Goal: Task Accomplishment & Management: Use online tool/utility

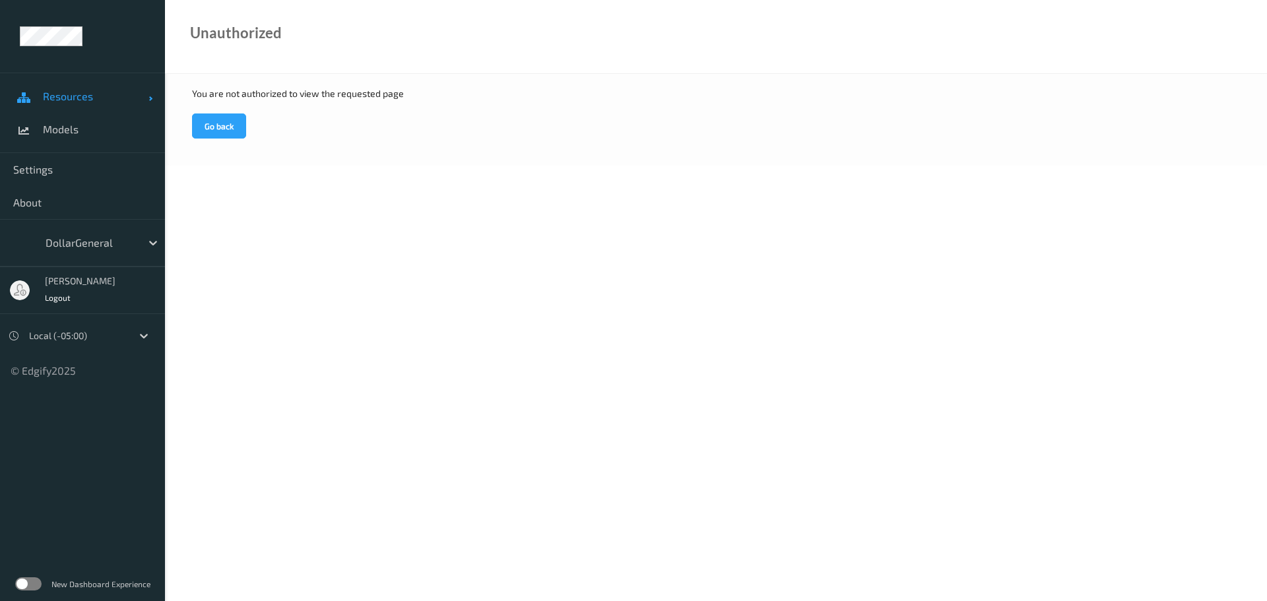
click at [78, 103] on link "Resources" at bounding box center [82, 96] width 165 height 33
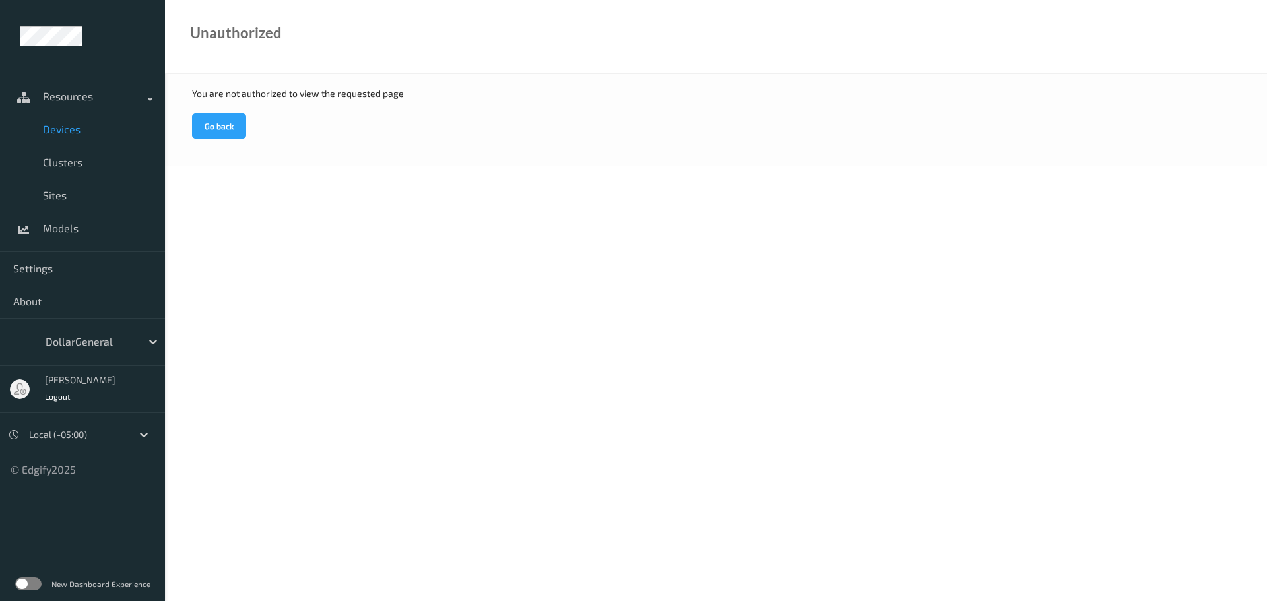
click at [75, 125] on span "Devices" at bounding box center [97, 129] width 109 height 13
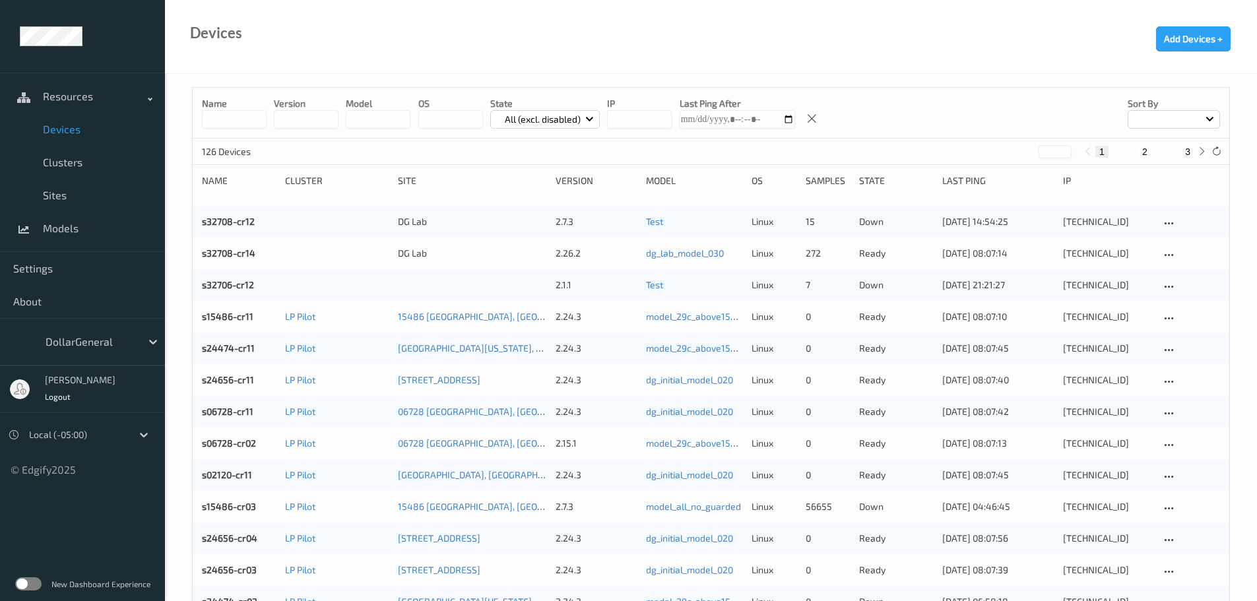
click at [241, 117] on input at bounding box center [234, 119] width 65 height 18
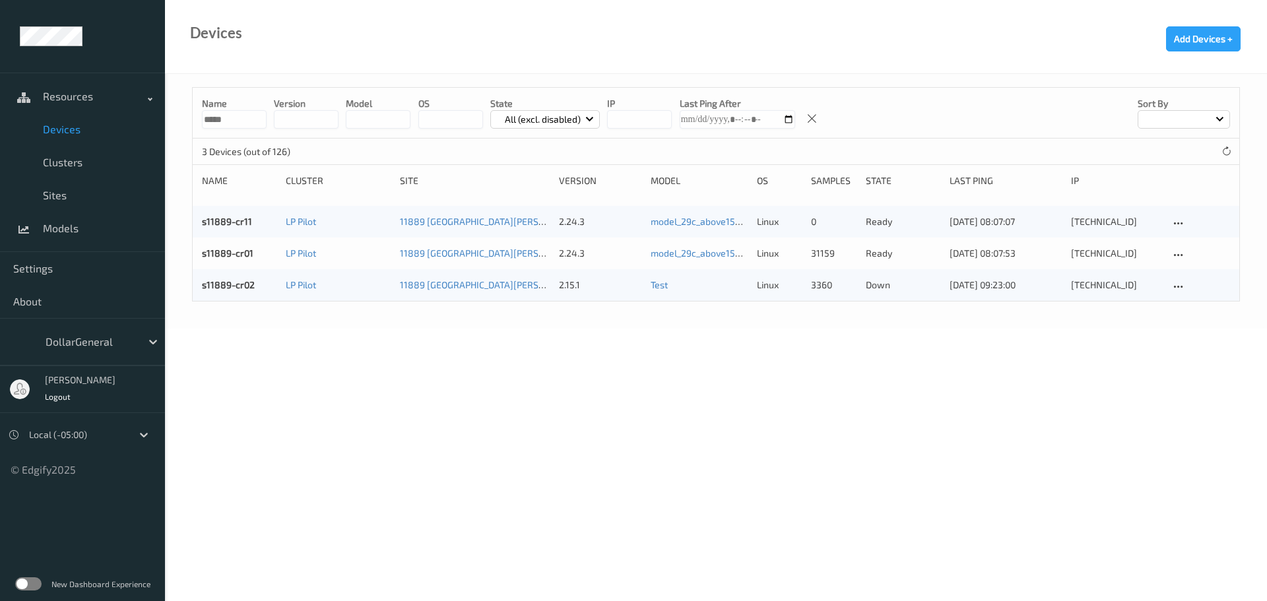
type input "*****"
click at [232, 222] on link "s11889-cr11" at bounding box center [227, 221] width 50 height 11
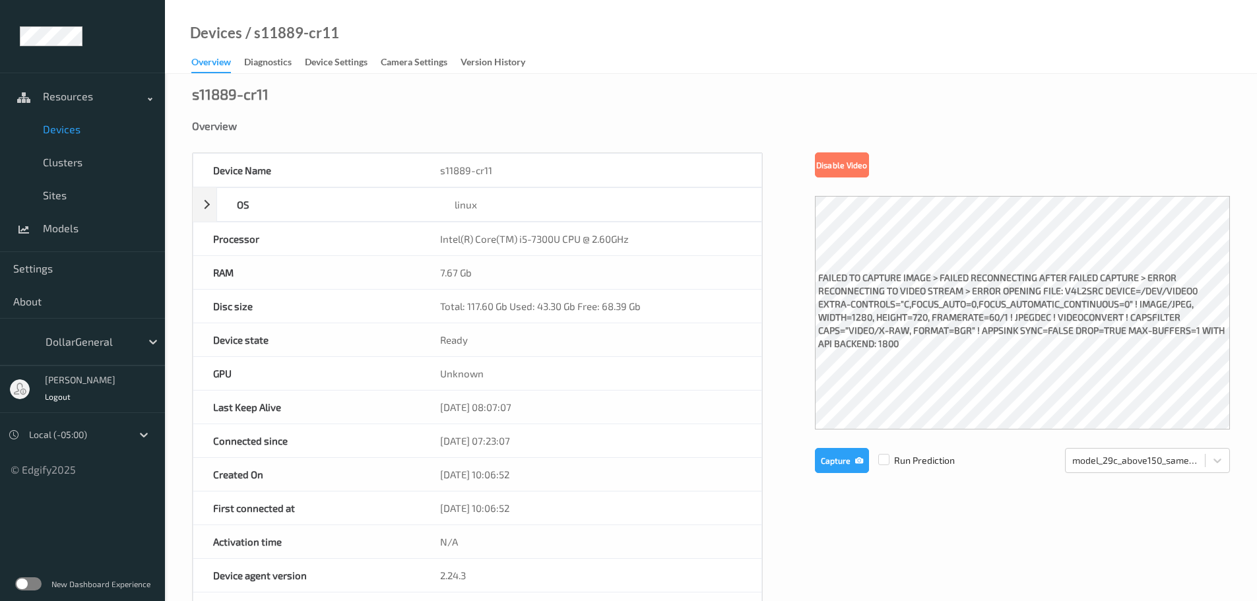
click at [65, 126] on span "Devices" at bounding box center [97, 129] width 109 height 13
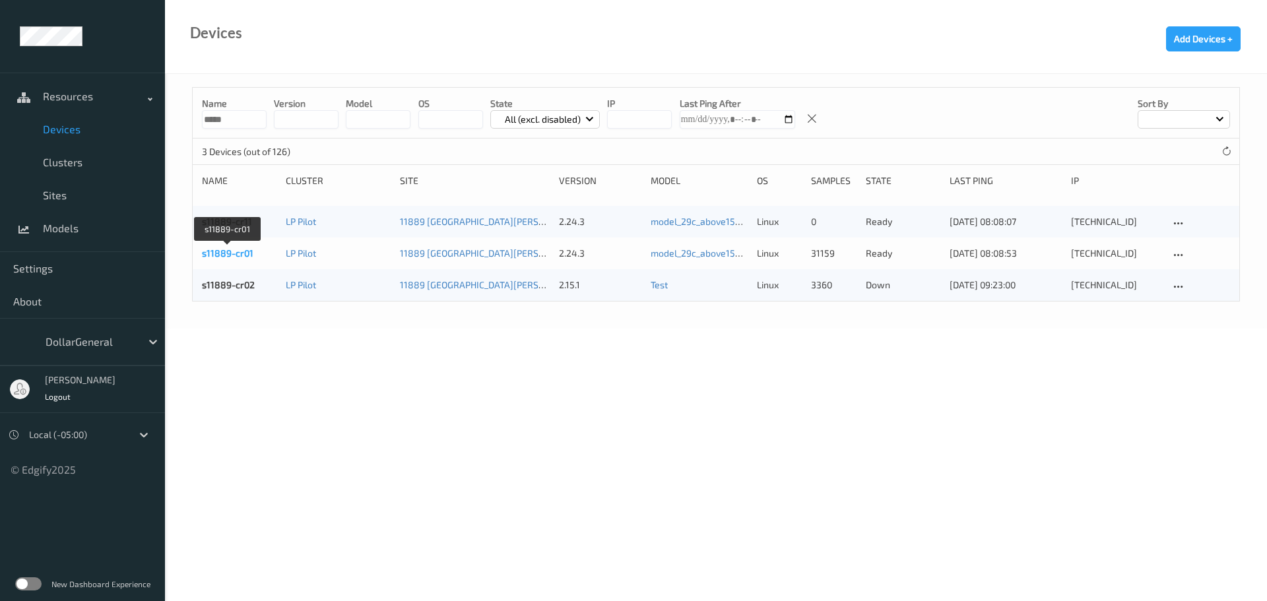
click at [210, 253] on link "s11889-cr01" at bounding box center [227, 252] width 51 height 11
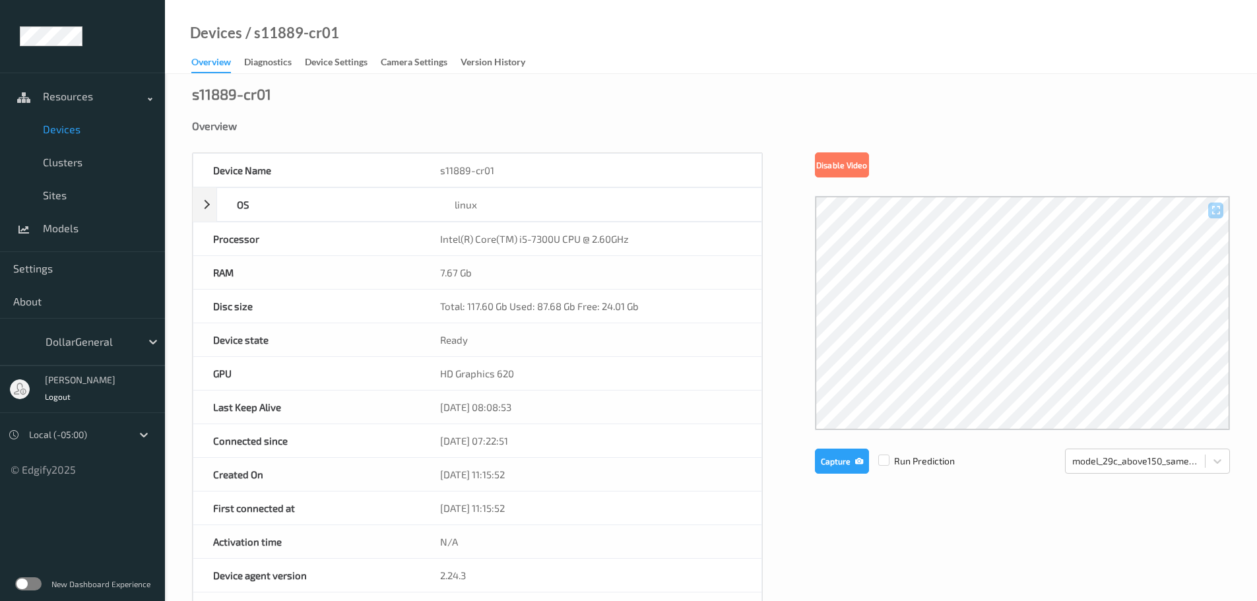
click at [69, 133] on span "Devices" at bounding box center [97, 129] width 109 height 13
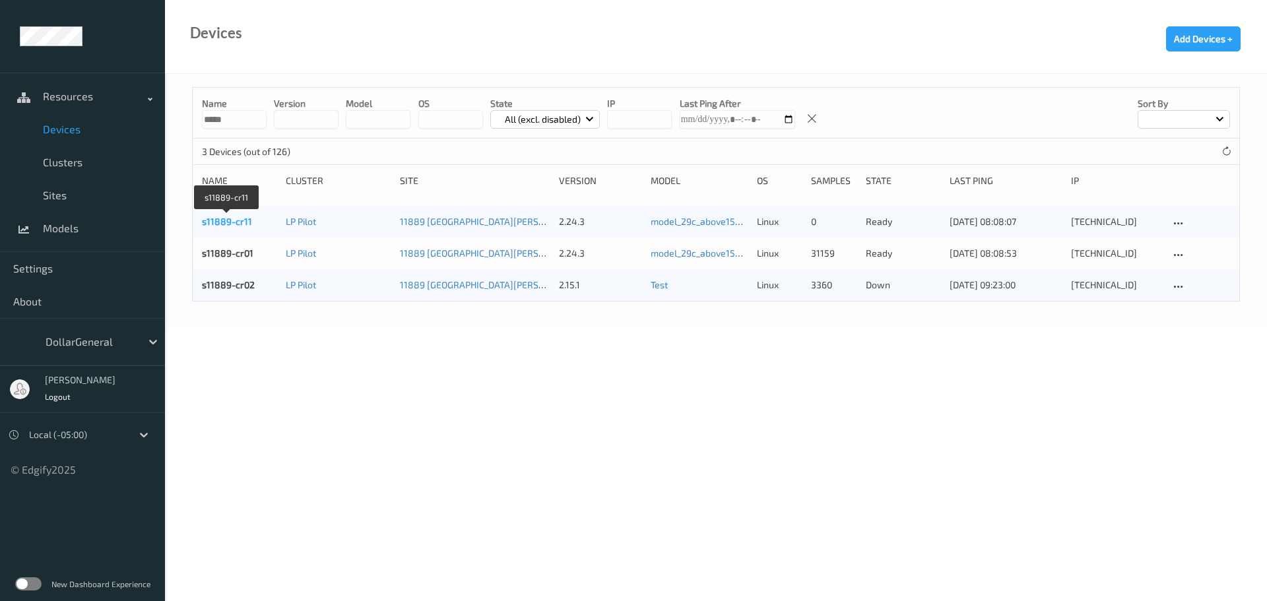
click at [220, 222] on link "s11889-cr11" at bounding box center [227, 221] width 50 height 11
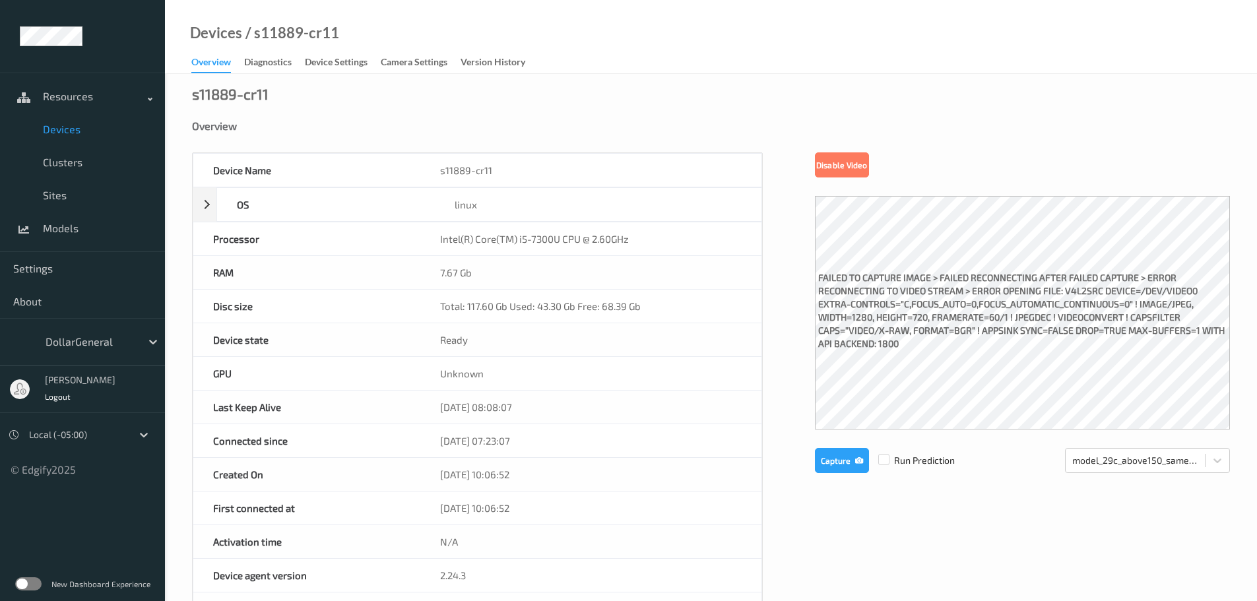
click at [67, 129] on span "Devices" at bounding box center [97, 129] width 109 height 13
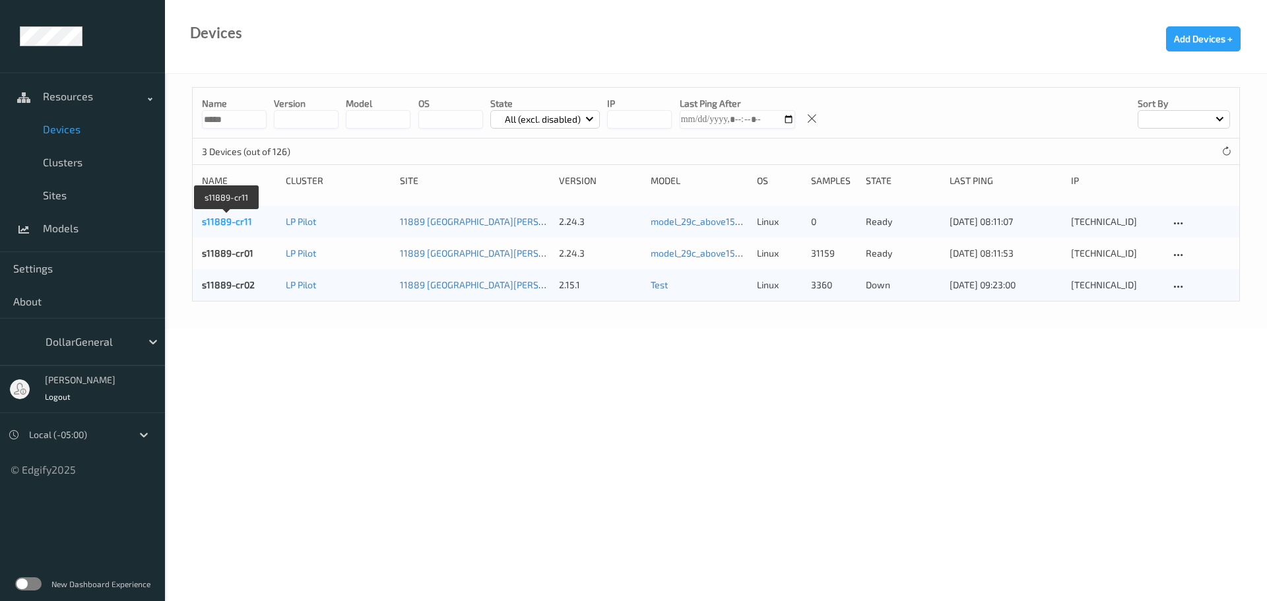
click at [236, 226] on link "s11889-cr11" at bounding box center [227, 221] width 50 height 11
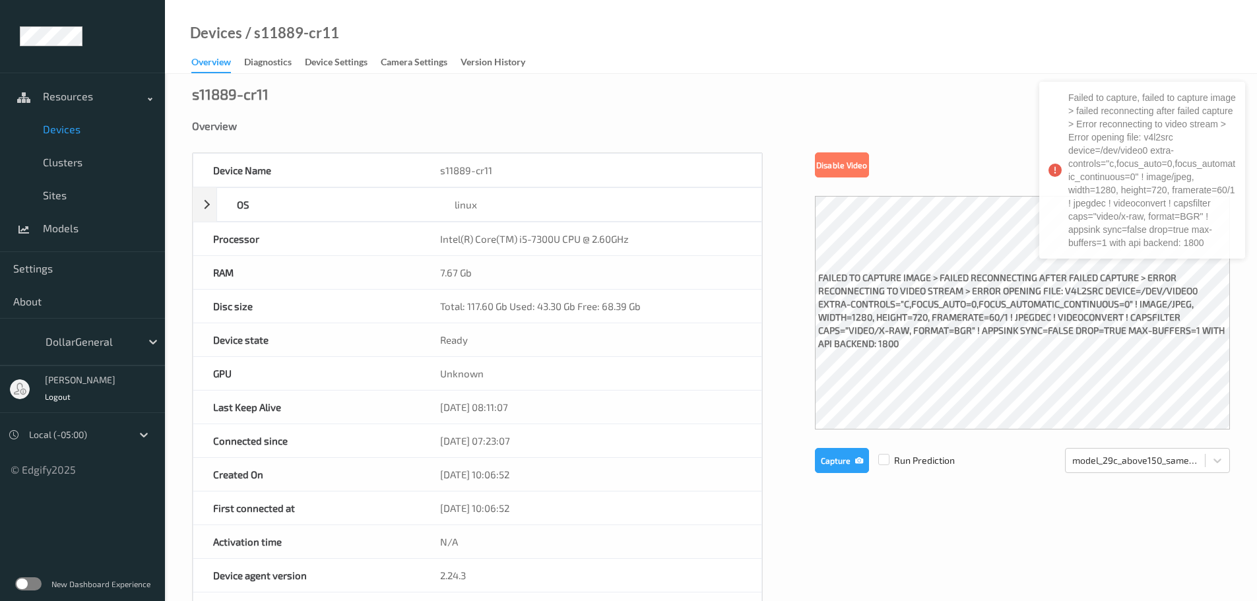
click at [77, 129] on span "Devices" at bounding box center [97, 129] width 109 height 13
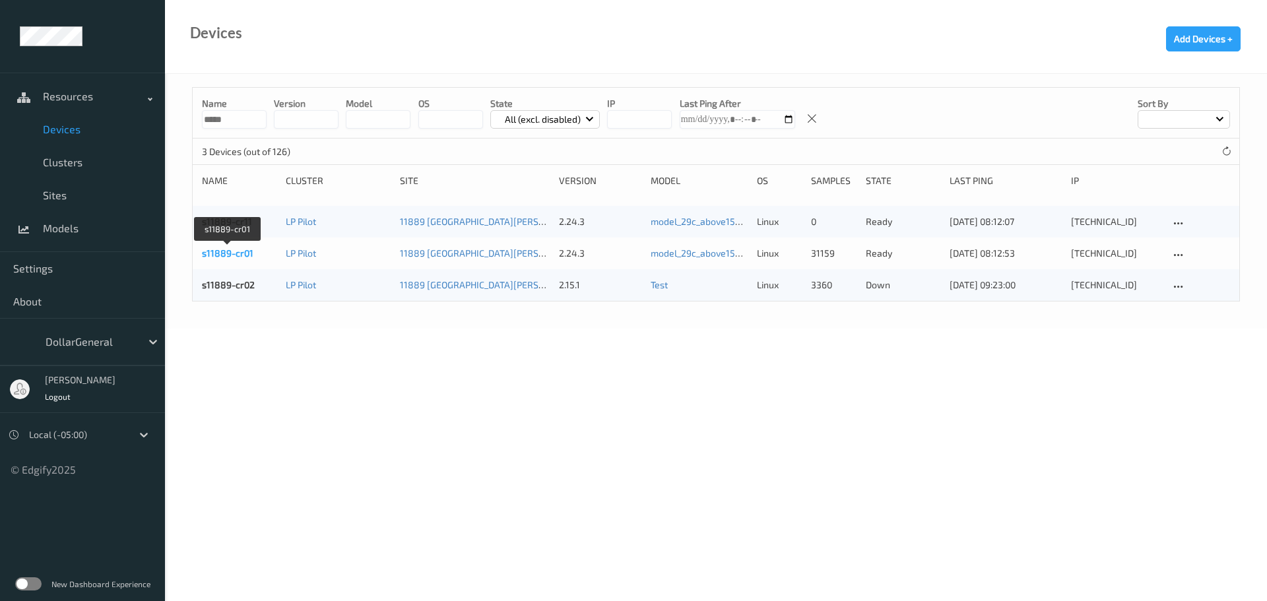
click at [234, 252] on link "s11889-cr01" at bounding box center [227, 252] width 51 height 11
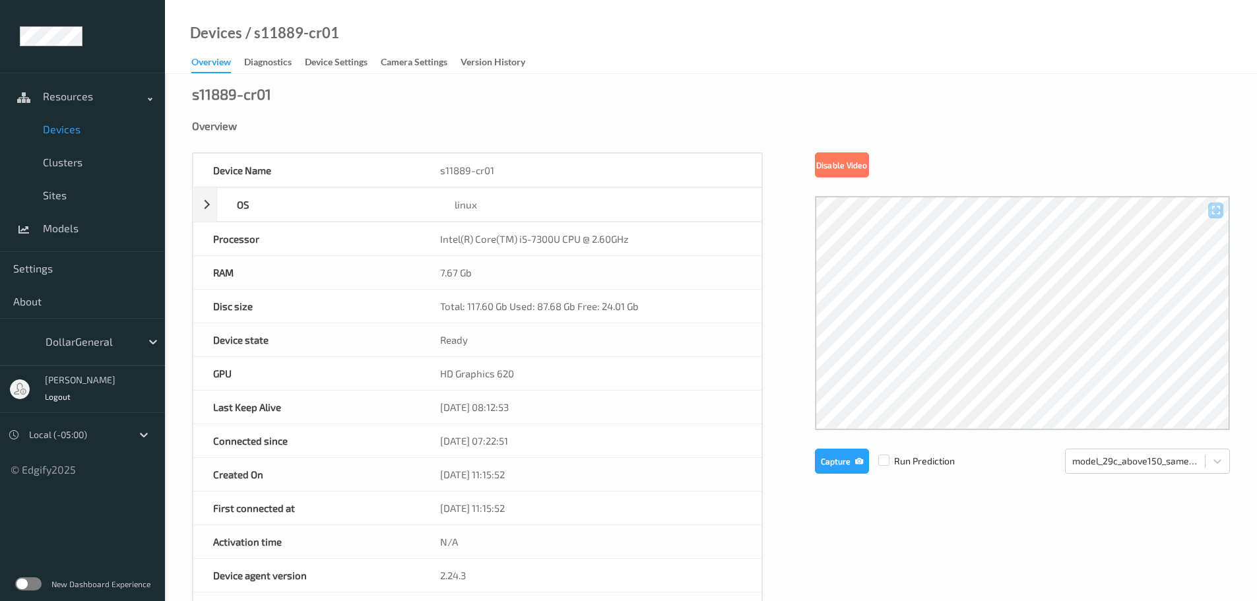
click at [75, 132] on span "Devices" at bounding box center [97, 129] width 109 height 13
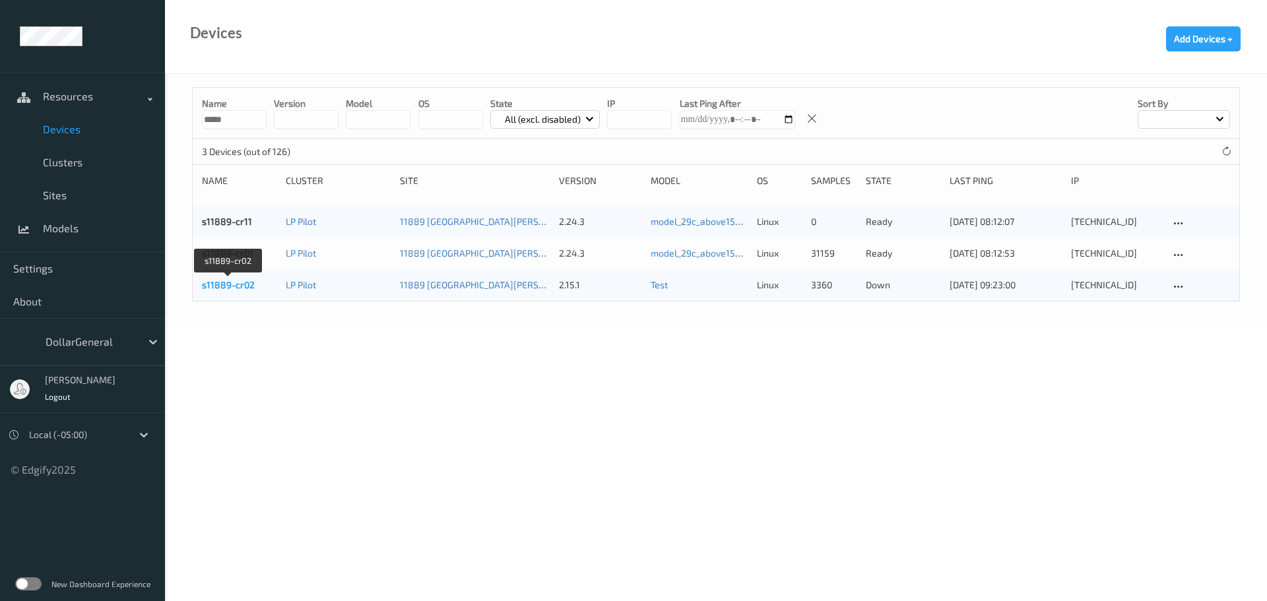
click at [225, 286] on link "s11889-cr02" at bounding box center [228, 284] width 53 height 11
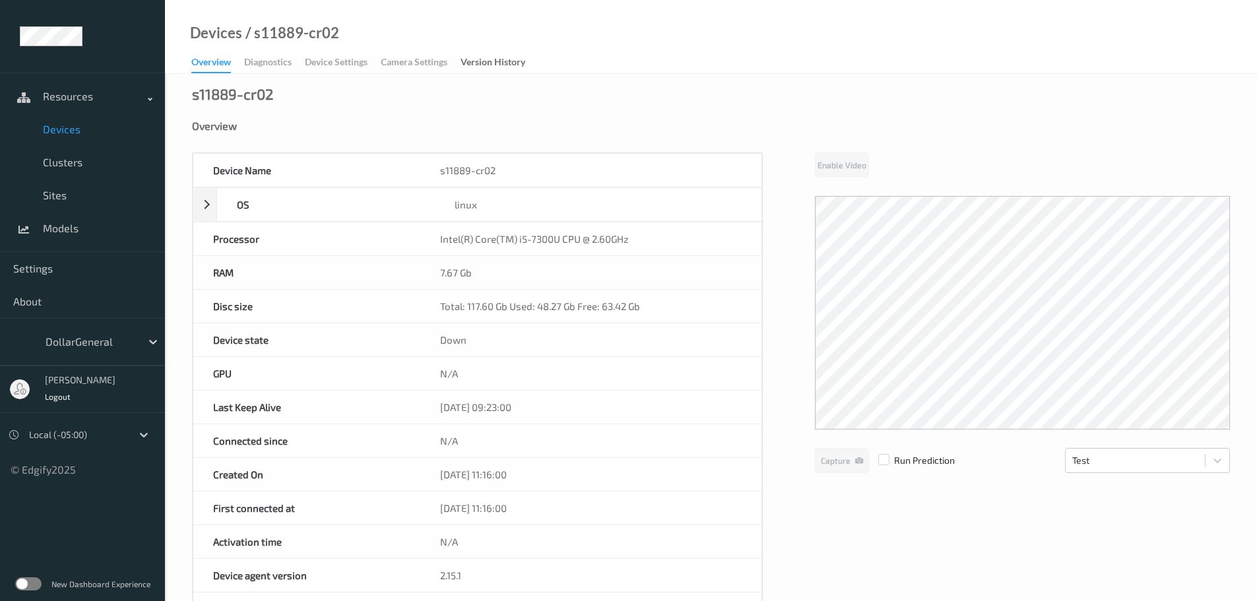
click at [65, 135] on span "Devices" at bounding box center [97, 129] width 109 height 13
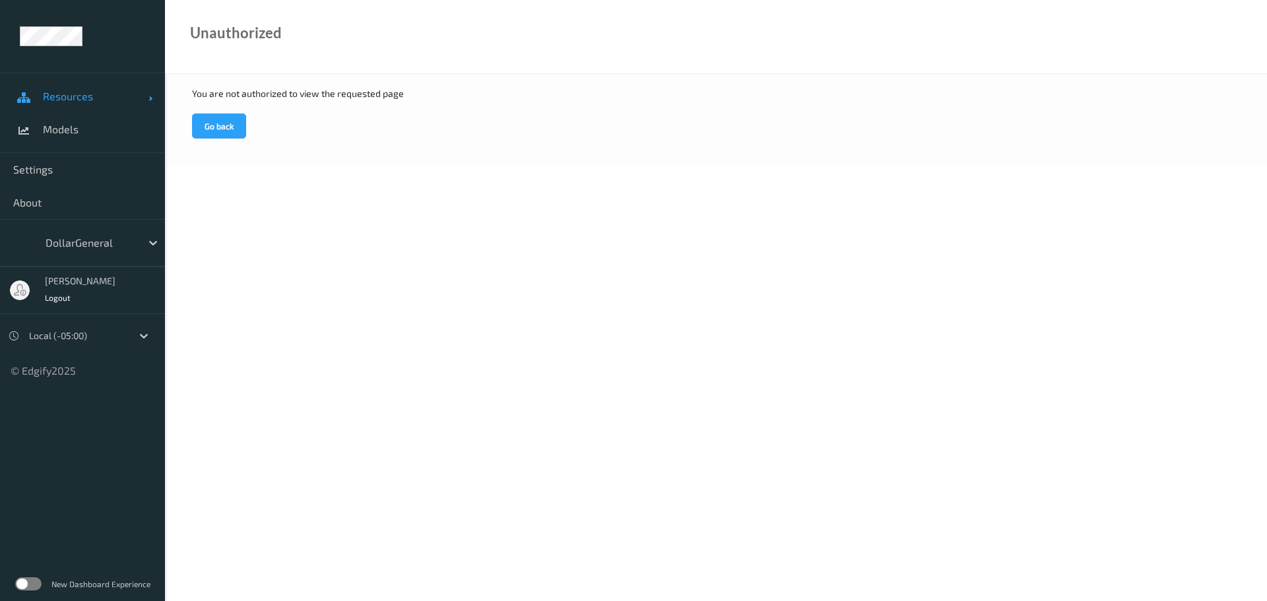
click at [90, 104] on link "Resources" at bounding box center [82, 96] width 165 height 33
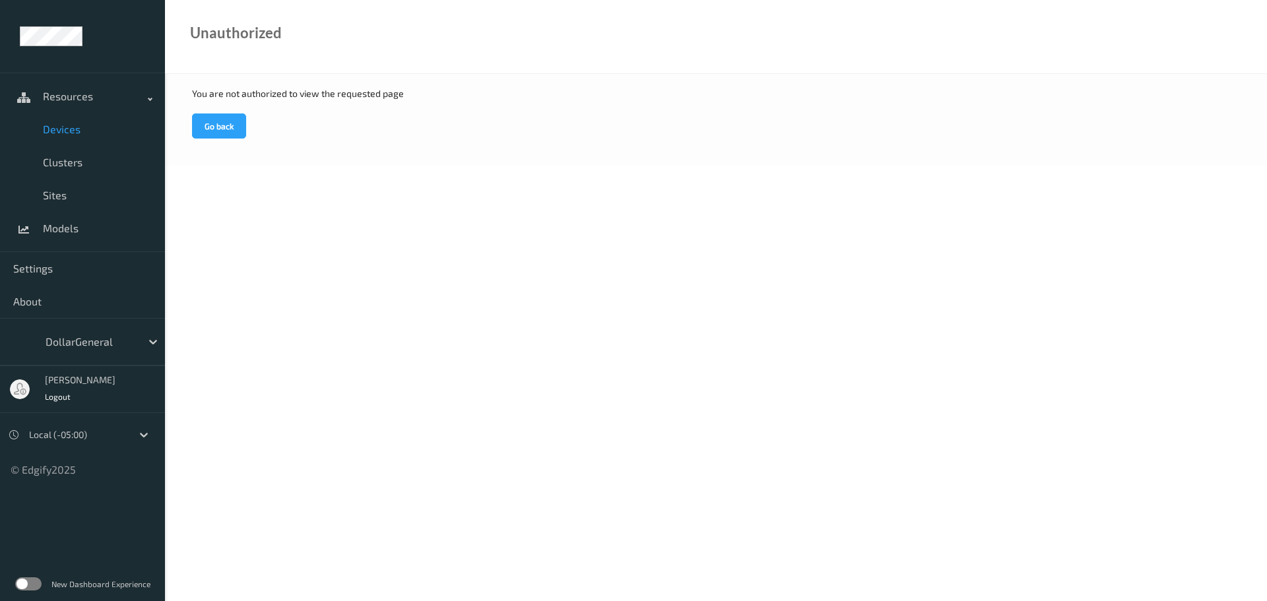
click at [81, 134] on span "Devices" at bounding box center [97, 129] width 109 height 13
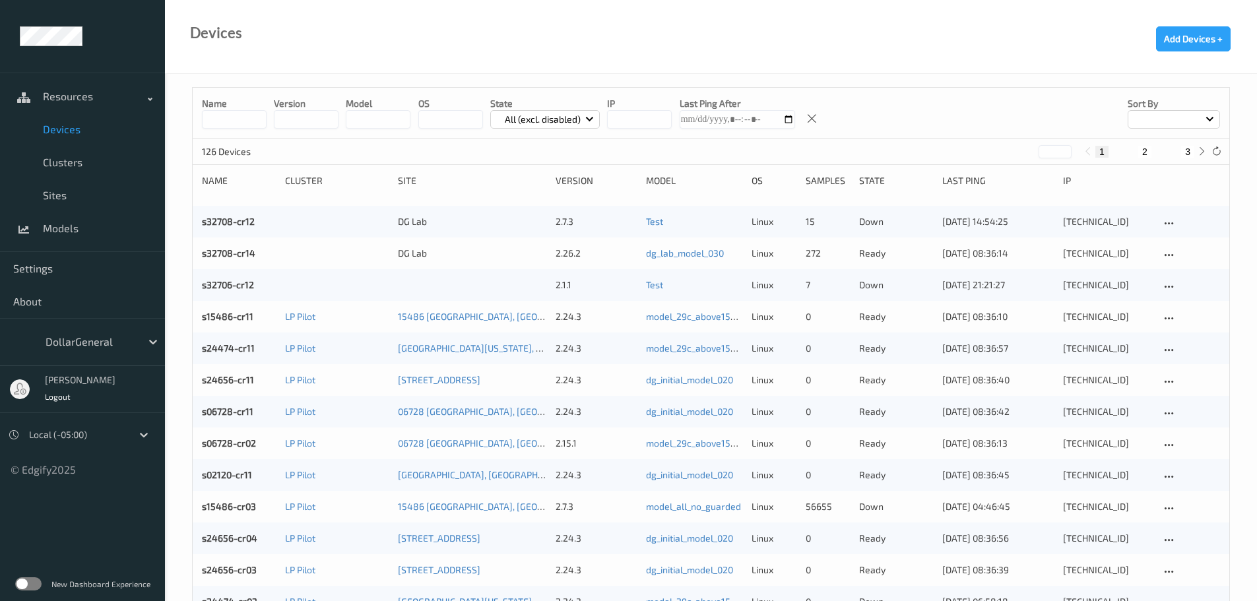
click at [222, 120] on input at bounding box center [234, 119] width 65 height 18
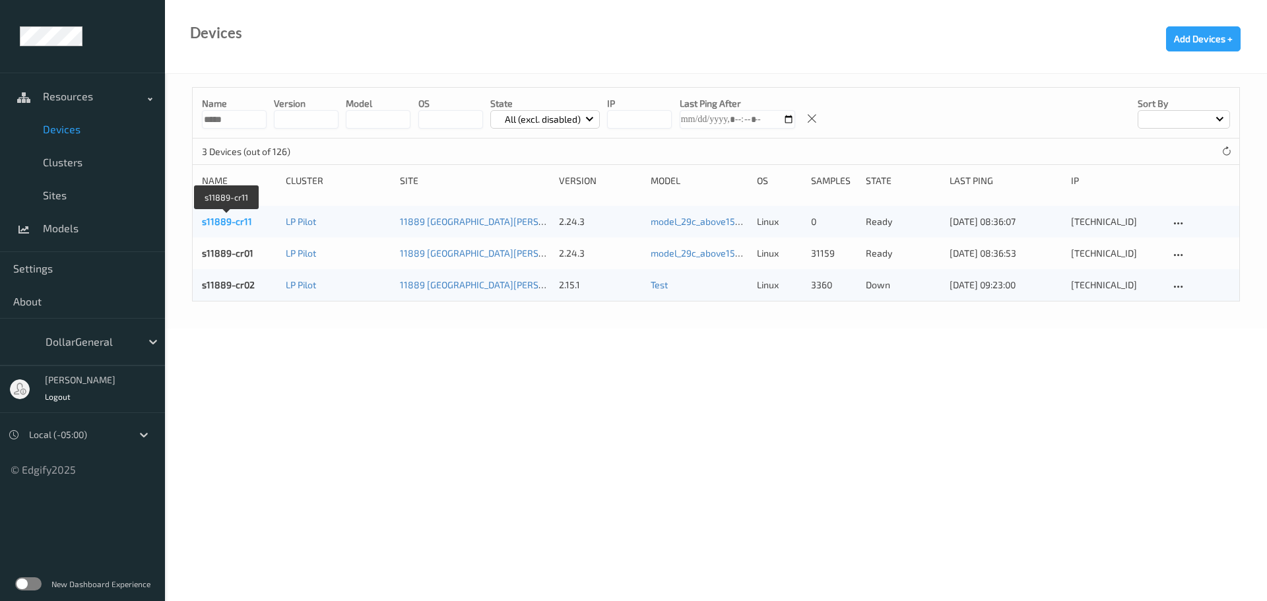
type input "*****"
click at [241, 223] on link "s11889-cr11" at bounding box center [227, 221] width 50 height 11
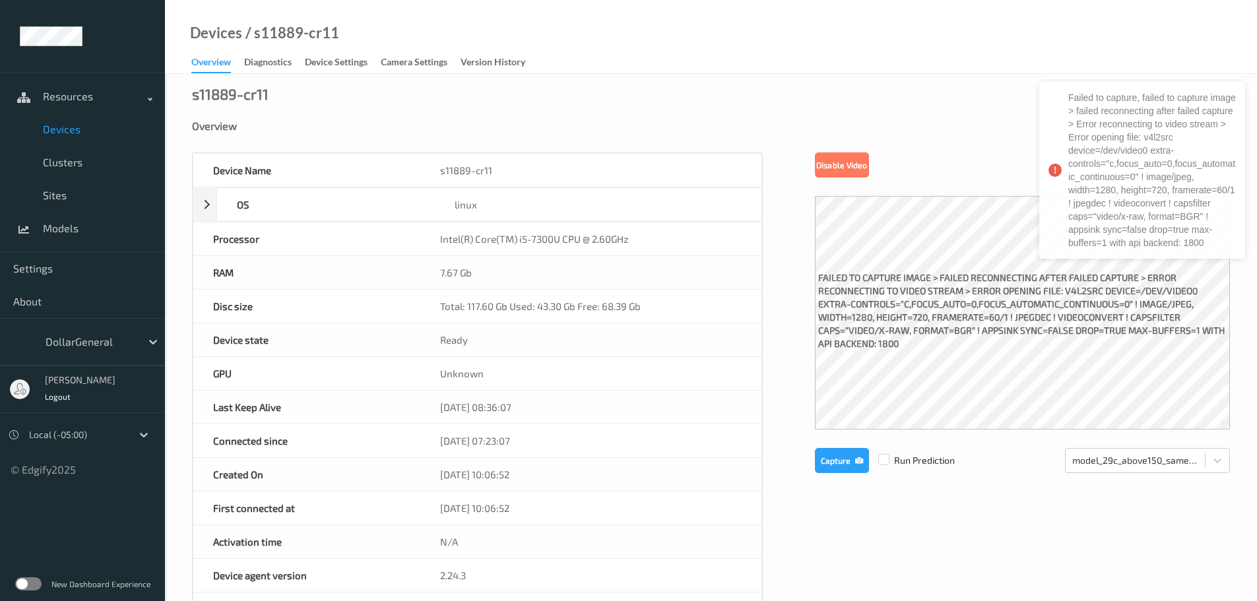
click at [75, 133] on span "Devices" at bounding box center [97, 129] width 109 height 13
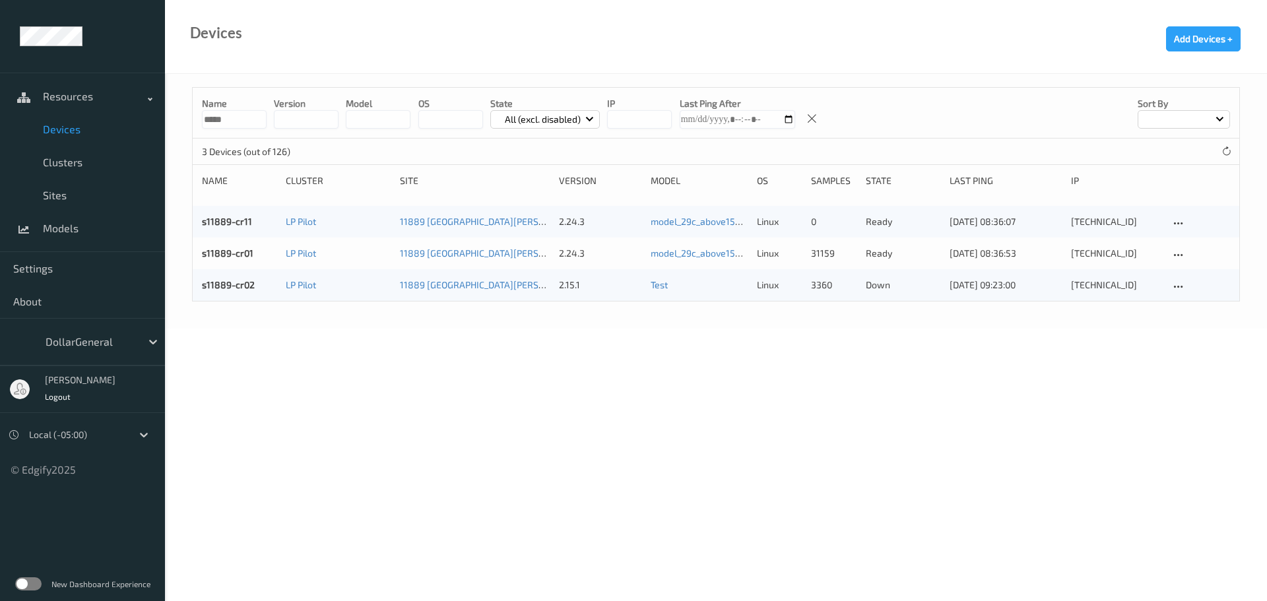
click at [306, 430] on body "Resources Devices Clusters Sites Models Settings About DollarGeneral [PERSON_NA…" at bounding box center [633, 300] width 1267 height 601
click at [442, 373] on body "Resources Devices Clusters Sites Models Settings About DollarGeneral [PERSON_NA…" at bounding box center [633, 300] width 1267 height 601
click at [225, 255] on link "s11889-cr01" at bounding box center [227, 252] width 51 height 11
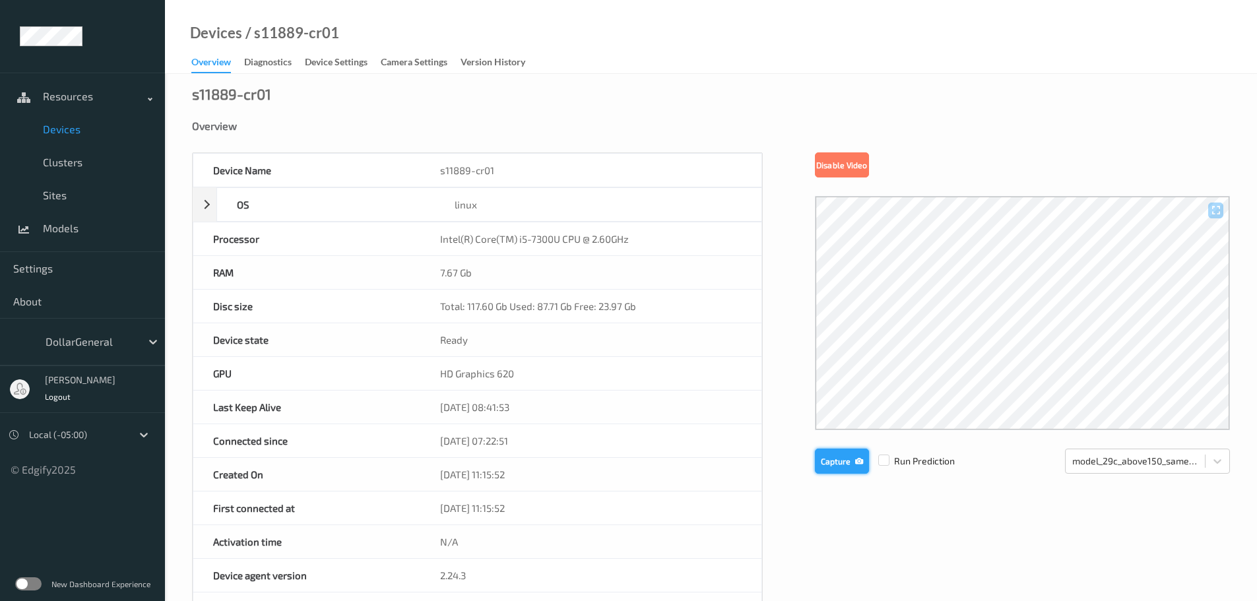
click at [835, 461] on button "Capture" at bounding box center [842, 461] width 54 height 25
click at [65, 126] on span "Devices" at bounding box center [97, 129] width 109 height 13
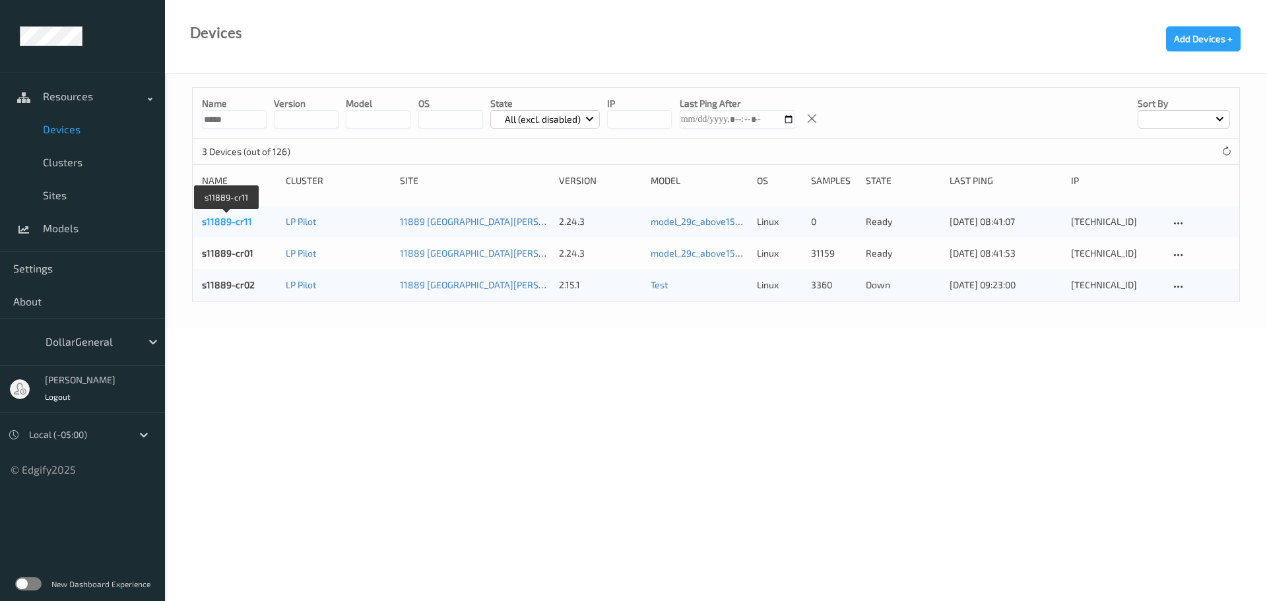
click at [241, 223] on link "s11889-cr11" at bounding box center [227, 221] width 50 height 11
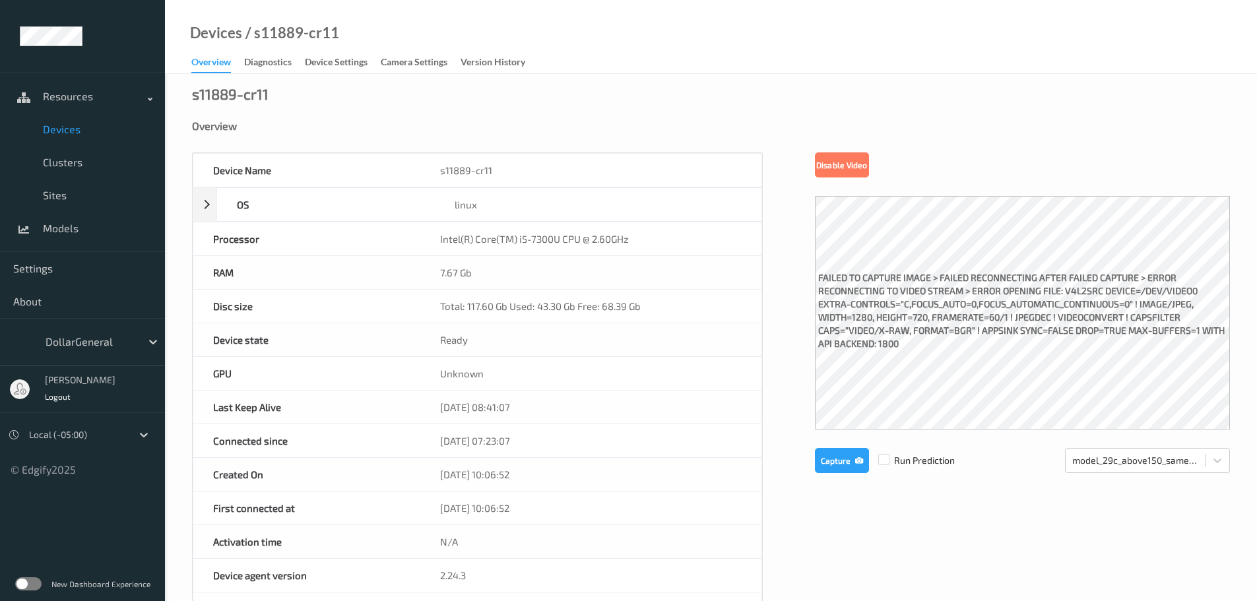
click at [71, 129] on span "Devices" at bounding box center [97, 129] width 109 height 13
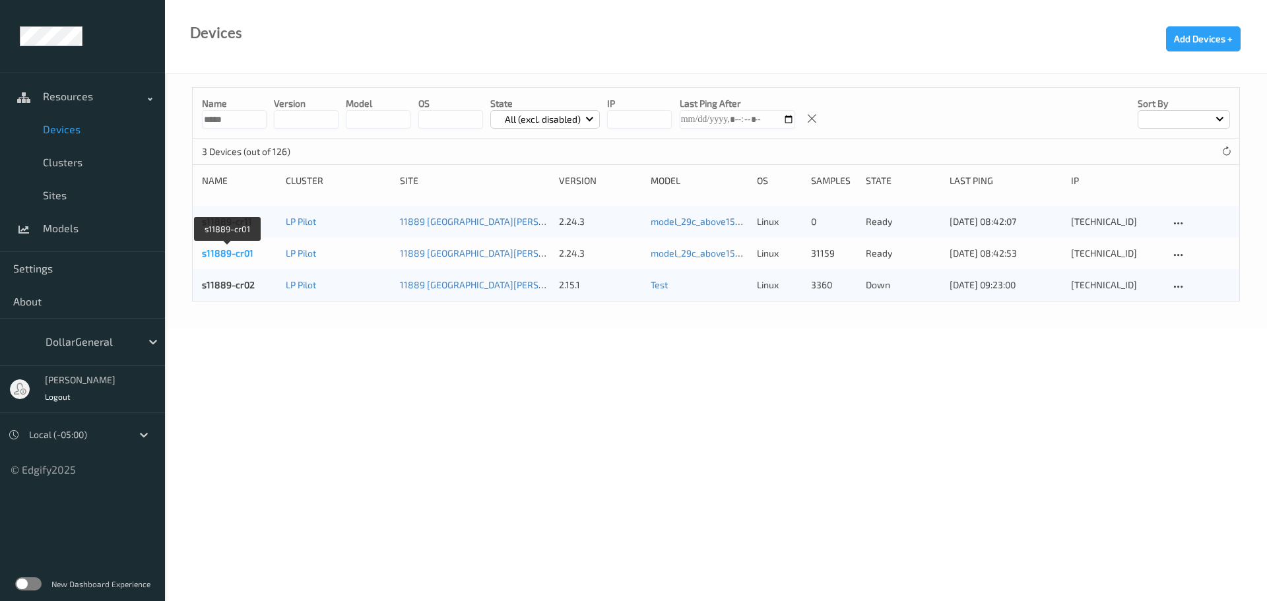
click at [239, 252] on link "s11889-cr01" at bounding box center [227, 252] width 51 height 11
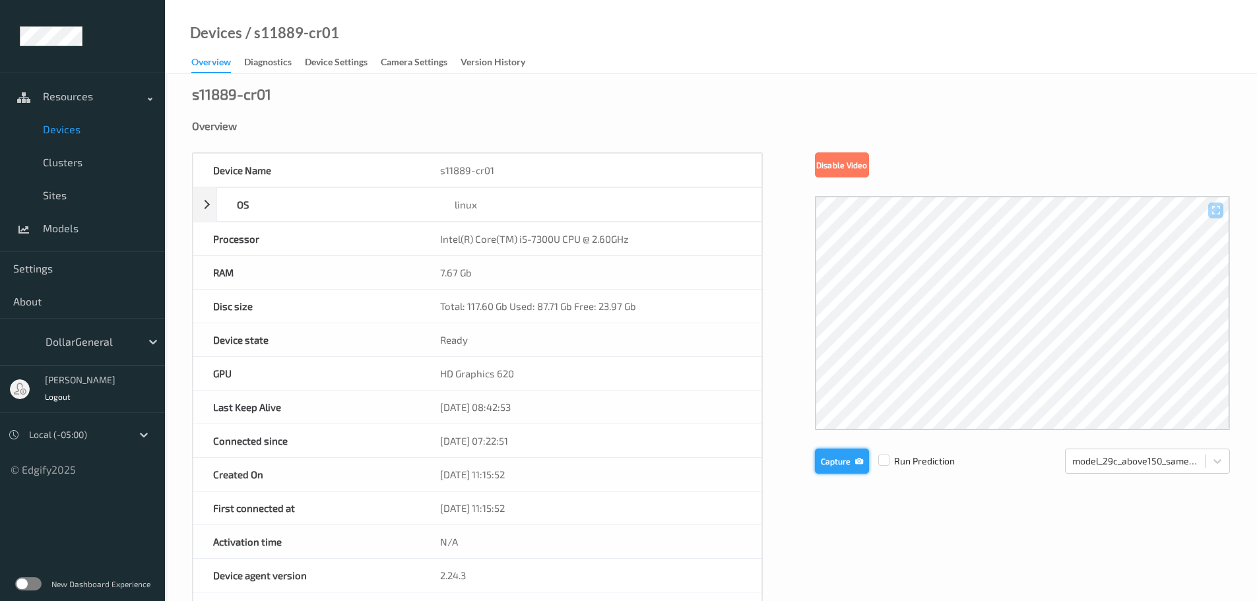
click at [834, 459] on button "Capture" at bounding box center [842, 461] width 54 height 25
click at [831, 460] on button "Capture" at bounding box center [842, 461] width 54 height 25
click at [70, 125] on span "Devices" at bounding box center [97, 129] width 109 height 13
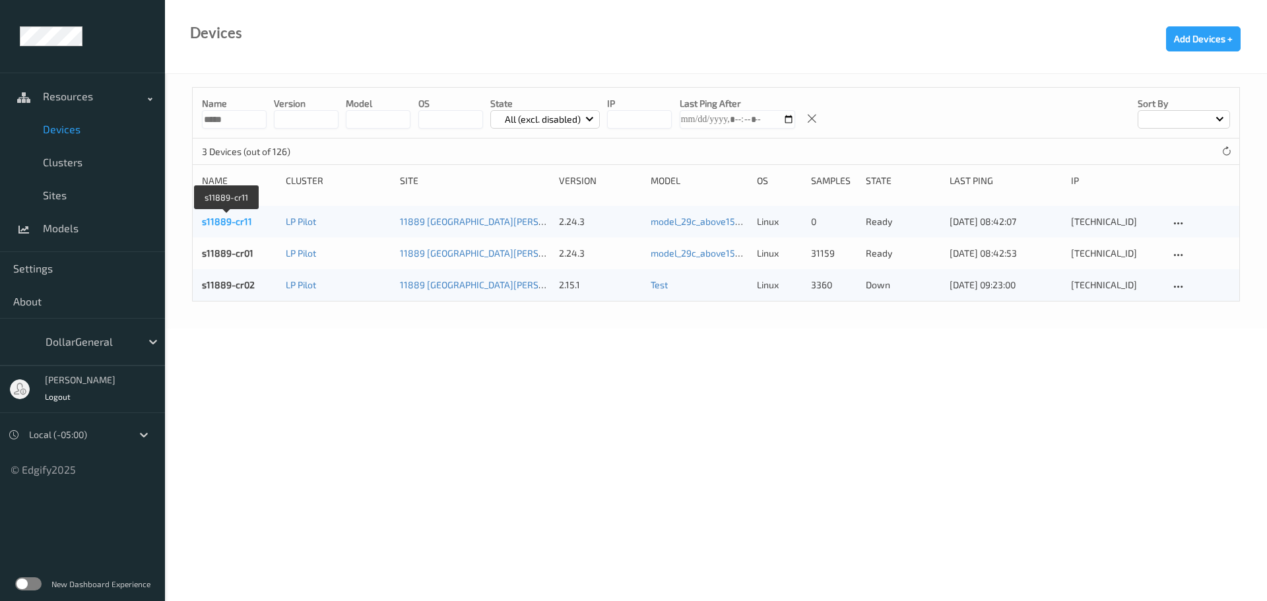
click at [226, 217] on link "s11889-cr11" at bounding box center [227, 221] width 50 height 11
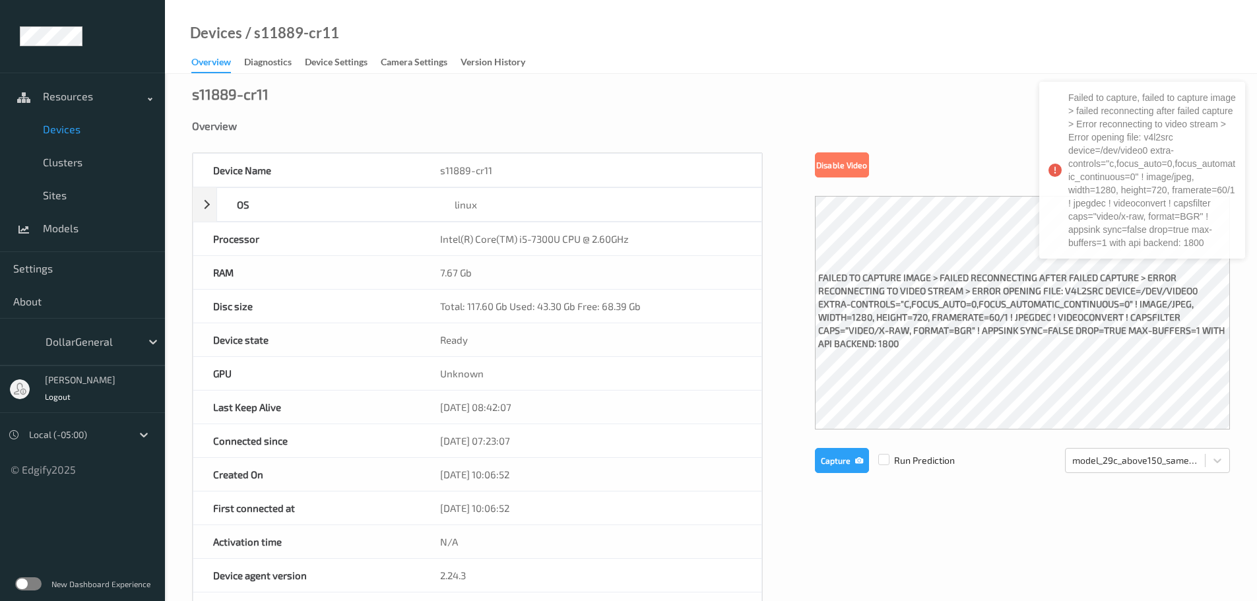
click at [63, 131] on span "Devices" at bounding box center [97, 129] width 109 height 13
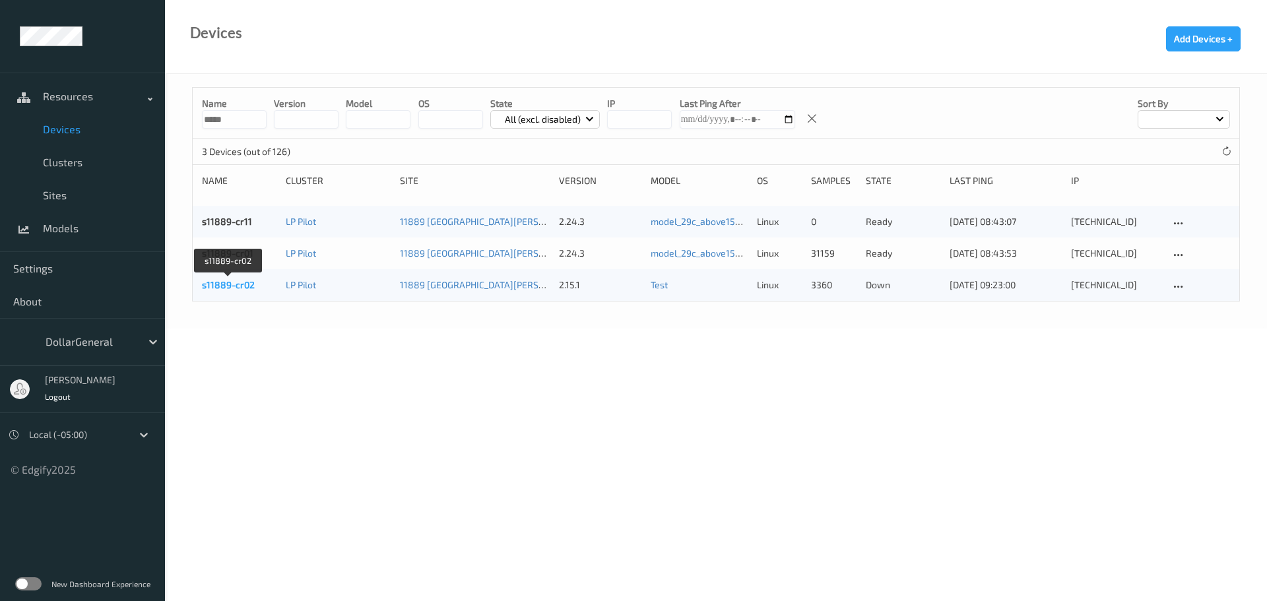
click at [222, 287] on link "s11889-cr02" at bounding box center [228, 284] width 53 height 11
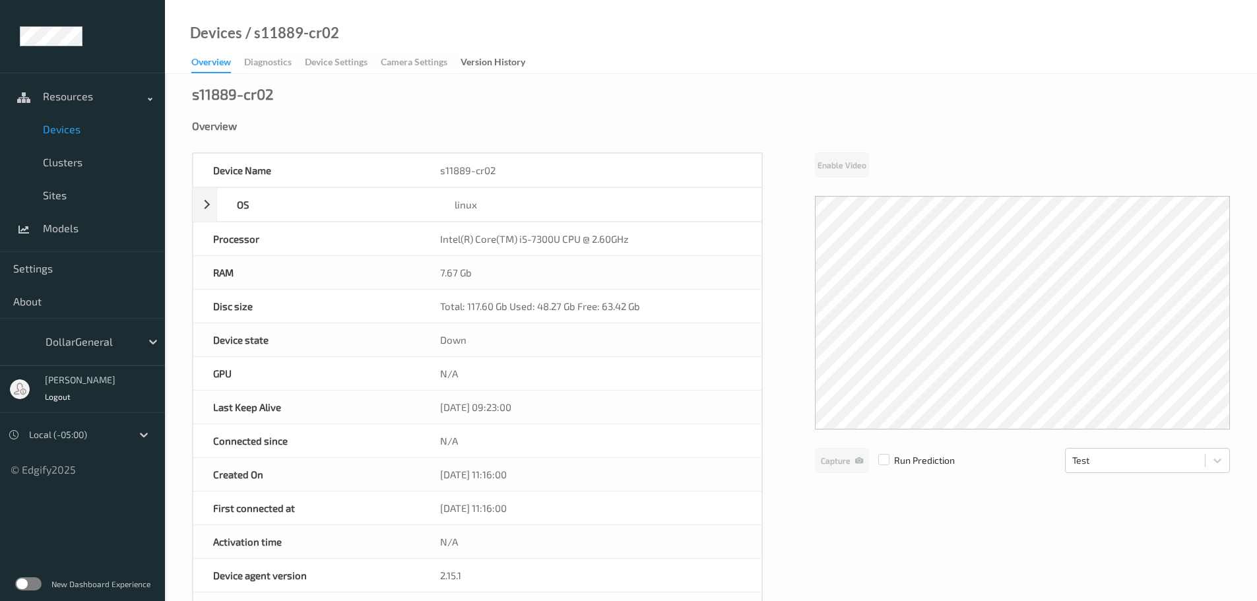
click at [74, 130] on span "Devices" at bounding box center [97, 129] width 109 height 13
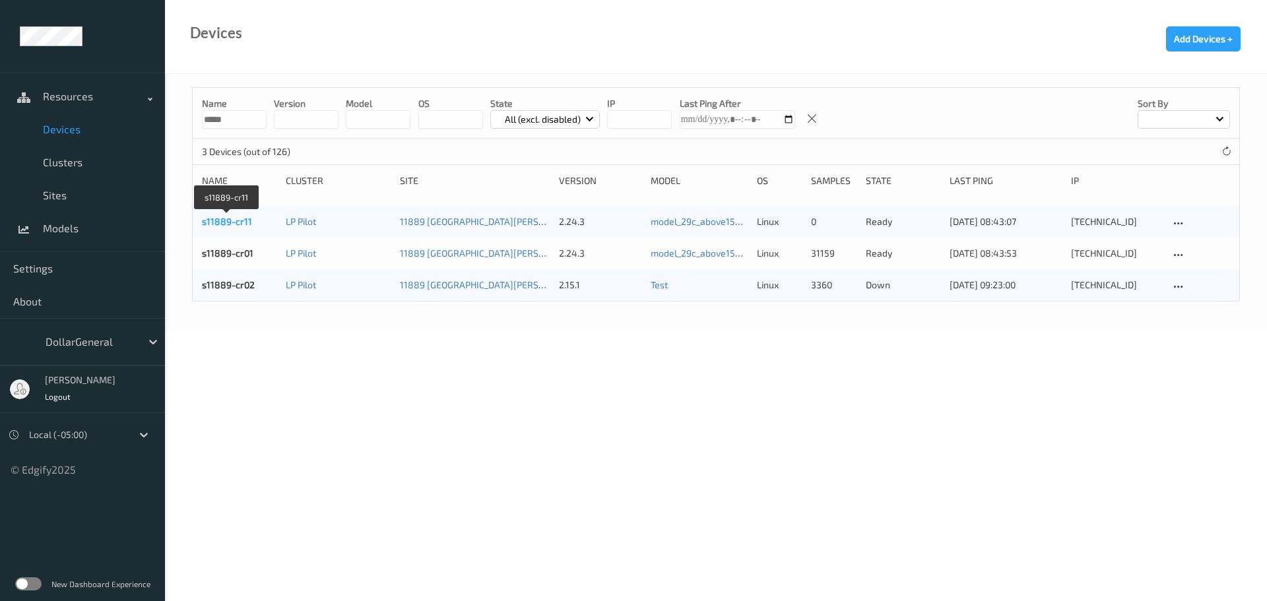
click at [224, 218] on link "s11889-cr11" at bounding box center [227, 221] width 50 height 11
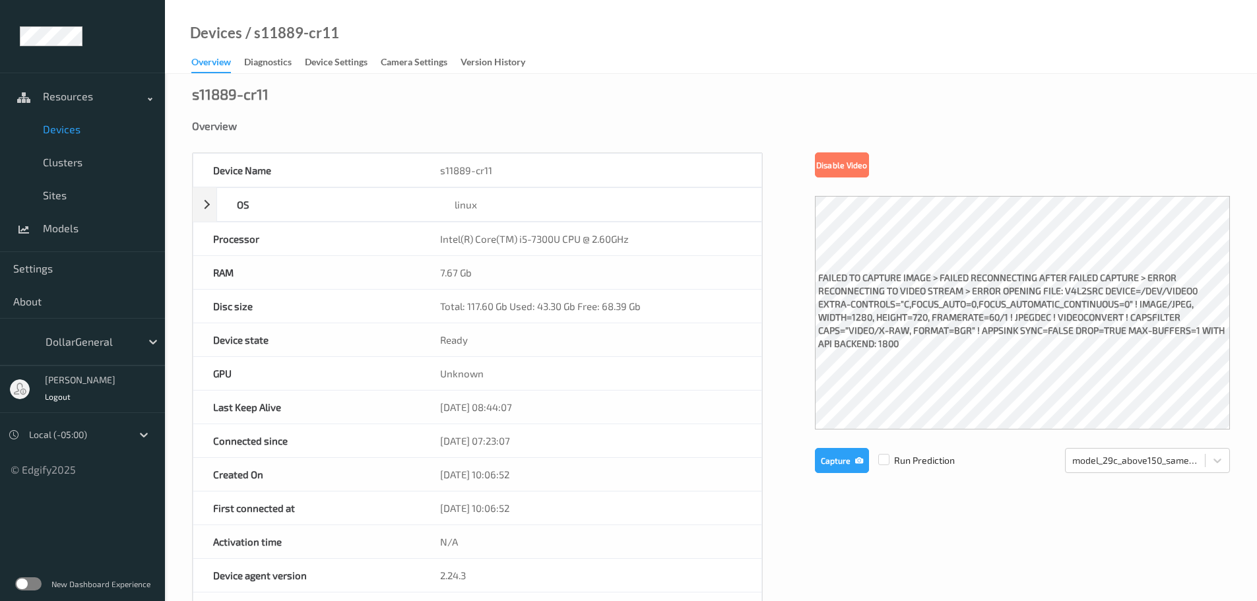
click at [72, 131] on span "Devices" at bounding box center [97, 129] width 109 height 13
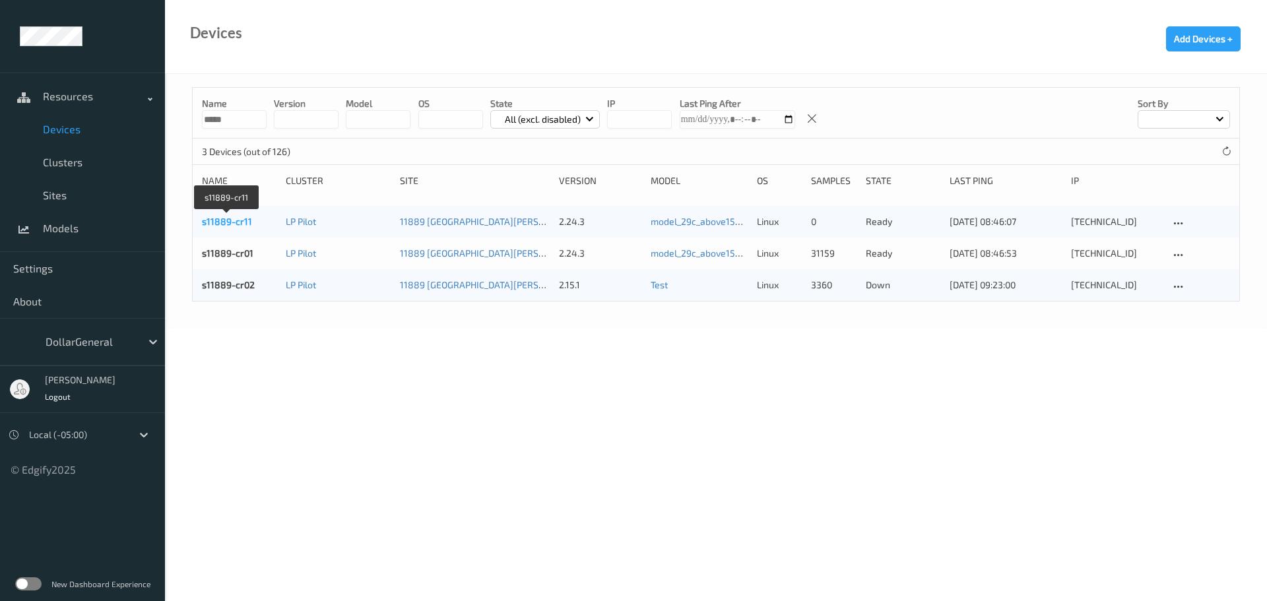
click at [232, 220] on link "s11889-cr11" at bounding box center [227, 221] width 50 height 11
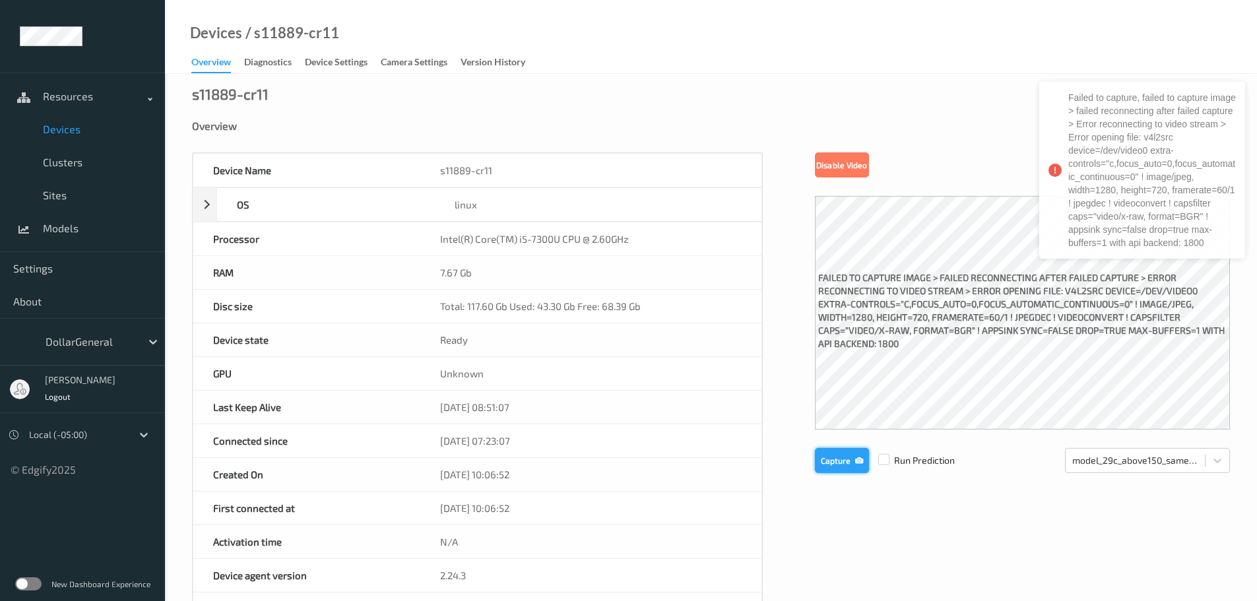
click at [831, 459] on button "Capture" at bounding box center [842, 460] width 54 height 25
click at [57, 126] on span "Devices" at bounding box center [97, 129] width 109 height 13
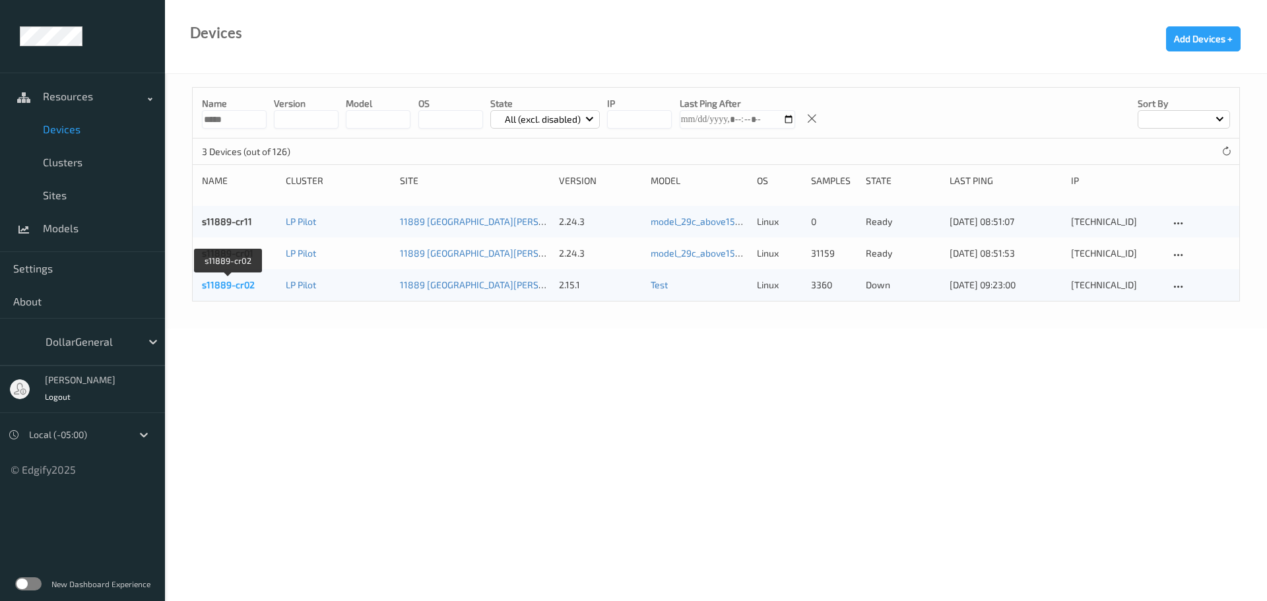
click at [220, 286] on link "s11889-cr02" at bounding box center [228, 284] width 53 height 11
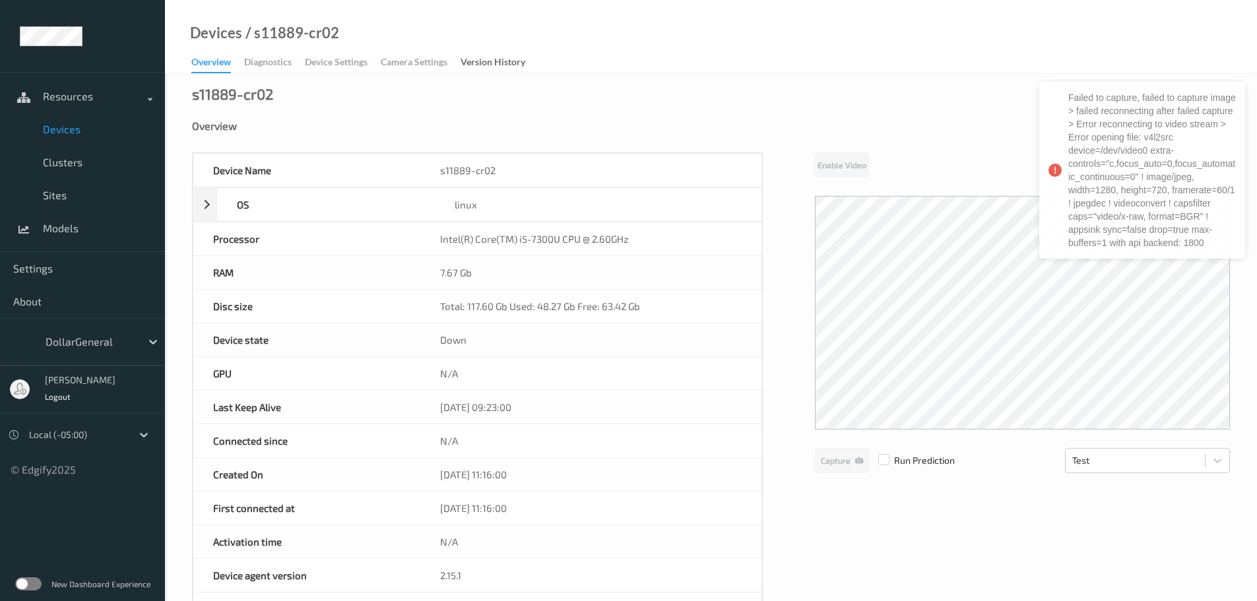
click at [67, 129] on span "Devices" at bounding box center [97, 129] width 109 height 13
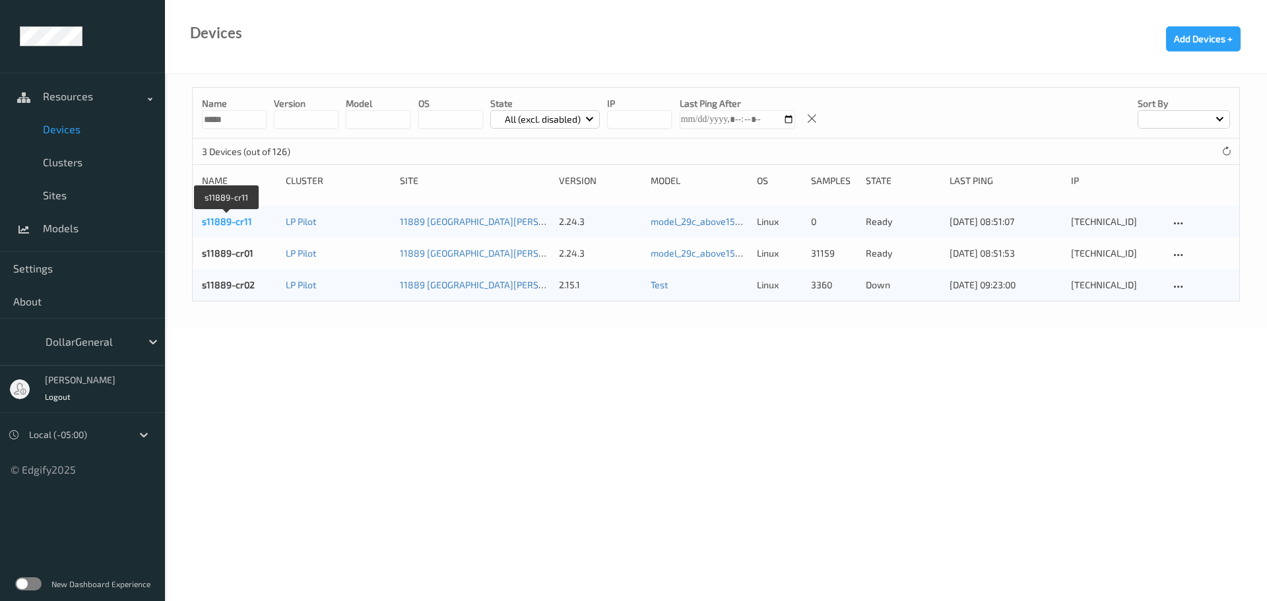
click at [218, 220] on link "s11889-cr11" at bounding box center [227, 221] width 50 height 11
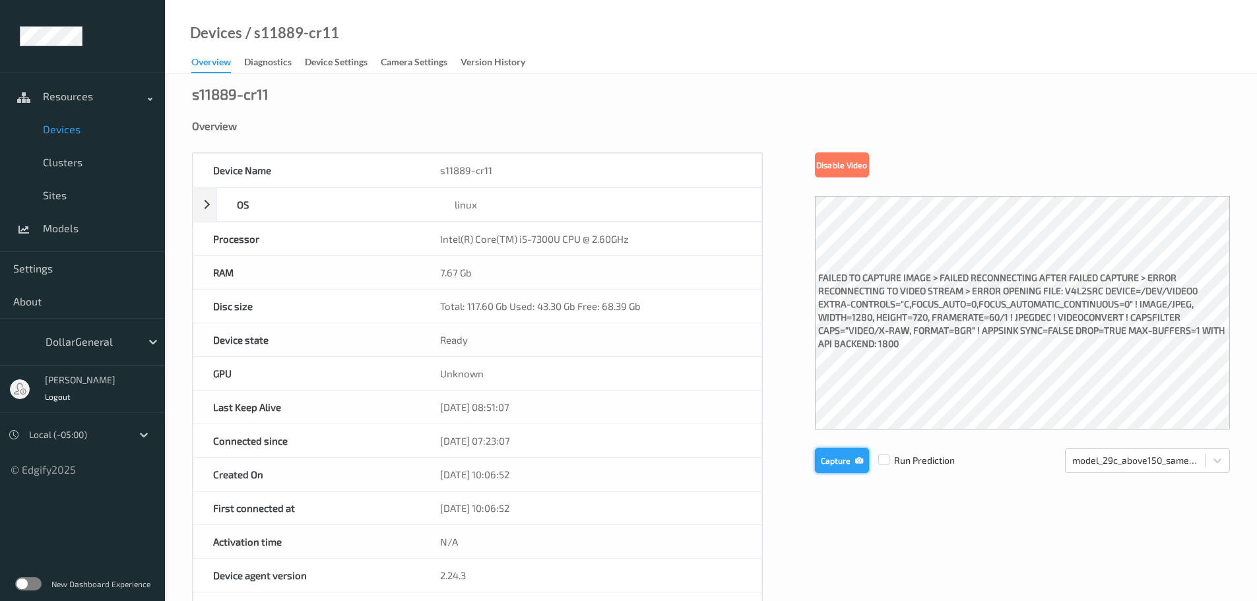
click at [839, 460] on button "Capture" at bounding box center [842, 460] width 54 height 25
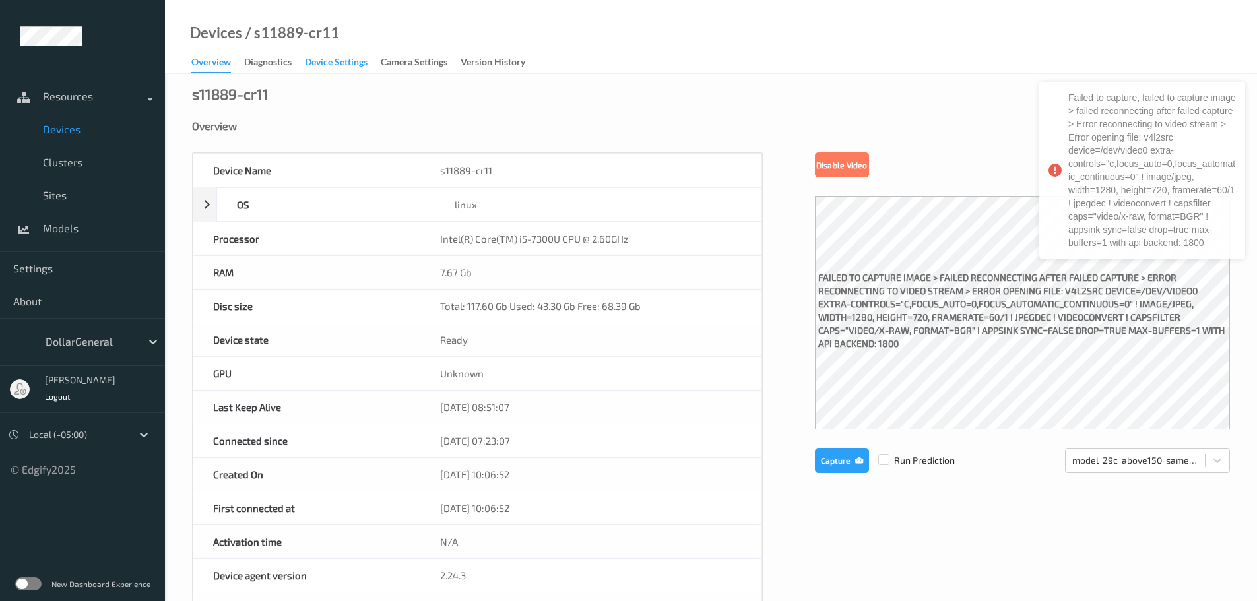
click at [316, 66] on div "Device Settings" at bounding box center [336, 63] width 63 height 16
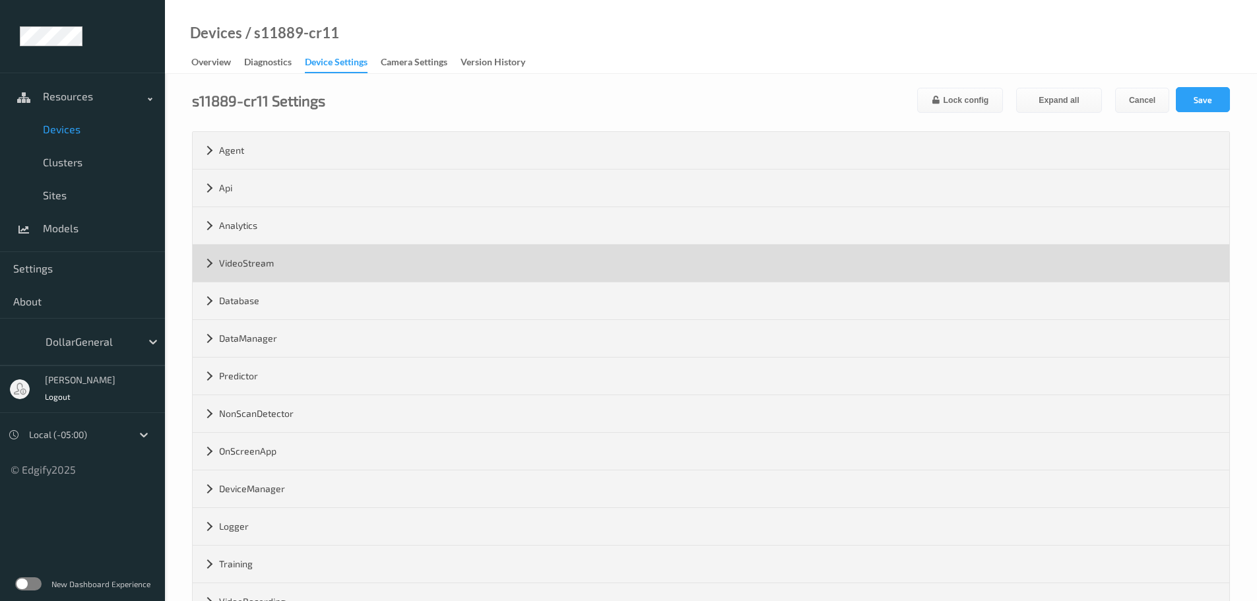
click at [249, 258] on div "VideoStream" at bounding box center [711, 263] width 1037 height 37
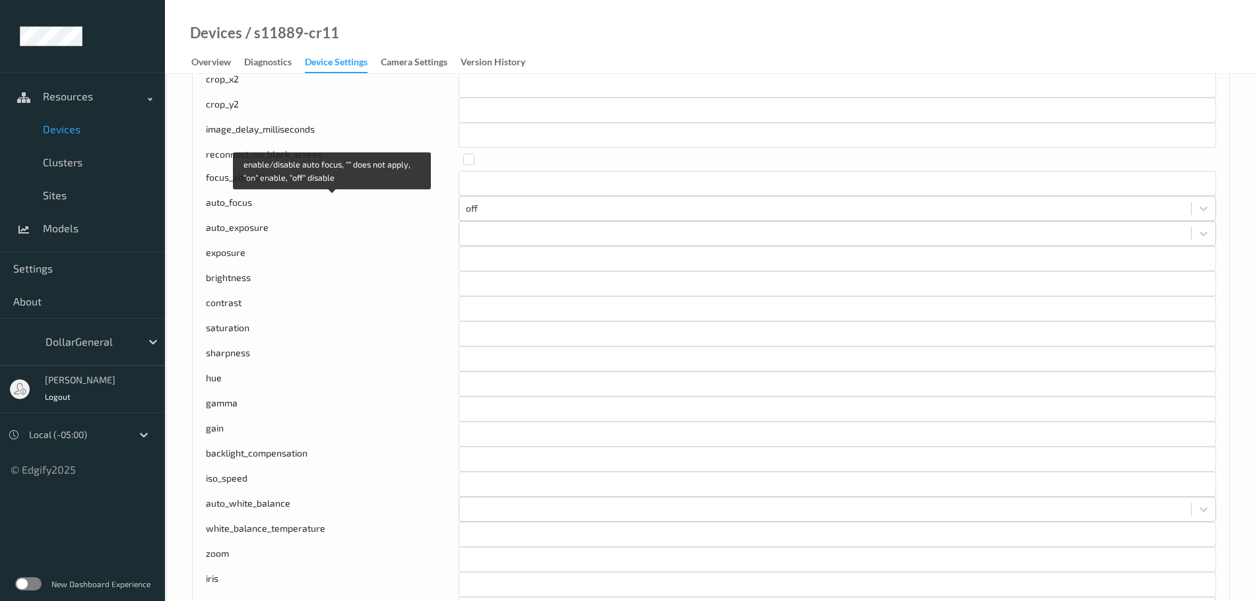
scroll to position [528, 0]
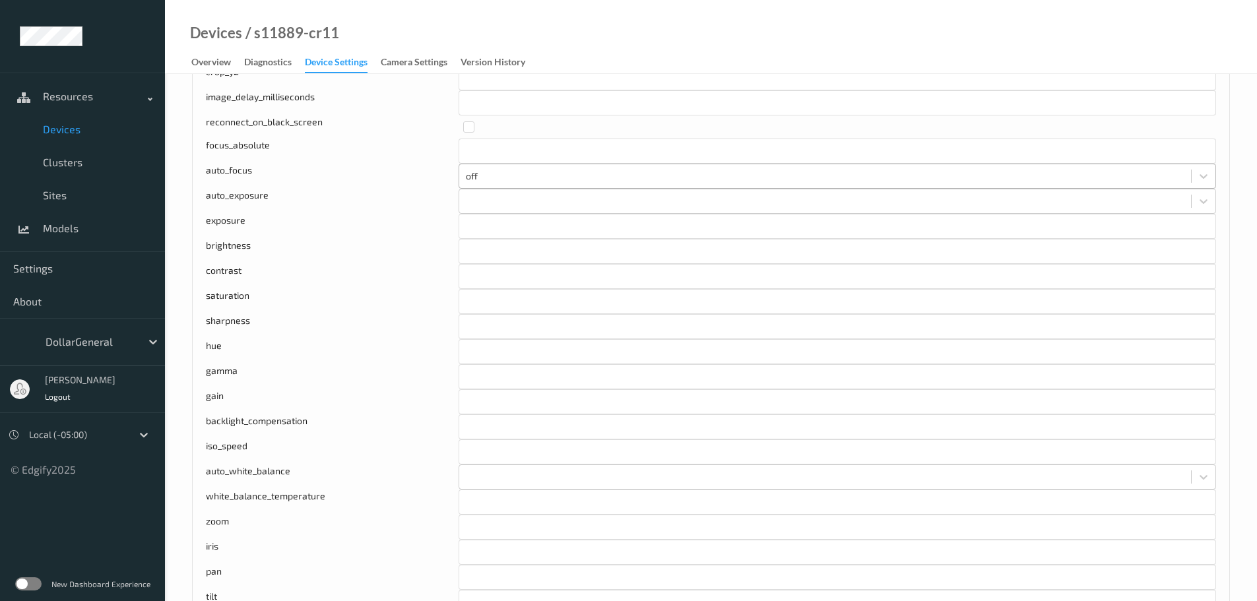
click at [500, 179] on div at bounding box center [825, 176] width 719 height 16
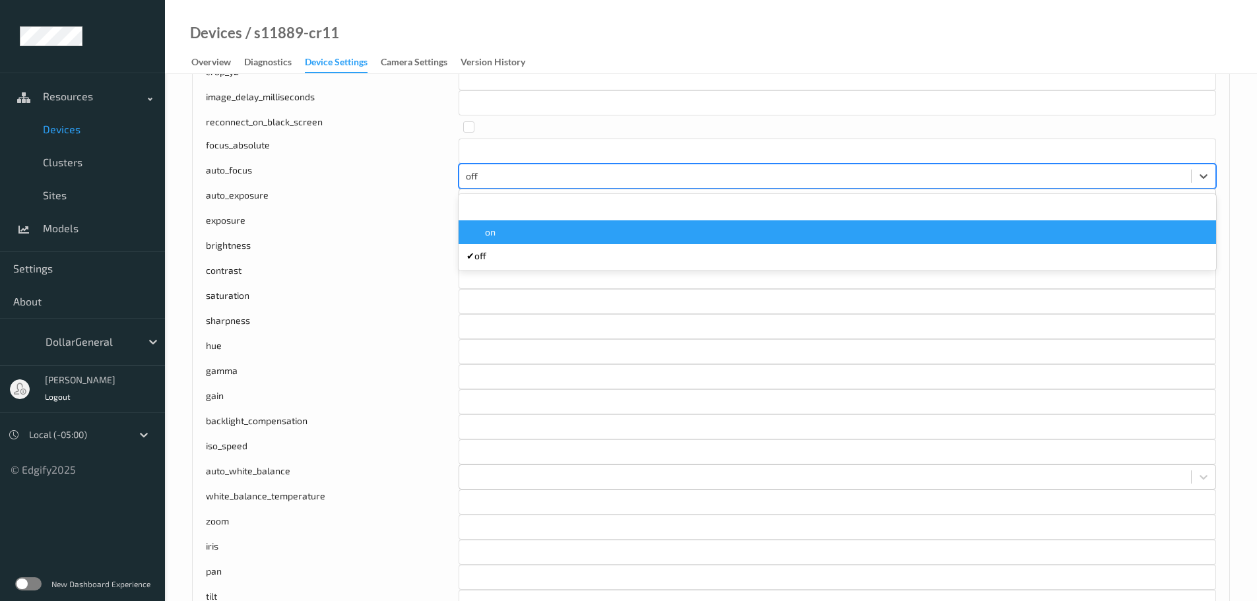
click at [491, 230] on span "on" at bounding box center [490, 232] width 11 height 13
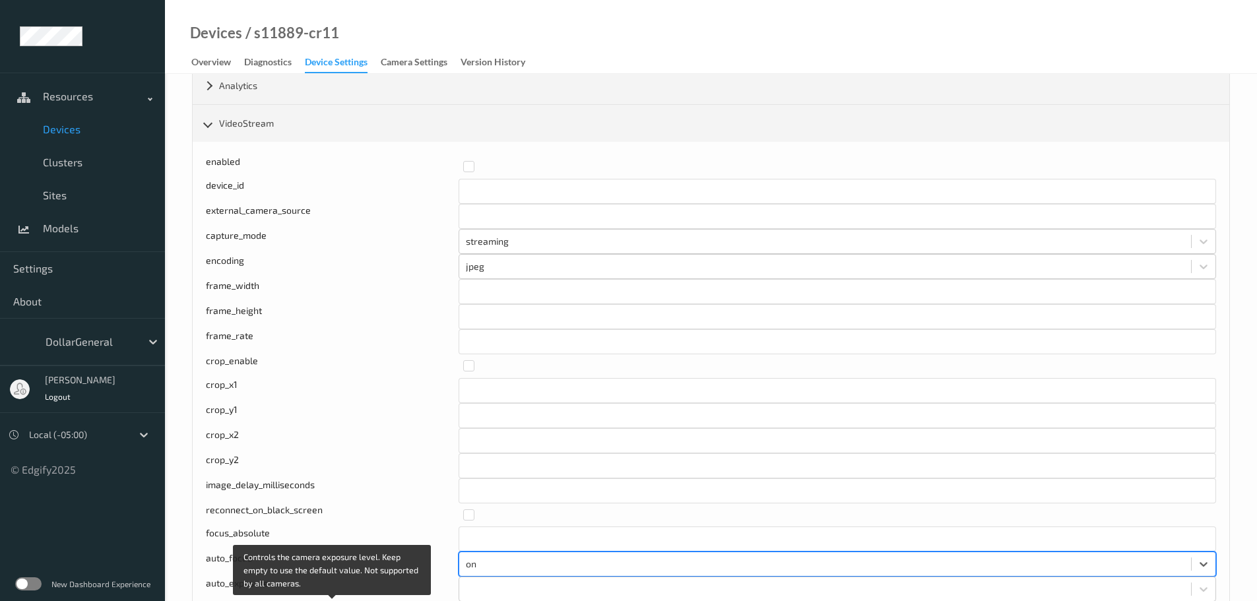
scroll to position [0, 0]
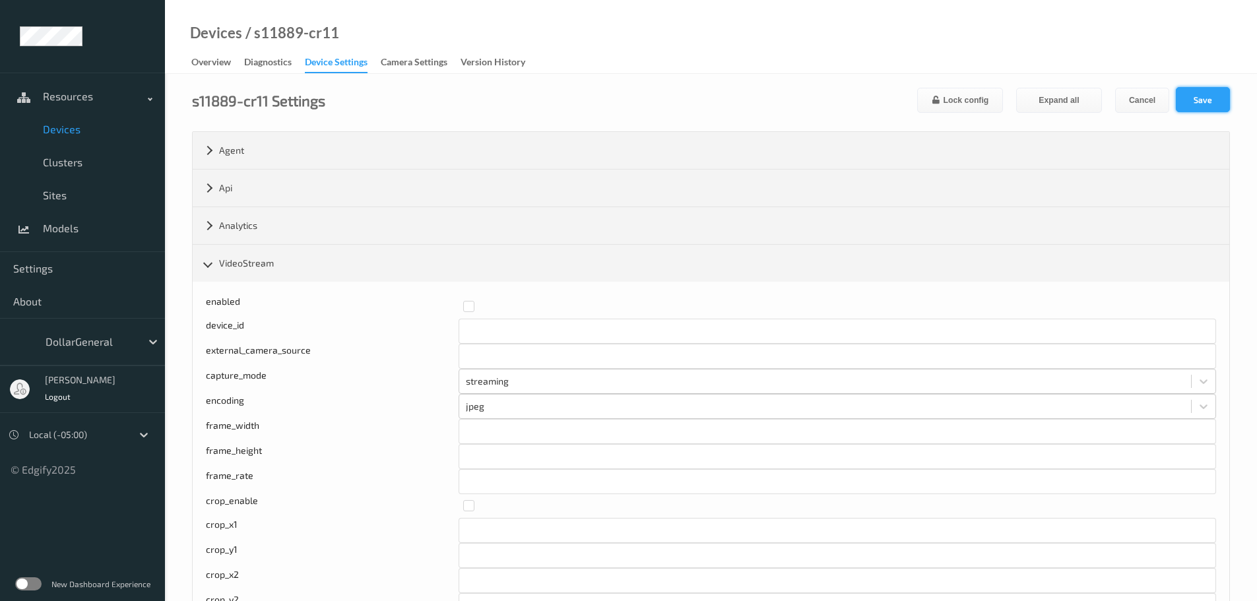
click at [1188, 106] on button "Save" at bounding box center [1203, 99] width 54 height 25
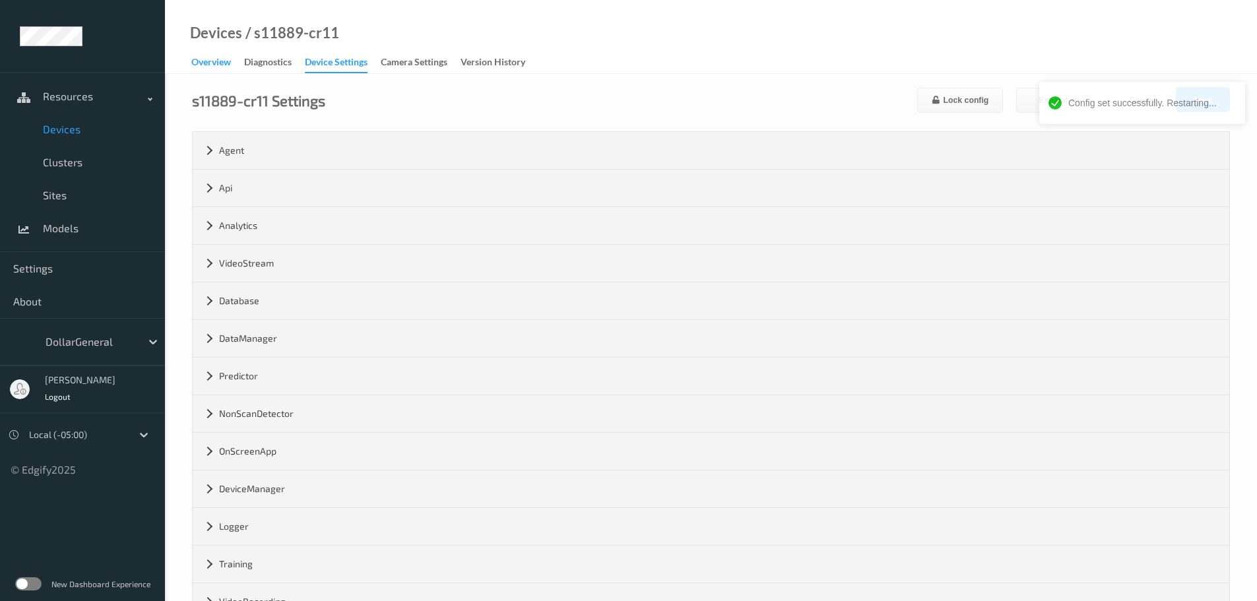
click at [218, 60] on div "Overview" at bounding box center [211, 63] width 40 height 16
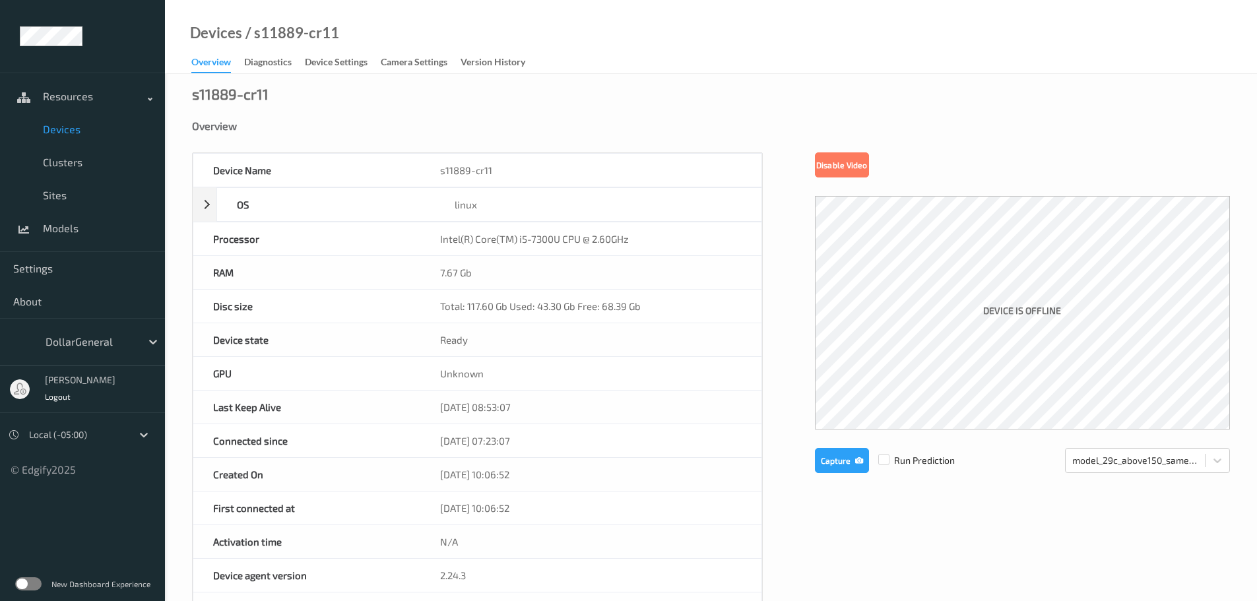
click at [71, 125] on span "Devices" at bounding box center [97, 129] width 109 height 13
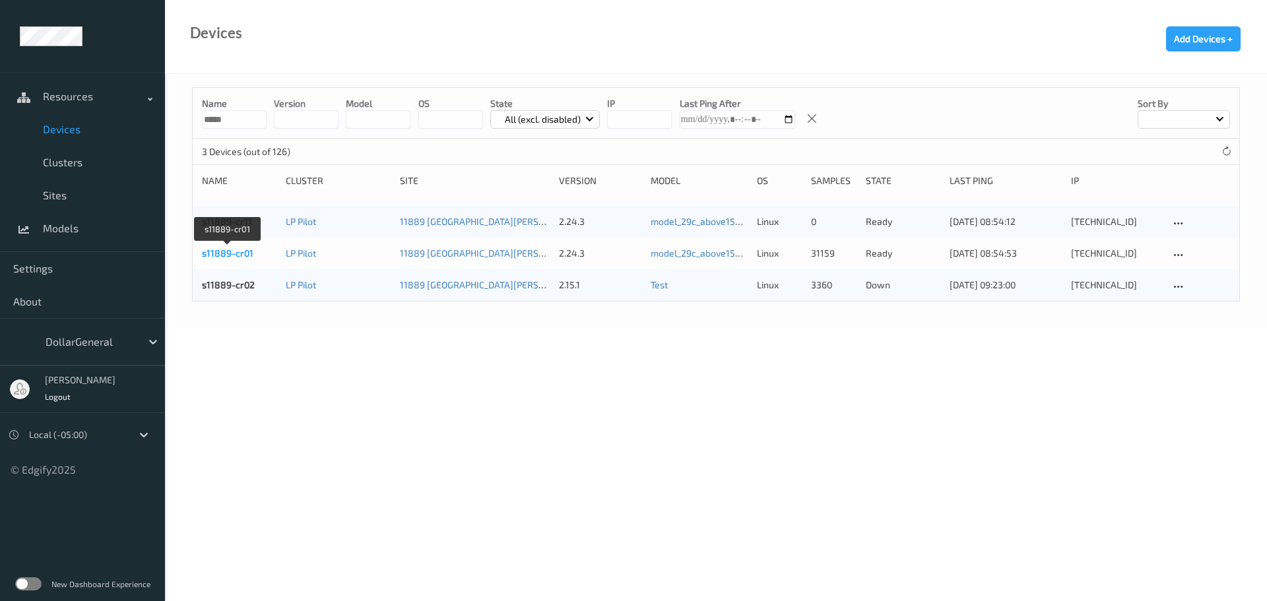
click at [234, 251] on link "s11889-cr01" at bounding box center [227, 252] width 51 height 11
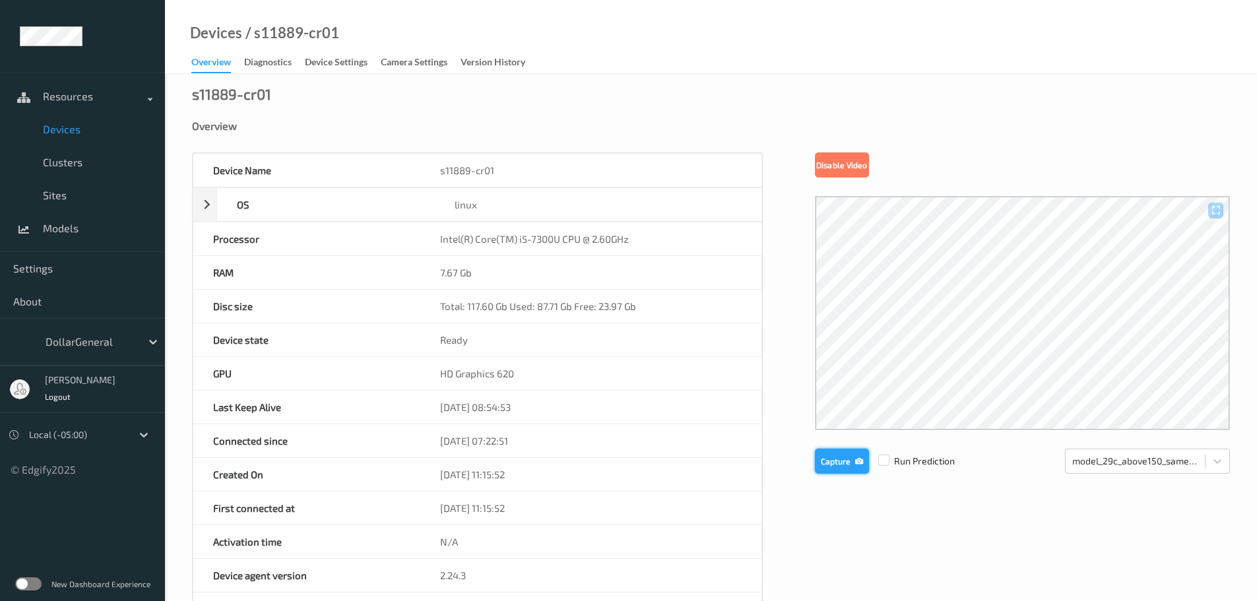
click at [848, 461] on button "Capture" at bounding box center [842, 461] width 54 height 25
click at [58, 123] on span "Devices" at bounding box center [97, 129] width 109 height 13
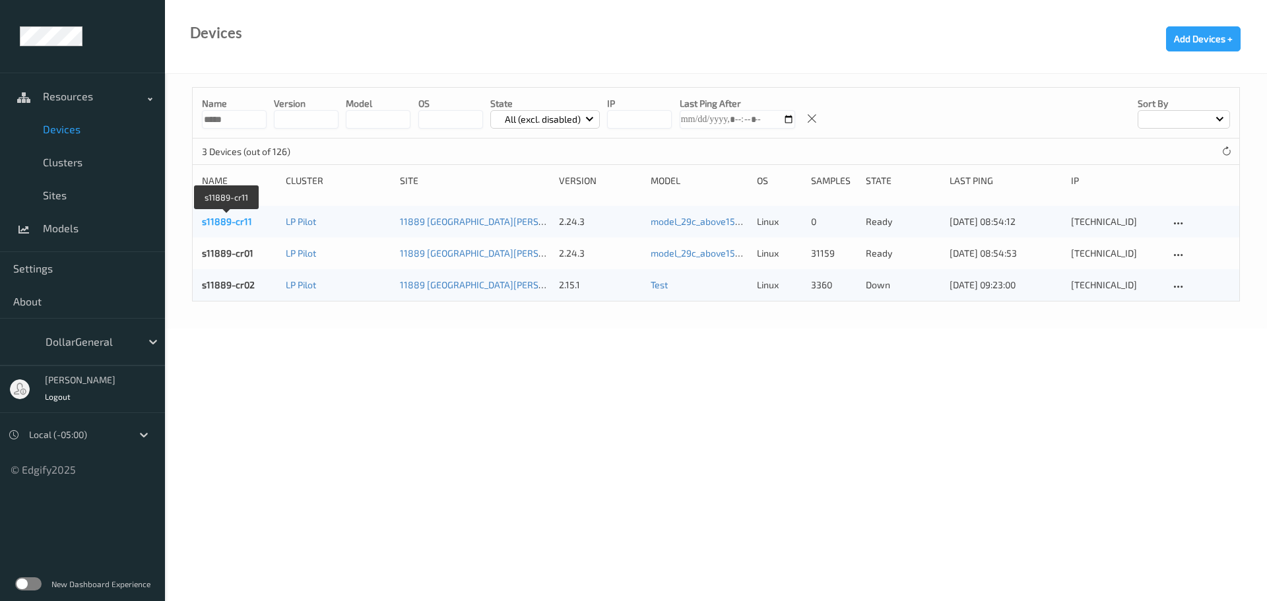
click at [225, 218] on link "s11889-cr11" at bounding box center [227, 221] width 50 height 11
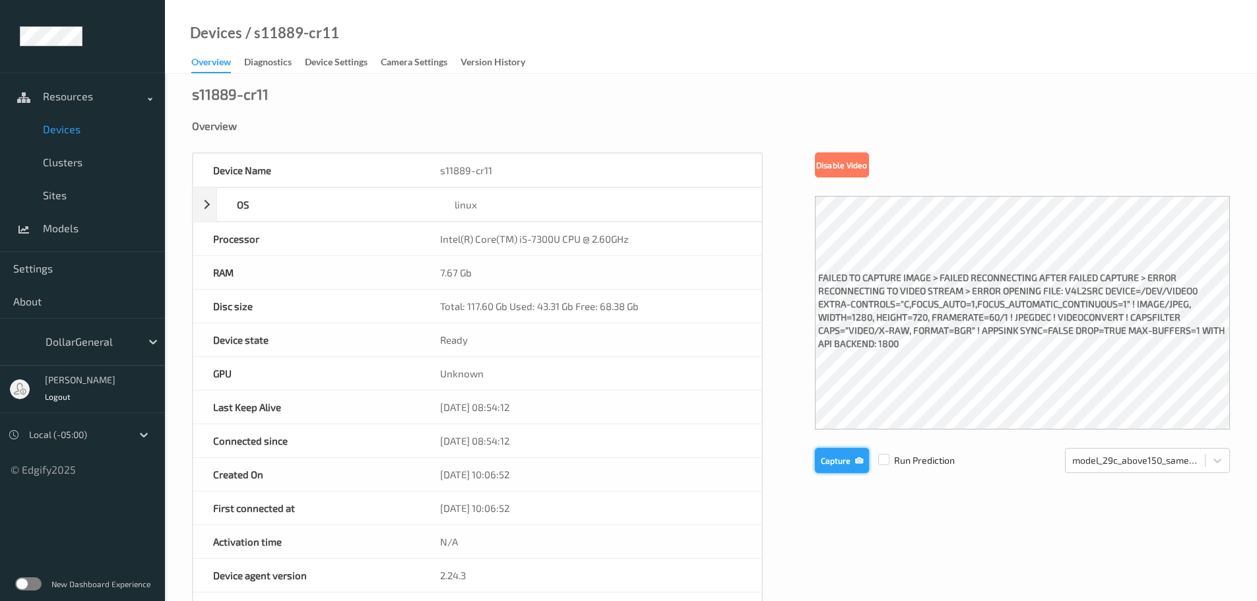
click at [858, 458] on icon "button" at bounding box center [859, 460] width 8 height 9
click at [71, 127] on span "Devices" at bounding box center [97, 129] width 109 height 13
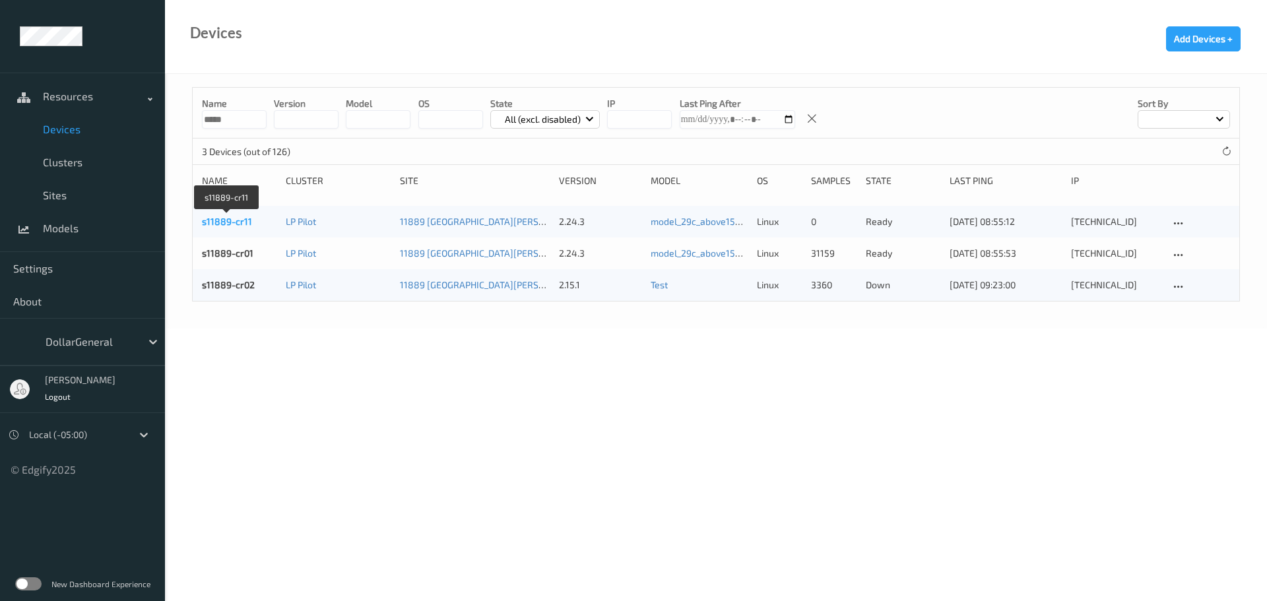
click at [218, 220] on link "s11889-cr11" at bounding box center [227, 221] width 50 height 11
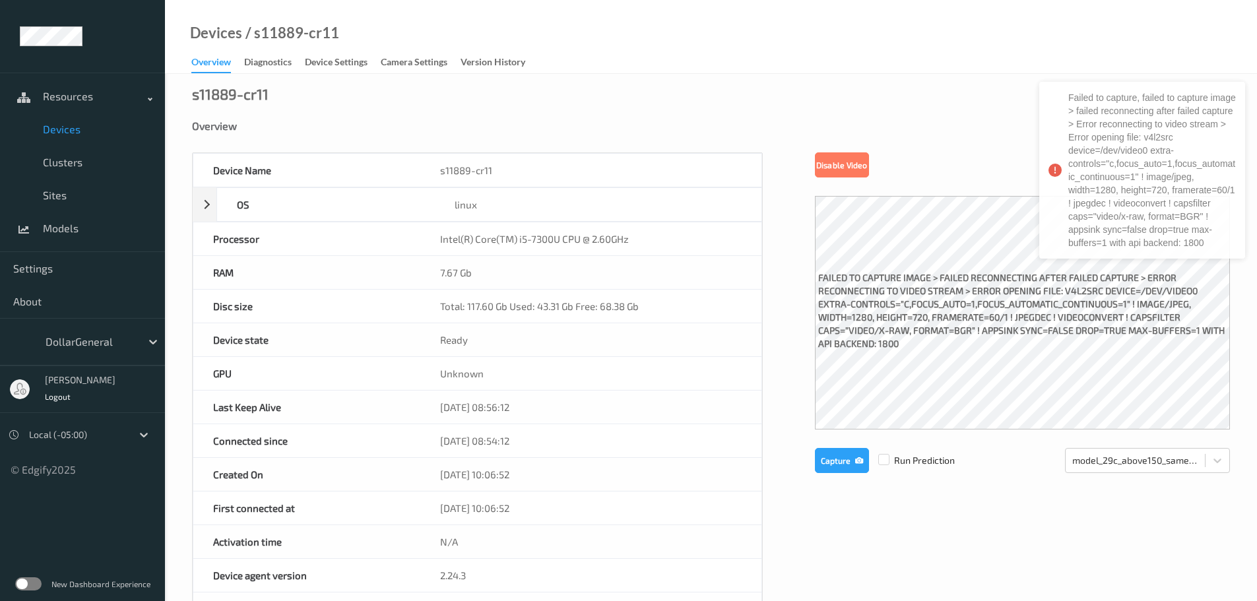
click at [69, 133] on span "Devices" at bounding box center [97, 129] width 109 height 13
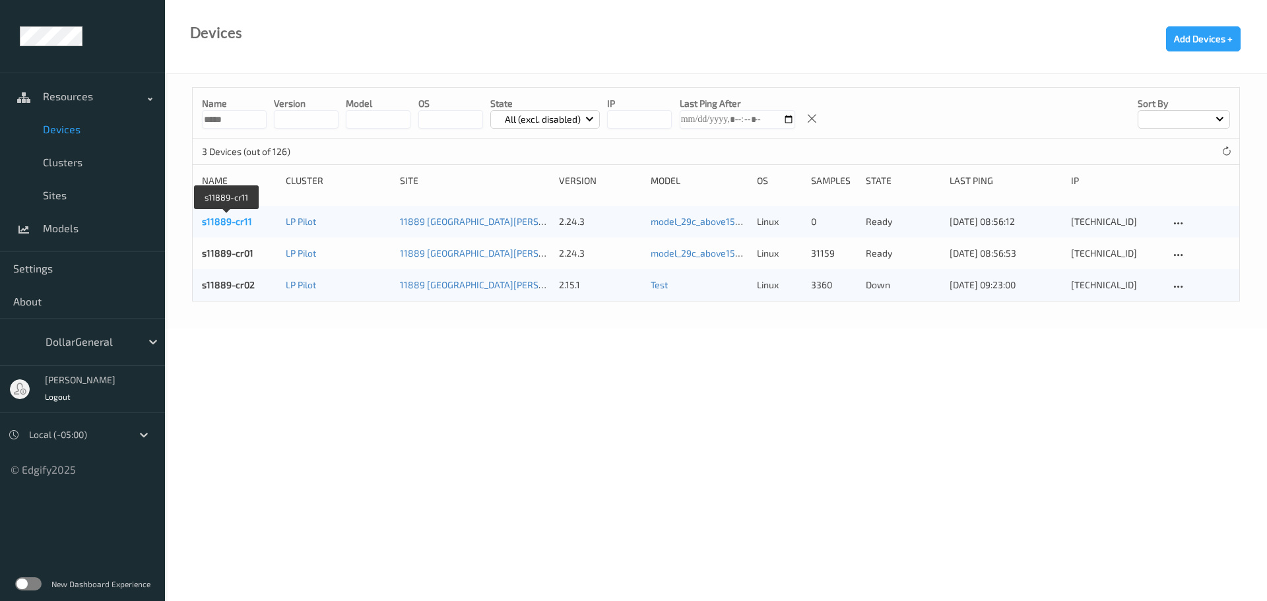
click at [236, 221] on link "s11889-cr11" at bounding box center [227, 221] width 50 height 11
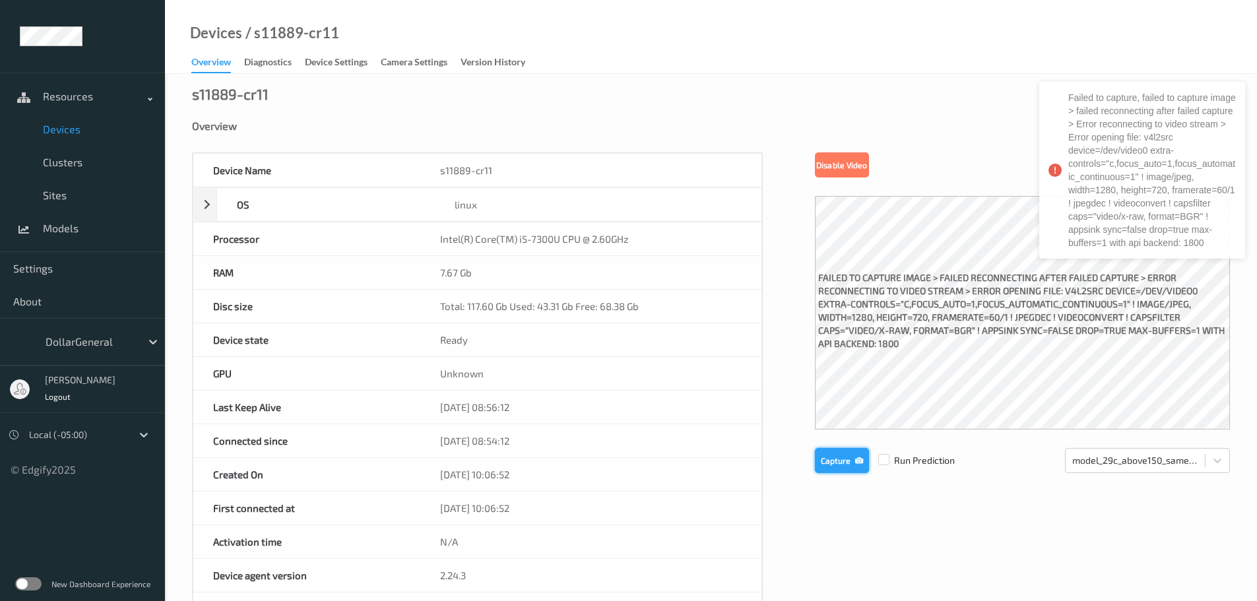
click at [833, 467] on button "Capture" at bounding box center [842, 460] width 54 height 25
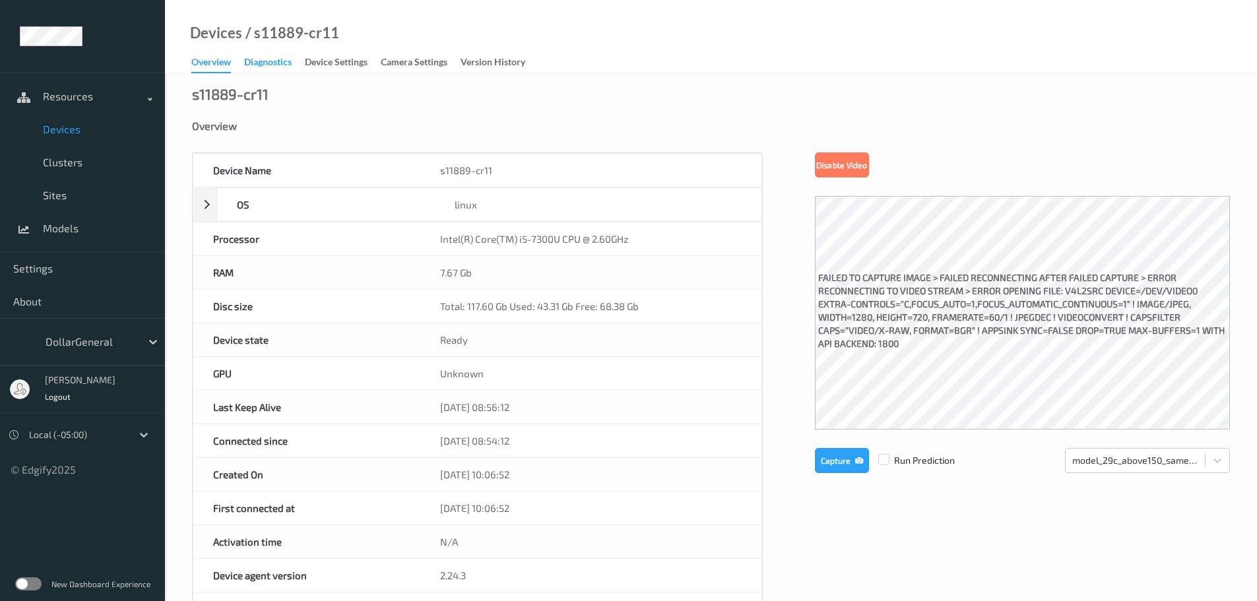
click at [279, 61] on div "Diagnostics" at bounding box center [268, 63] width 48 height 16
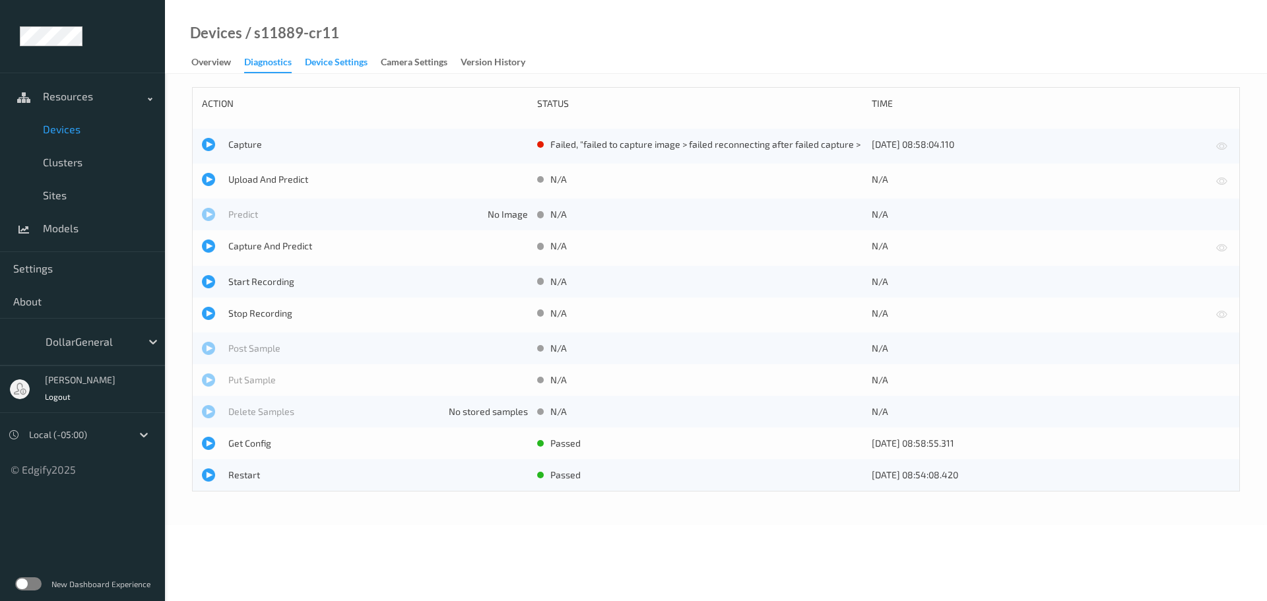
click at [354, 59] on div "Device Settings" at bounding box center [336, 63] width 63 height 16
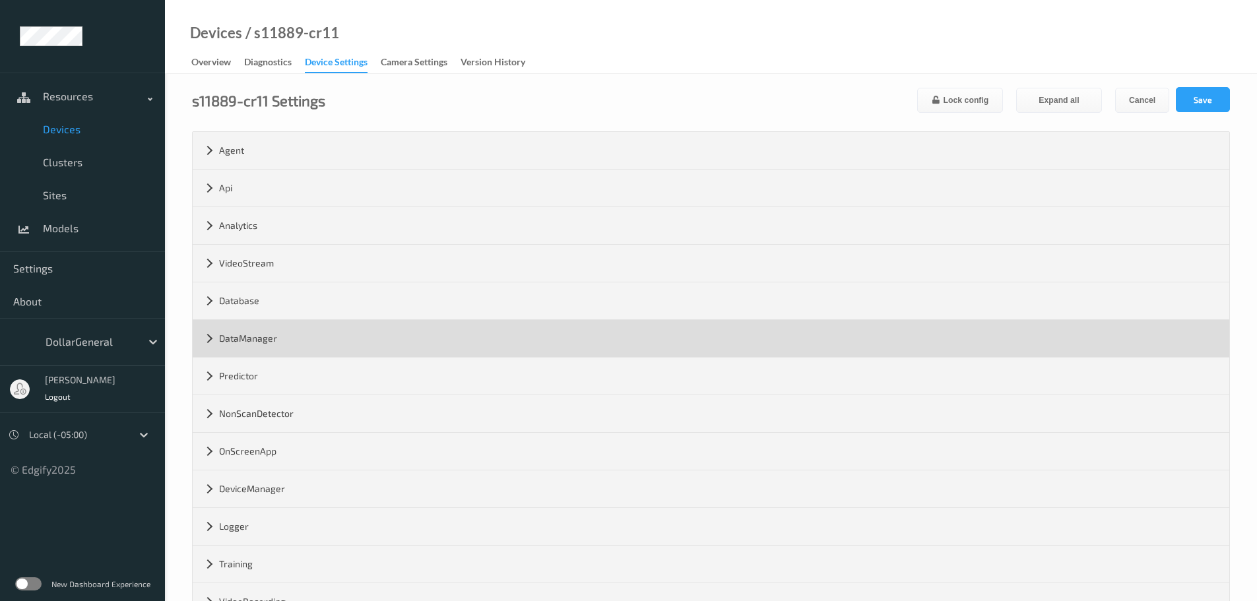
click at [319, 340] on div "DataManager" at bounding box center [711, 338] width 1037 height 37
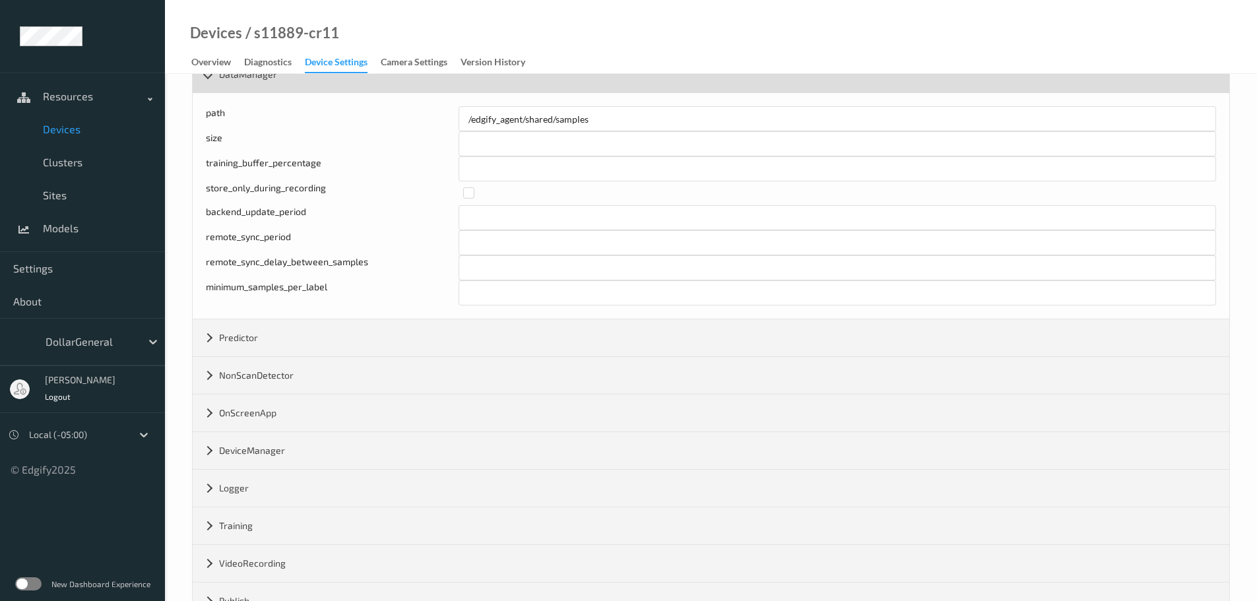
scroll to position [132, 0]
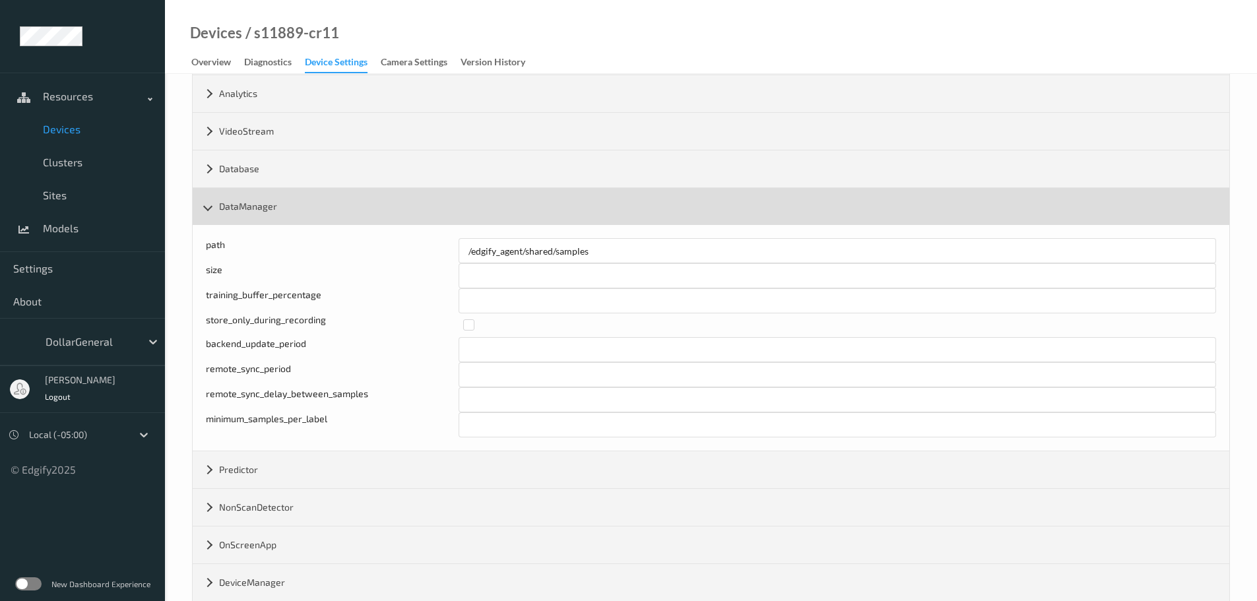
click at [295, 215] on div "DataManager" at bounding box center [711, 206] width 1037 height 37
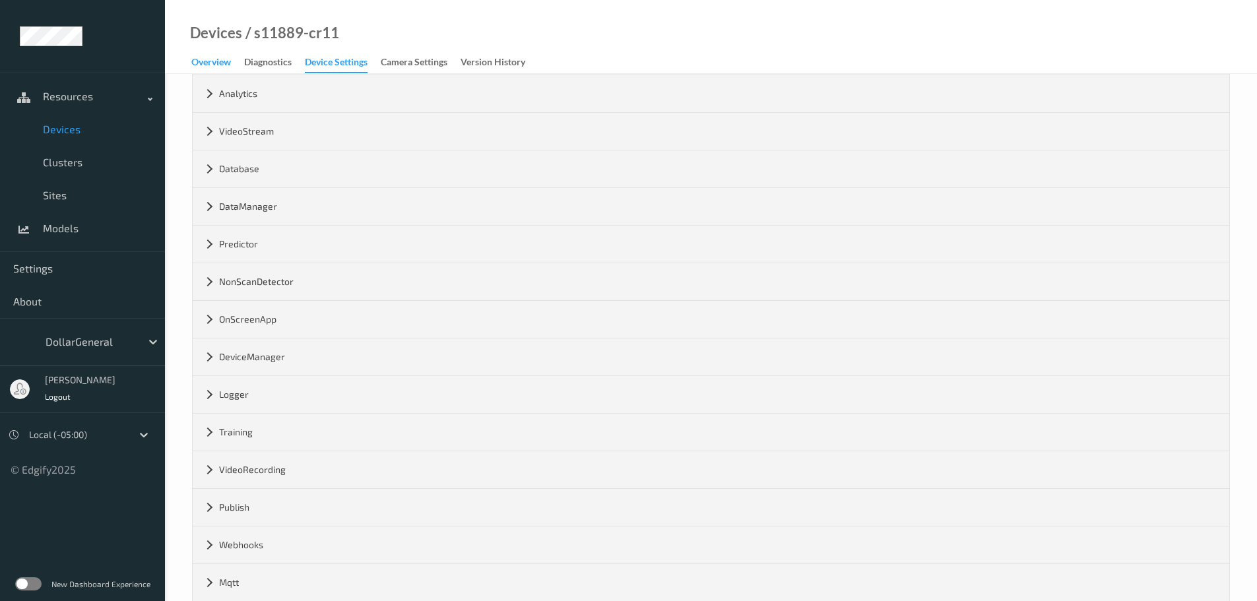
click at [228, 61] on div "Overview" at bounding box center [211, 63] width 40 height 16
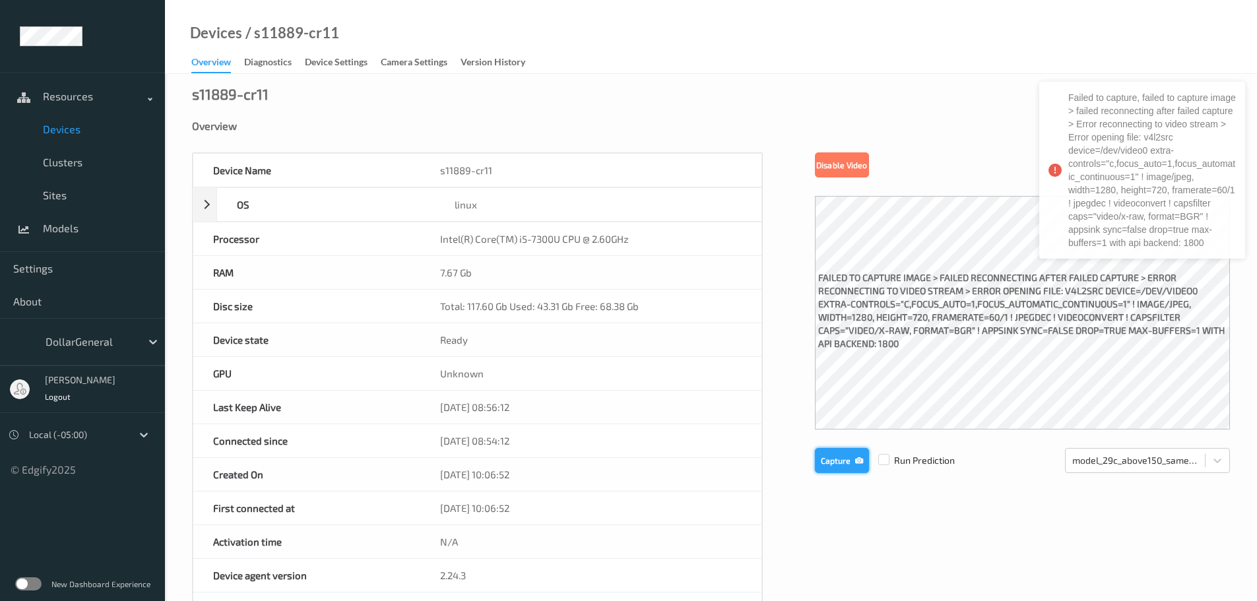
click at [834, 461] on button "Capture" at bounding box center [842, 460] width 54 height 25
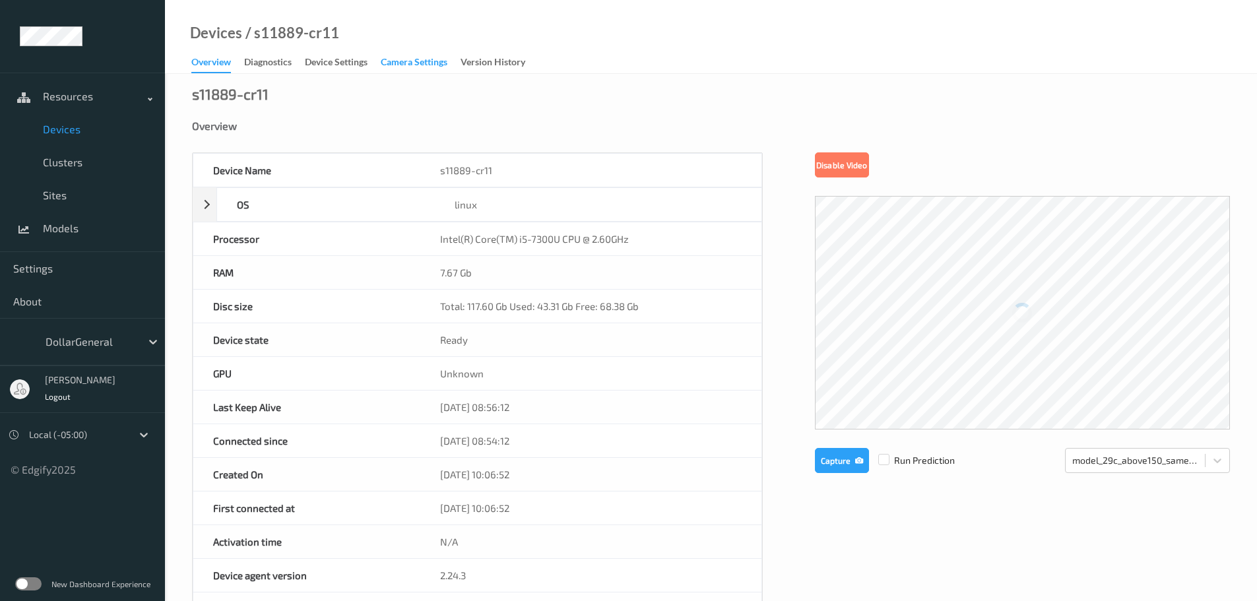
click at [427, 63] on div "Camera Settings" at bounding box center [414, 63] width 67 height 16
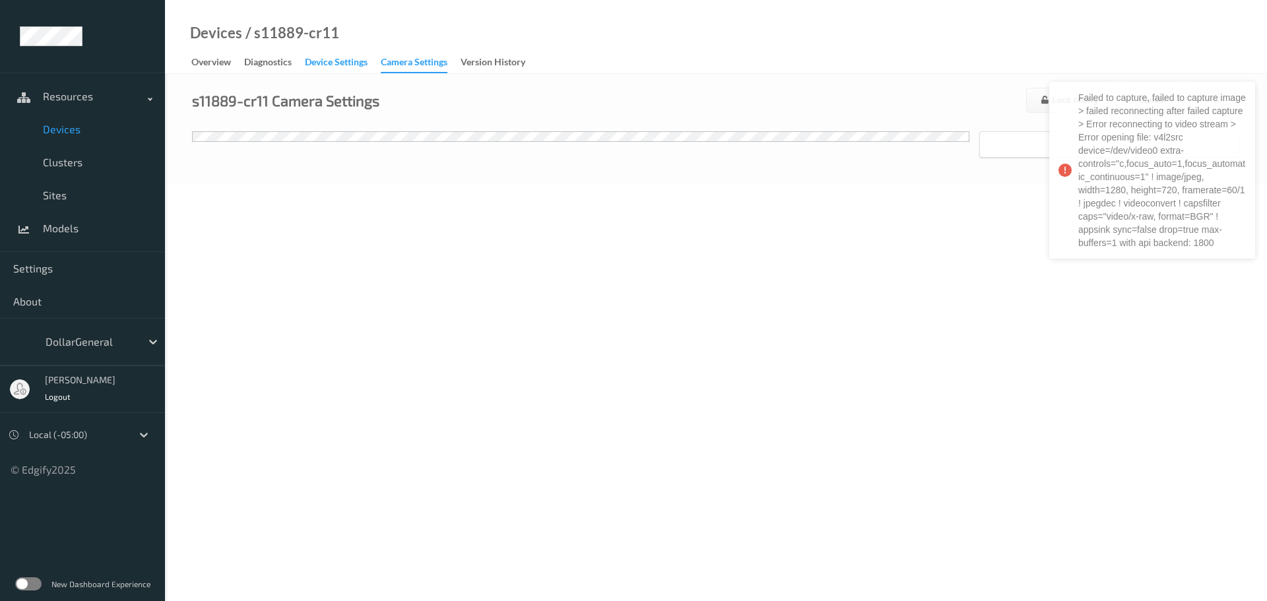
click at [354, 63] on div "Device Settings" at bounding box center [336, 63] width 63 height 16
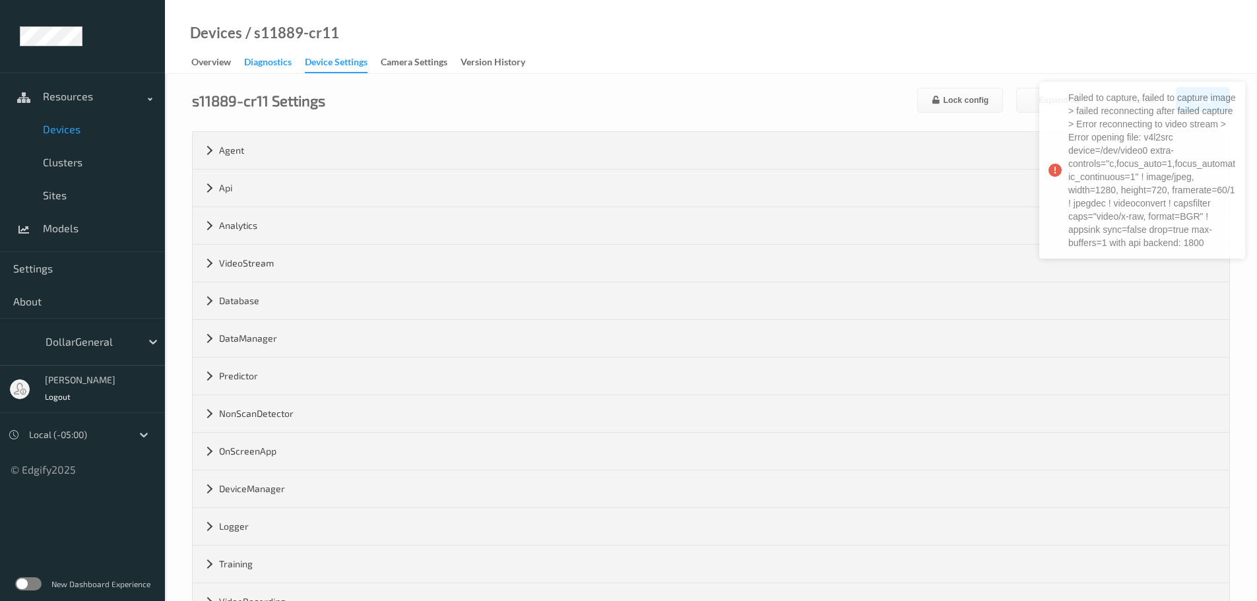
click at [280, 56] on div "Diagnostics" at bounding box center [268, 63] width 48 height 16
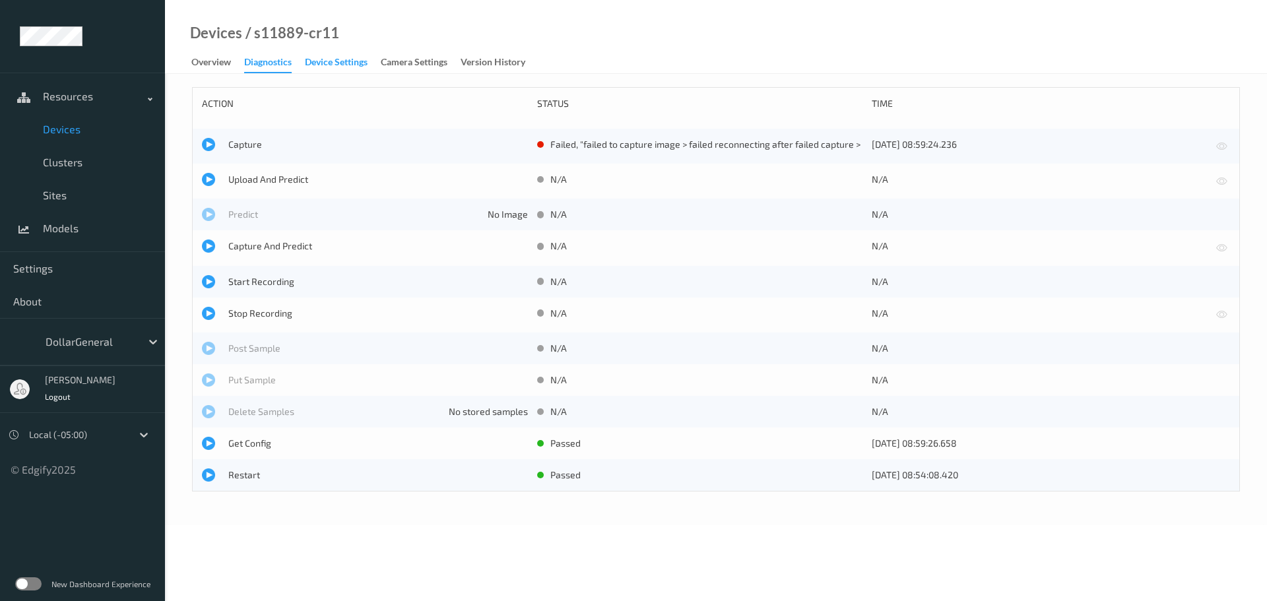
click at [327, 57] on div "Device Settings" at bounding box center [336, 63] width 63 height 16
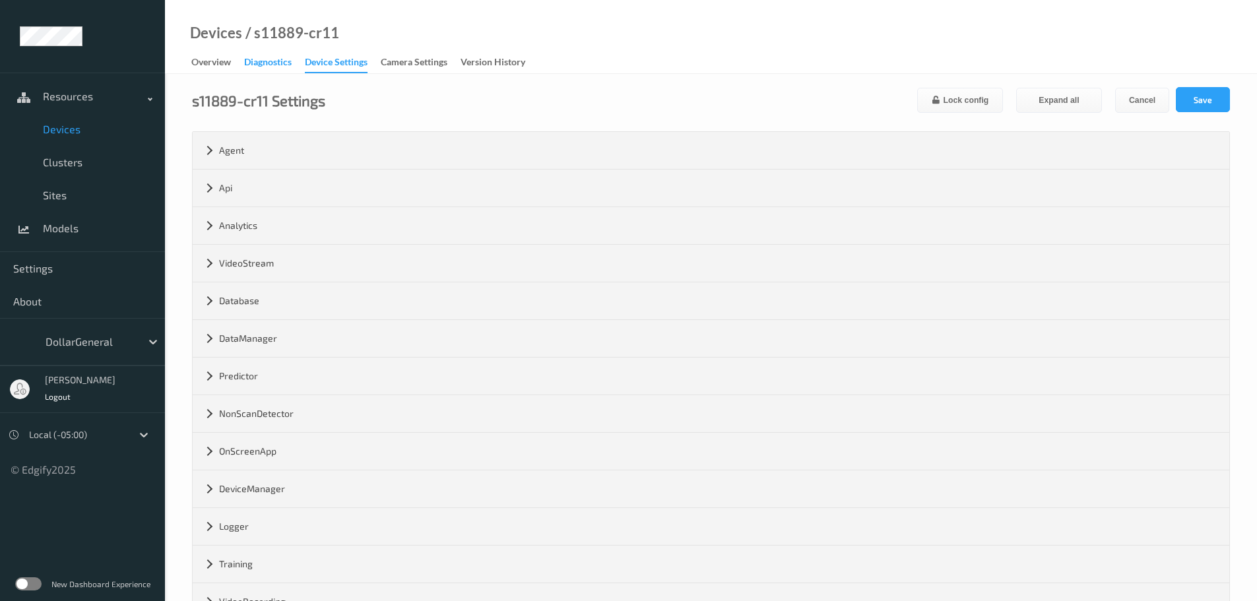
click at [276, 61] on div "Diagnostics" at bounding box center [268, 63] width 48 height 16
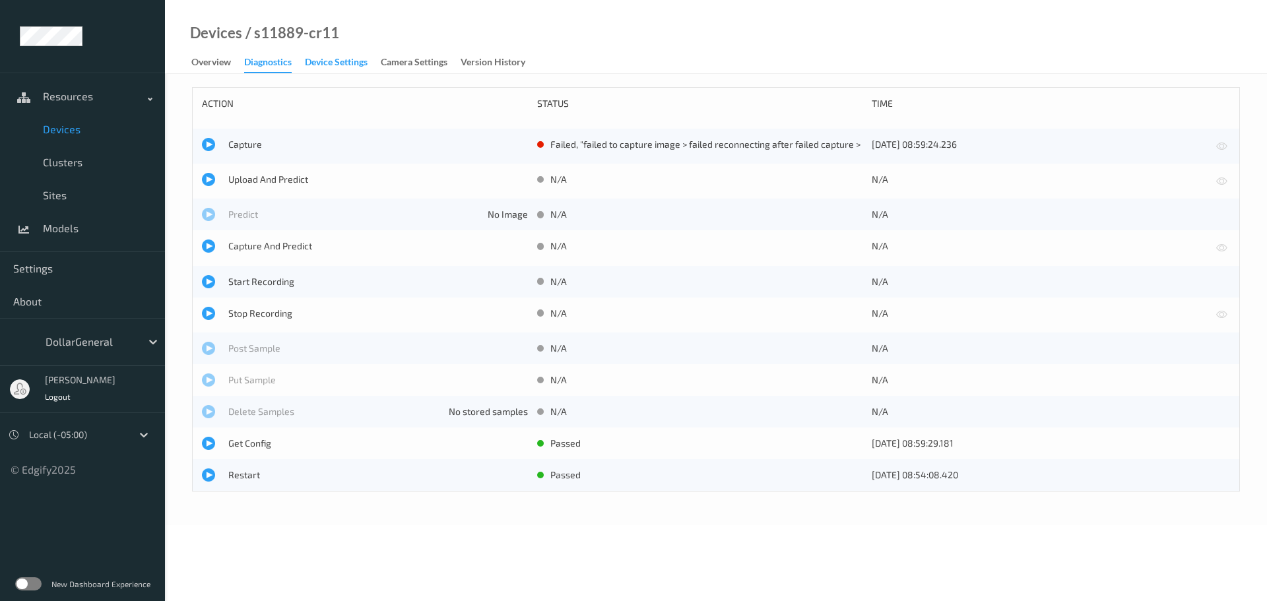
click at [331, 65] on div "Device Settings" at bounding box center [336, 63] width 63 height 16
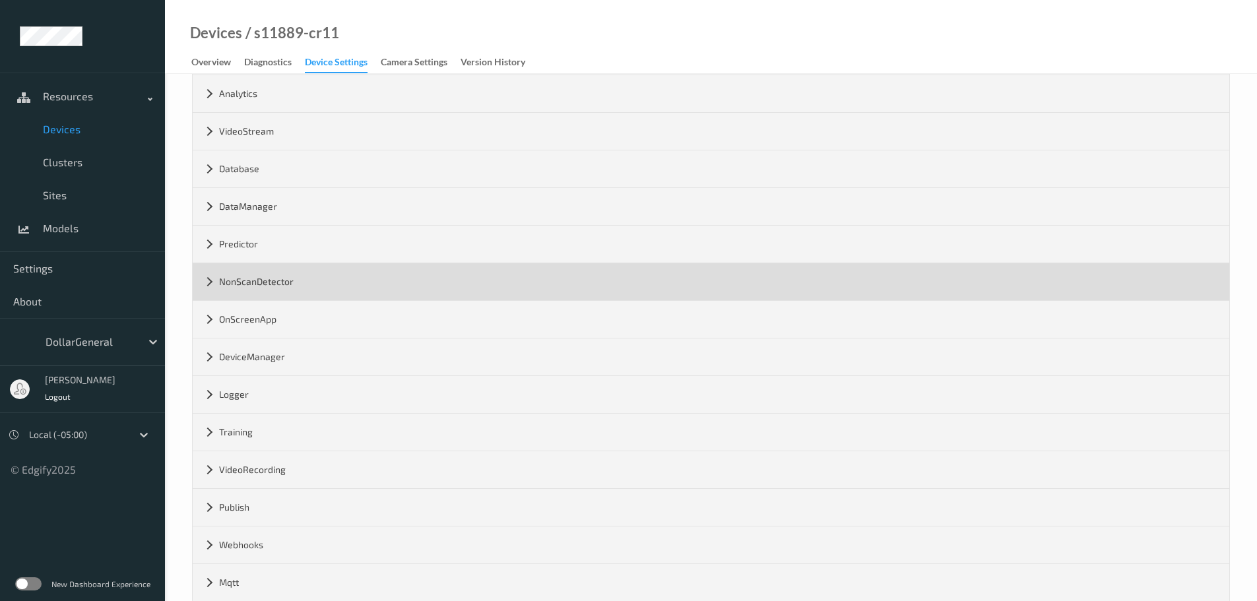
scroll to position [160, 0]
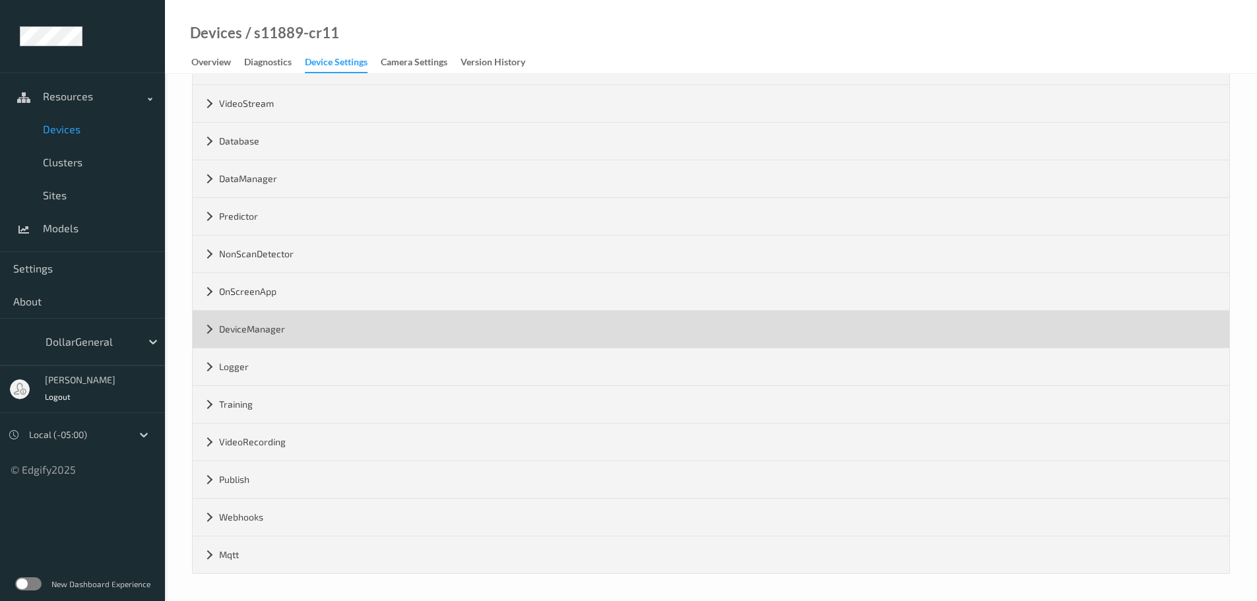
click at [276, 323] on div "DeviceManager" at bounding box center [711, 329] width 1037 height 37
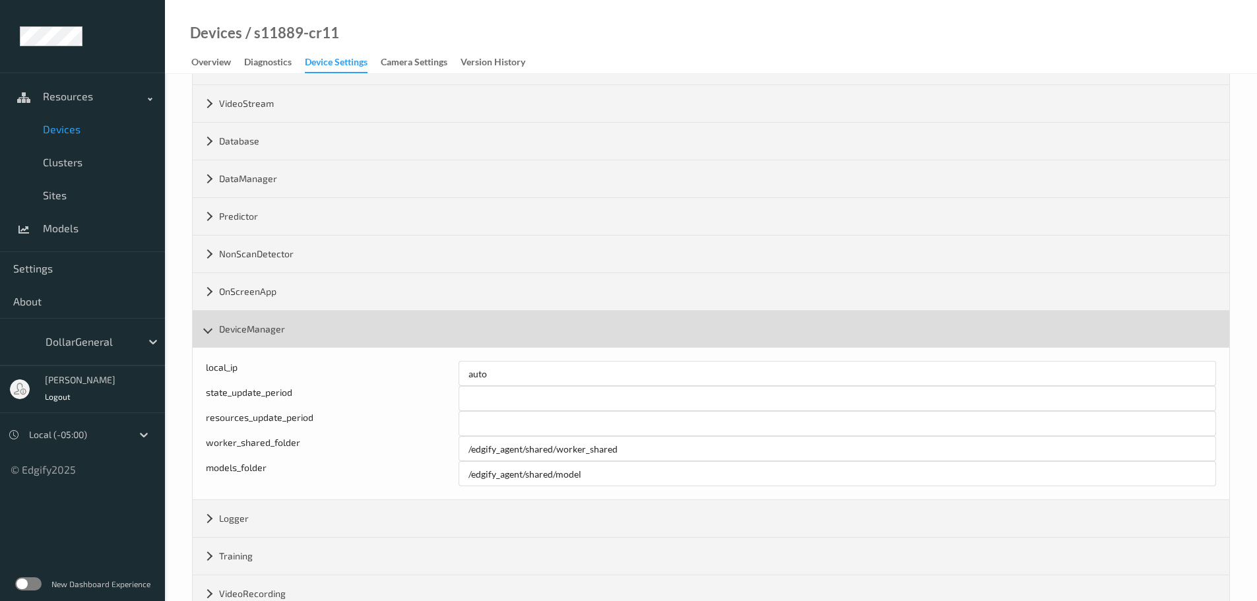
click at [276, 323] on div "DeviceManager" at bounding box center [711, 329] width 1037 height 37
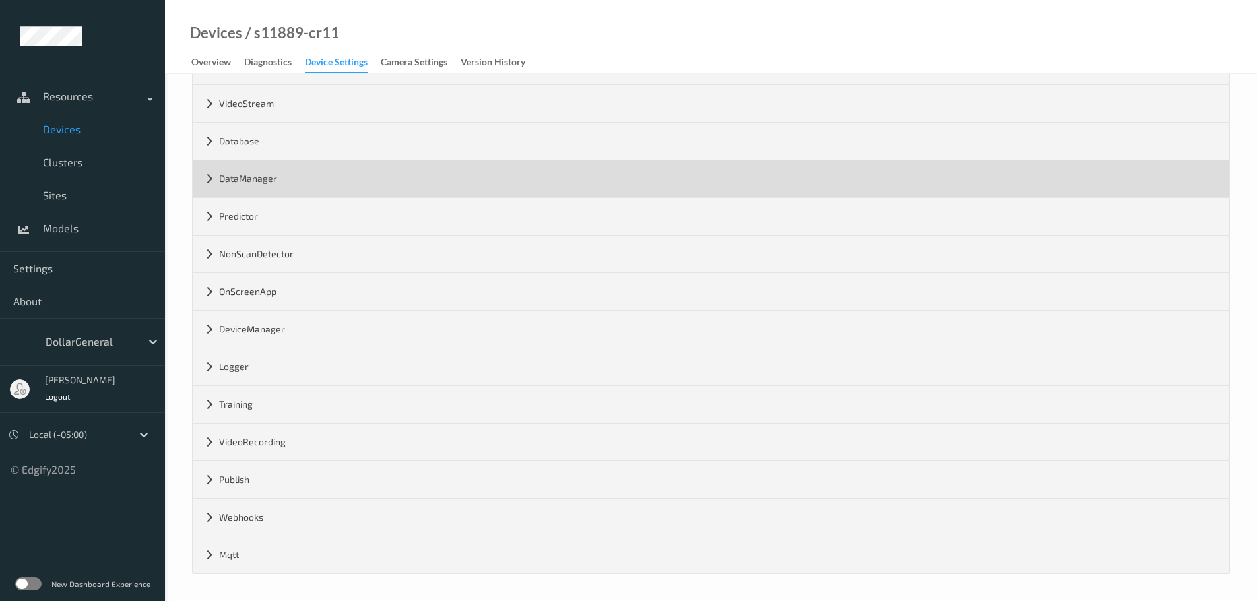
click at [273, 183] on div "DataManager" at bounding box center [711, 178] width 1037 height 37
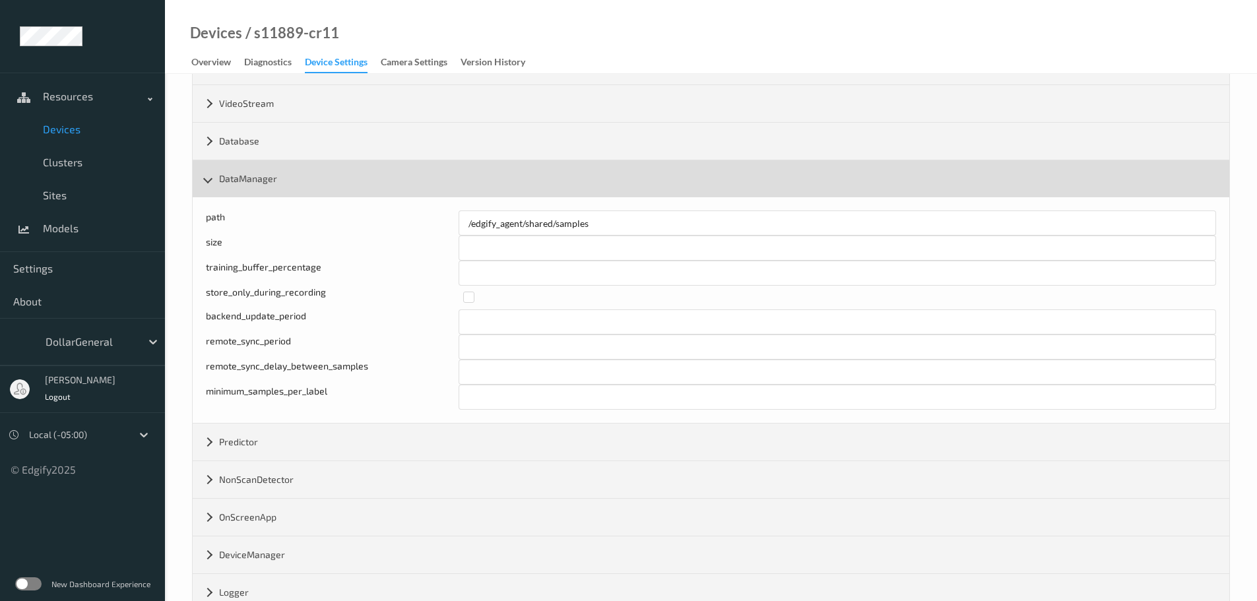
click at [273, 179] on div "DataManager" at bounding box center [711, 178] width 1037 height 37
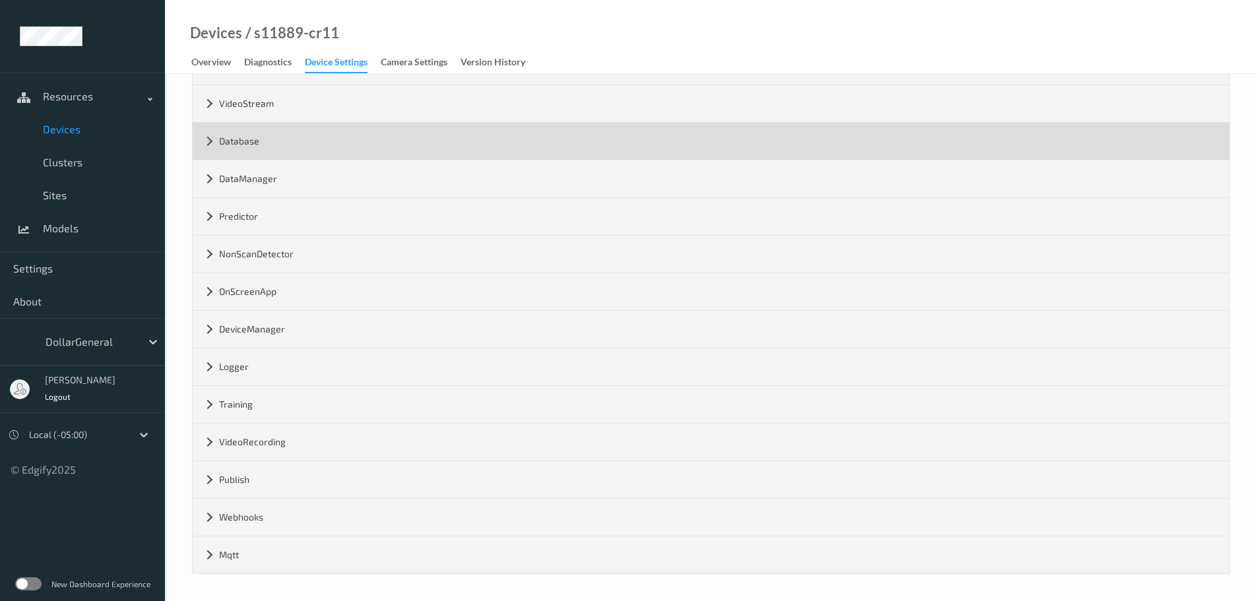
click at [273, 144] on div "Database" at bounding box center [711, 141] width 1037 height 37
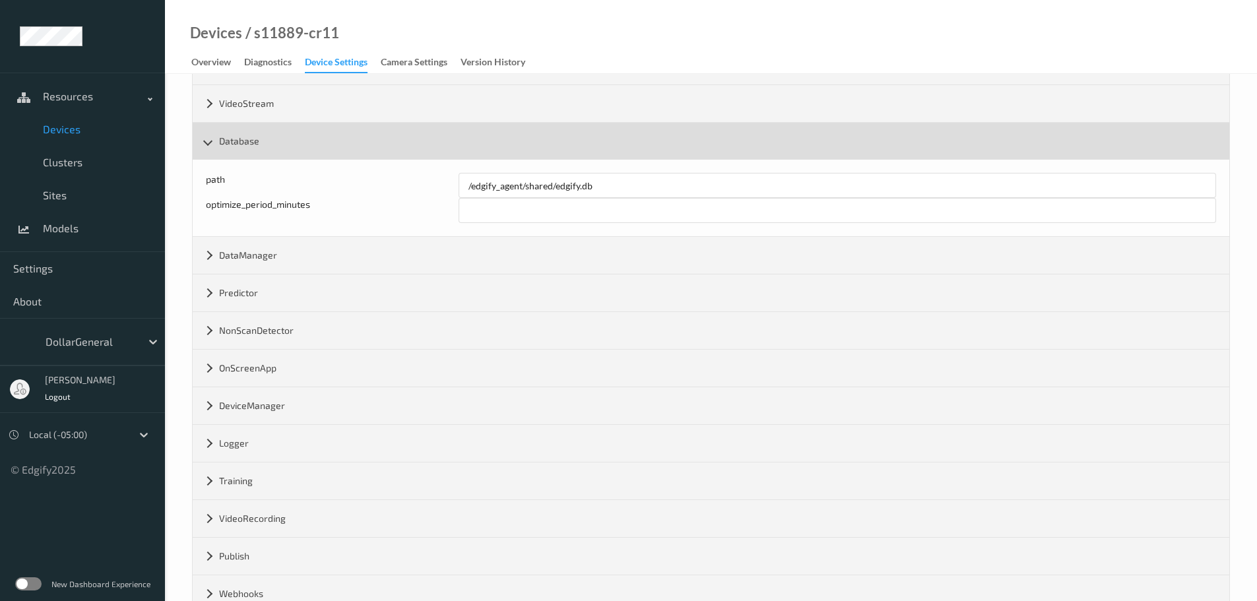
click at [273, 141] on div "Database" at bounding box center [711, 141] width 1037 height 37
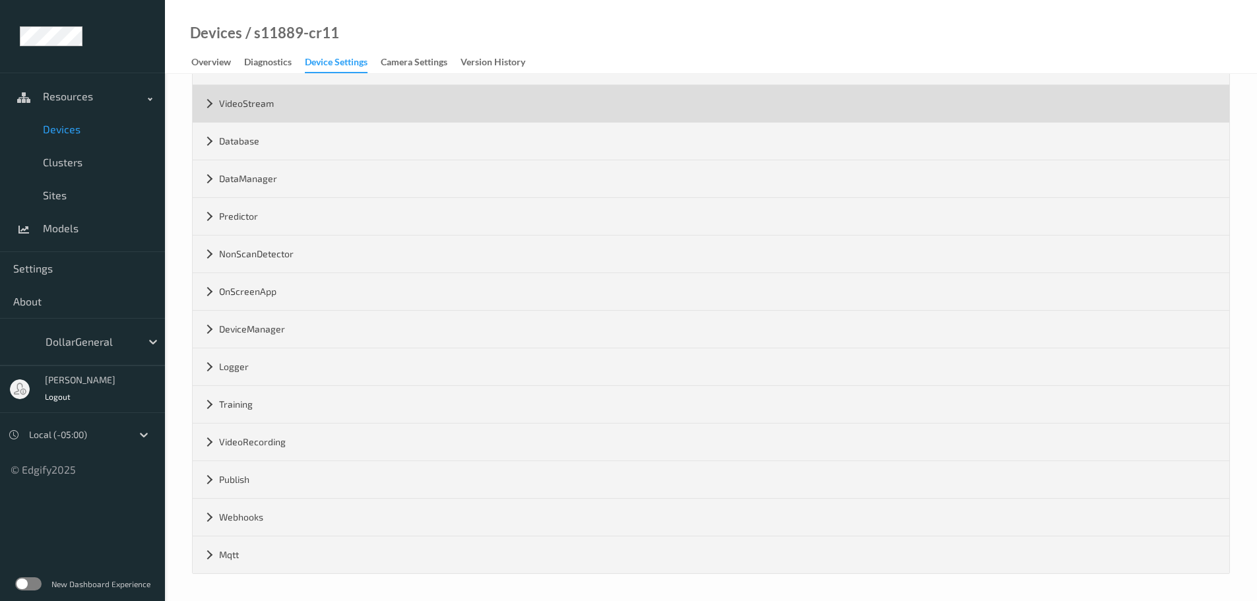
click at [278, 106] on div "VideoStream" at bounding box center [711, 103] width 1037 height 37
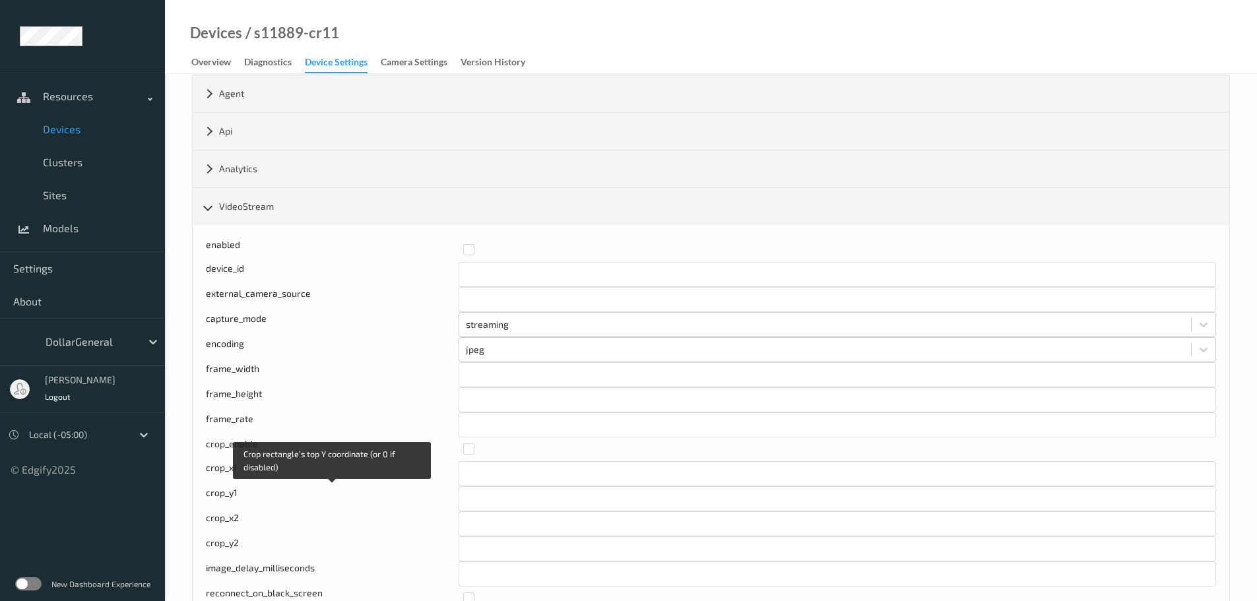
scroll to position [28, 0]
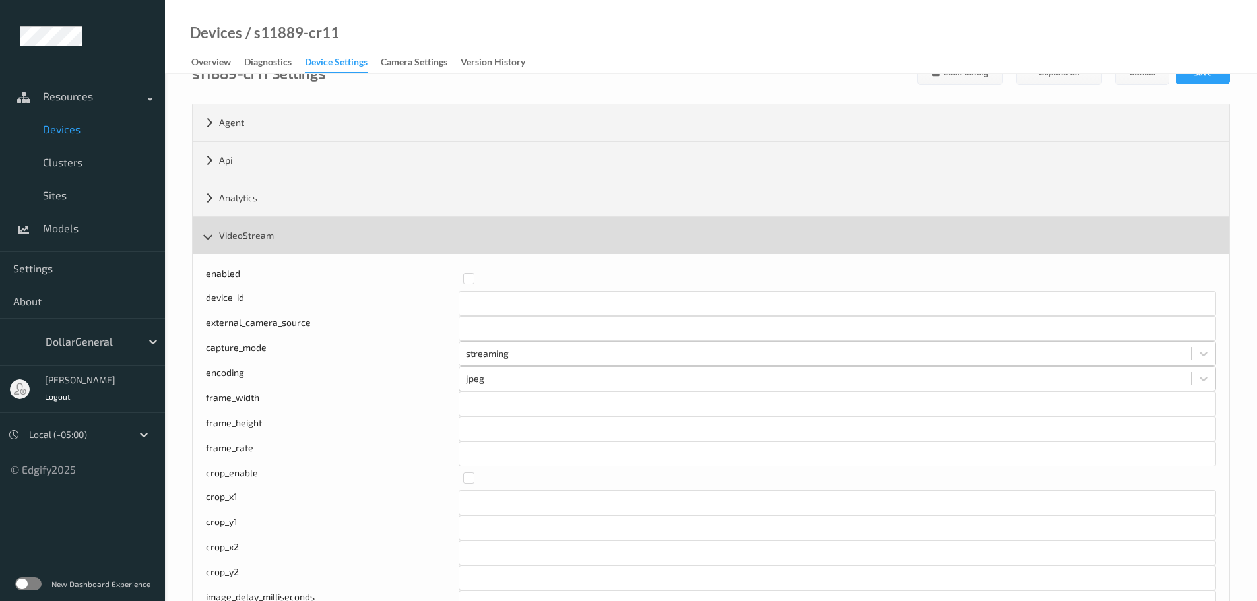
click at [291, 243] on div "VideoStream" at bounding box center [711, 235] width 1037 height 37
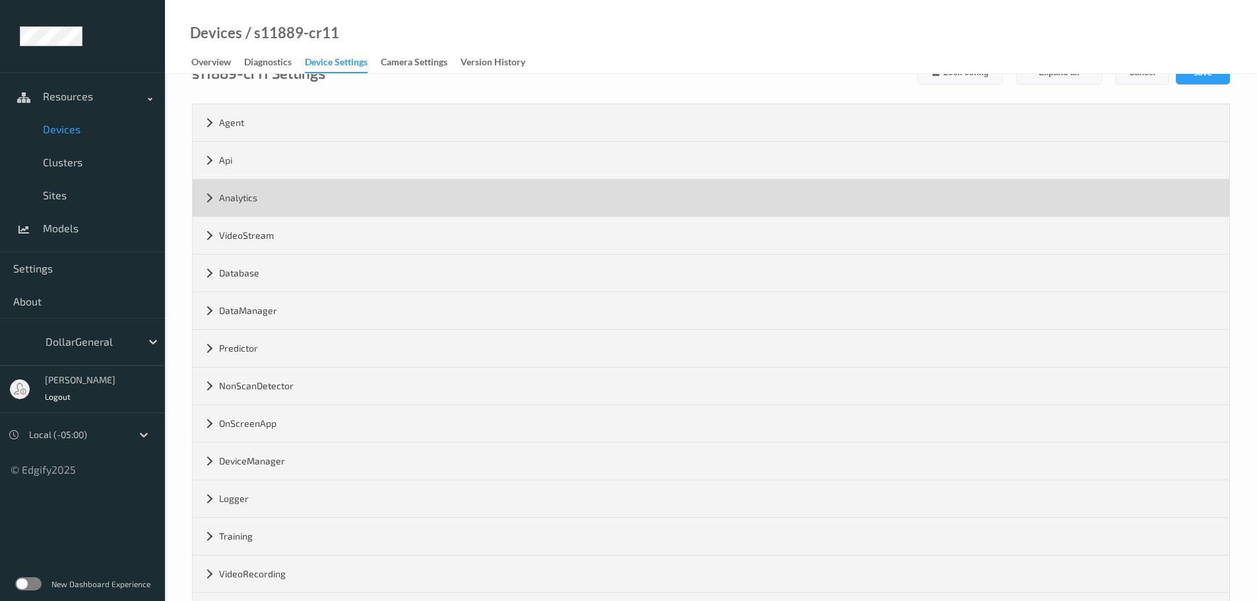
click at [290, 189] on div "Analytics" at bounding box center [711, 197] width 1037 height 37
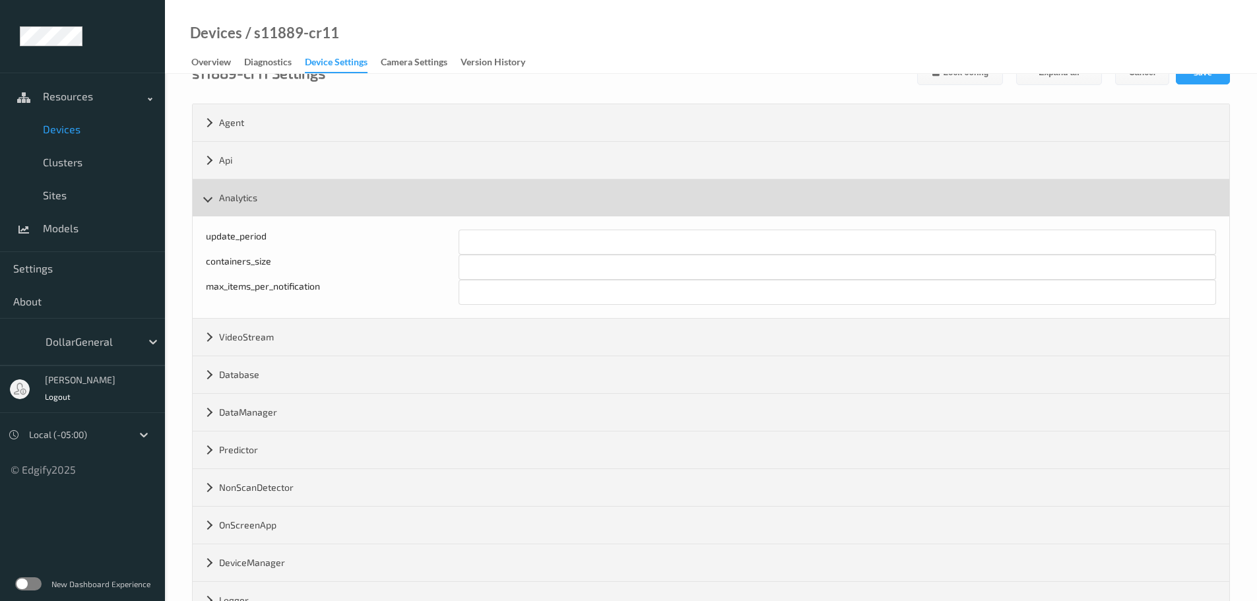
click at [290, 189] on div "Analytics" at bounding box center [711, 197] width 1037 height 37
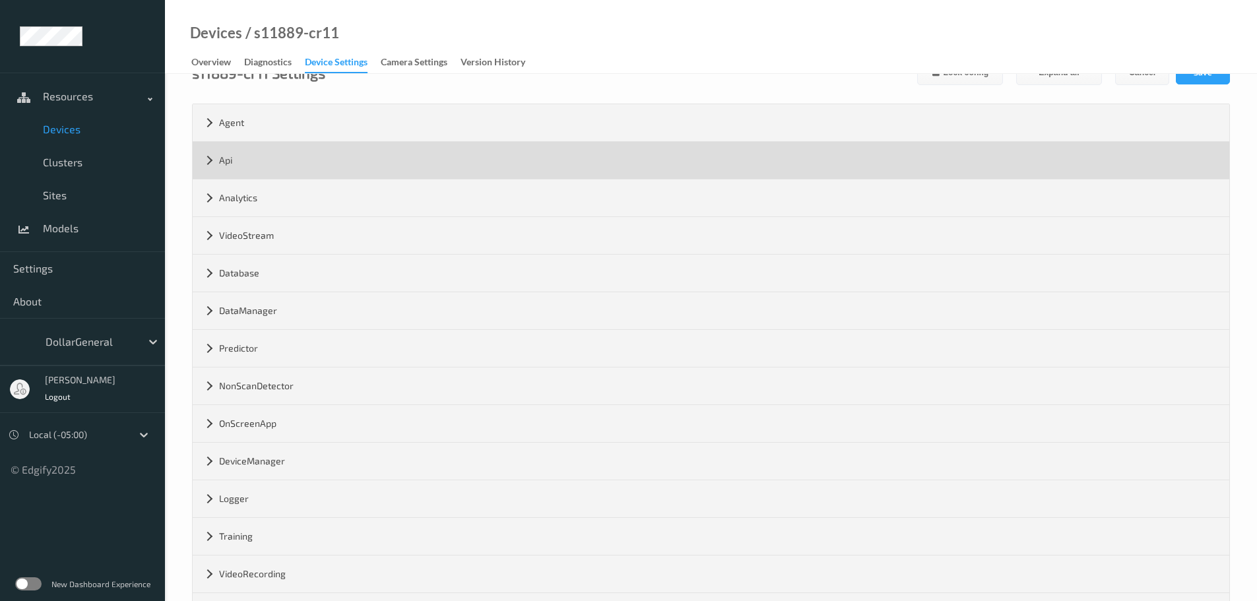
click at [286, 156] on div "Api" at bounding box center [711, 160] width 1037 height 37
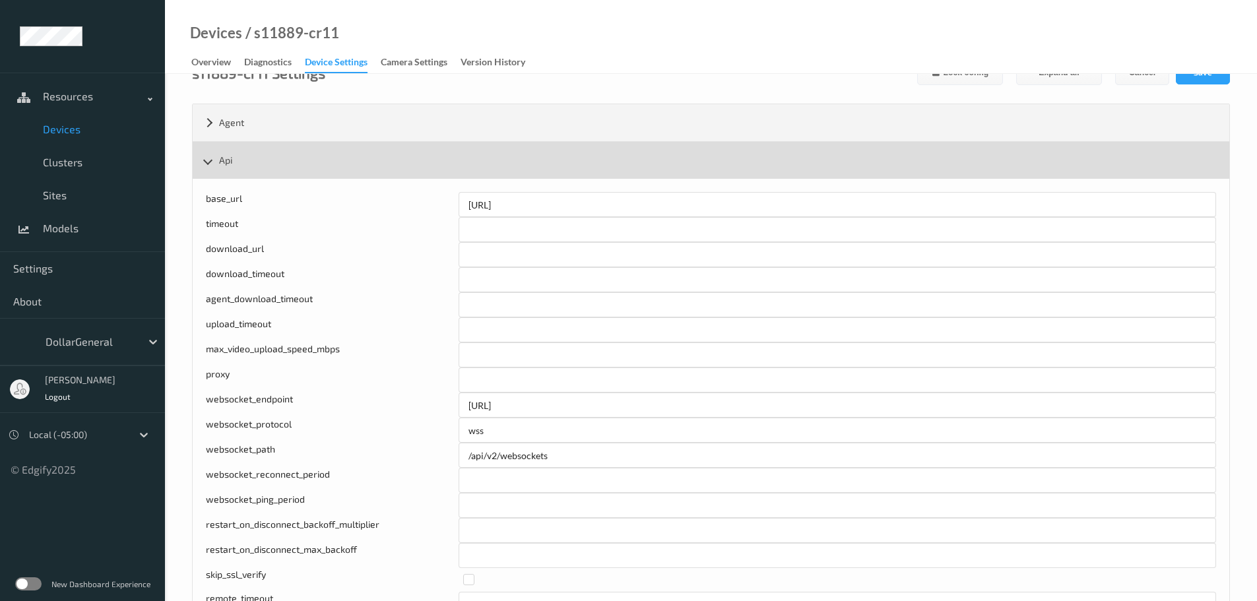
click at [286, 156] on div "Api" at bounding box center [711, 160] width 1037 height 37
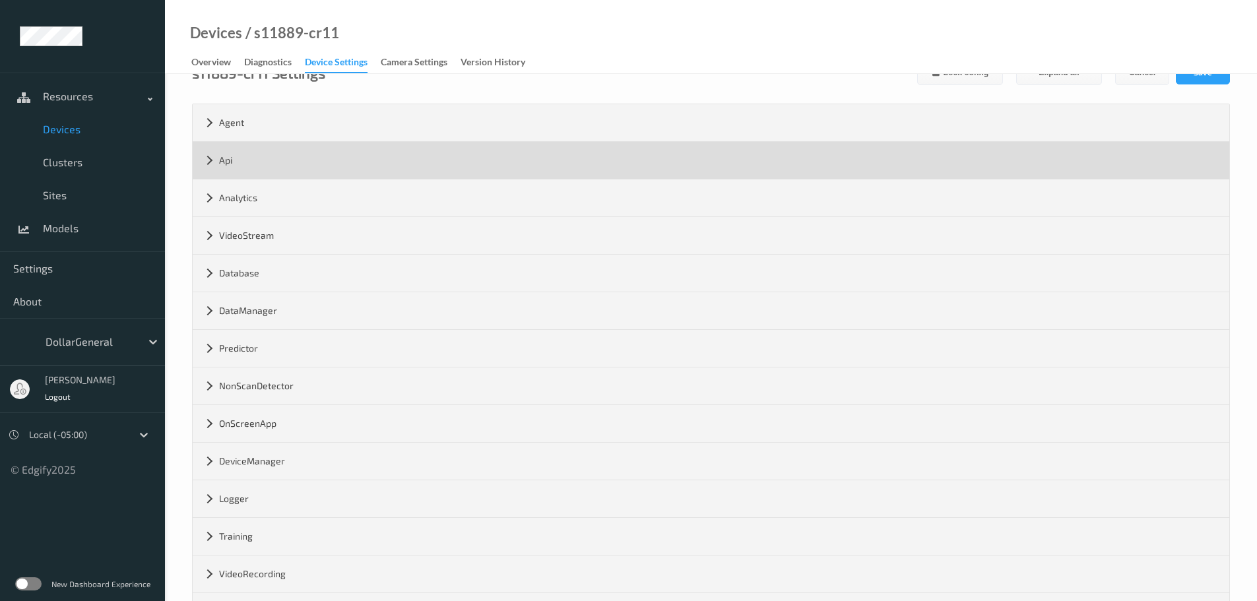
scroll to position [160, 0]
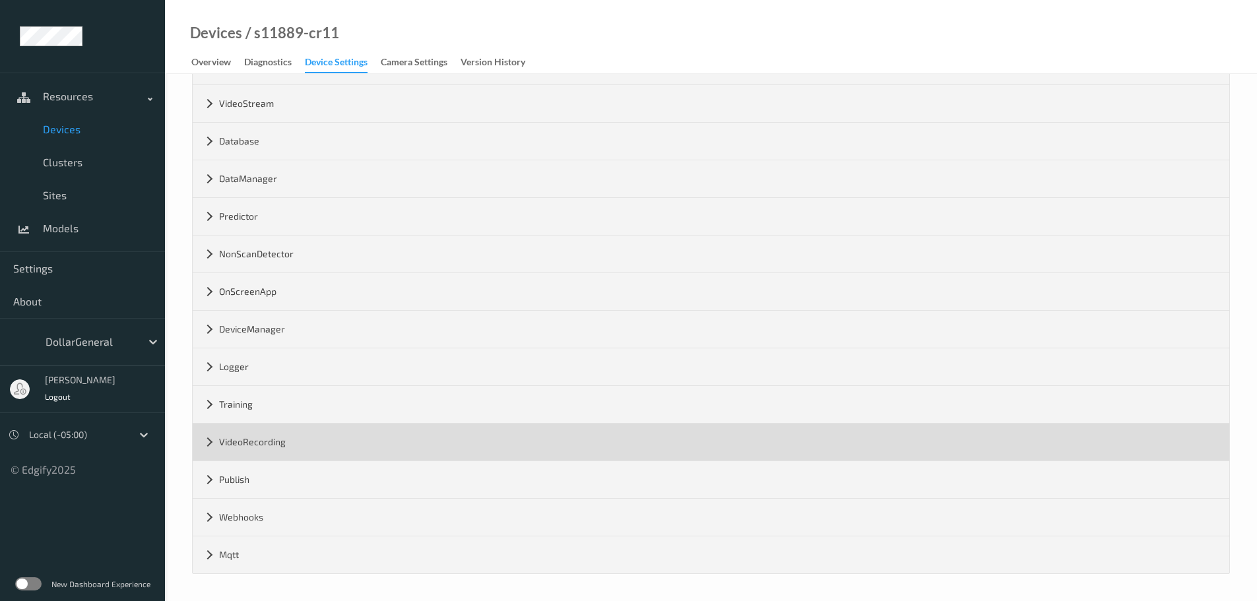
click at [285, 447] on div "VideoRecording" at bounding box center [711, 442] width 1037 height 37
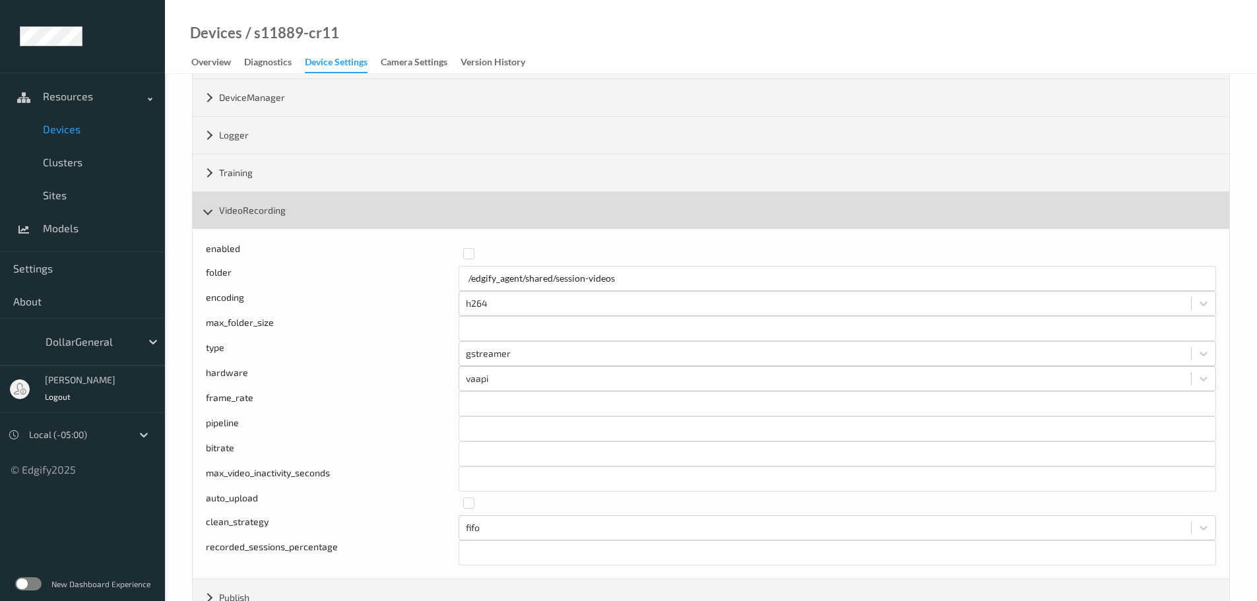
scroll to position [424, 0]
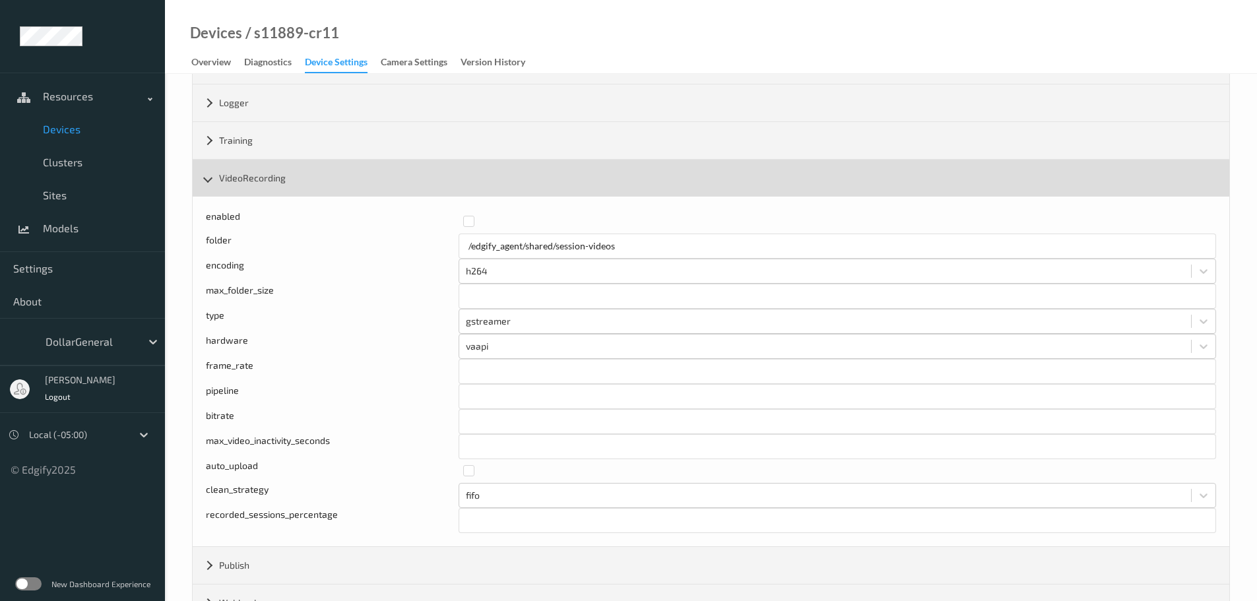
click at [306, 179] on div "VideoRecording" at bounding box center [711, 178] width 1037 height 37
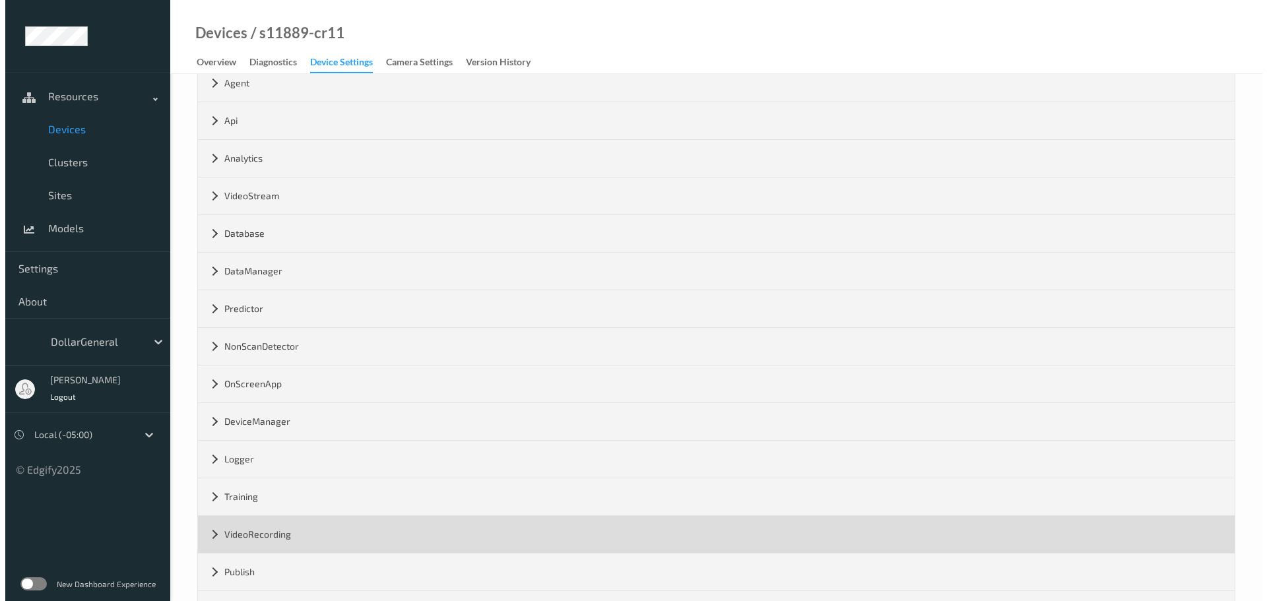
scroll to position [0, 0]
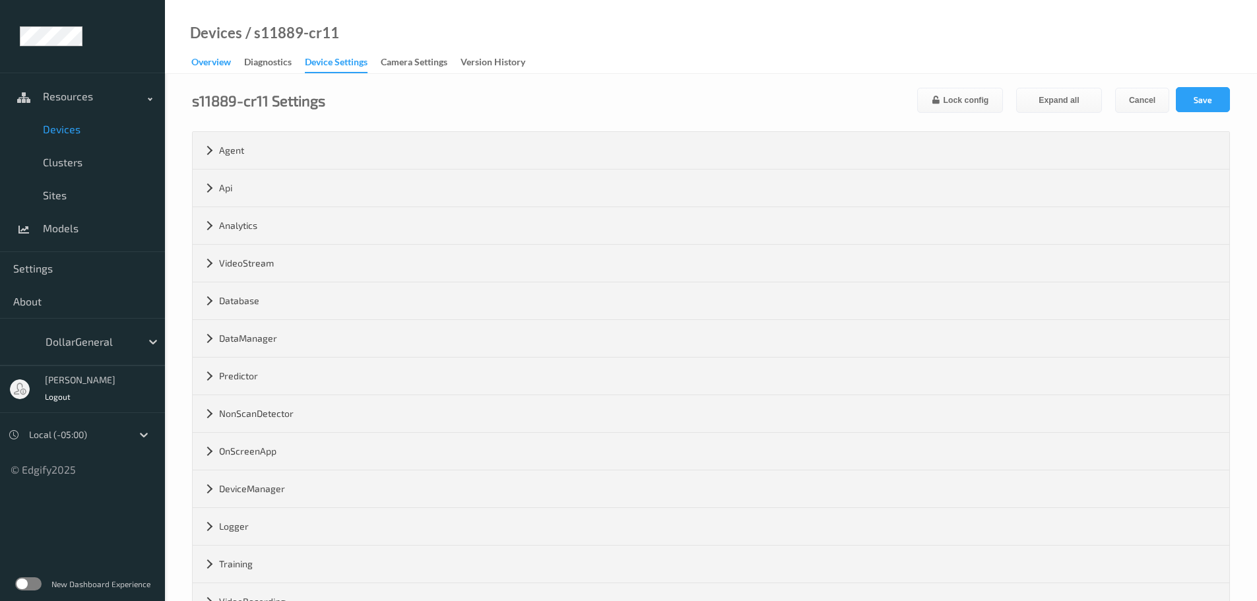
click at [214, 64] on div "Overview" at bounding box center [211, 63] width 40 height 16
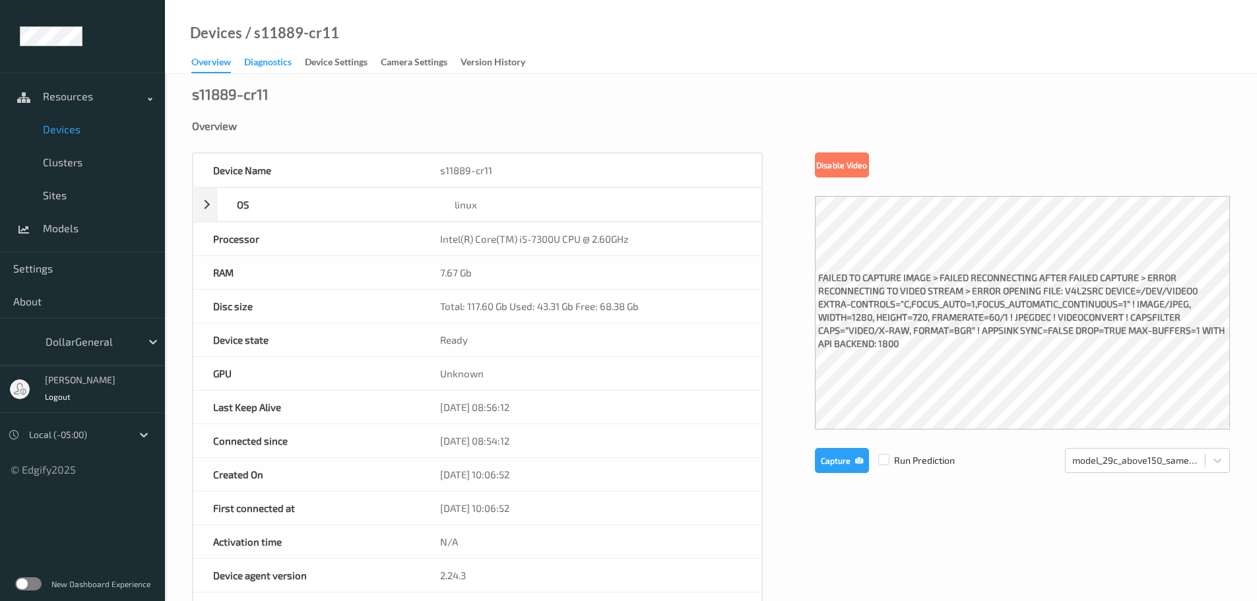
click at [277, 67] on div "Diagnostics" at bounding box center [268, 63] width 48 height 16
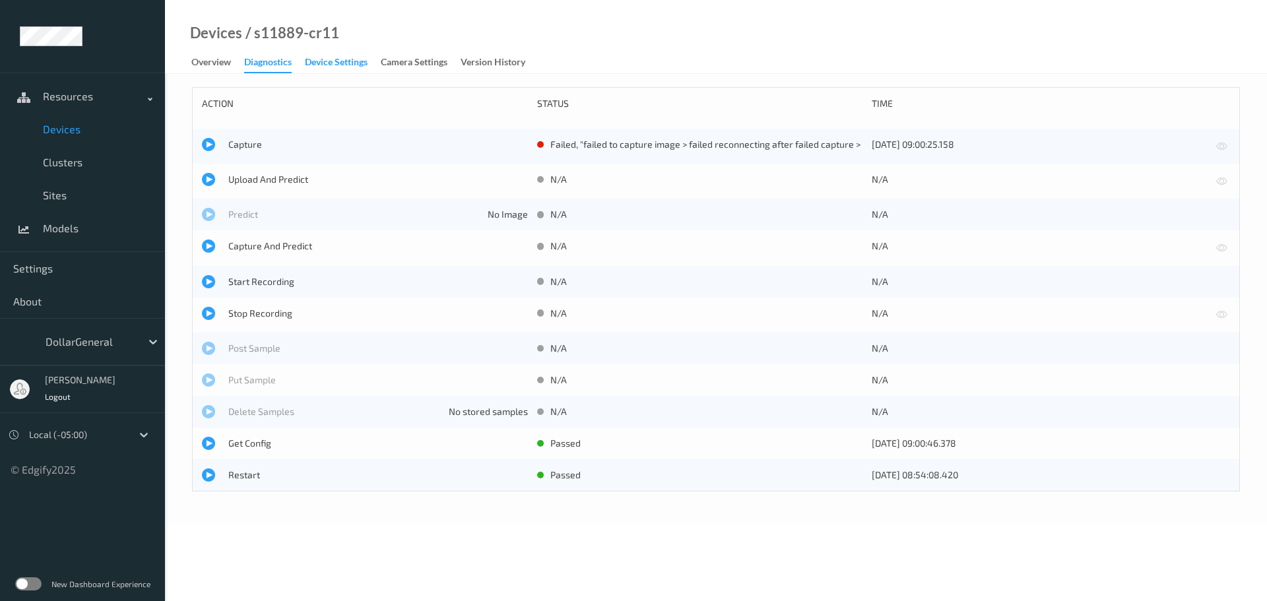
click at [340, 61] on div "Device Settings" at bounding box center [336, 63] width 63 height 16
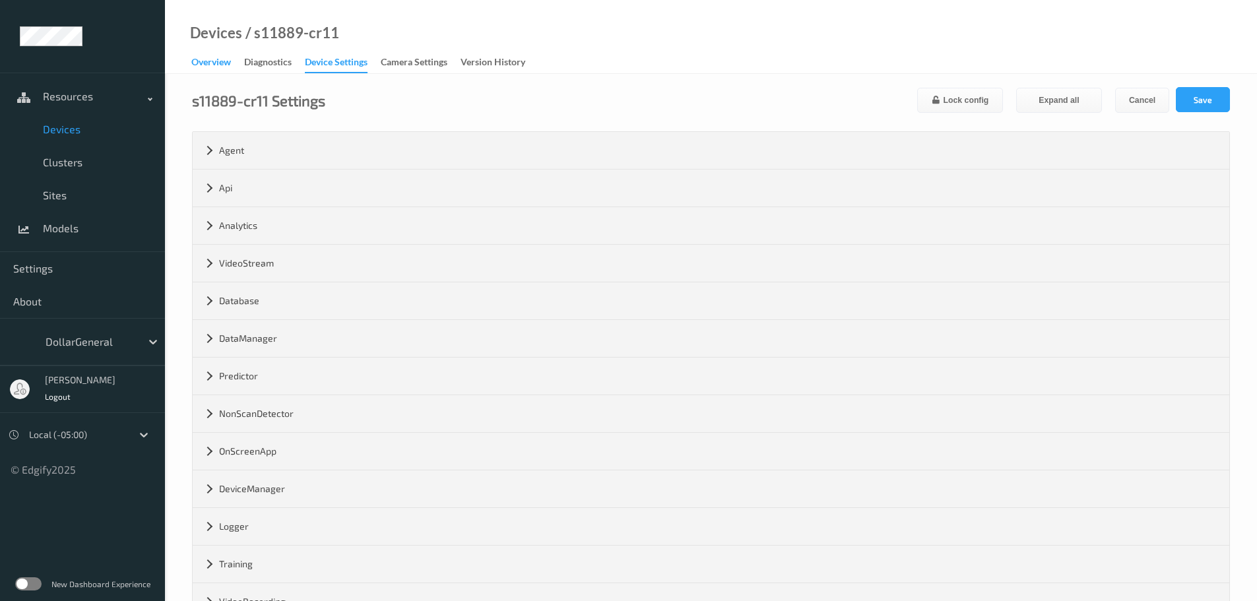
click at [218, 66] on div "Overview" at bounding box center [211, 63] width 40 height 16
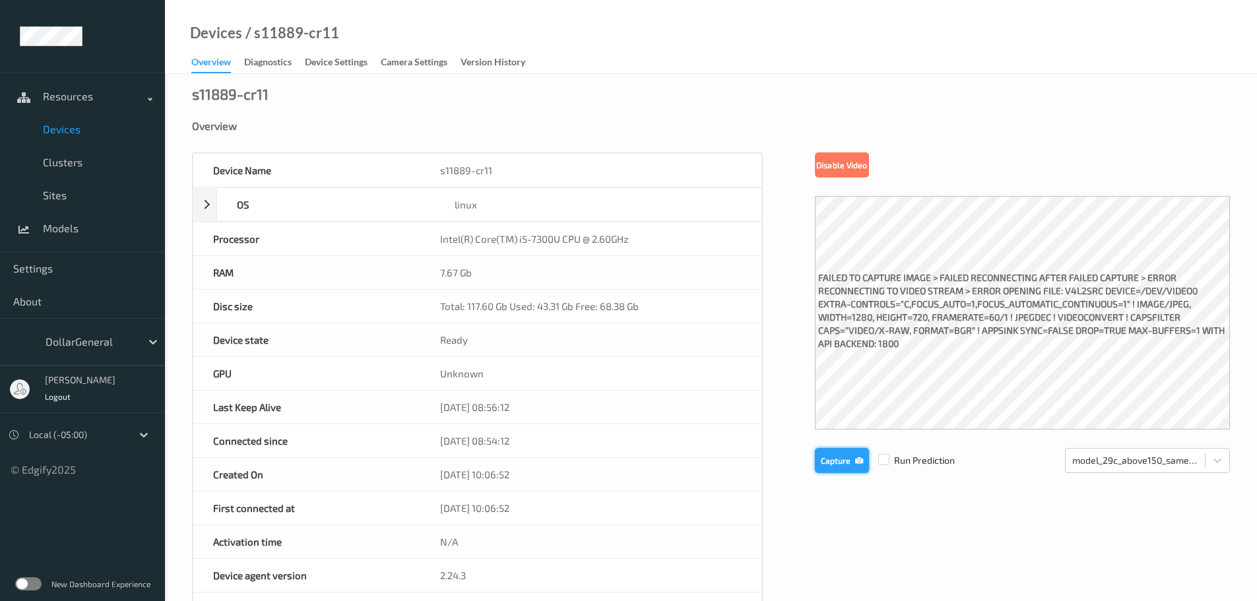
click at [825, 463] on button "Capture" at bounding box center [842, 460] width 54 height 25
click at [57, 133] on span "Devices" at bounding box center [97, 129] width 109 height 13
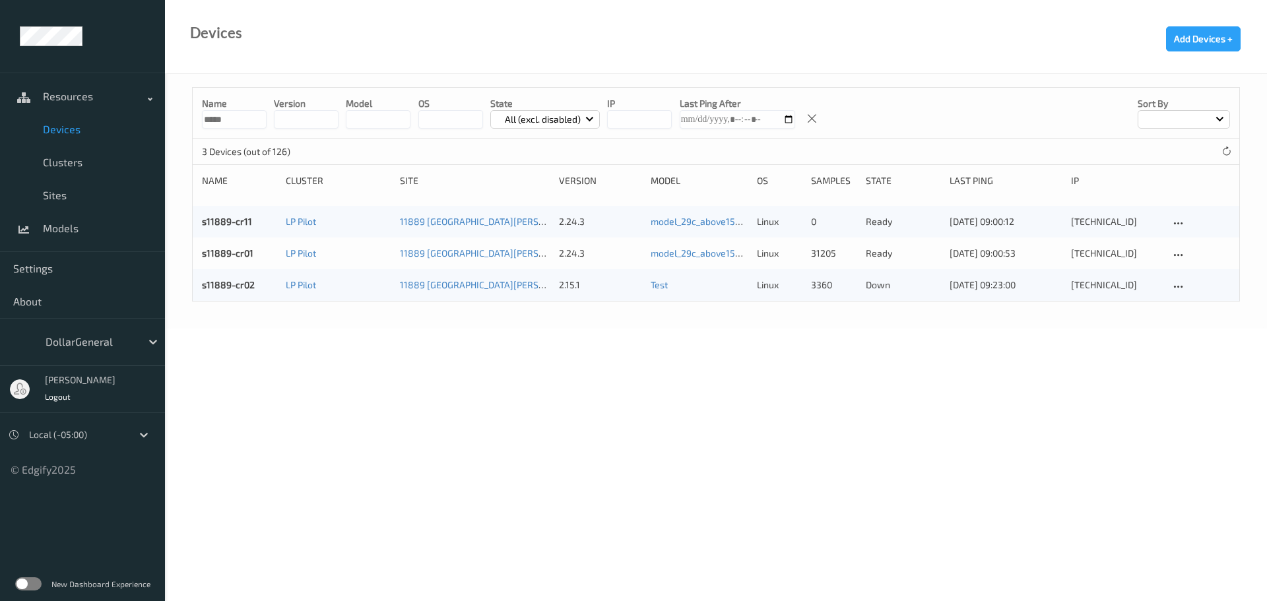
click at [888, 167] on div "Name ***** version model OS State All (excl. disabled) IP Last Ping After Sort …" at bounding box center [716, 194] width 1048 height 214
click at [879, 183] on div "State" at bounding box center [903, 180] width 75 height 13
click at [880, 181] on div "State" at bounding box center [903, 180] width 75 height 13
click at [877, 220] on p "ready" at bounding box center [903, 221] width 75 height 13
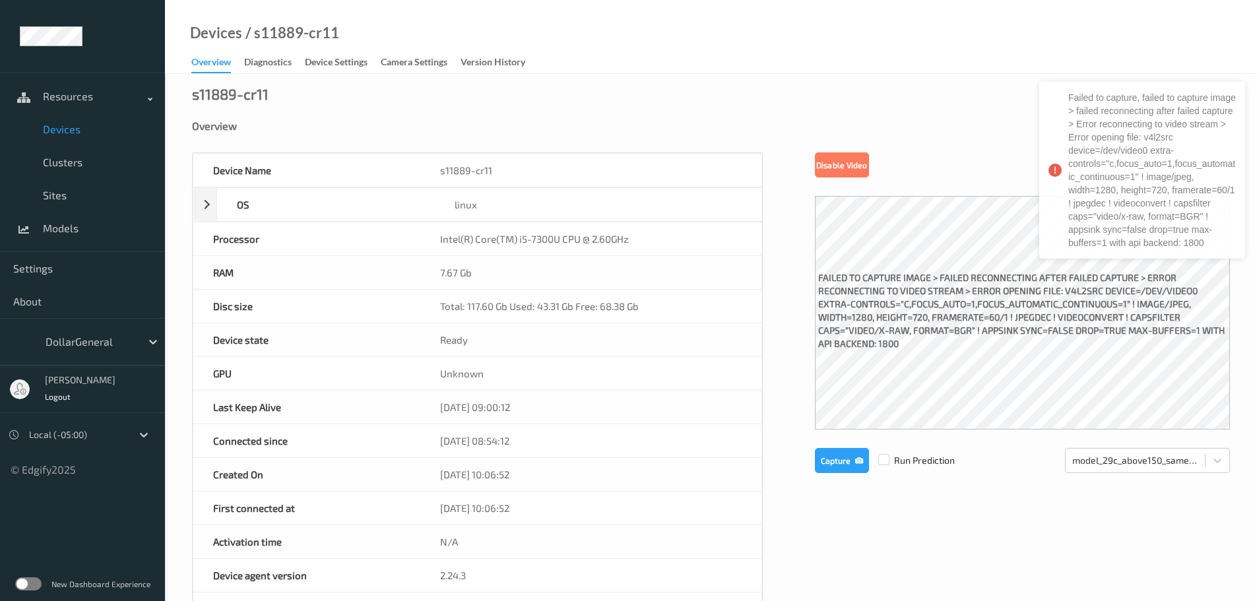
click at [70, 127] on span "Devices" at bounding box center [97, 129] width 109 height 13
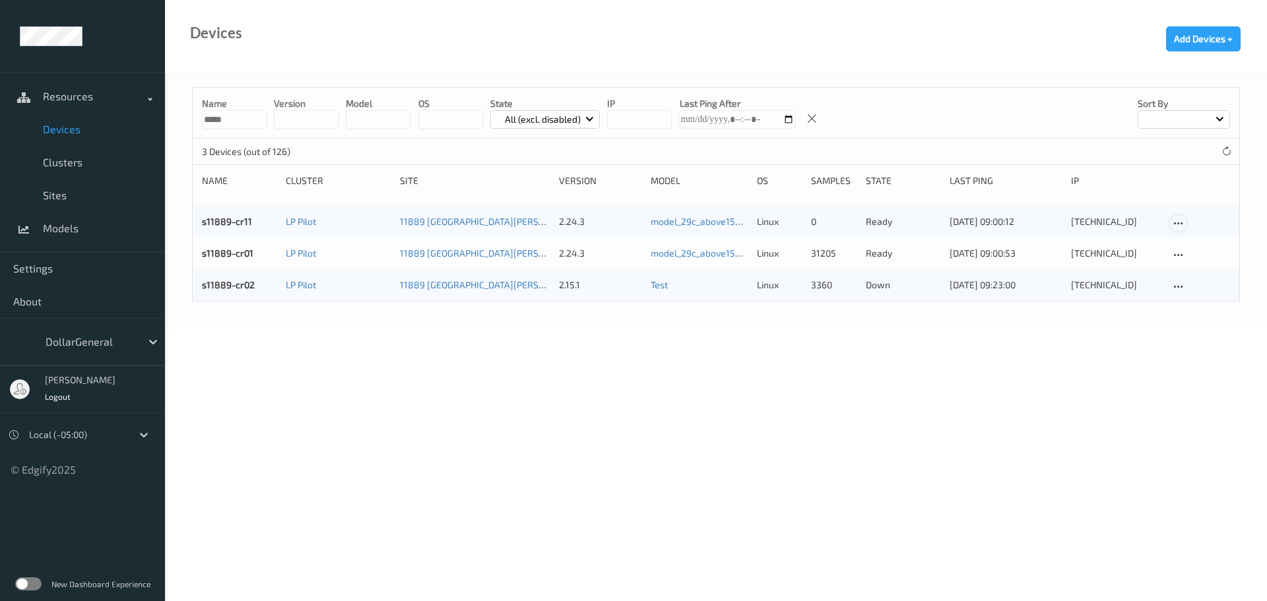
click at [1177, 224] on icon at bounding box center [1178, 224] width 11 height 12
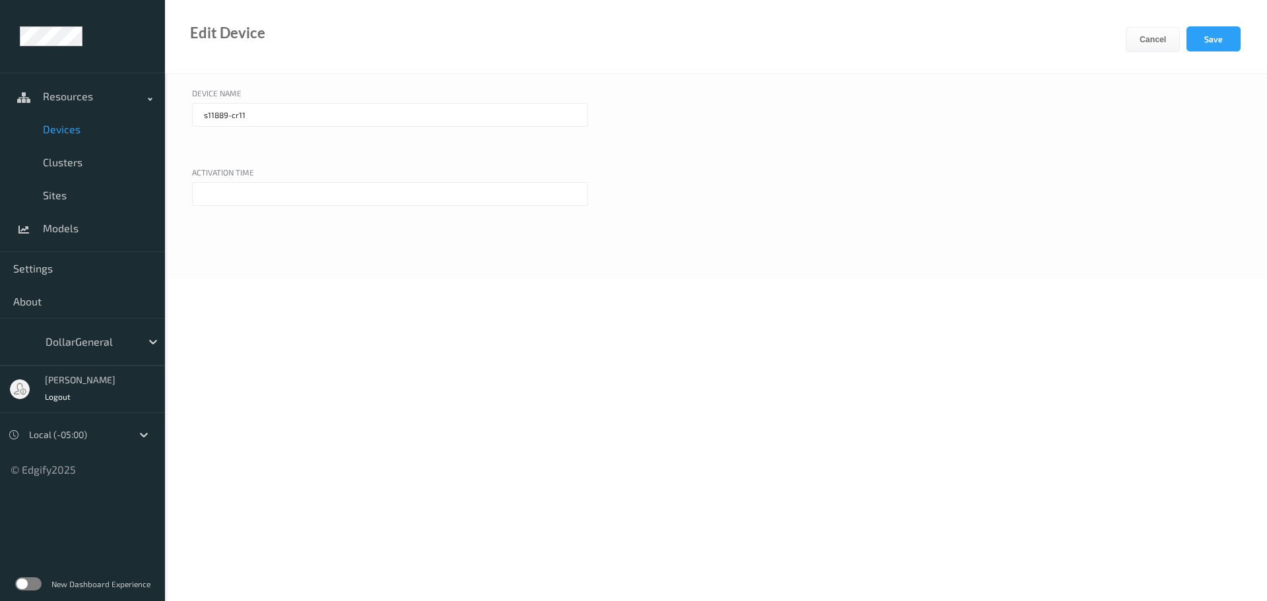
click at [302, 185] on input "text" at bounding box center [390, 194] width 396 height 24
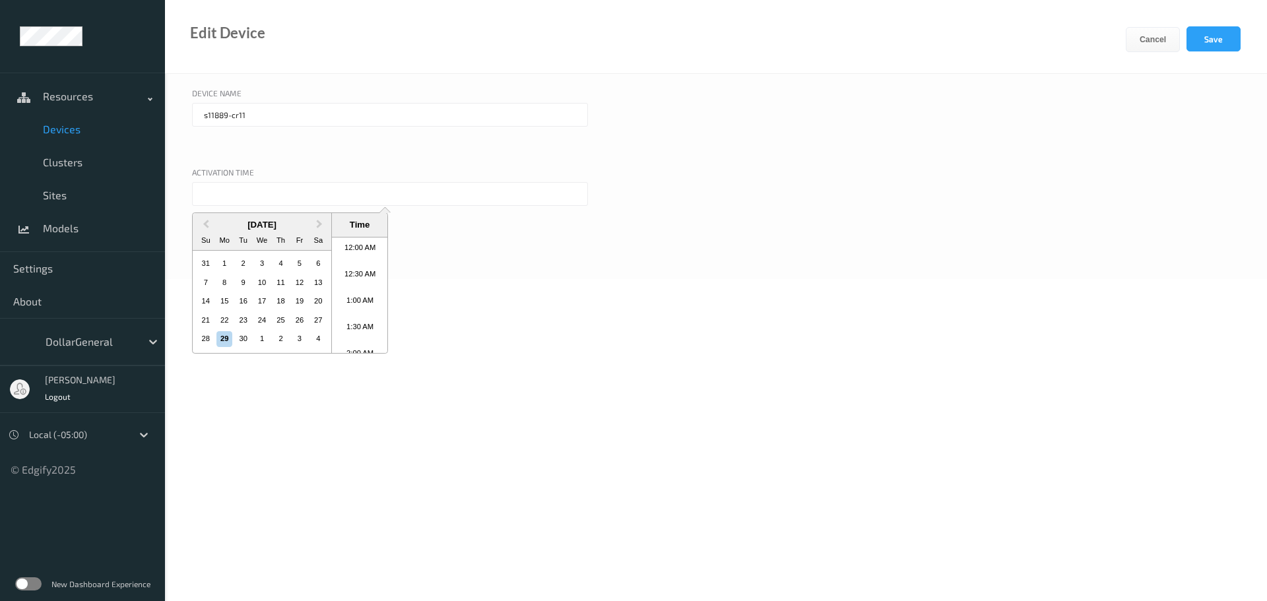
scroll to position [431, 0]
click at [302, 185] on input "text" at bounding box center [390, 194] width 396 height 24
click at [224, 133] on div "s11889-cr11" at bounding box center [390, 134] width 396 height 63
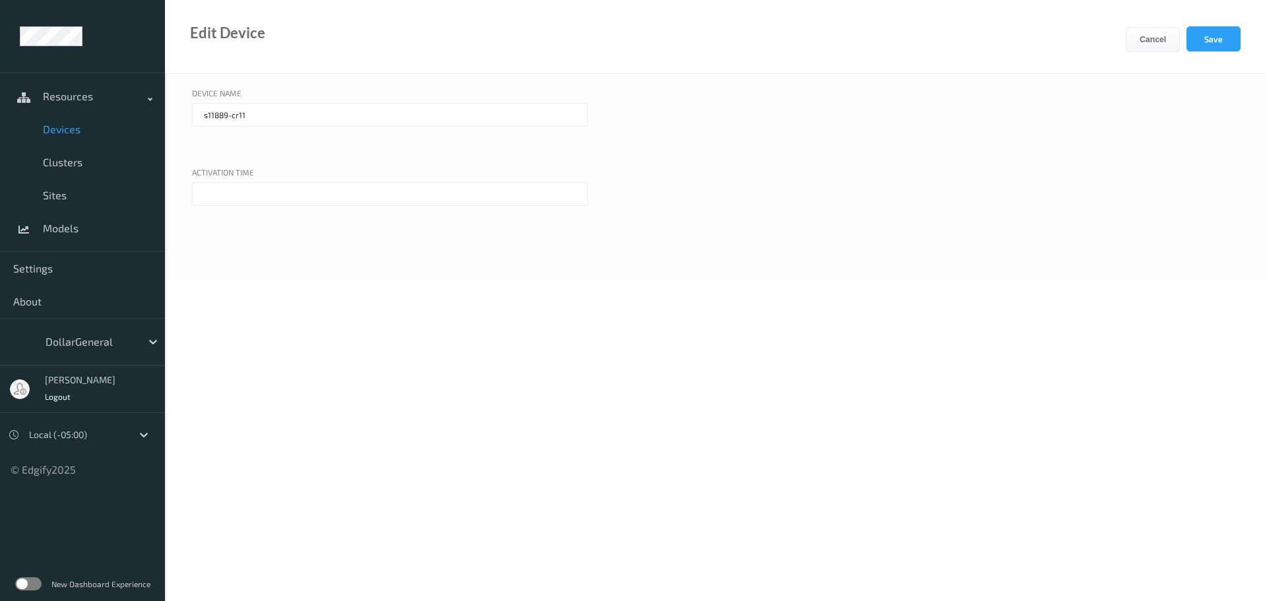
click at [69, 126] on span "Devices" at bounding box center [97, 129] width 109 height 13
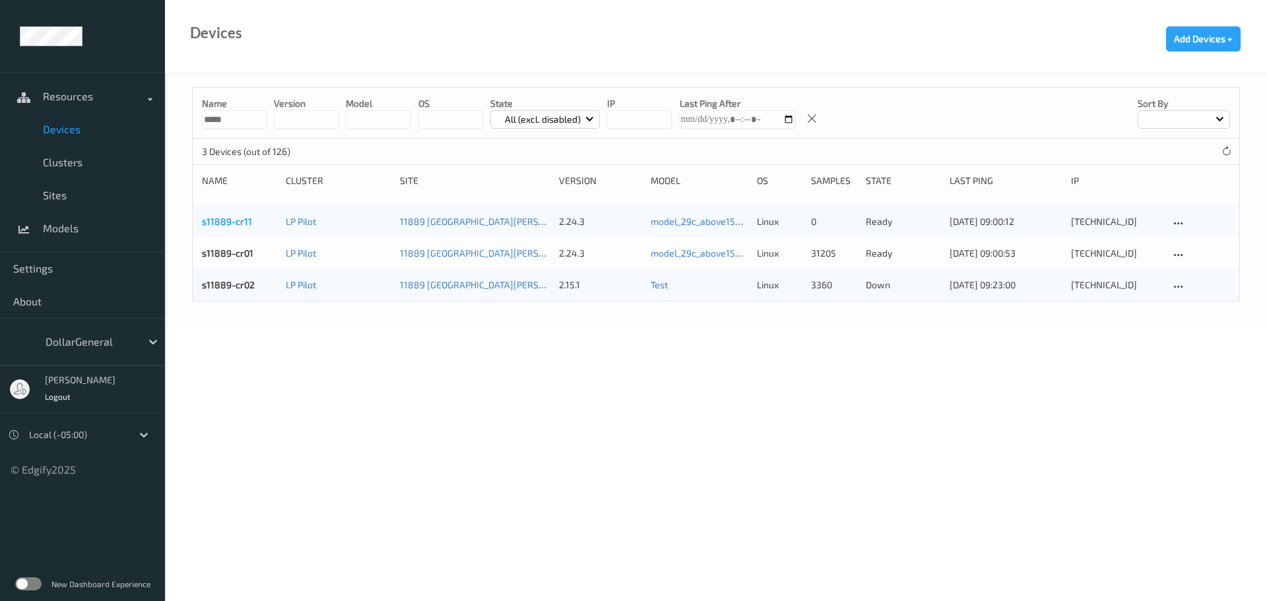
click at [222, 218] on link "s11889-cr11" at bounding box center [227, 221] width 50 height 11
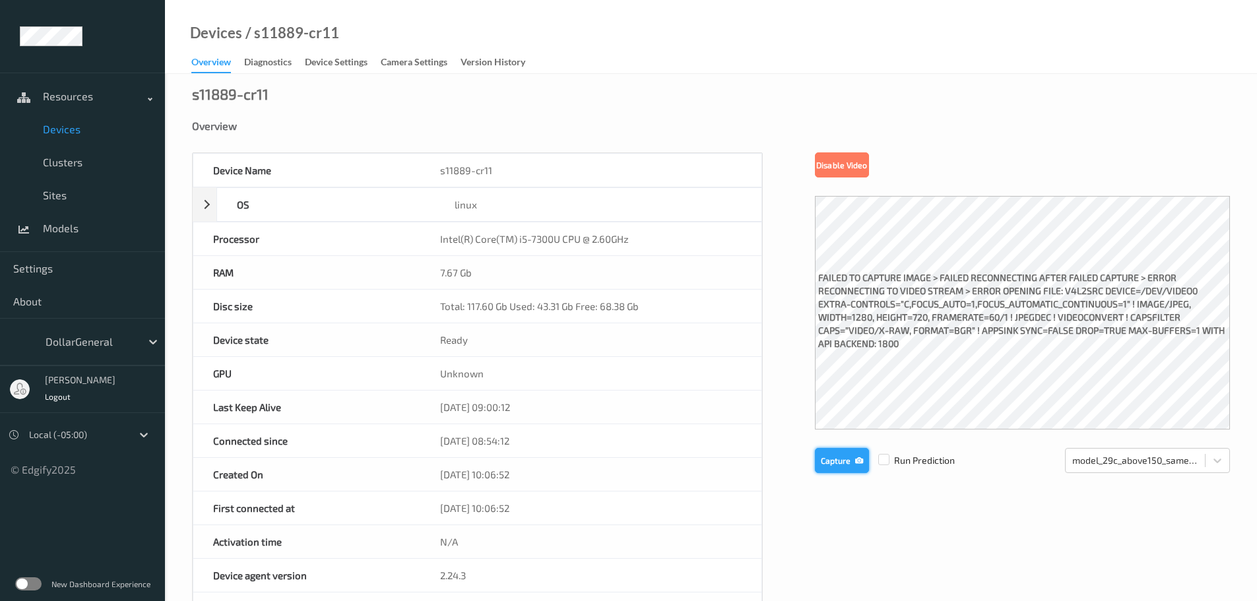
click at [822, 457] on button "Capture" at bounding box center [842, 460] width 54 height 25
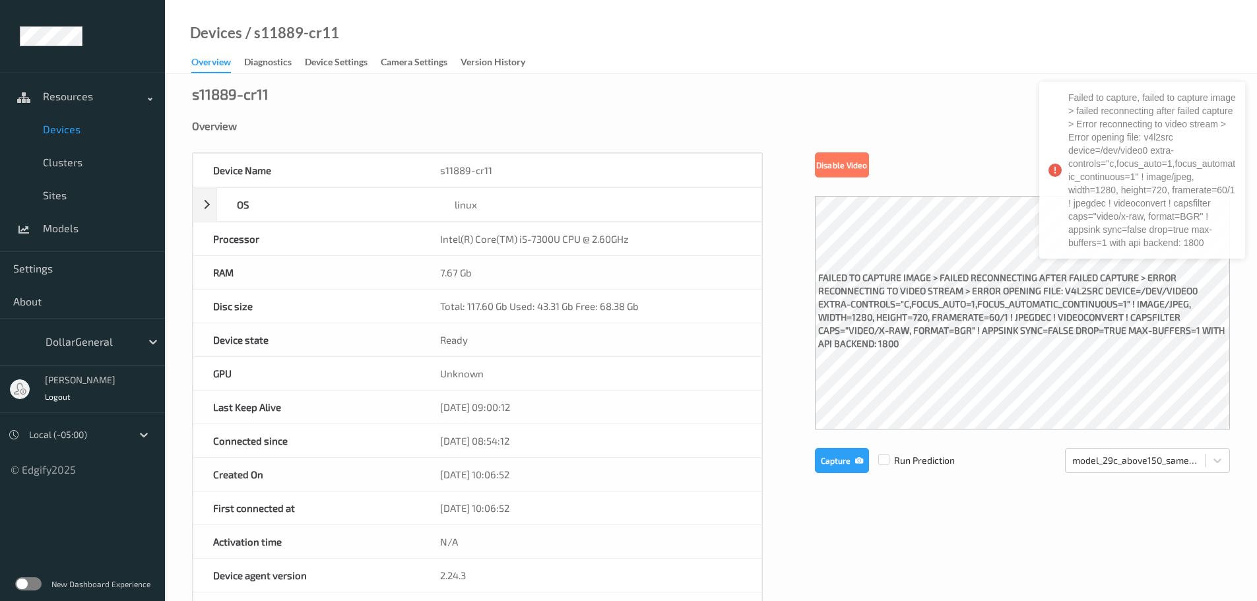
click at [773, 300] on div "Device Name s11889-cr11 OS linux Platform debian Platform Version 12.10 Platfor…" at bounding box center [711, 558] width 1038 height 812
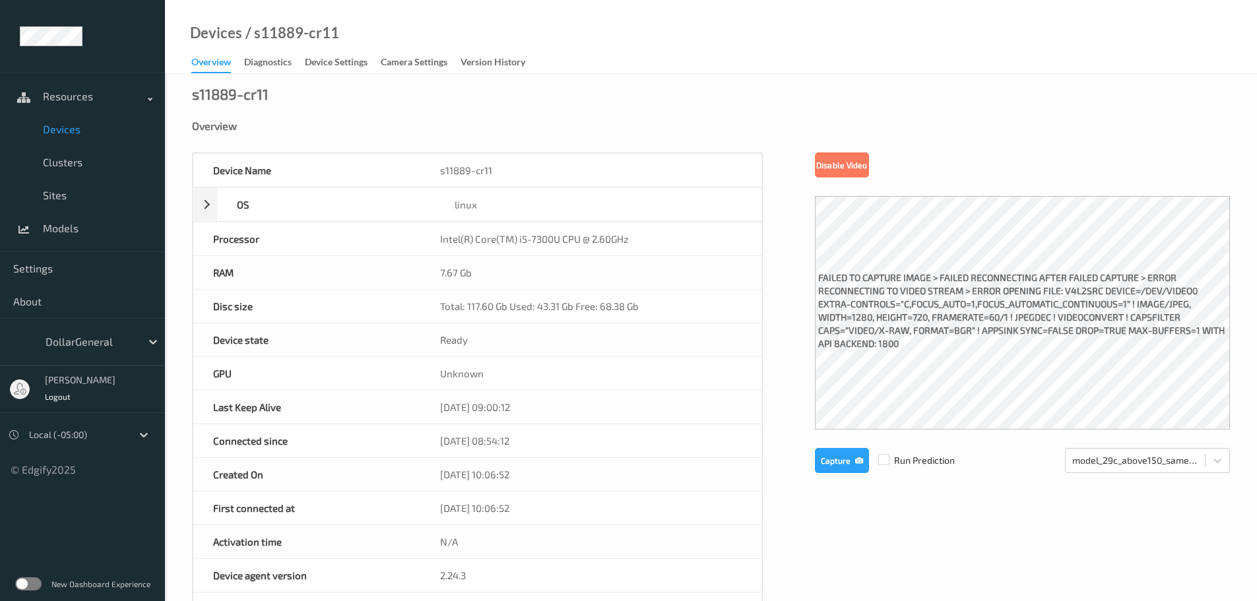
click at [56, 129] on span "Devices" at bounding box center [97, 129] width 109 height 13
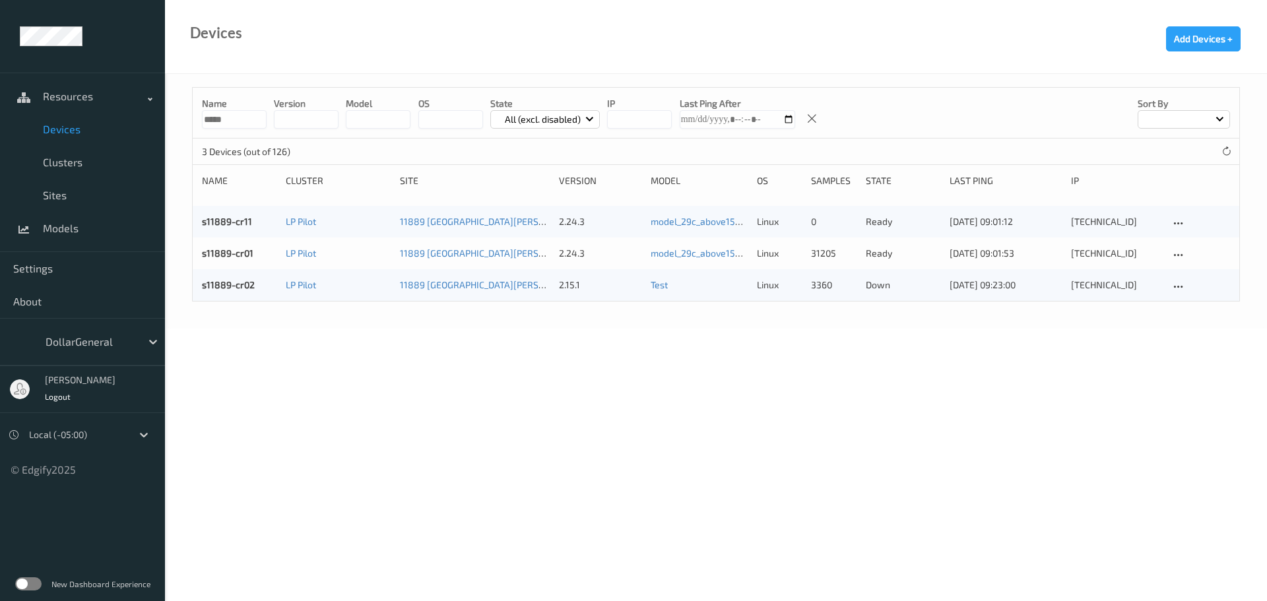
click at [220, 247] on div "s11889-cr01" at bounding box center [239, 253] width 75 height 13
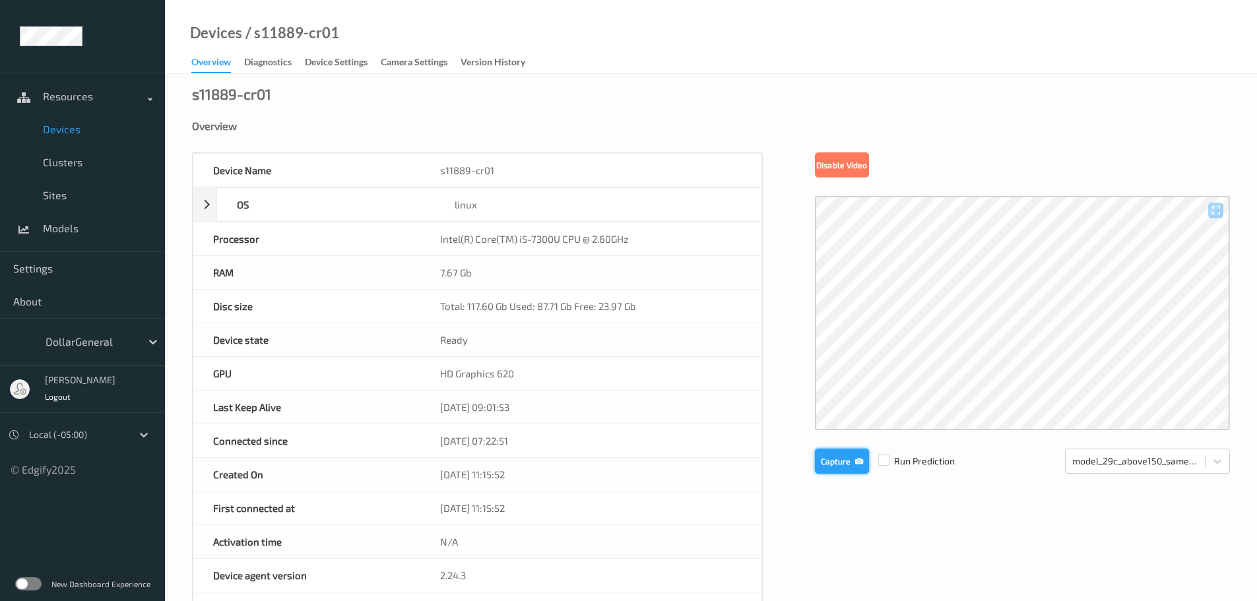
click at [838, 459] on button "Capture" at bounding box center [842, 461] width 54 height 25
click at [66, 135] on span "Devices" at bounding box center [97, 129] width 109 height 13
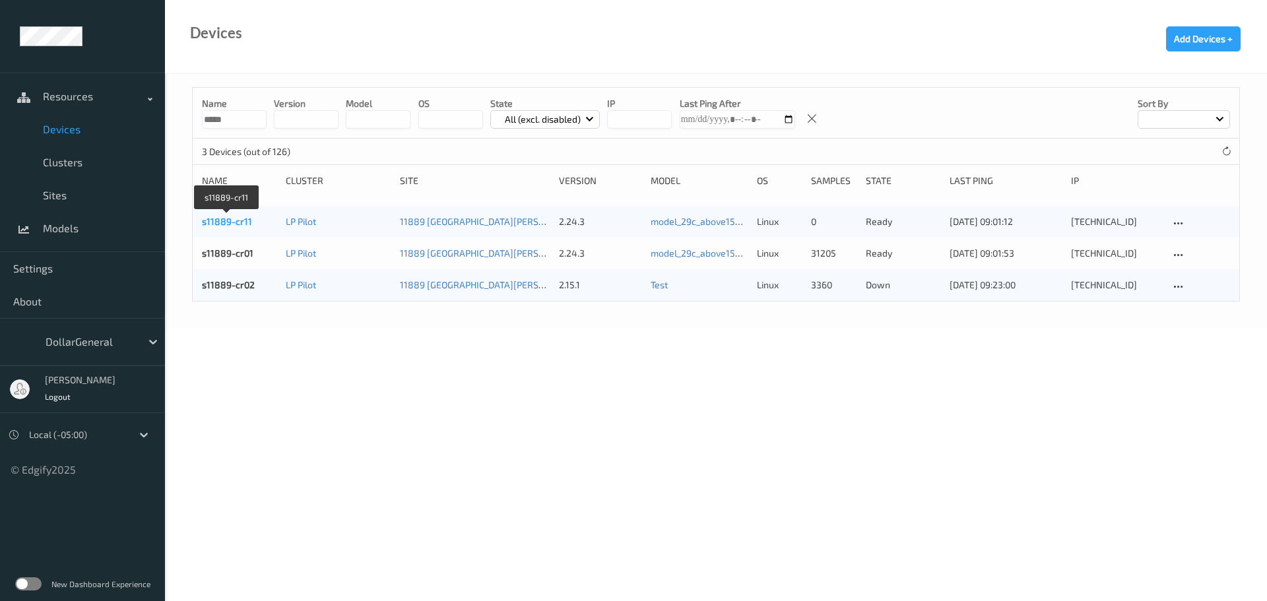
click at [229, 216] on link "s11889-cr11" at bounding box center [227, 221] width 50 height 11
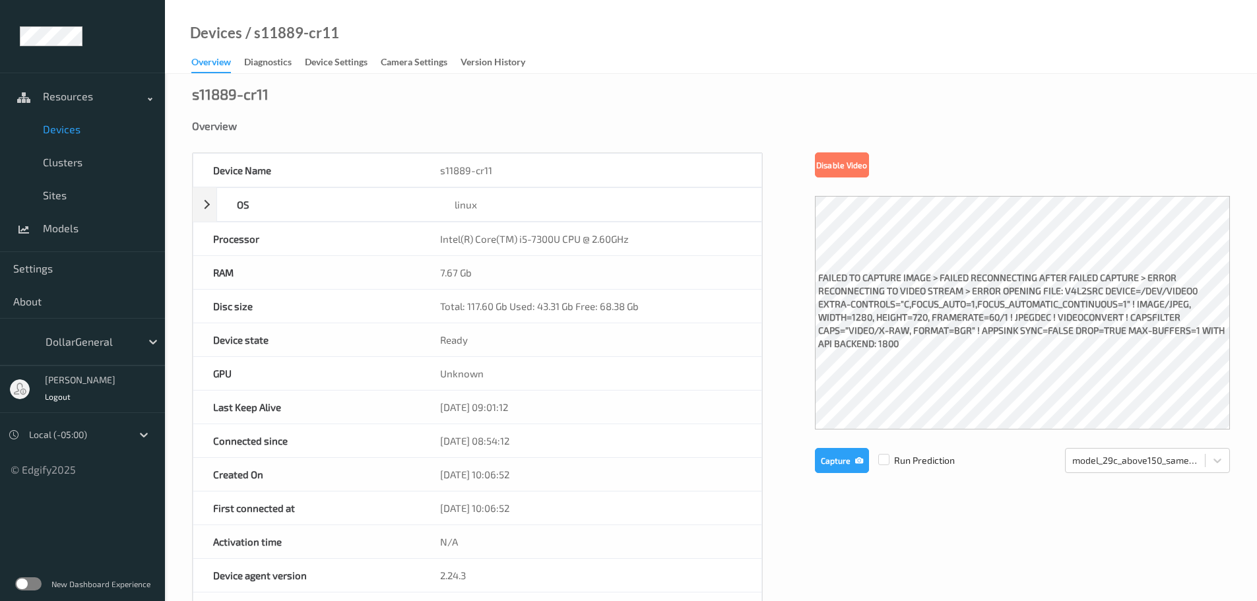
click at [58, 131] on span "Devices" at bounding box center [97, 129] width 109 height 13
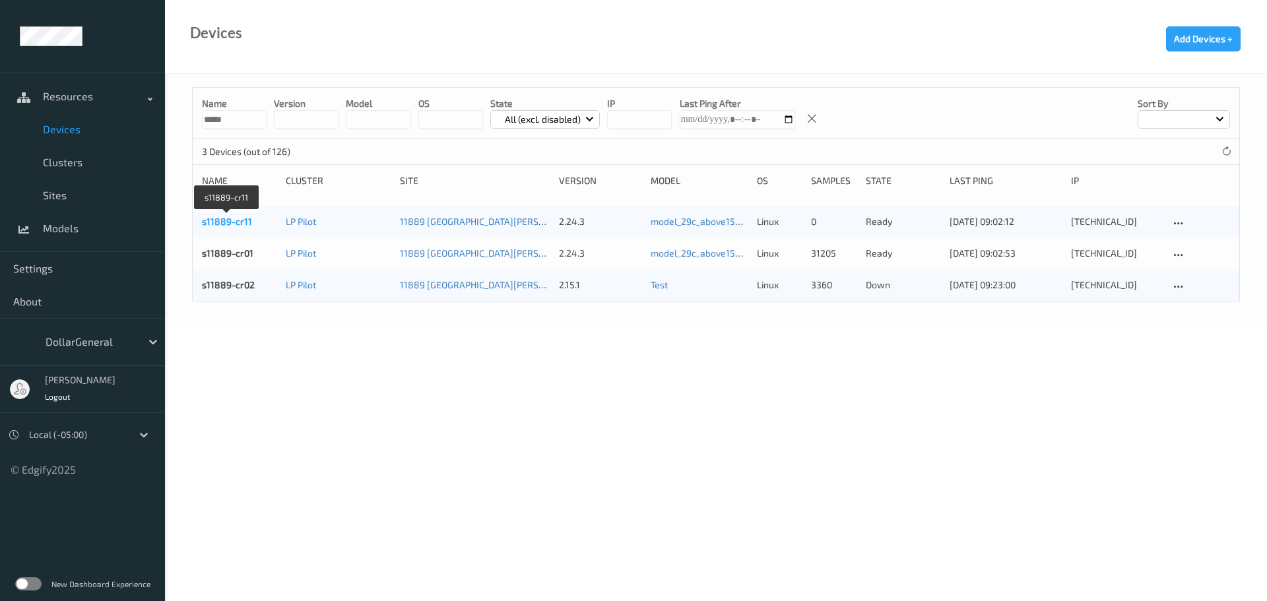
click at [230, 224] on link "s11889-cr11" at bounding box center [227, 221] width 50 height 11
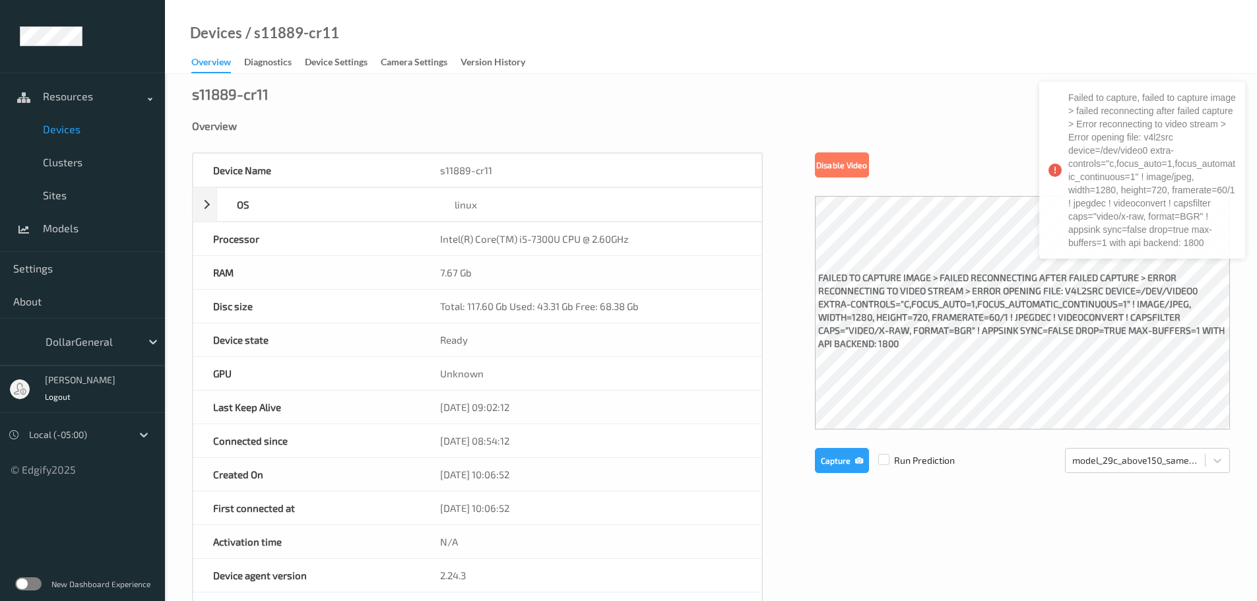
click at [60, 129] on span "Devices" at bounding box center [97, 129] width 109 height 13
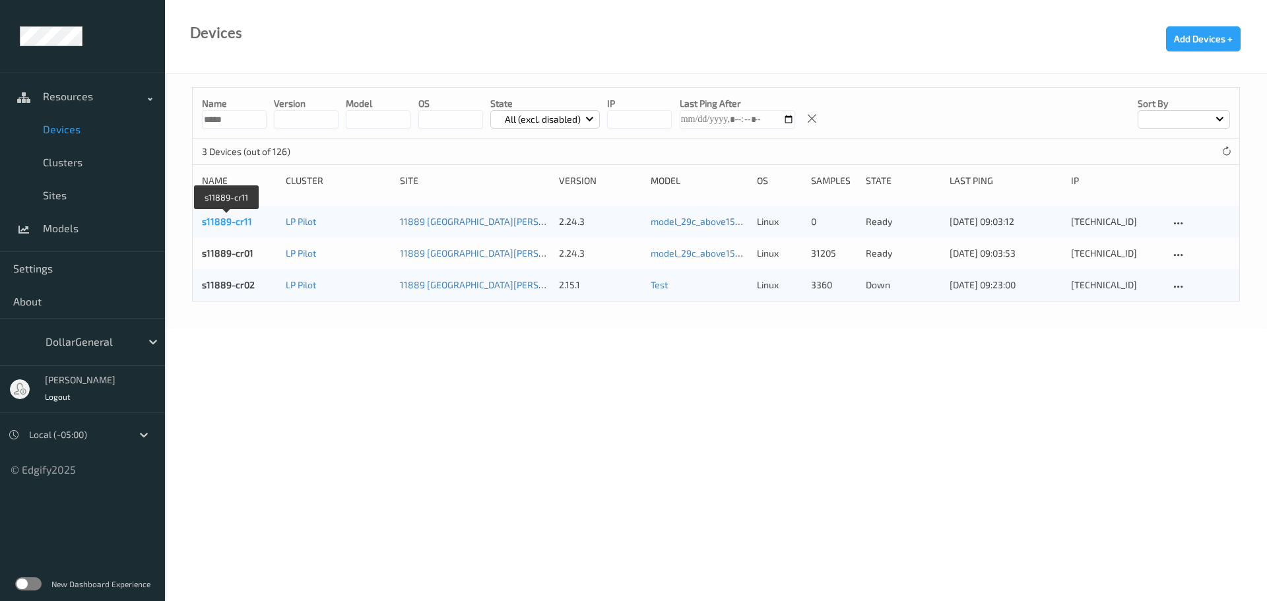
click at [228, 217] on link "s11889-cr11" at bounding box center [227, 221] width 50 height 11
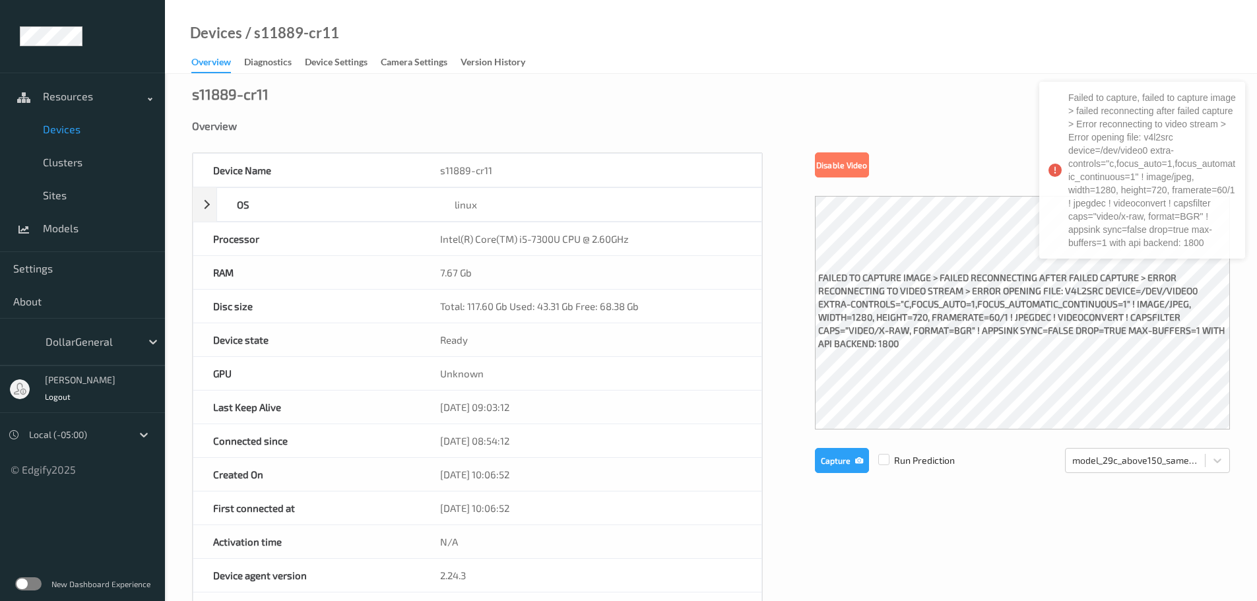
click at [61, 126] on span "Devices" at bounding box center [97, 129] width 109 height 13
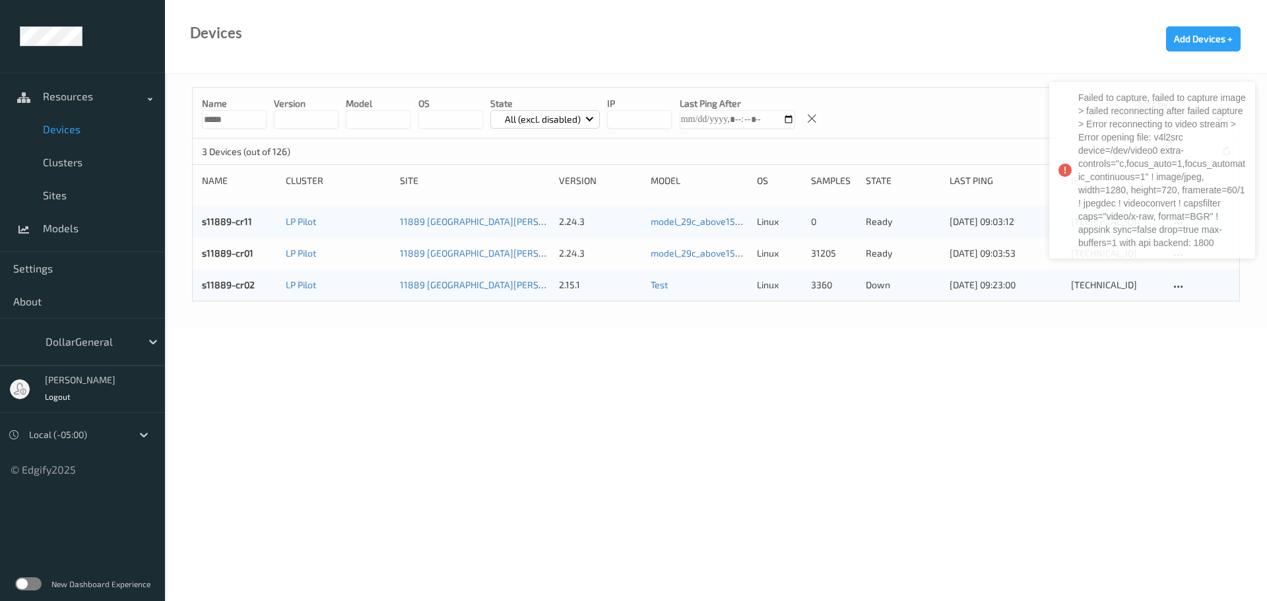
click at [420, 393] on body "Failed to capture, failed to capture image > failed reconnecting after failed c…" at bounding box center [633, 300] width 1267 height 601
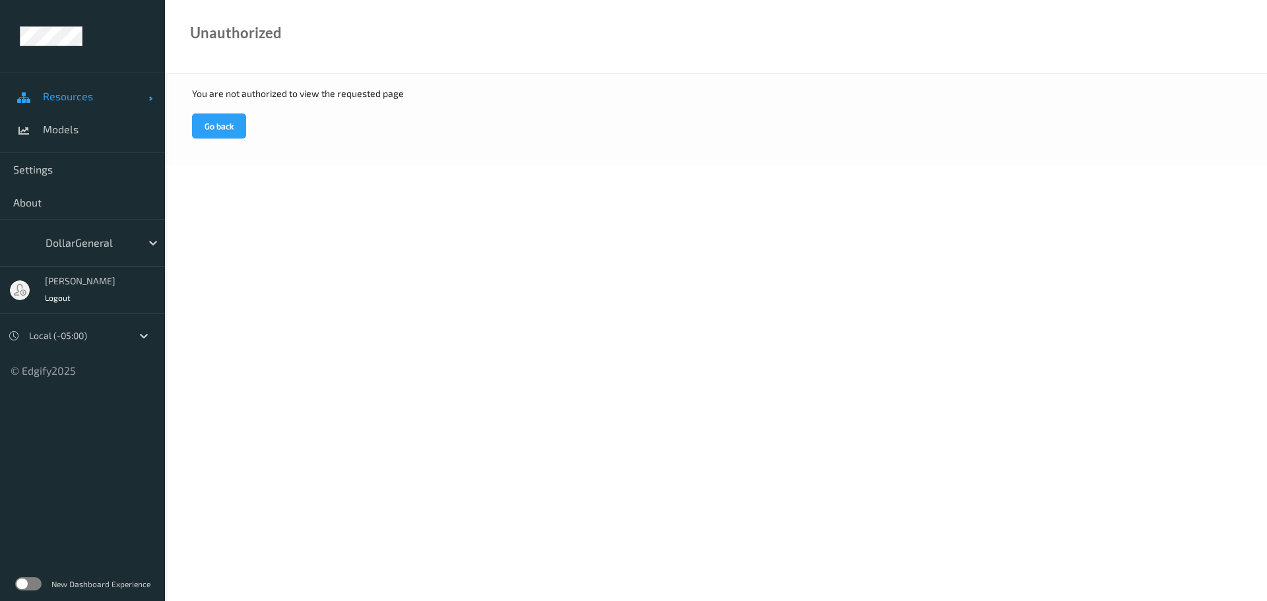
click at [91, 100] on span "Resources" at bounding box center [96, 96] width 106 height 13
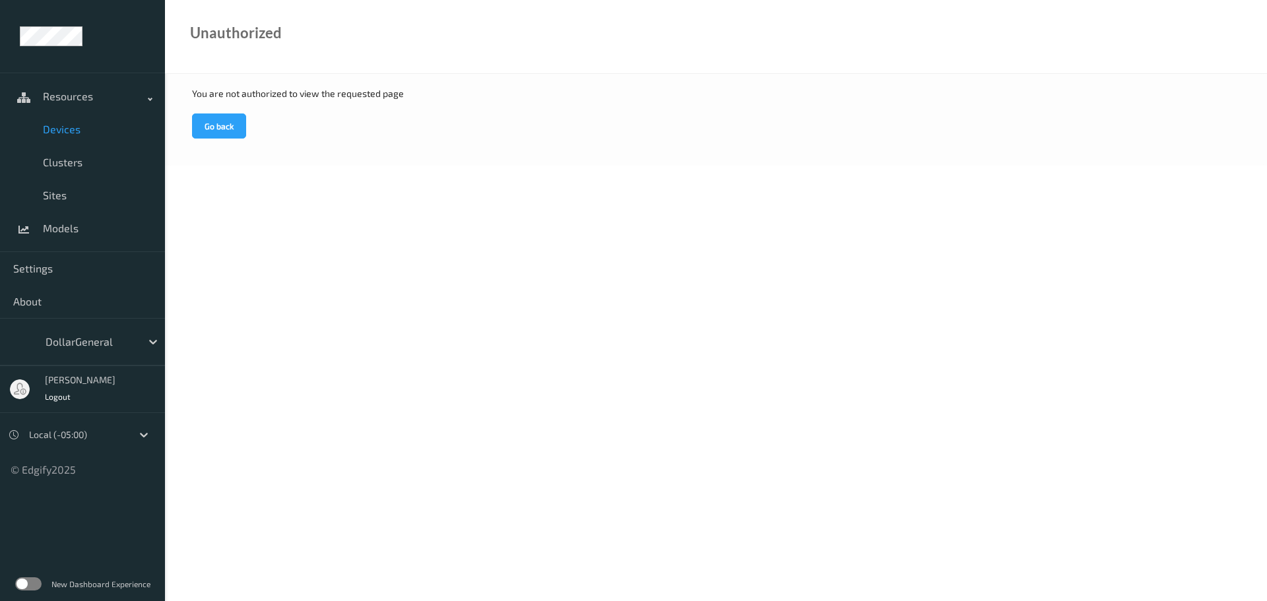
click at [57, 132] on span "Devices" at bounding box center [97, 129] width 109 height 13
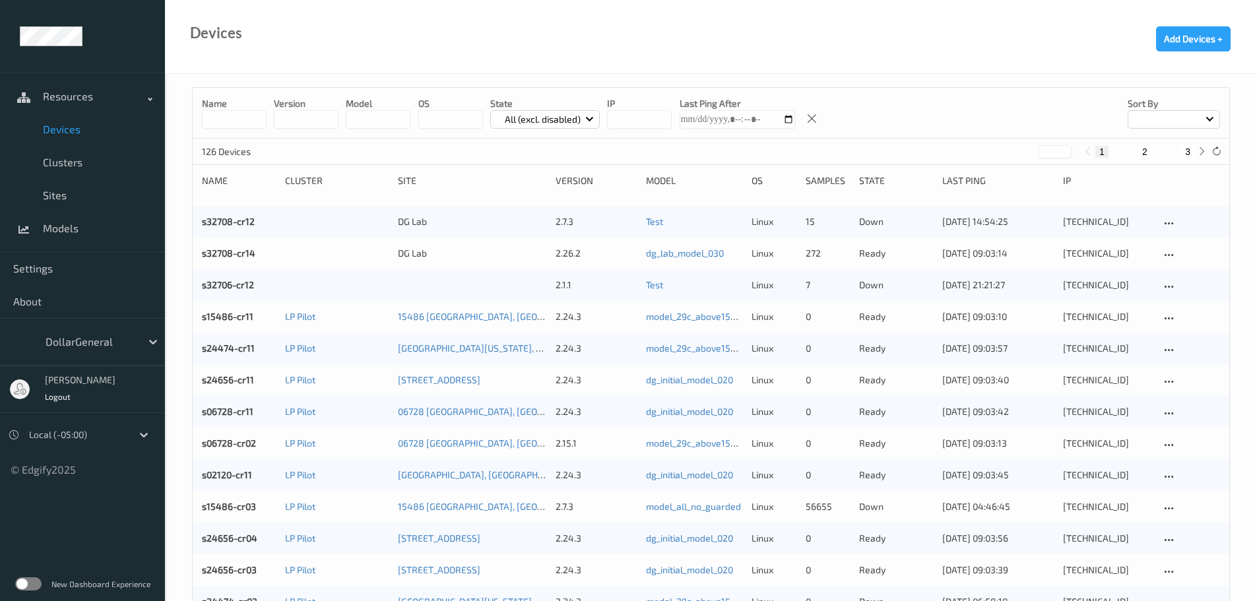
click at [241, 120] on input at bounding box center [234, 119] width 65 height 18
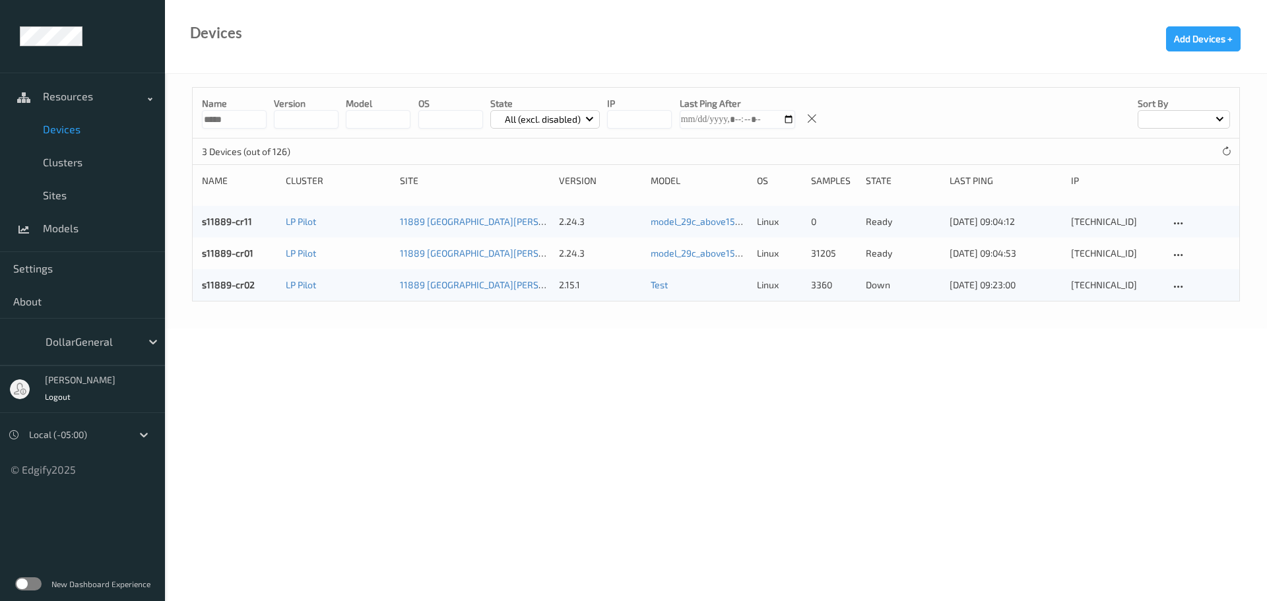
type input "*****"
click at [481, 356] on body "Resources Devices Clusters Sites Models Settings About DollarGeneral Jei Crawme…" at bounding box center [633, 300] width 1267 height 601
click at [238, 218] on link "s11889-cr11" at bounding box center [227, 221] width 50 height 11
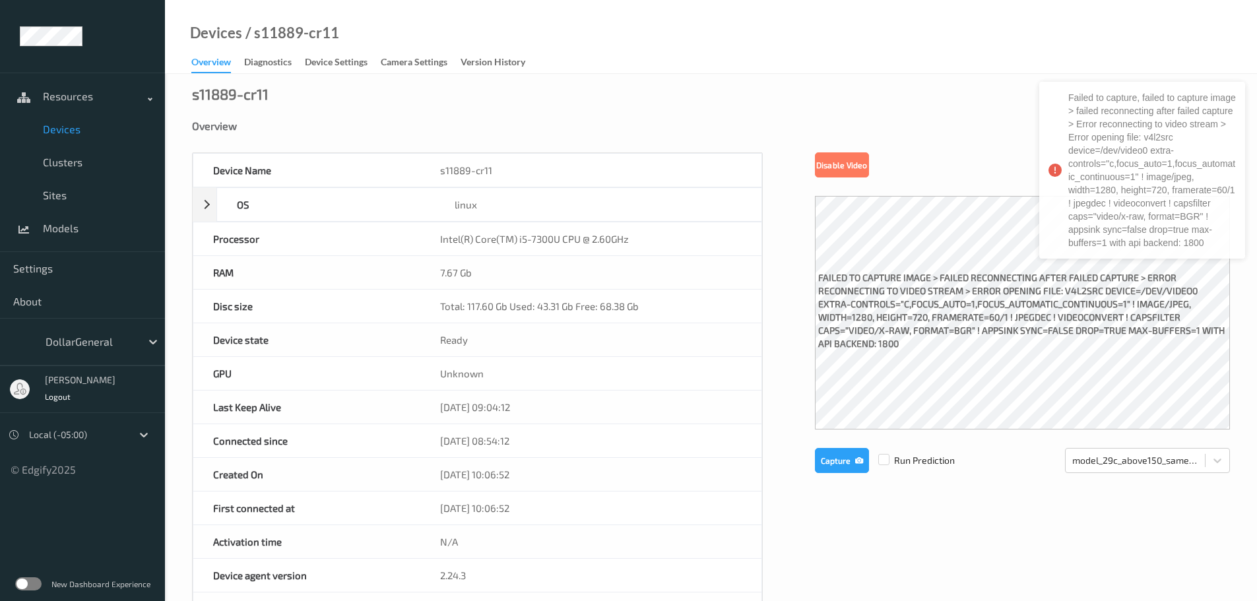
click at [63, 137] on link "Devices" at bounding box center [82, 129] width 165 height 33
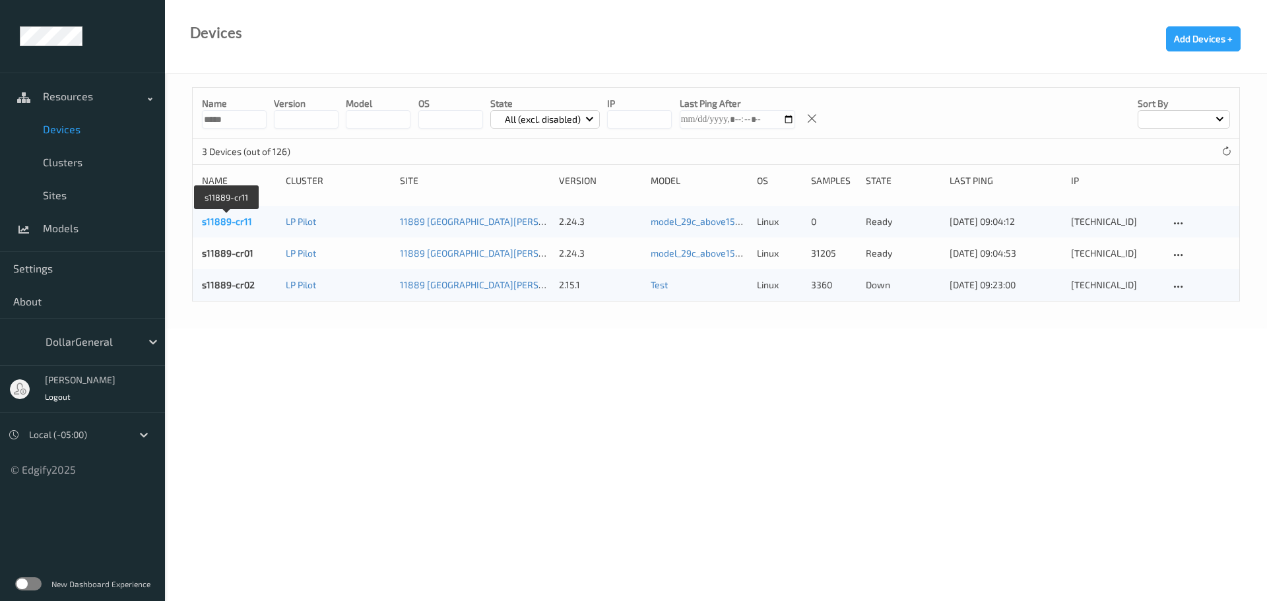
click at [236, 223] on link "s11889-cr11" at bounding box center [227, 221] width 50 height 11
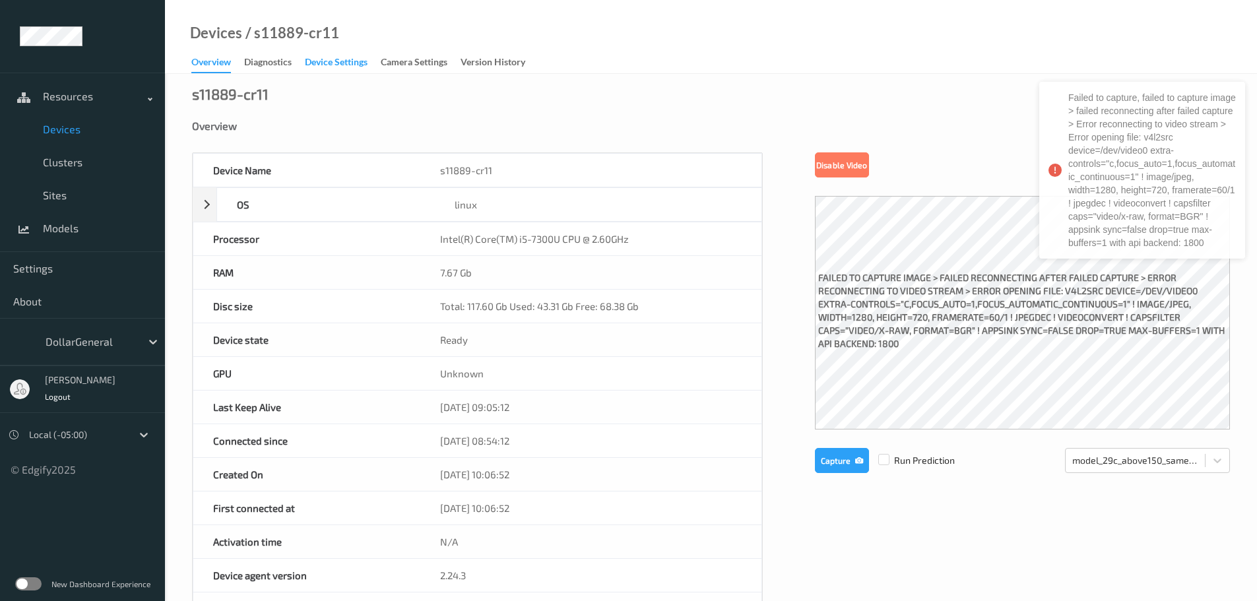
click at [344, 57] on div "Device Settings" at bounding box center [336, 63] width 63 height 16
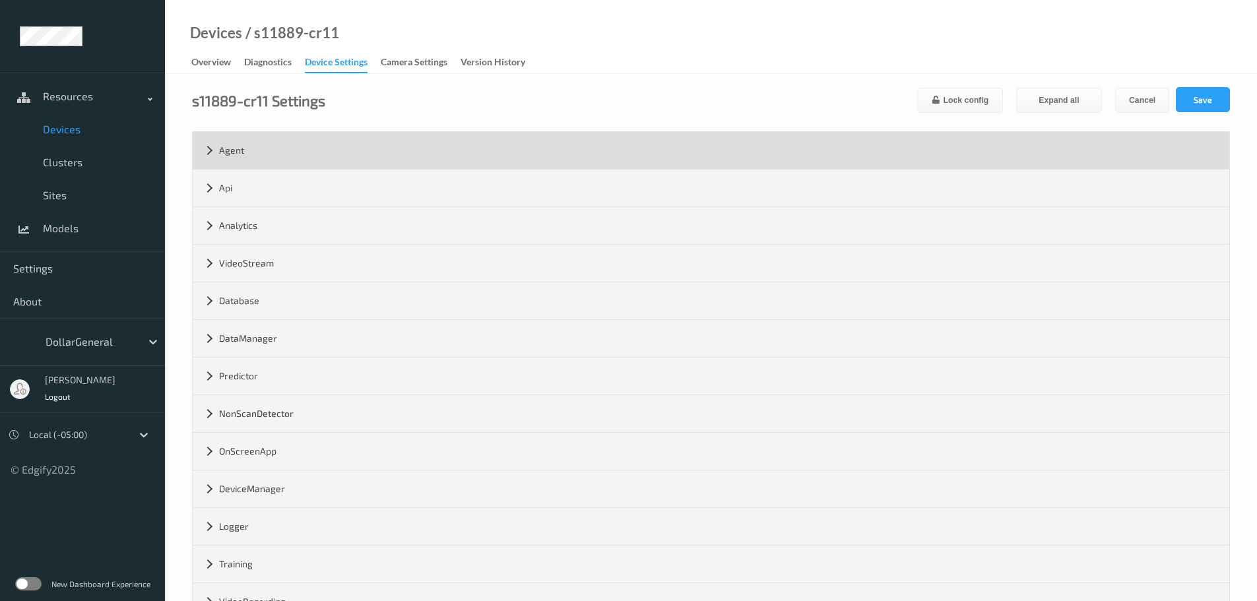
click at [267, 149] on div "Agent" at bounding box center [711, 150] width 1037 height 37
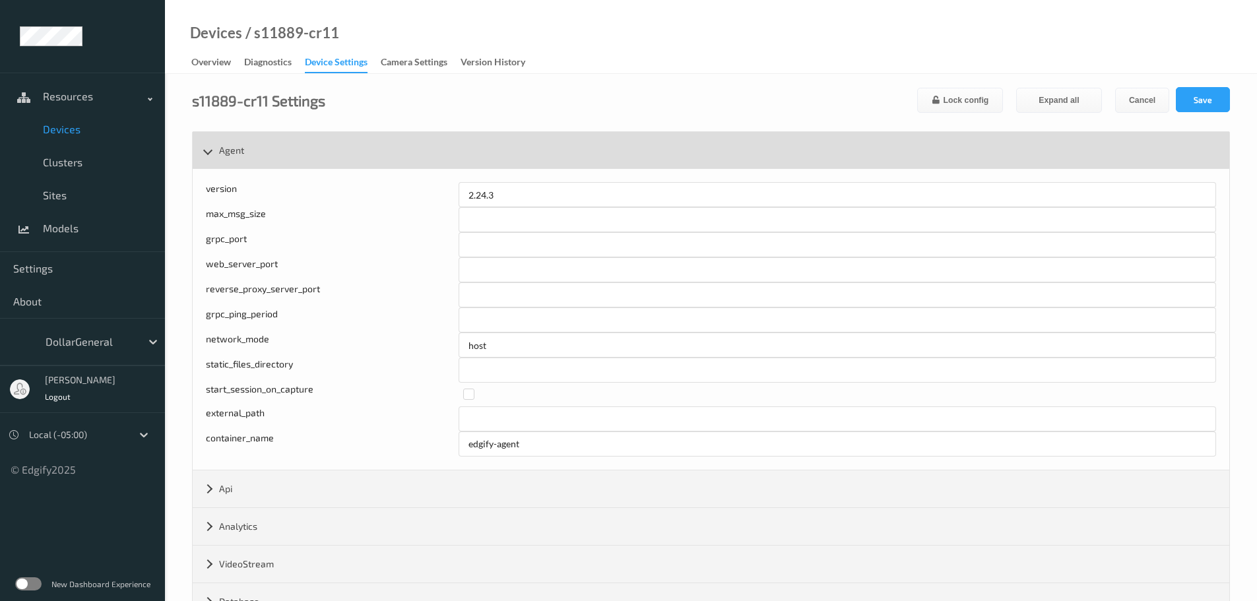
click at [267, 149] on div "Agent" at bounding box center [711, 150] width 1037 height 37
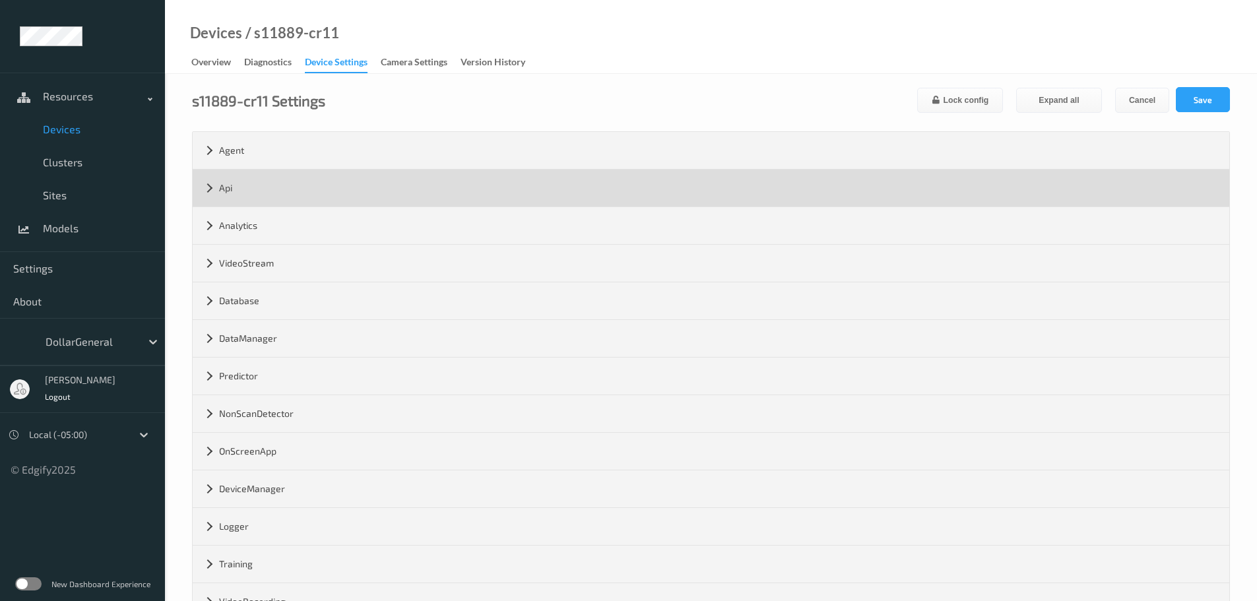
click at [267, 185] on div "Api" at bounding box center [711, 188] width 1037 height 37
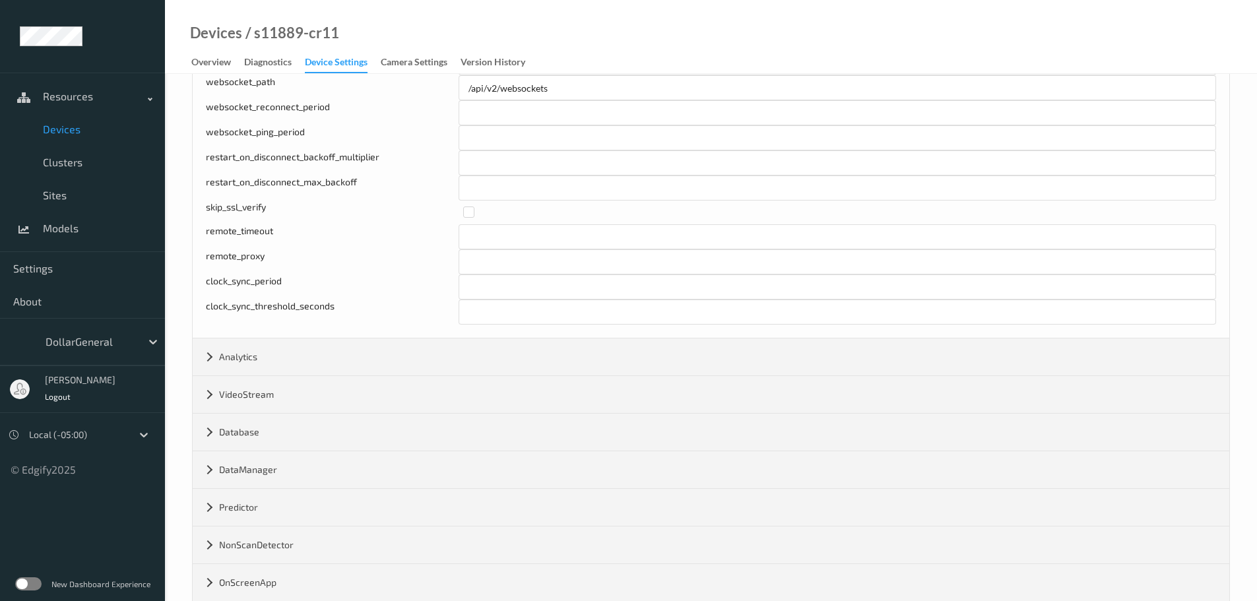
scroll to position [396, 0]
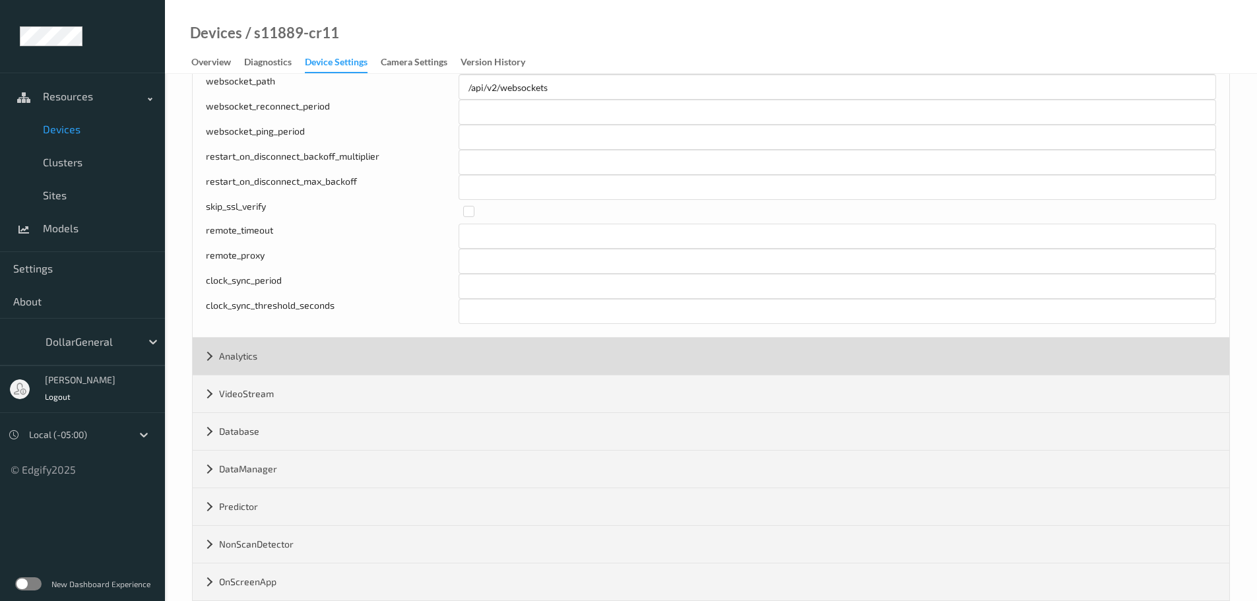
click at [288, 360] on div "Analytics" at bounding box center [711, 356] width 1037 height 37
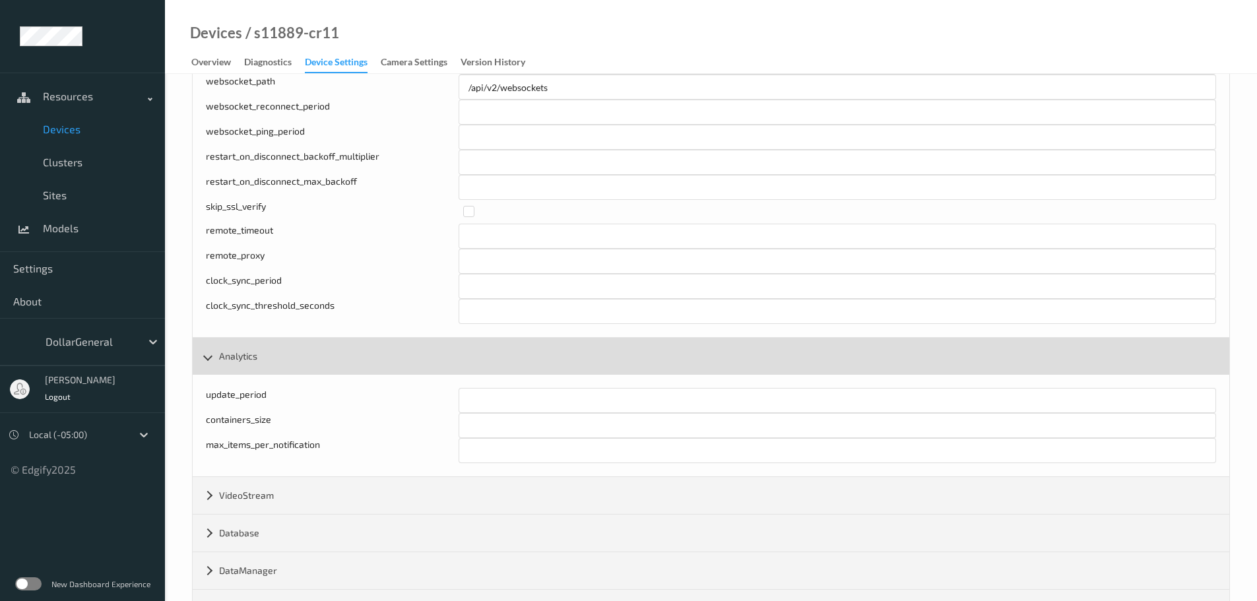
scroll to position [528, 0]
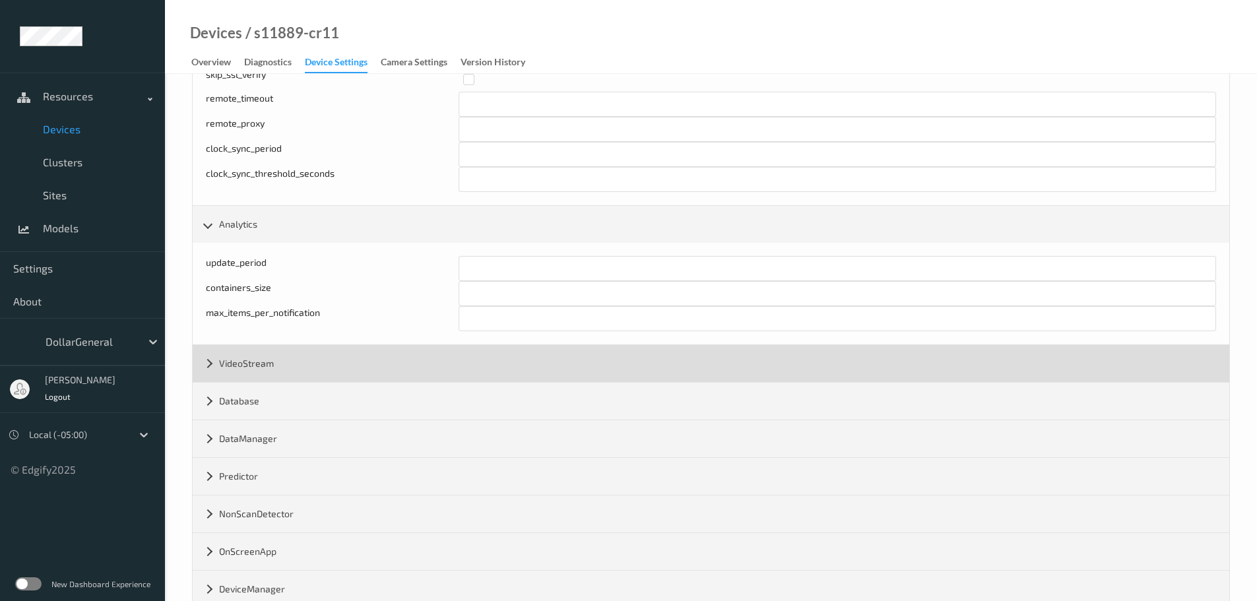
click at [294, 357] on div "VideoStream" at bounding box center [711, 363] width 1037 height 37
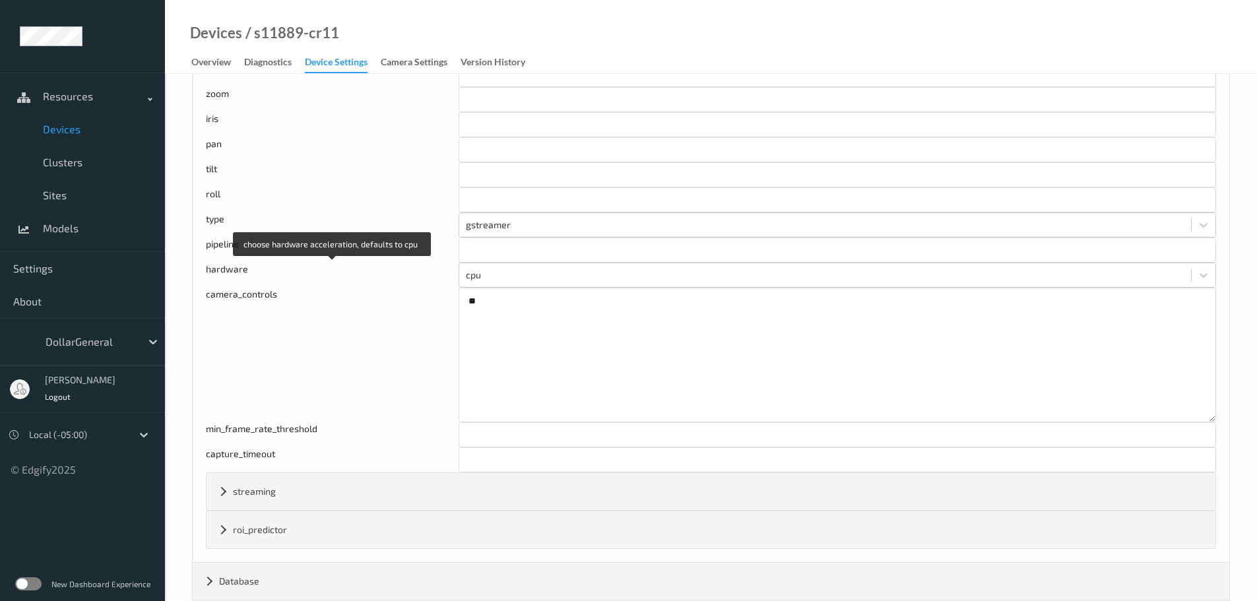
scroll to position [1716, 0]
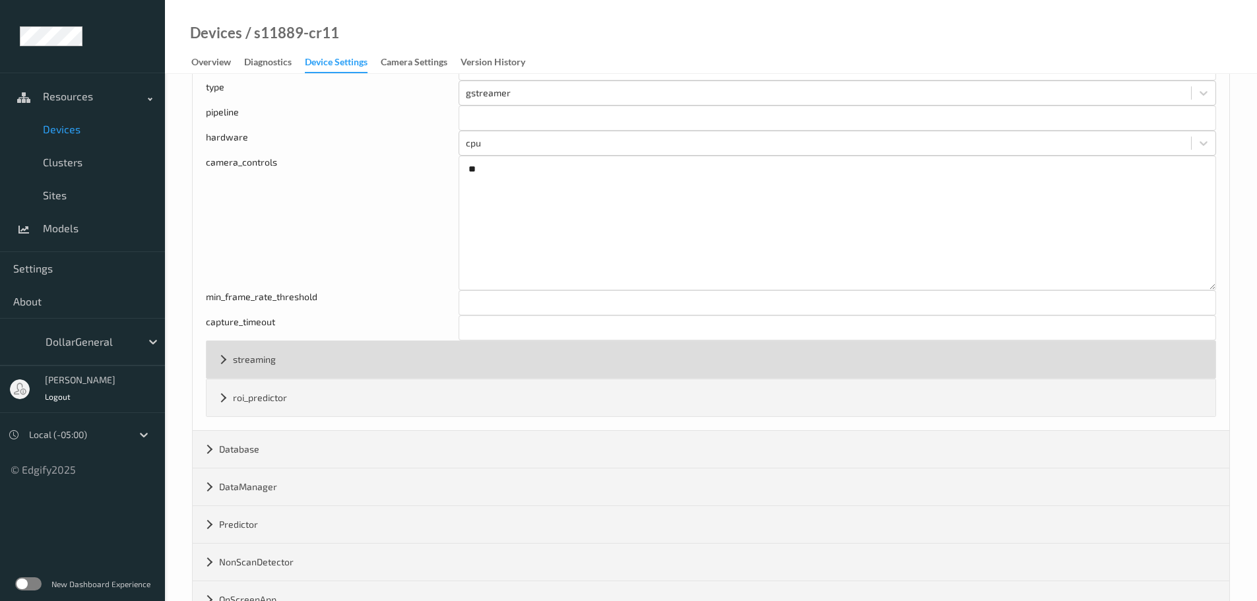
click at [297, 368] on div "streaming" at bounding box center [711, 359] width 1009 height 37
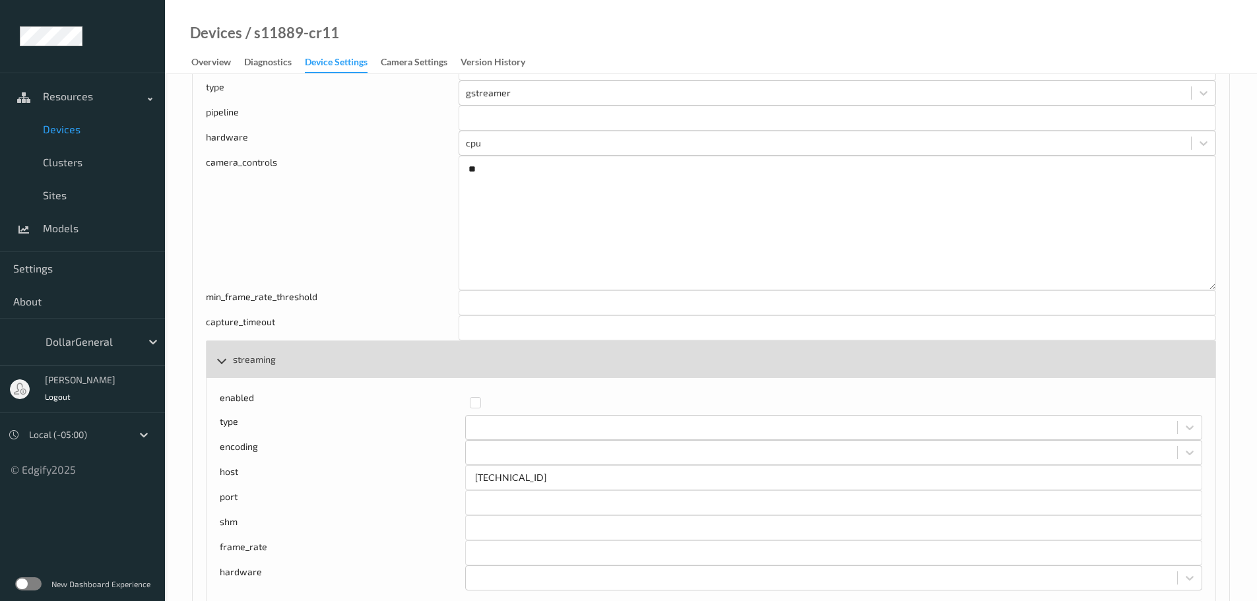
scroll to position [1848, 0]
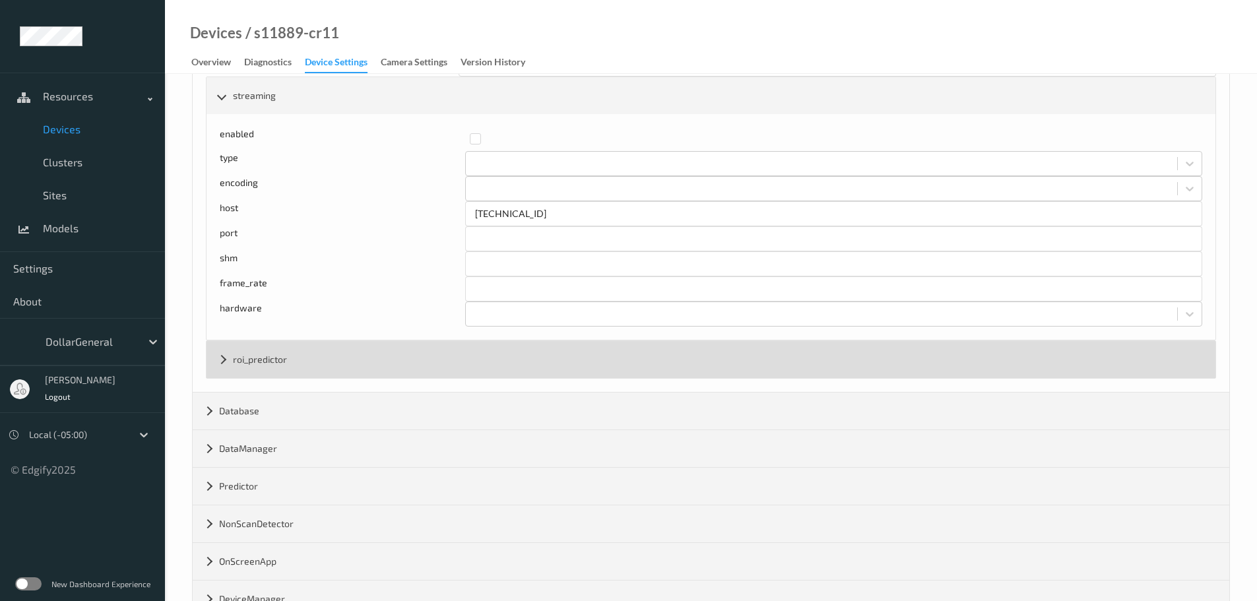
click at [295, 354] on div "roi_predictor" at bounding box center [711, 359] width 1009 height 37
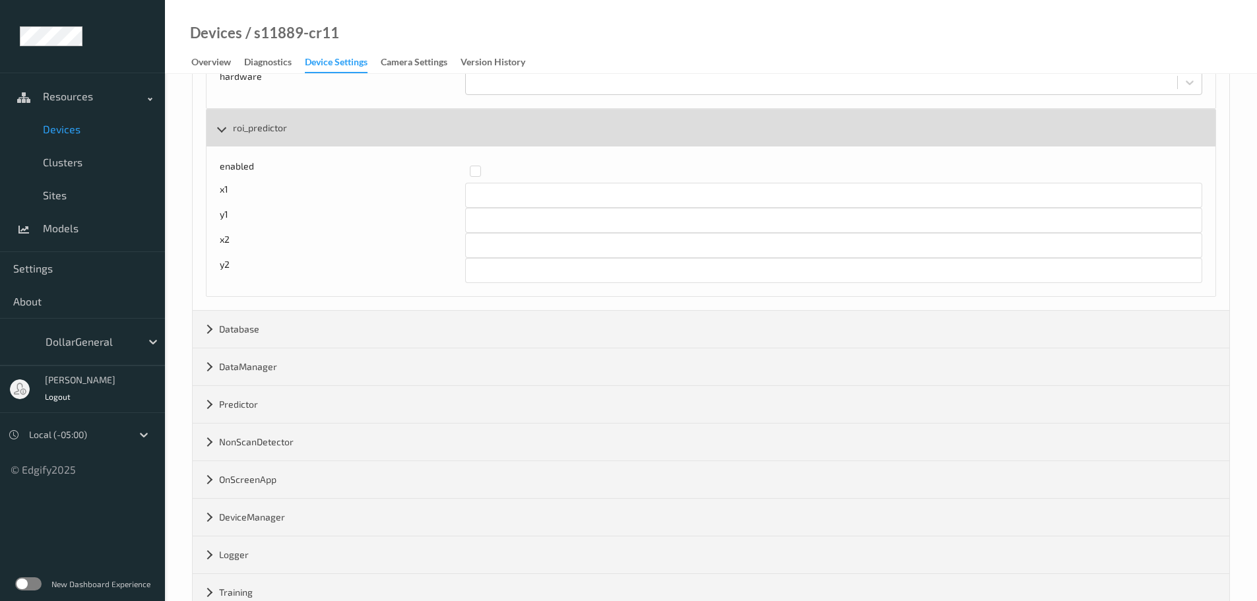
scroll to position [2243, 0]
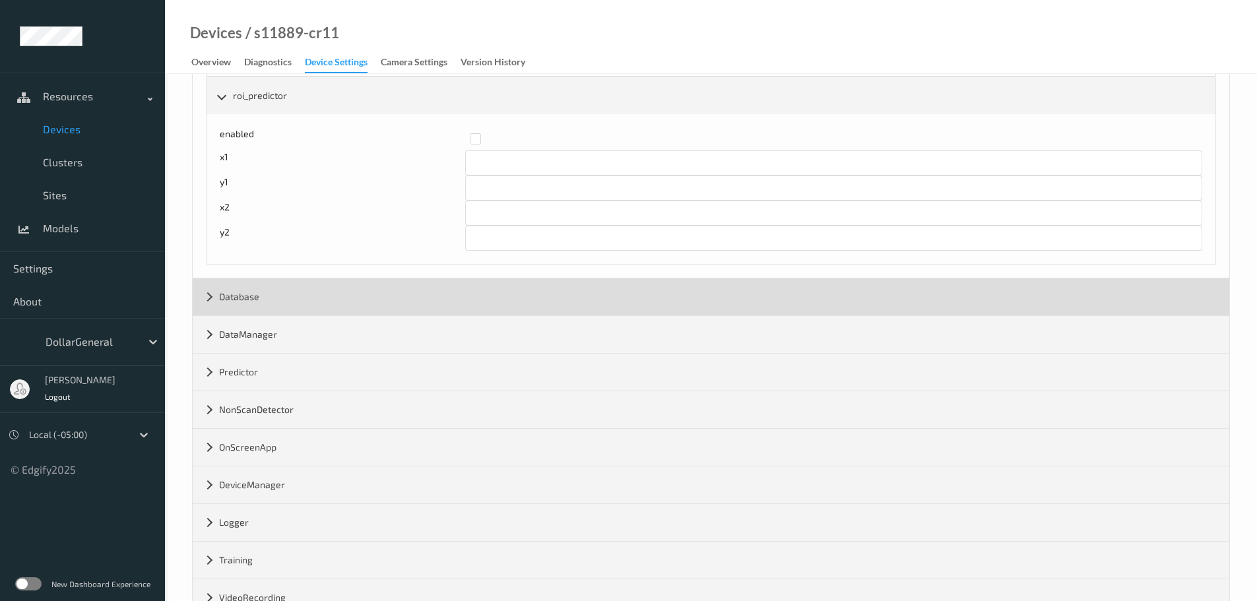
click at [290, 296] on div "Database" at bounding box center [711, 296] width 1037 height 37
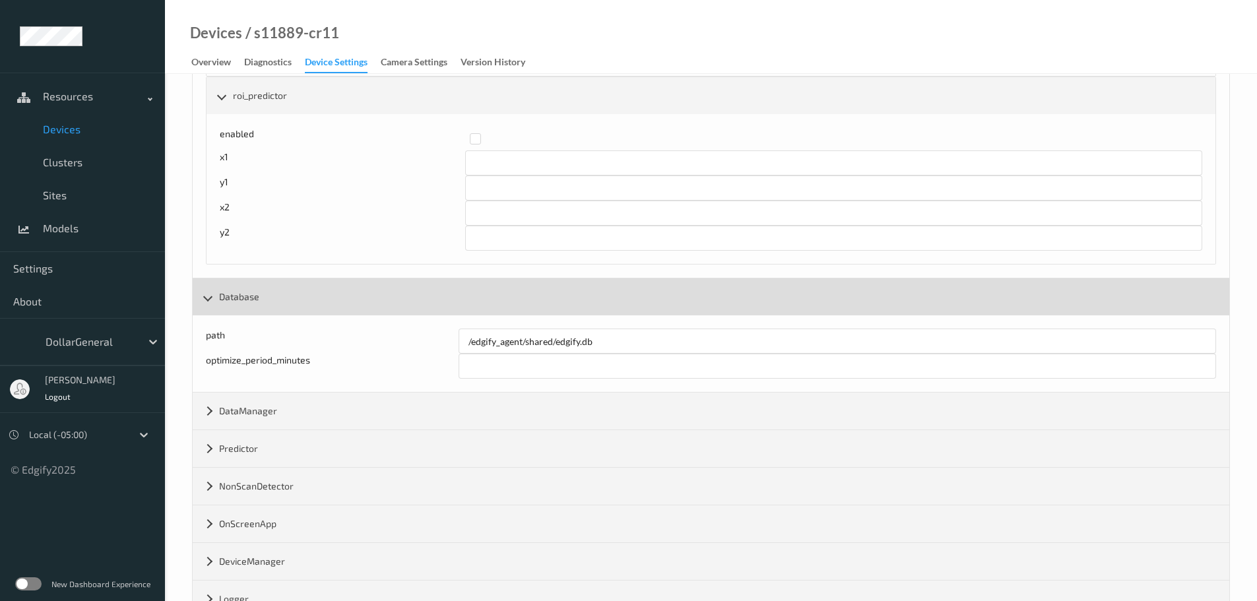
scroll to position [2375, 0]
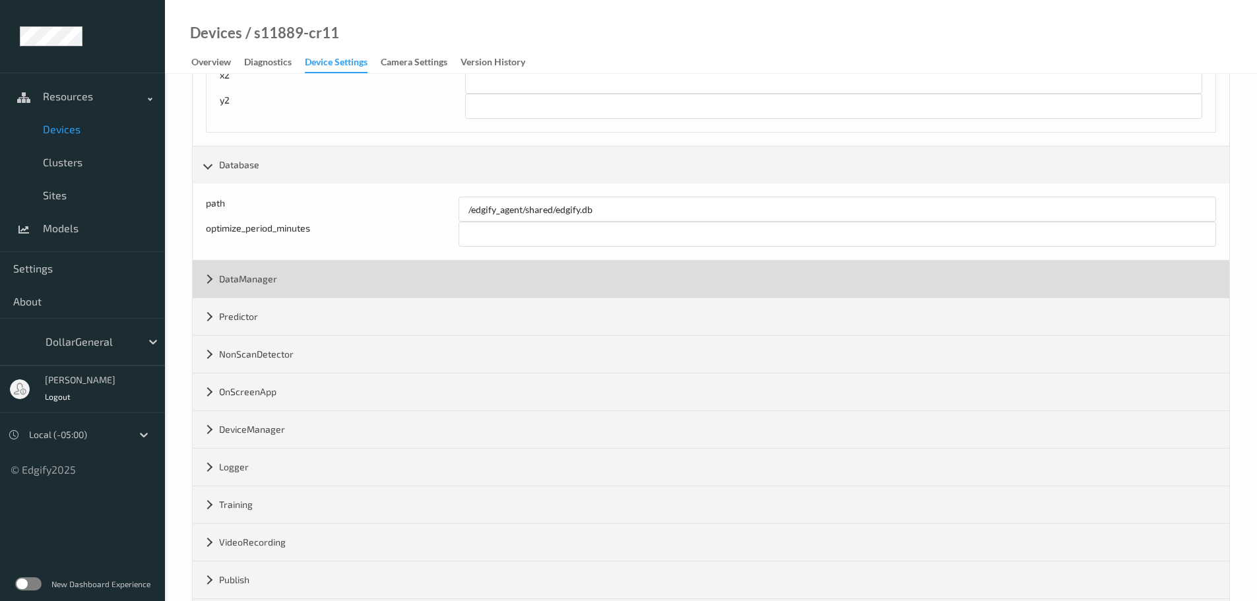
click at [284, 283] on div "DataManager" at bounding box center [711, 279] width 1037 height 37
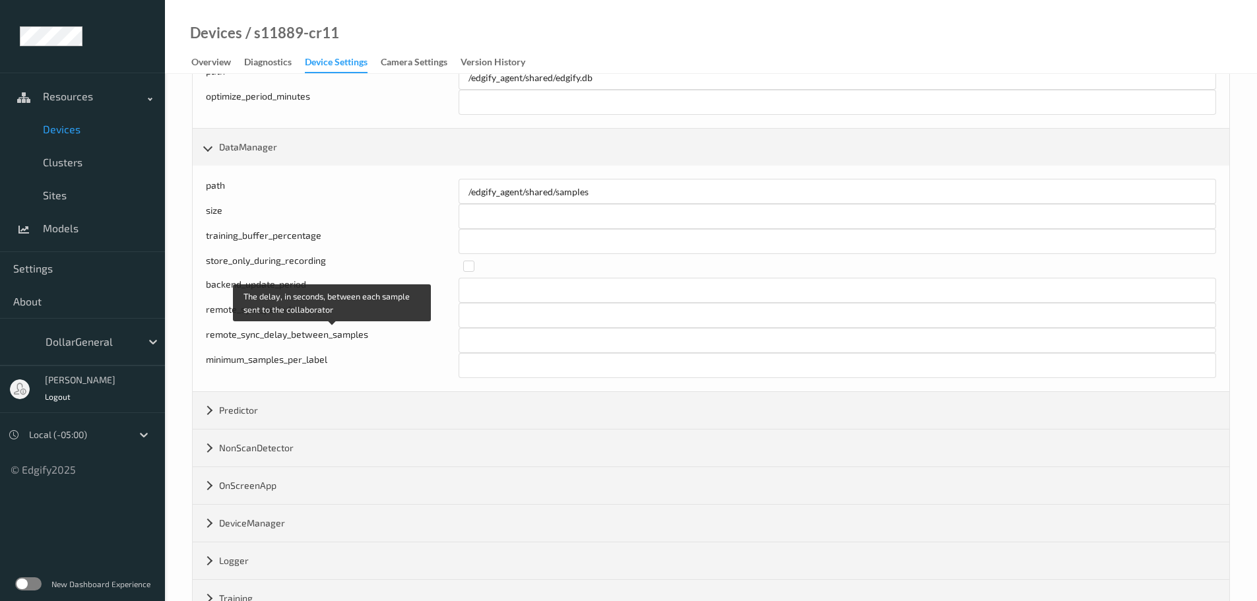
scroll to position [2639, 0]
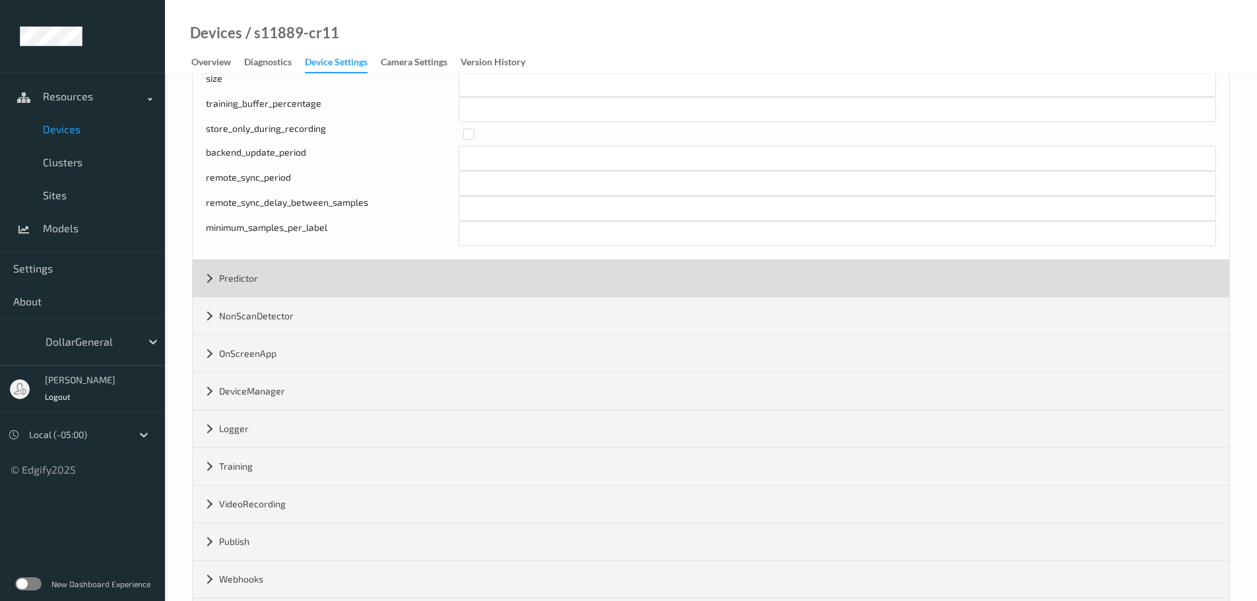
click at [304, 277] on div "Predictor" at bounding box center [711, 278] width 1037 height 37
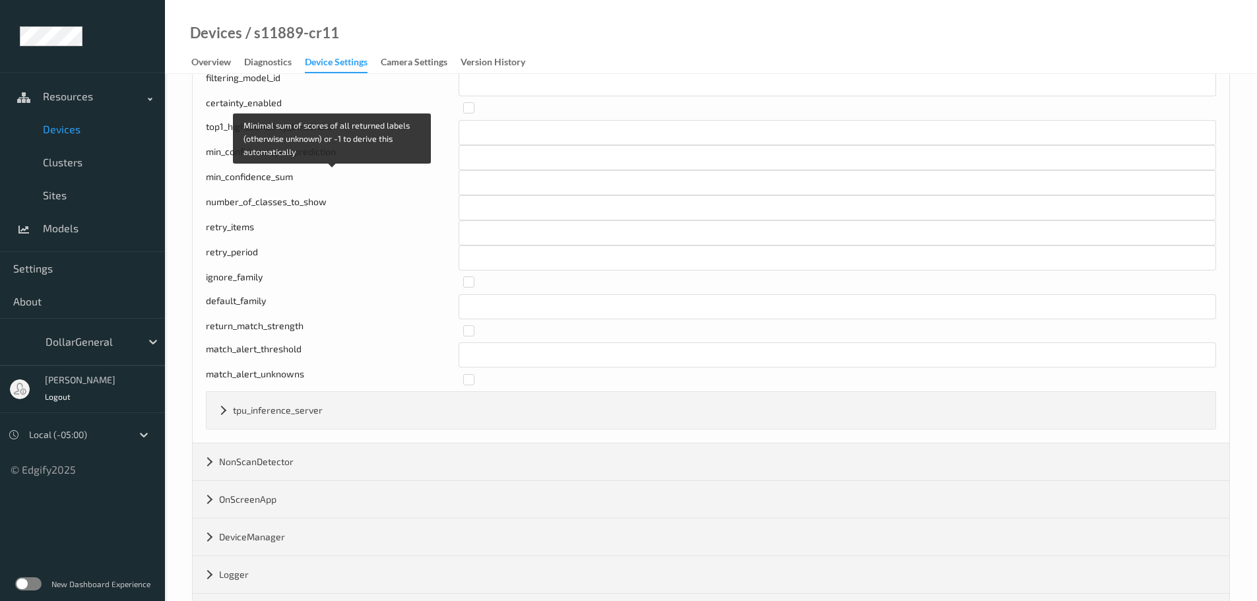
scroll to position [3035, 0]
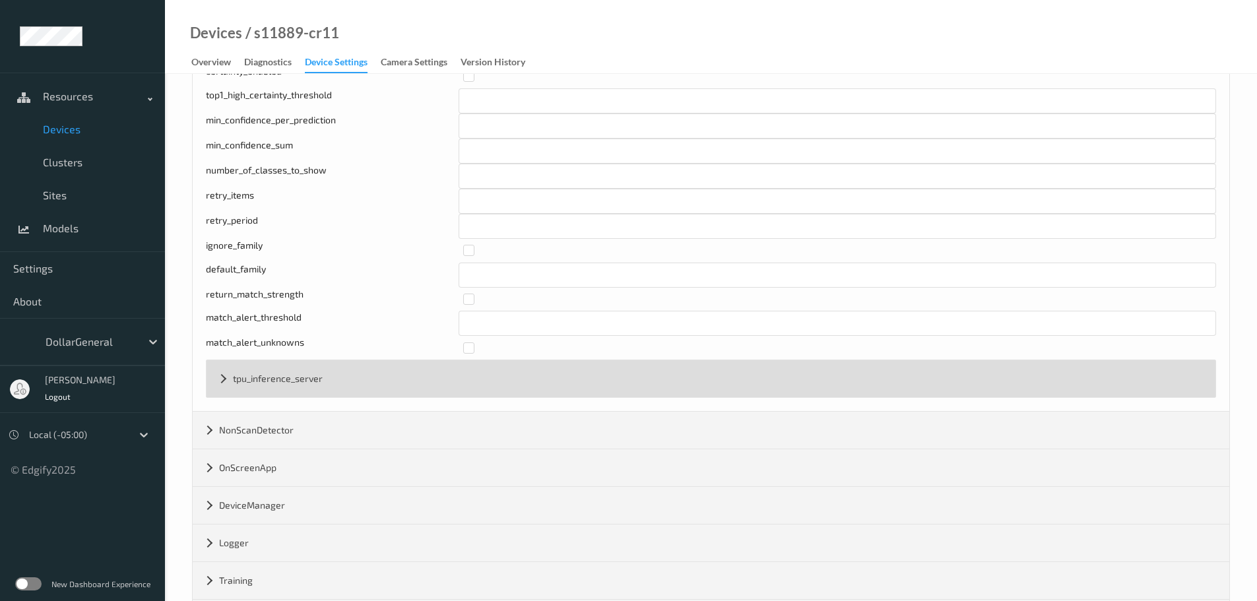
click at [295, 372] on div "tpu_inference_server" at bounding box center [711, 378] width 1009 height 37
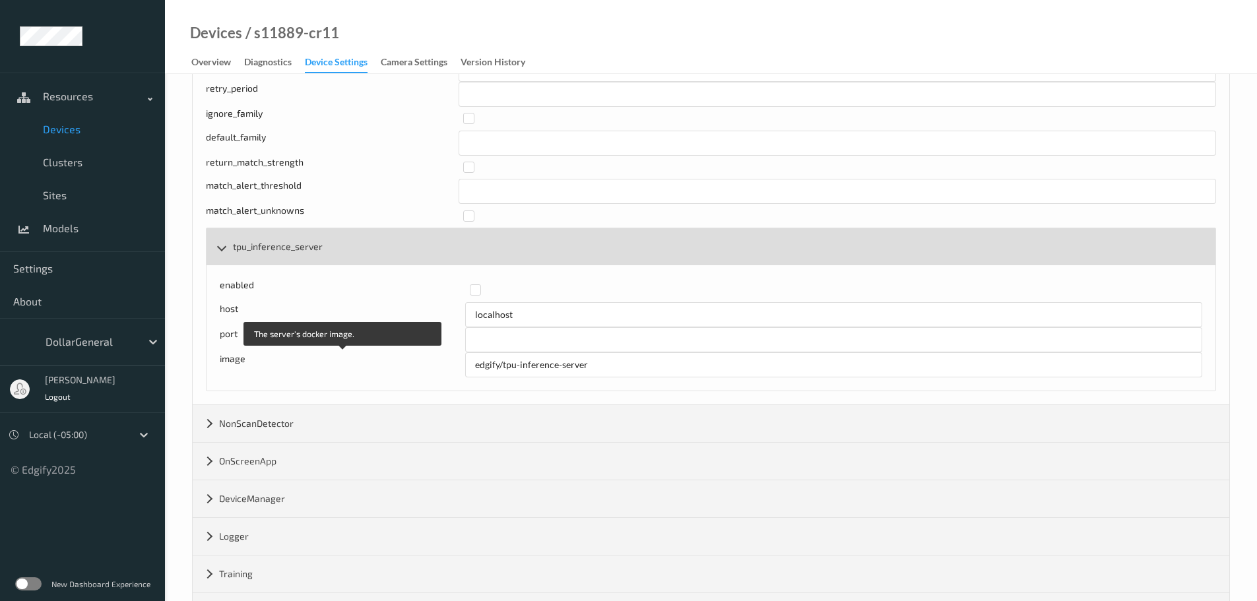
scroll to position [3299, 0]
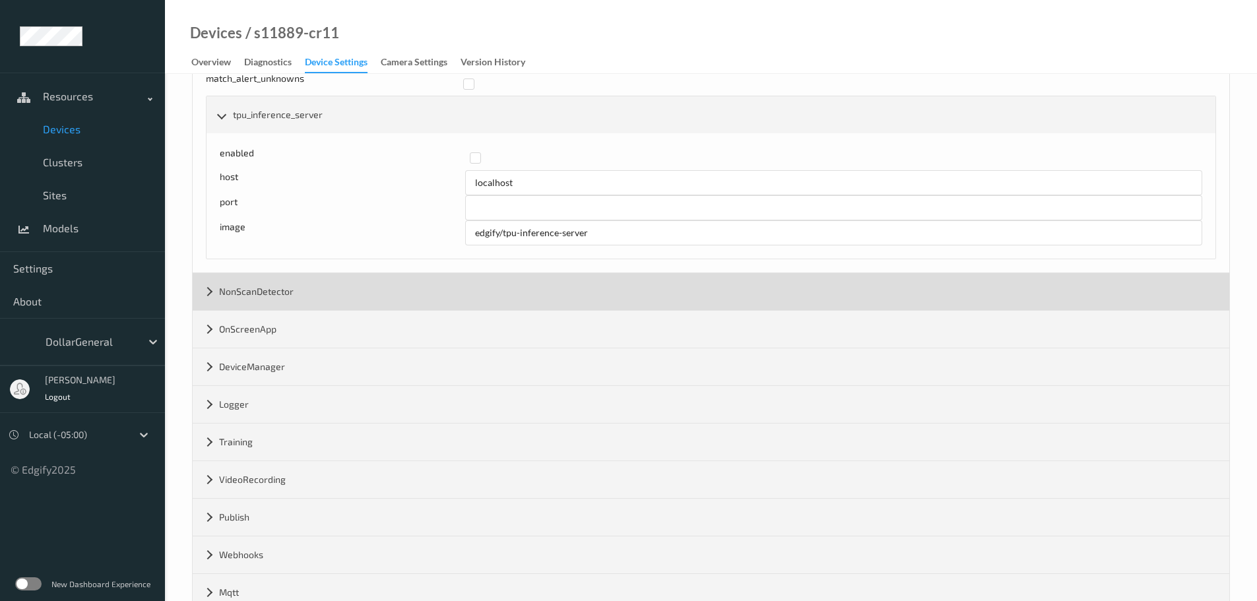
click at [311, 299] on div "NonScanDetector" at bounding box center [711, 291] width 1037 height 37
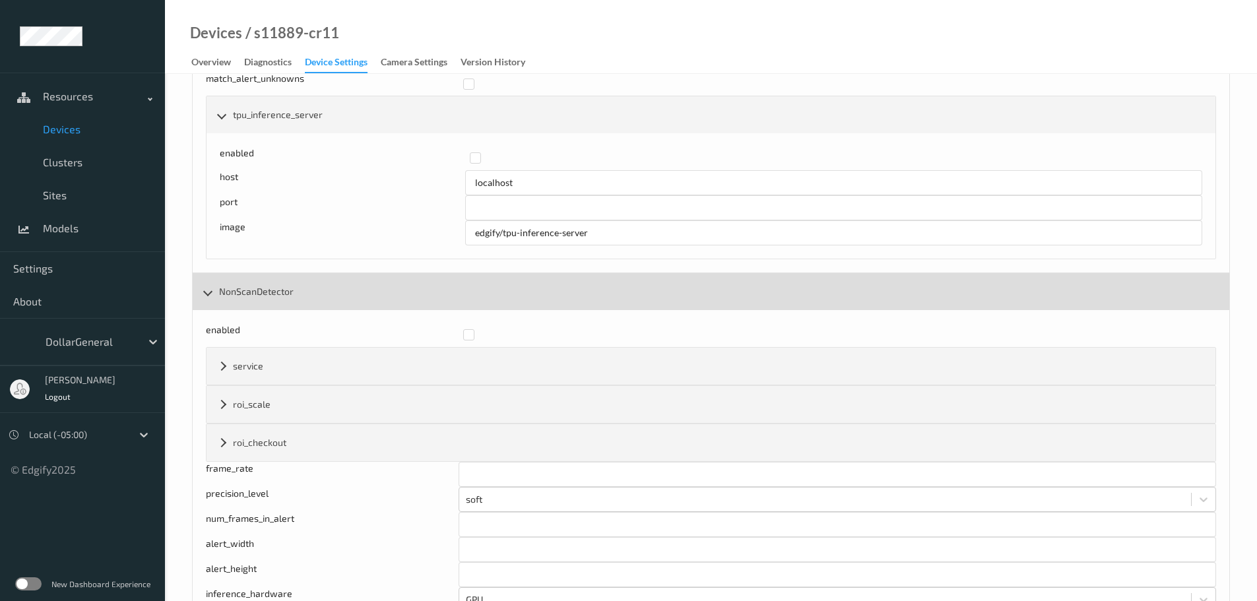
click at [311, 299] on div "NonScanDetector" at bounding box center [711, 291] width 1037 height 37
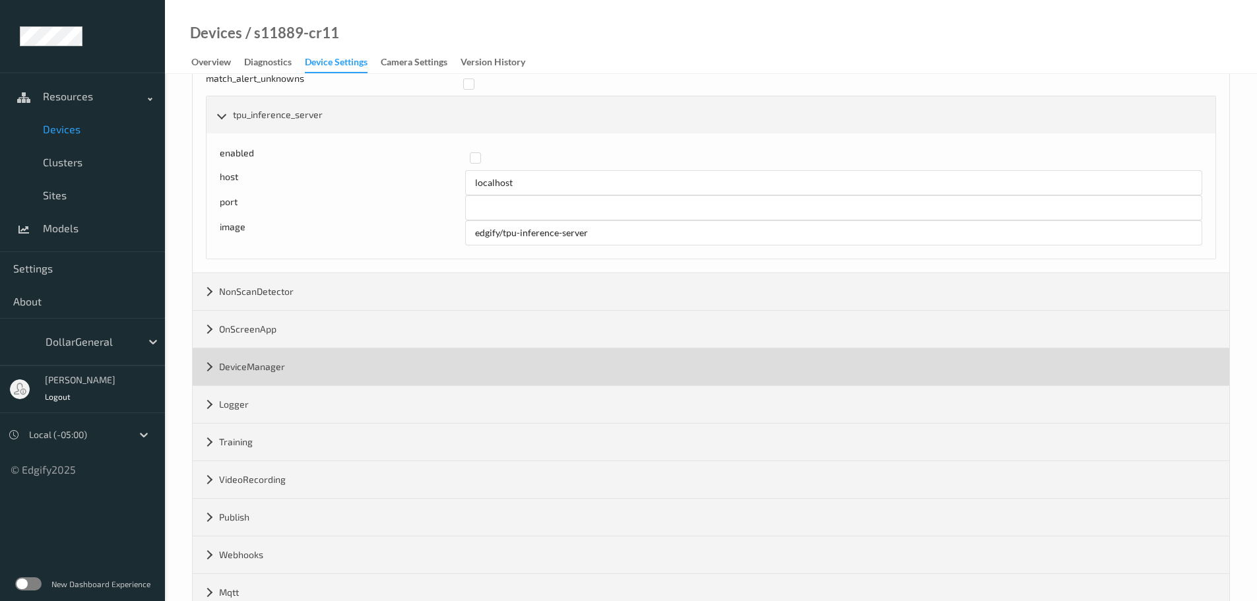
click at [297, 361] on div "DeviceManager" at bounding box center [711, 366] width 1037 height 37
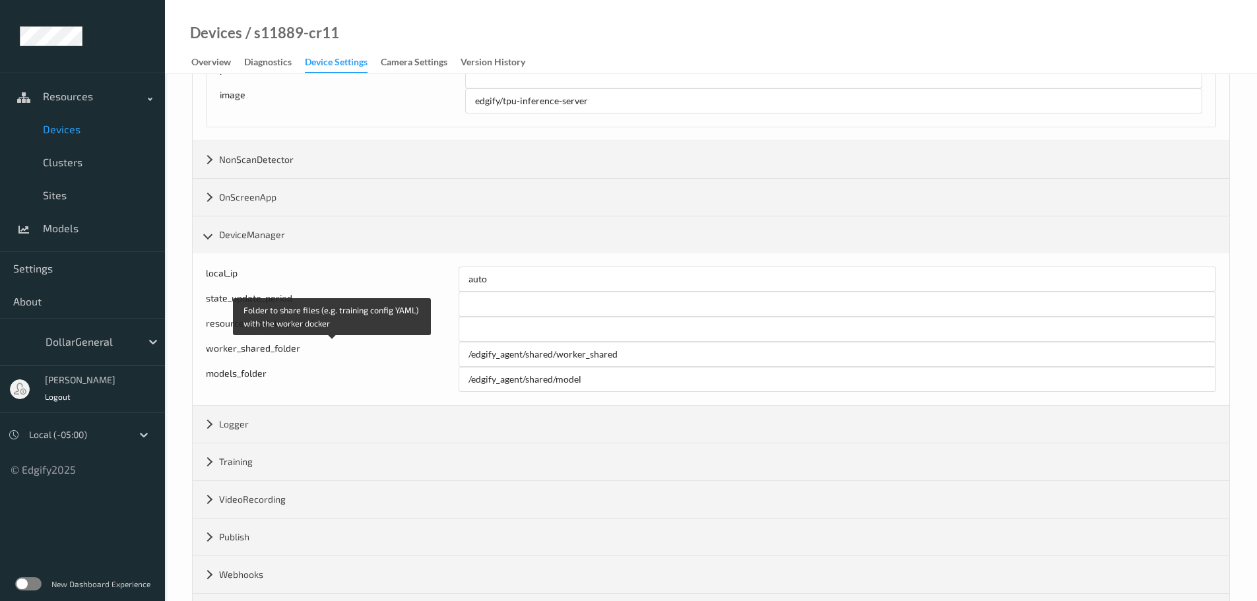
scroll to position [3489, 0]
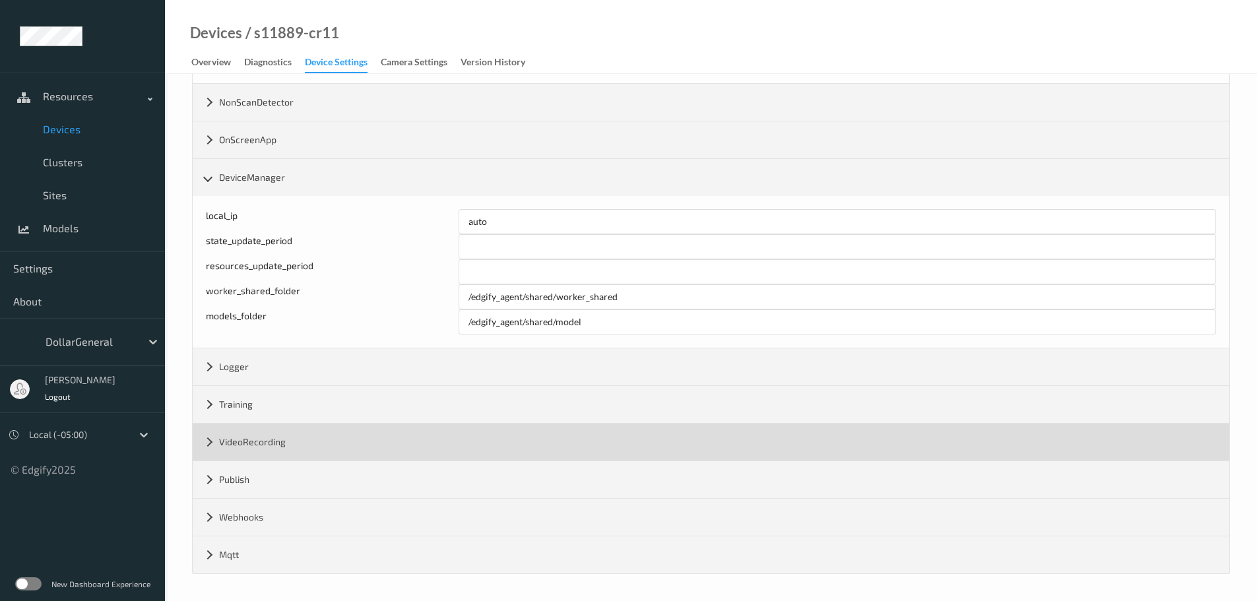
click at [288, 450] on div "VideoRecording" at bounding box center [711, 442] width 1037 height 37
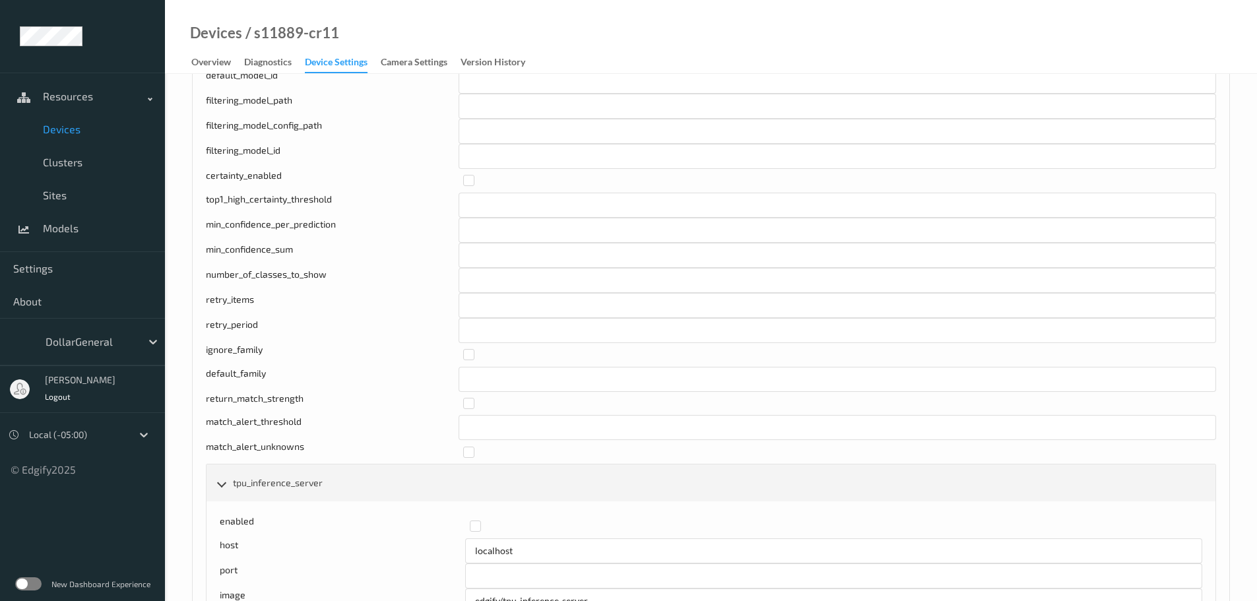
scroll to position [2782, 0]
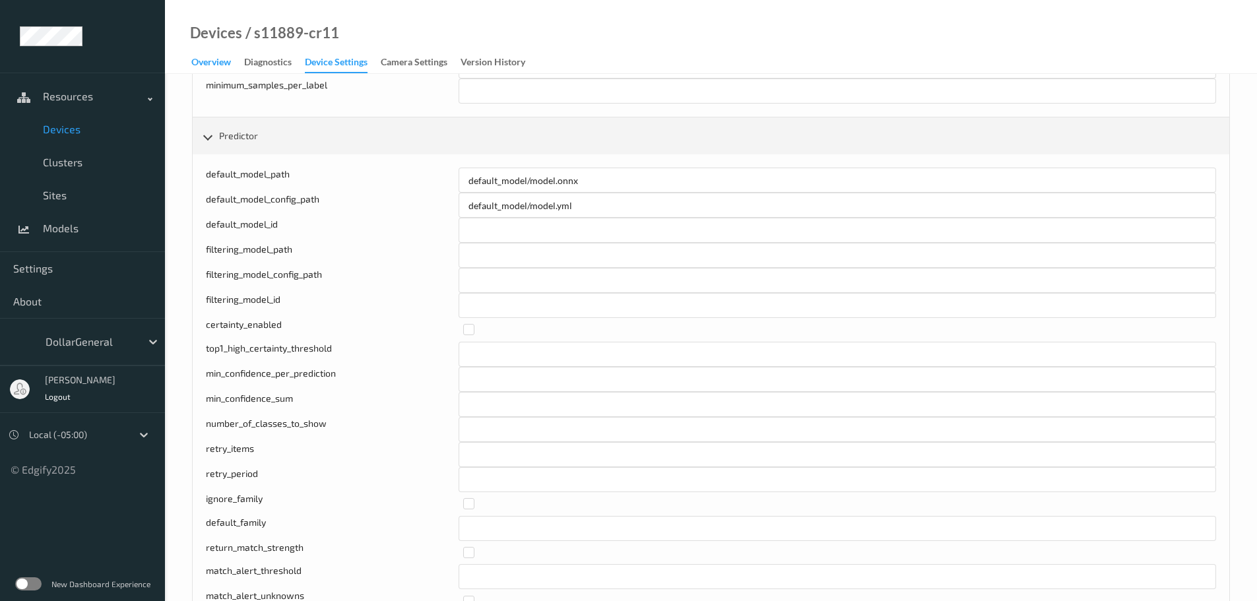
click at [219, 65] on div "Overview" at bounding box center [211, 63] width 40 height 16
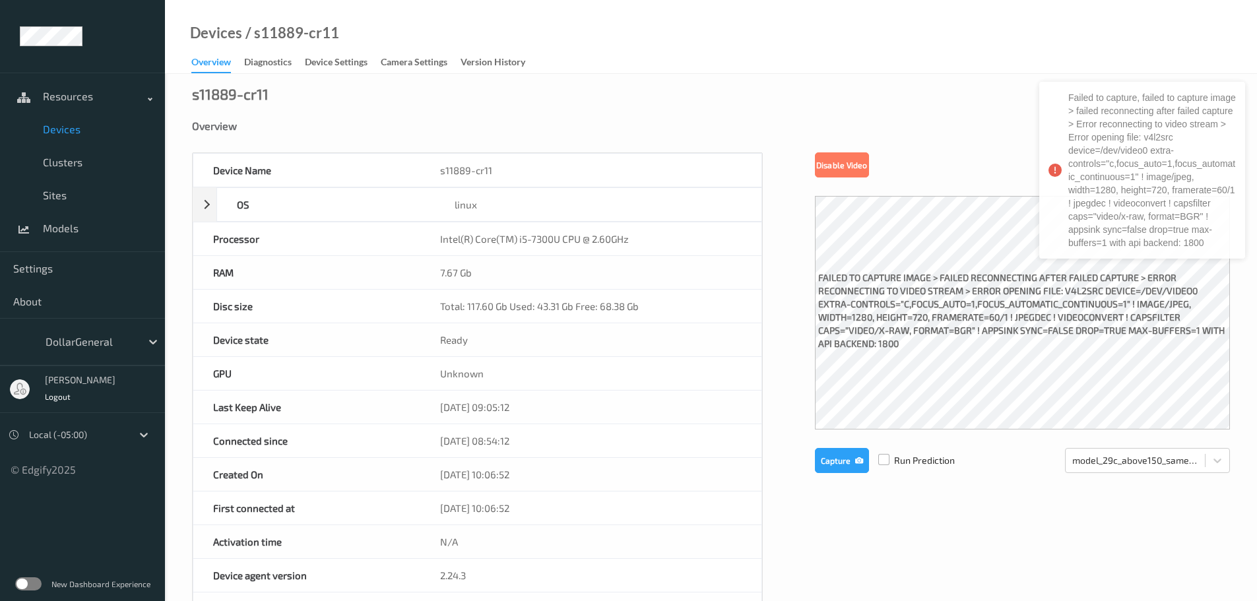
click at [884, 454] on label at bounding box center [883, 454] width 11 height 0
click at [830, 453] on button "Capture" at bounding box center [842, 460] width 54 height 25
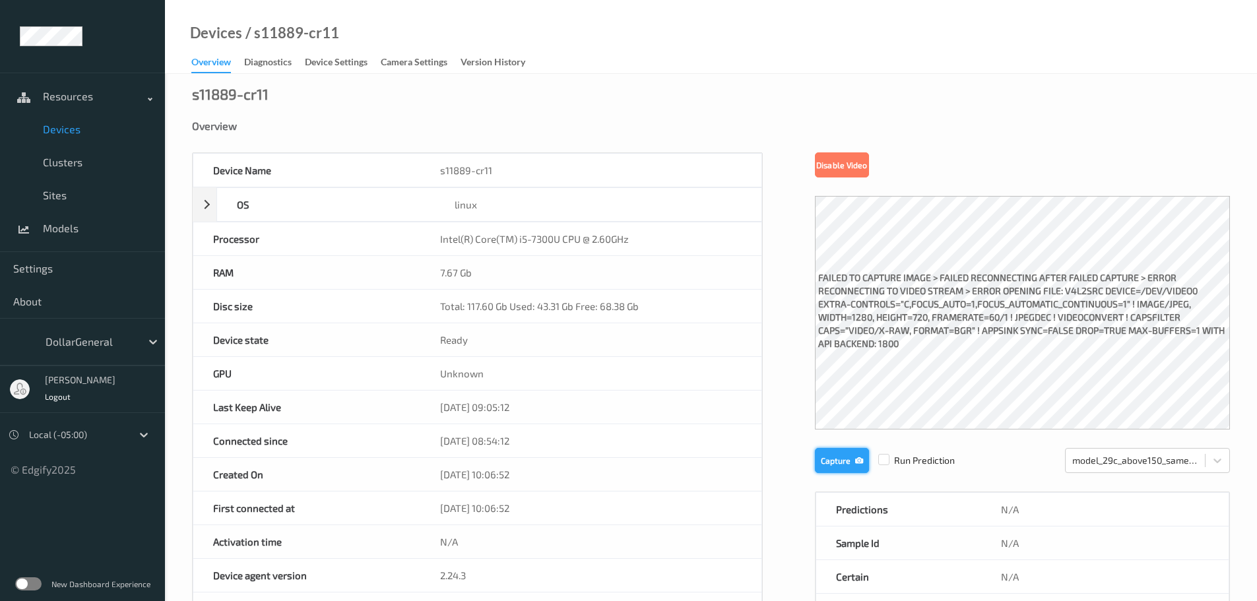
click at [847, 453] on button "Capture" at bounding box center [842, 460] width 54 height 25
click at [795, 332] on div "Device Name s11889-cr11 OS linux Platform debian Platform Version 12.10 Platfor…" at bounding box center [711, 558] width 1038 height 812
click at [845, 466] on button "Capture" at bounding box center [842, 460] width 54 height 25
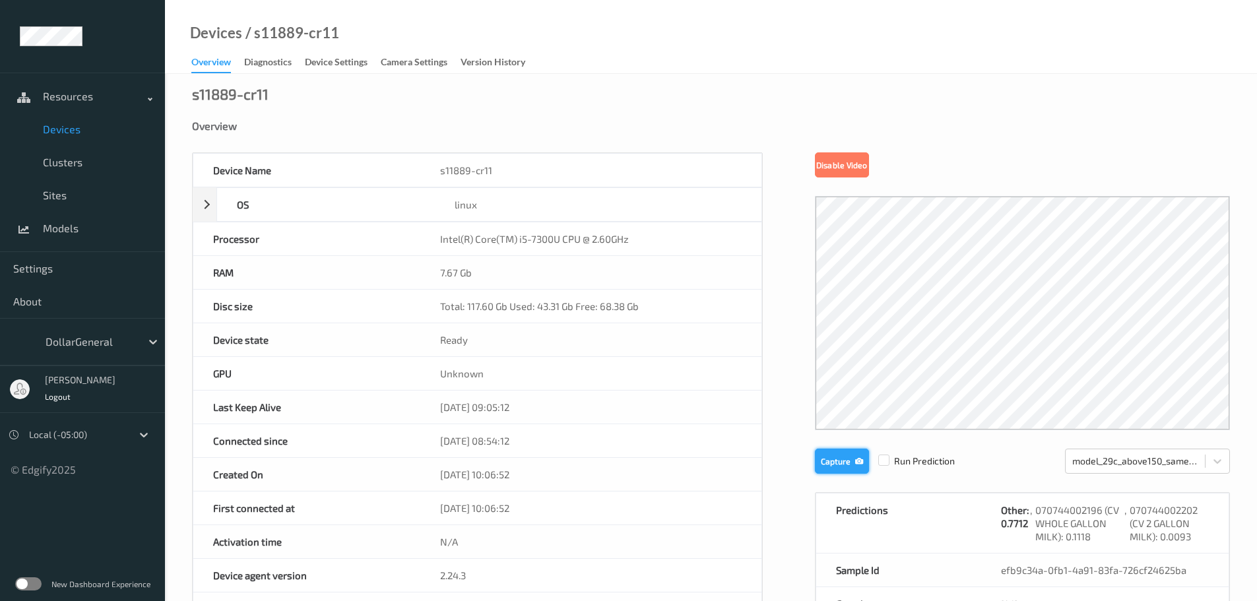
click at [820, 458] on button "Capture" at bounding box center [842, 461] width 54 height 25
click at [831, 458] on button "Capture" at bounding box center [842, 461] width 54 height 25
click at [840, 459] on button "Capture" at bounding box center [842, 461] width 54 height 25
click at [775, 331] on div "Device Name s11889-cr11 OS linux Platform debian Platform Version 12.10 Platfor…" at bounding box center [711, 558] width 1038 height 812
click at [835, 467] on button "Capture" at bounding box center [842, 461] width 54 height 25
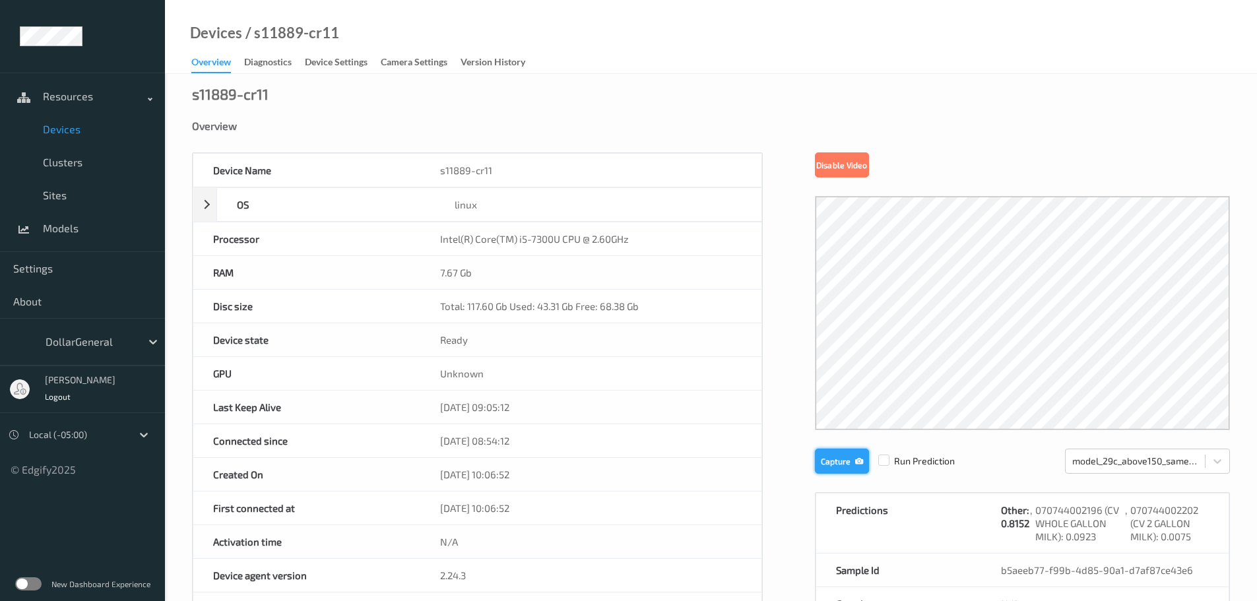
click at [823, 458] on button "Capture" at bounding box center [842, 461] width 54 height 25
click at [348, 63] on div "Device Settings" at bounding box center [336, 63] width 63 height 16
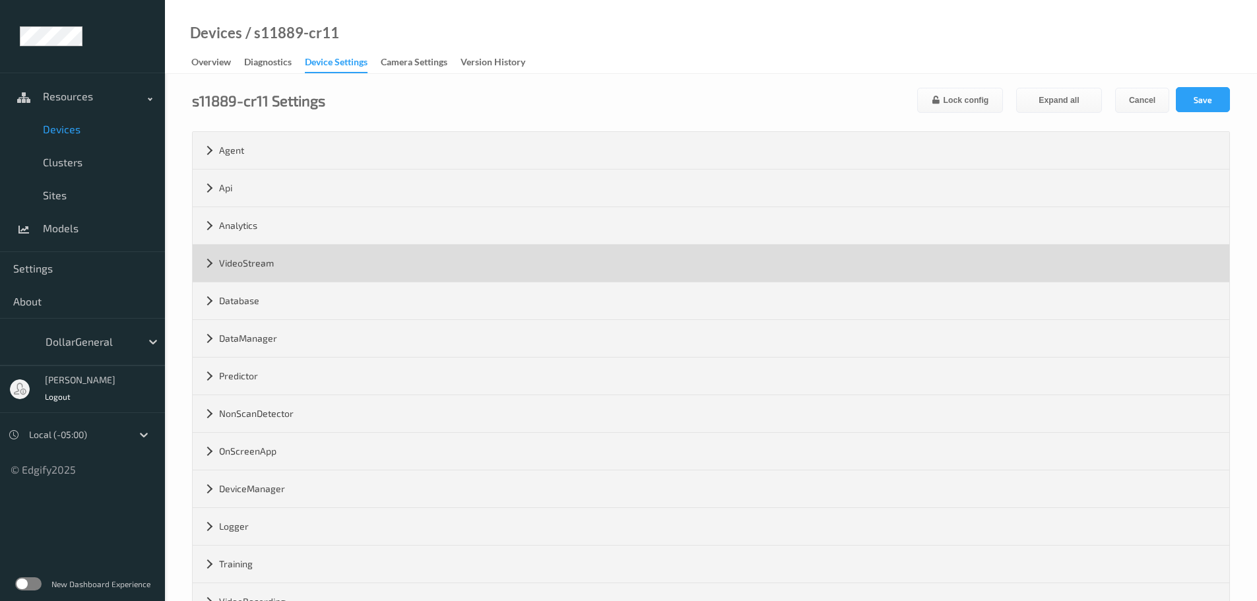
click at [253, 261] on div "VideoStream" at bounding box center [711, 263] width 1037 height 37
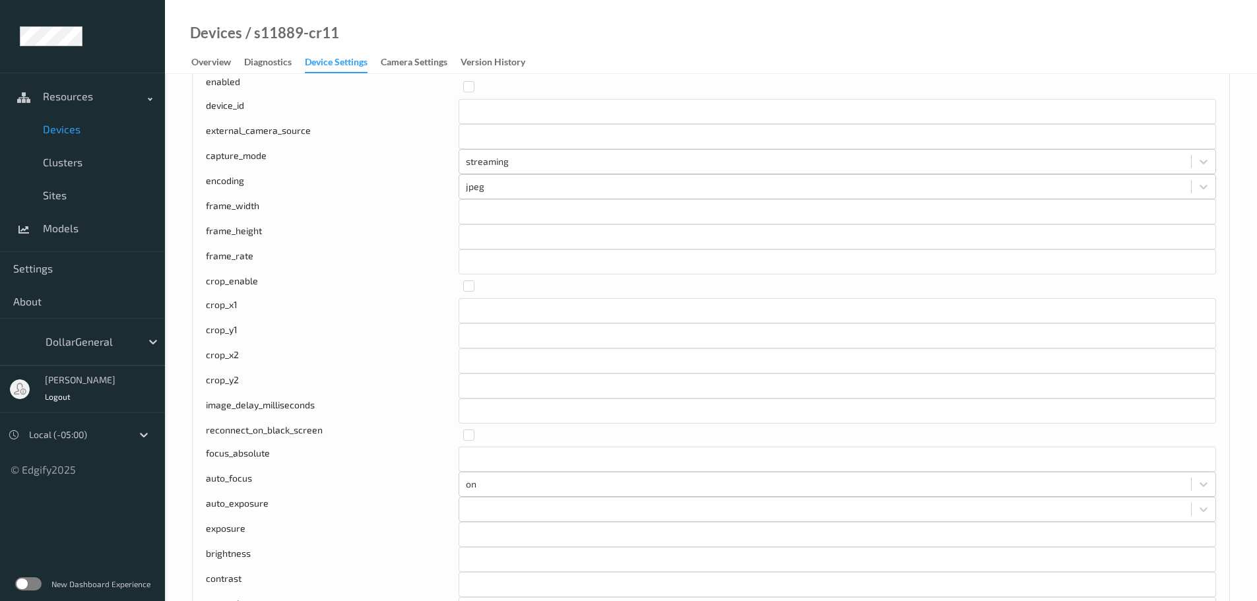
scroll to position [264, 0]
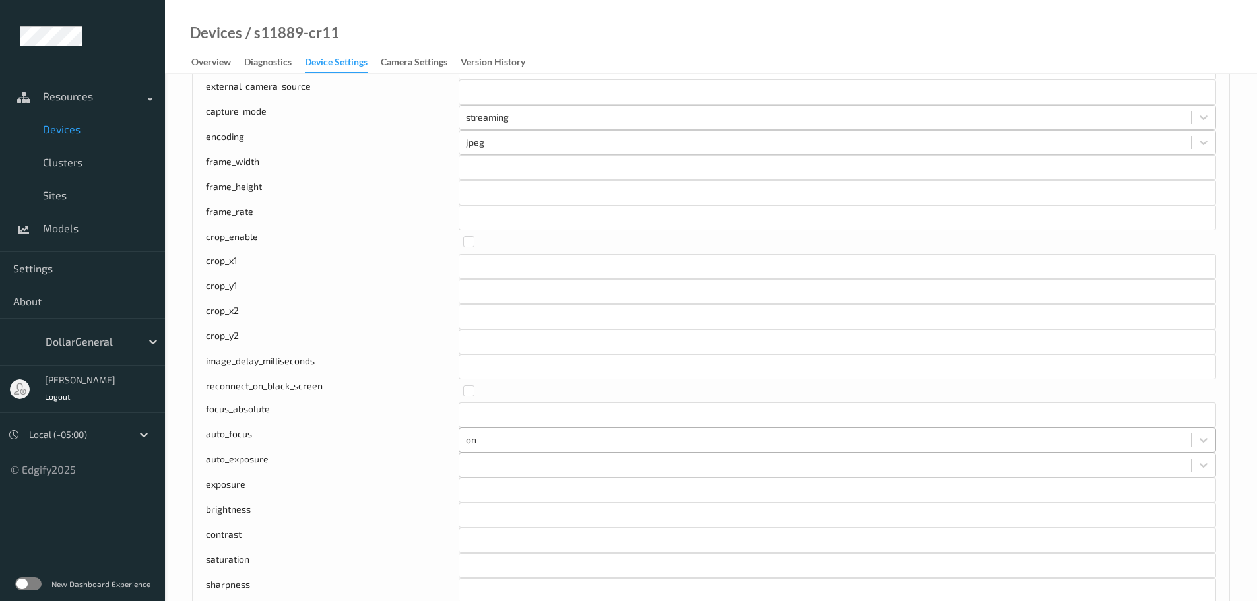
click at [476, 434] on div at bounding box center [825, 440] width 719 height 16
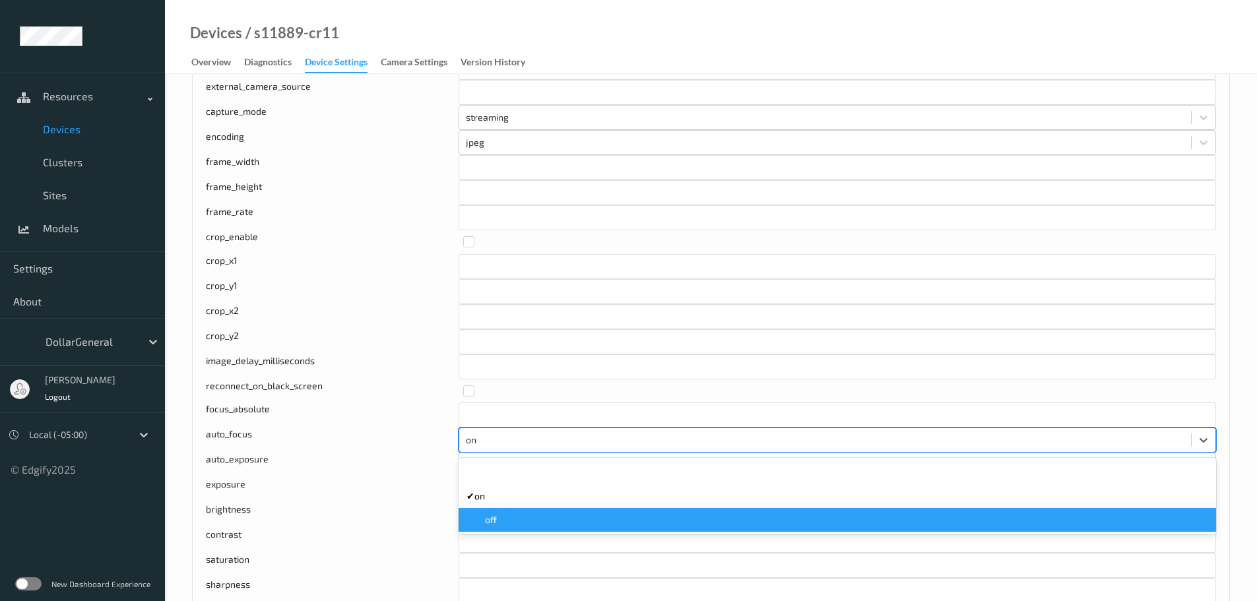
click at [477, 515] on span at bounding box center [476, 519] width 18 height 13
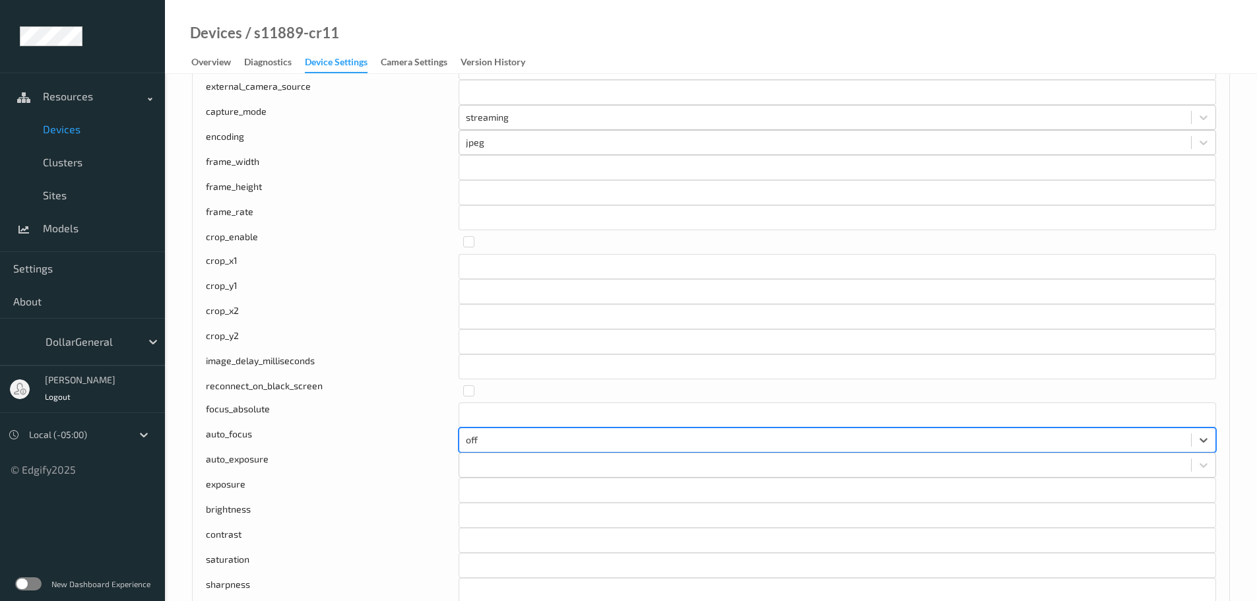
scroll to position [0, 0]
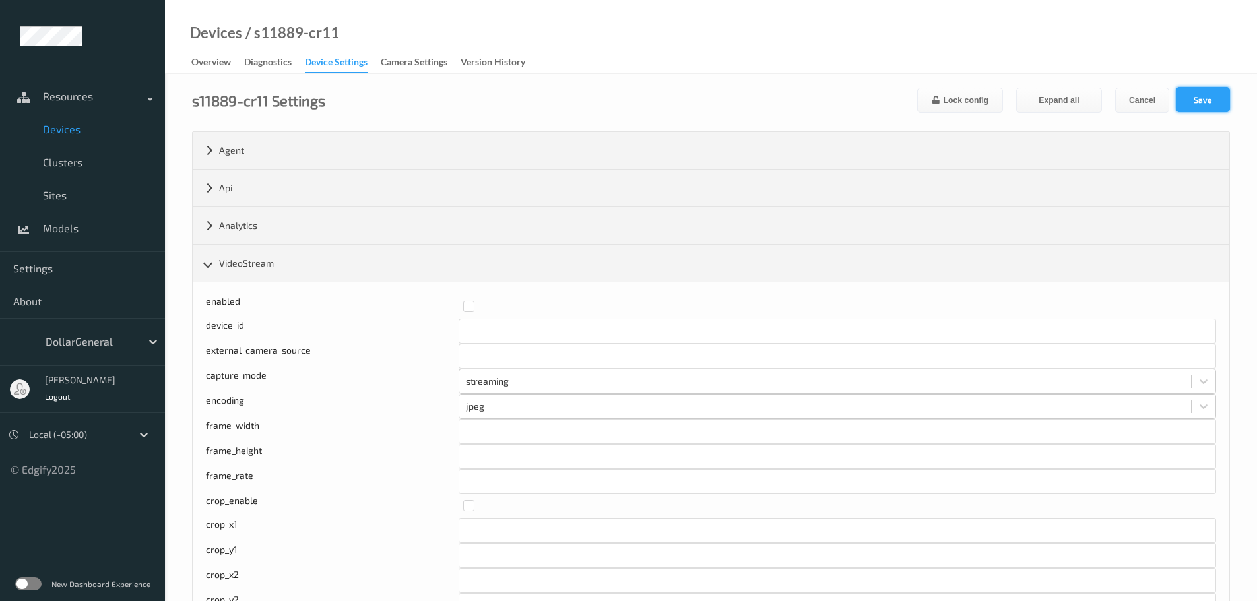
click at [1186, 106] on button "Save" at bounding box center [1203, 99] width 54 height 25
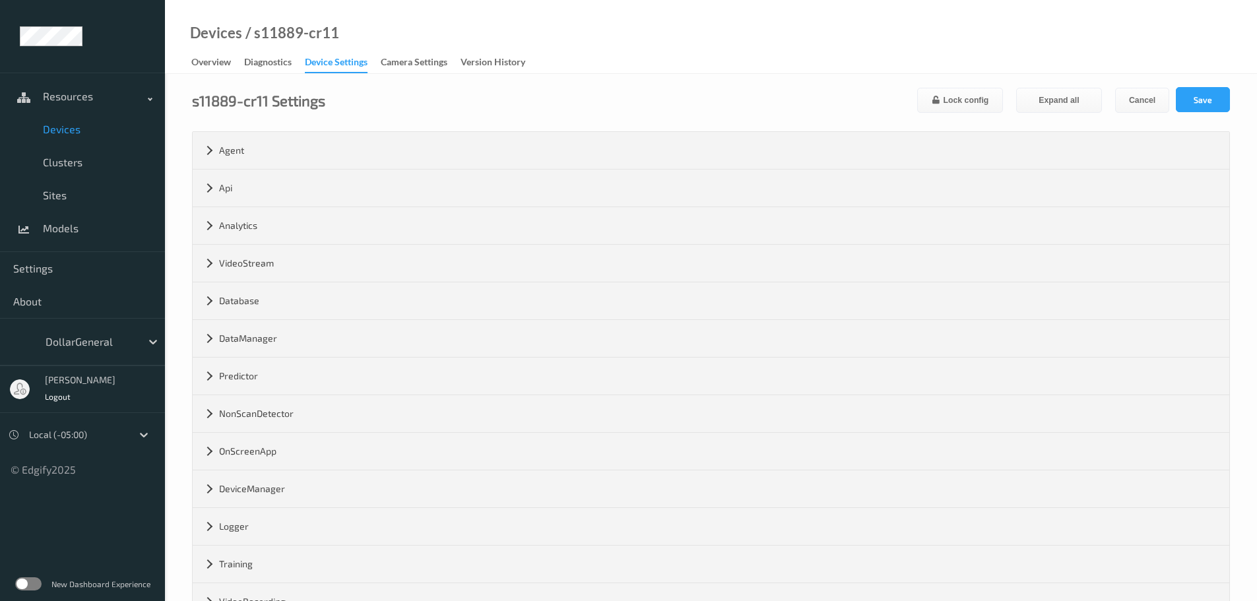
click at [191, 64] on div "Devices / s11889-cr11" at bounding box center [252, 49] width 174 height 47
click at [211, 61] on div "Overview" at bounding box center [211, 63] width 40 height 16
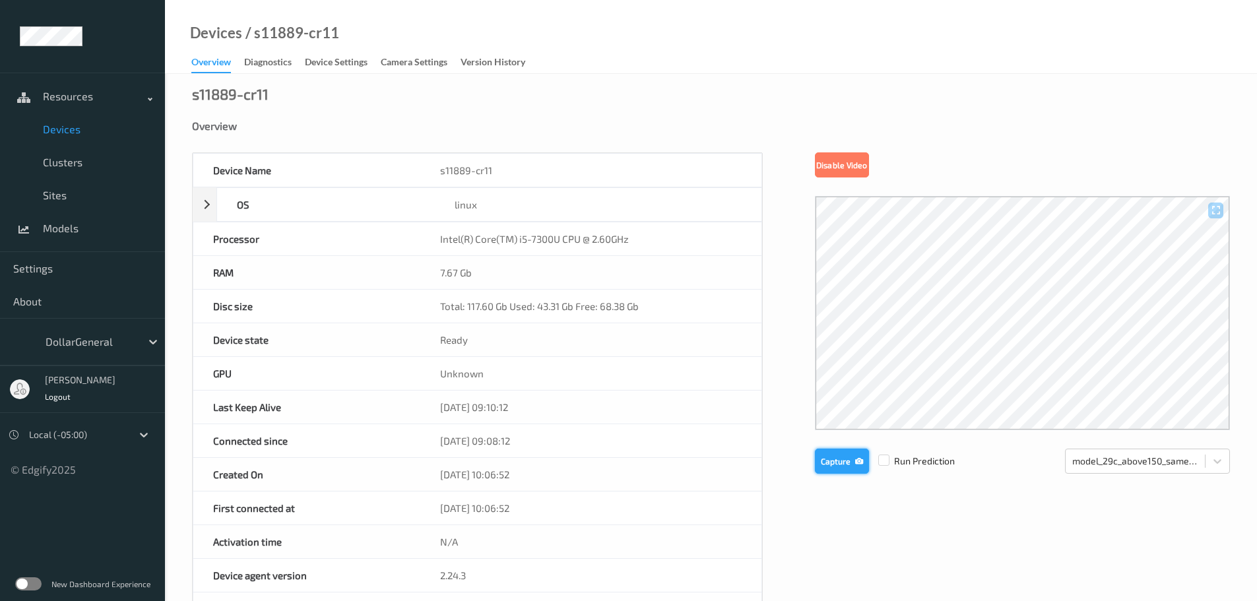
click at [819, 461] on button "Capture" at bounding box center [842, 461] width 54 height 25
click at [317, 63] on div "Device Settings" at bounding box center [336, 63] width 63 height 16
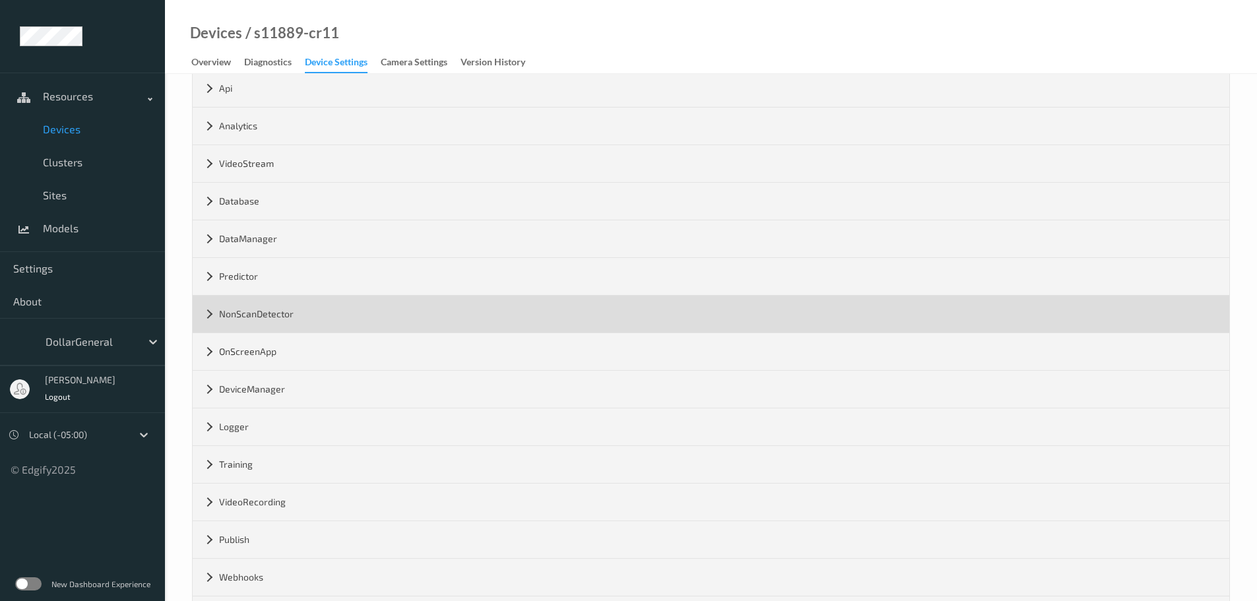
scroll to position [132, 0]
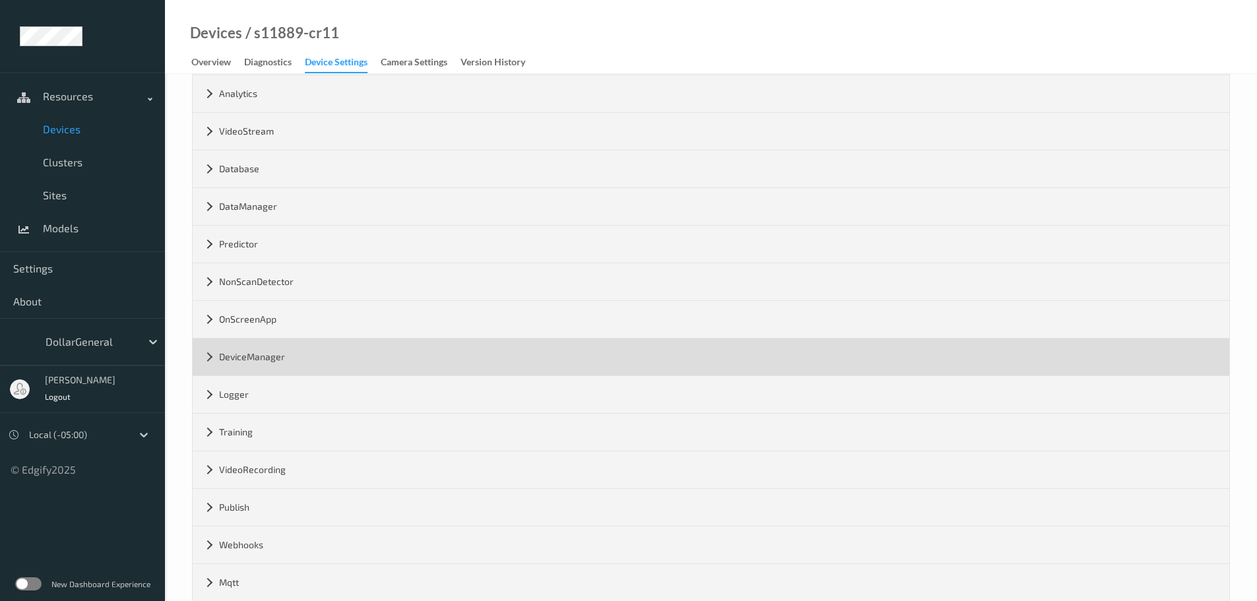
click at [303, 356] on div "DeviceManager" at bounding box center [711, 356] width 1037 height 37
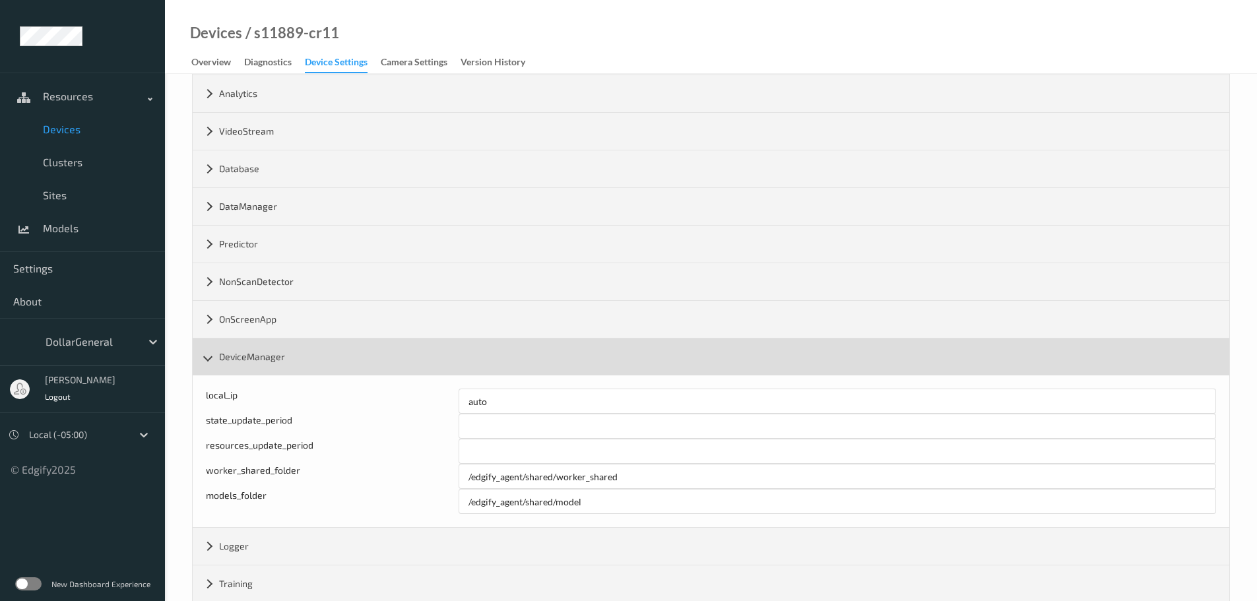
click at [303, 356] on div "DeviceManager" at bounding box center [711, 356] width 1037 height 37
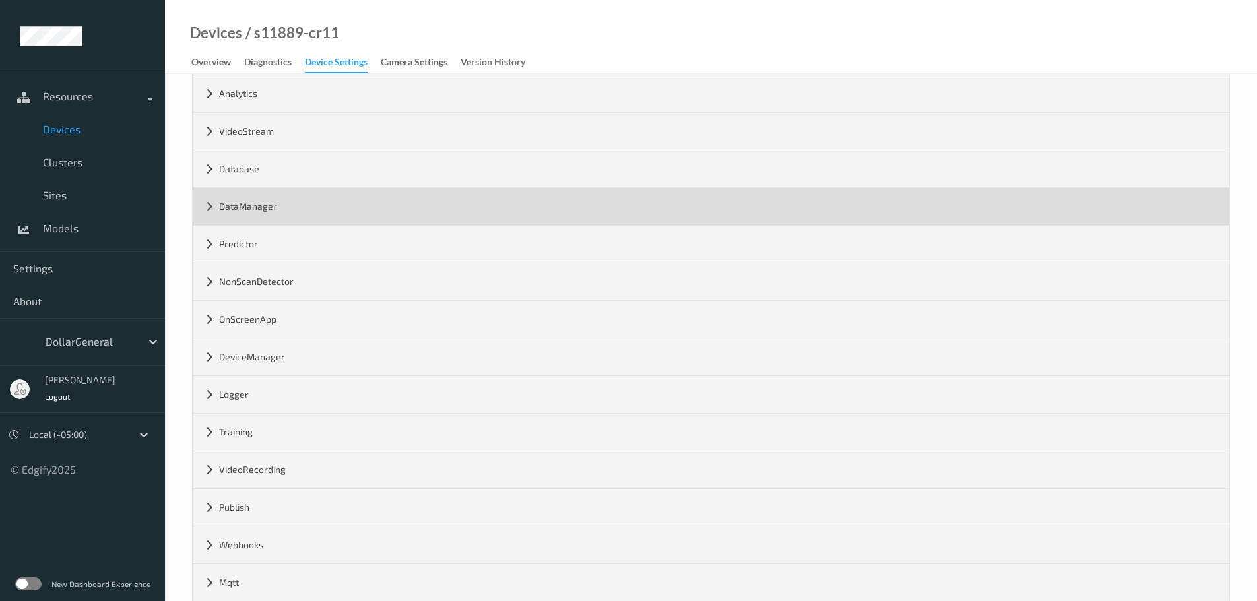
click at [283, 207] on div "DataManager" at bounding box center [711, 206] width 1037 height 37
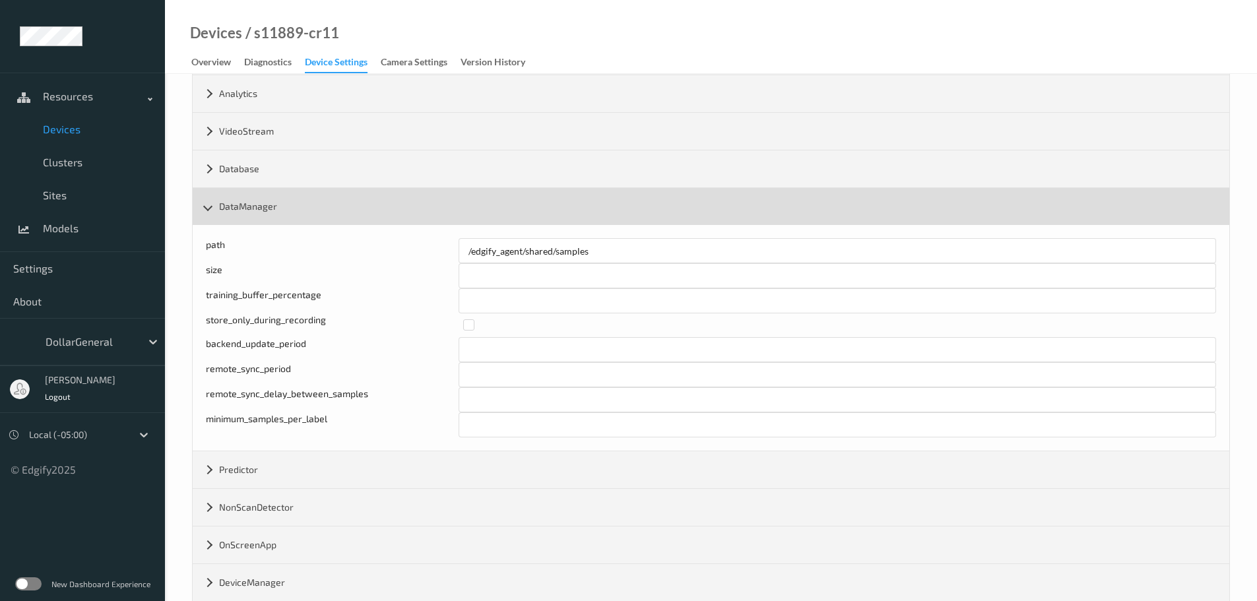
click at [283, 207] on div "DataManager" at bounding box center [711, 206] width 1037 height 37
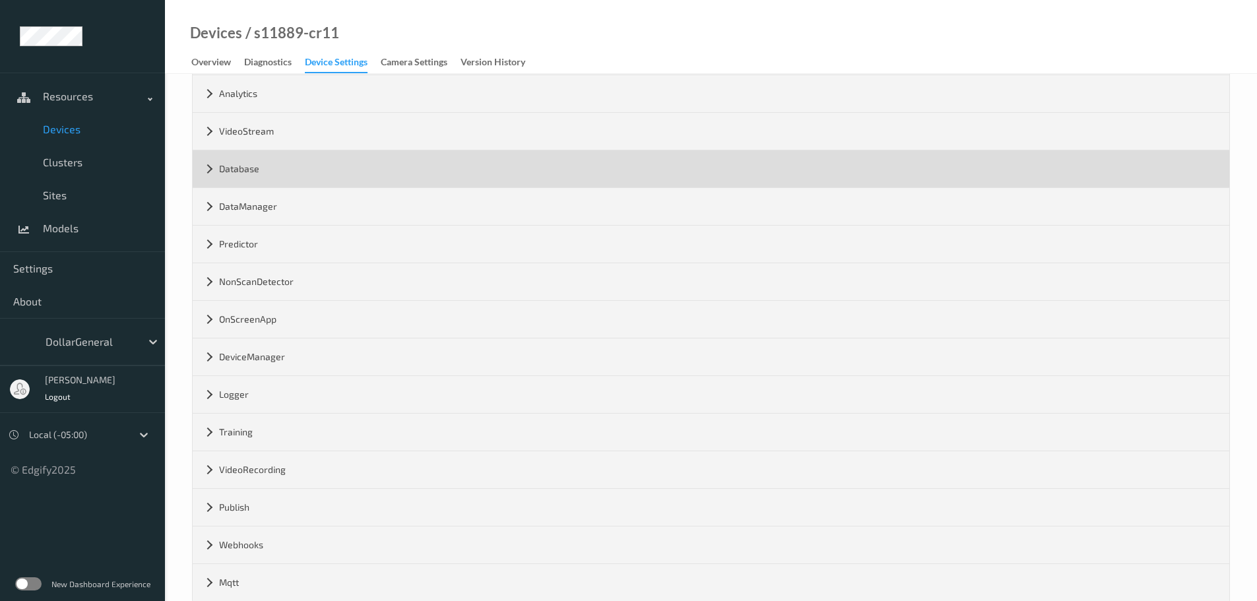
click at [275, 170] on div "Database" at bounding box center [711, 168] width 1037 height 37
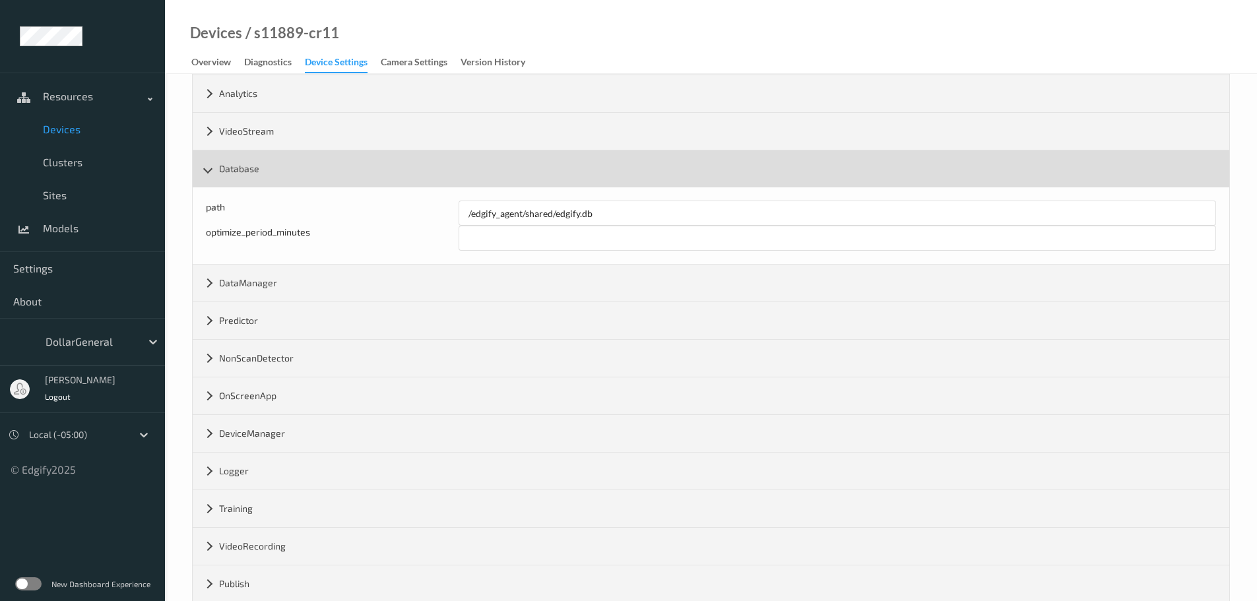
click at [275, 170] on div "Database" at bounding box center [711, 168] width 1037 height 37
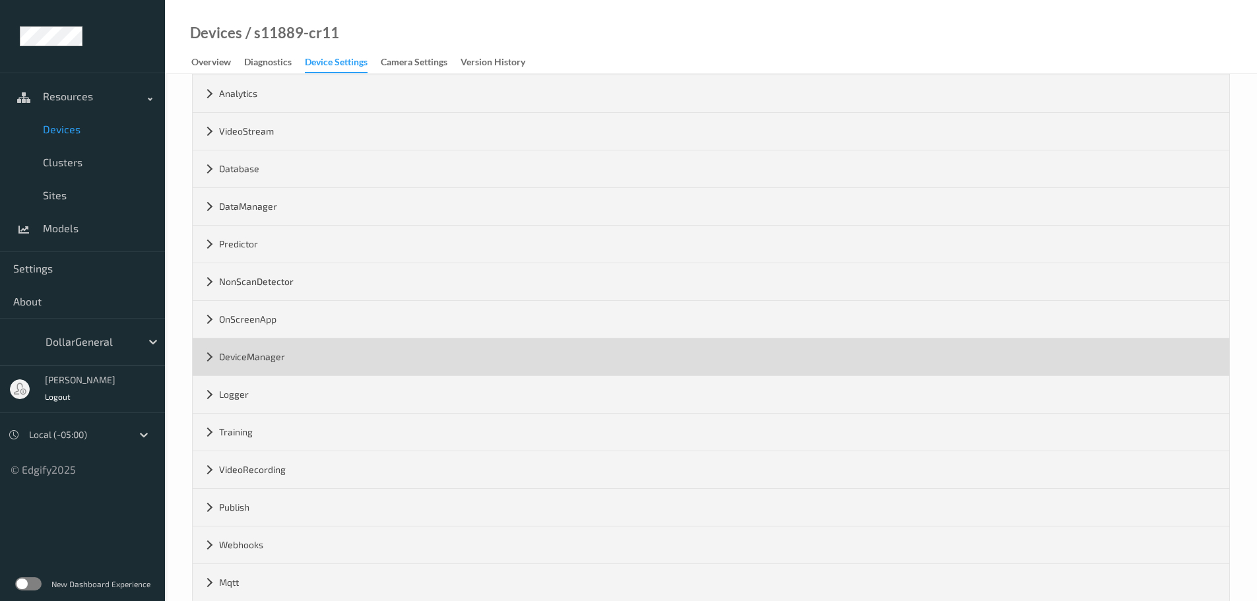
click at [271, 361] on div "DeviceManager" at bounding box center [711, 356] width 1037 height 37
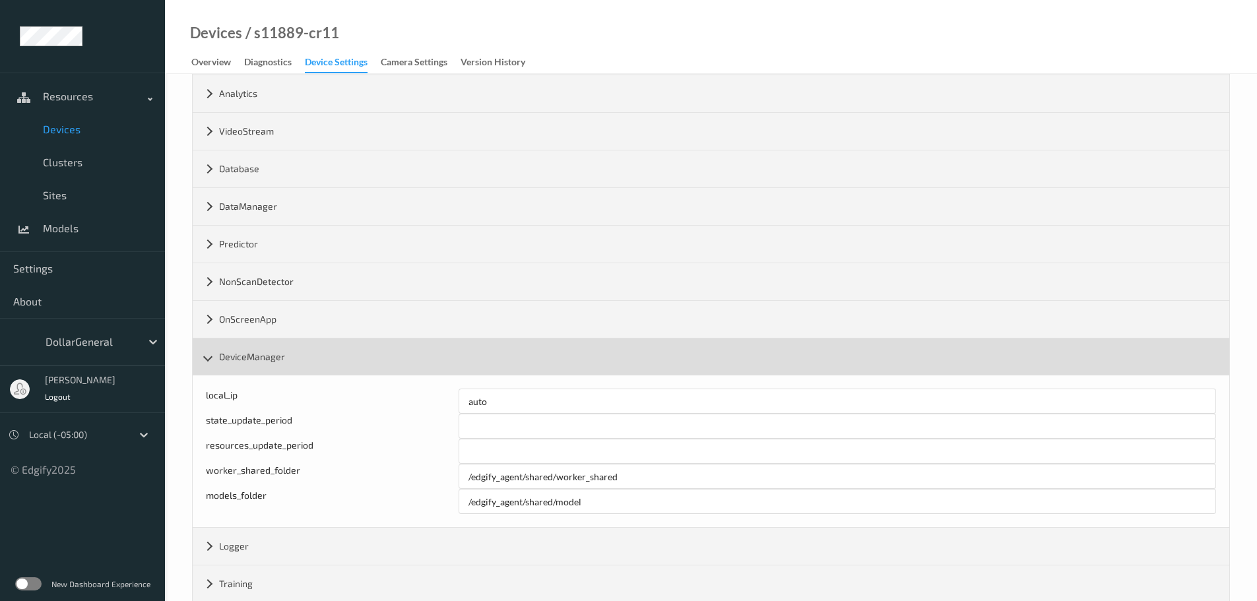
click at [272, 356] on div "DeviceManager" at bounding box center [711, 356] width 1037 height 37
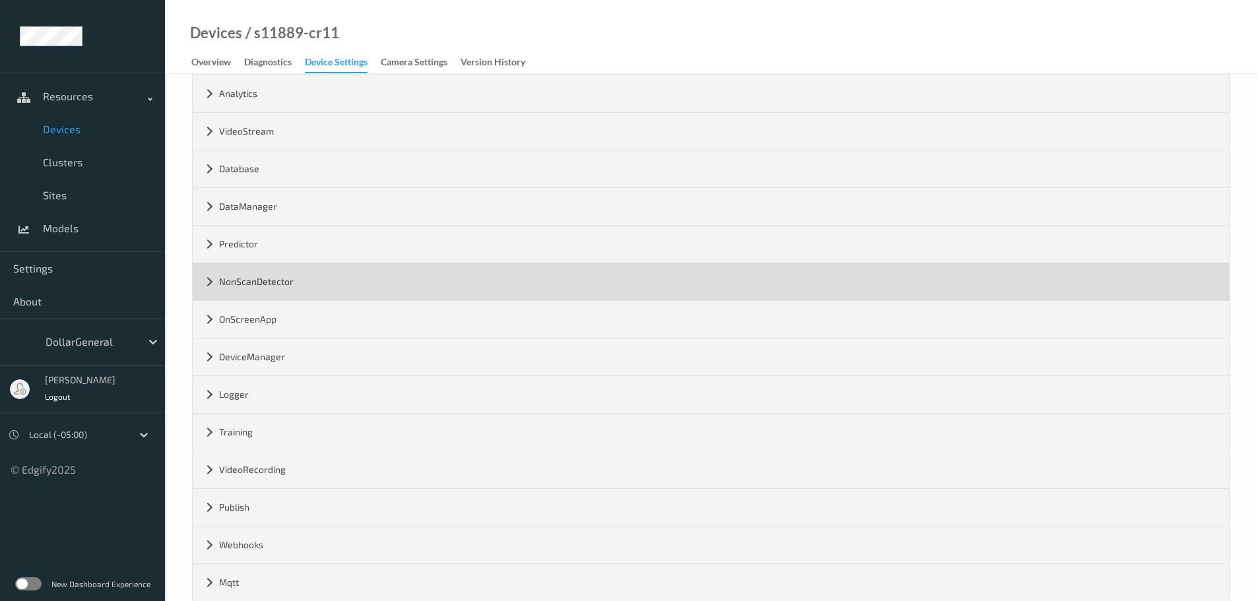
click at [265, 278] on div "NonScanDetector" at bounding box center [711, 281] width 1037 height 37
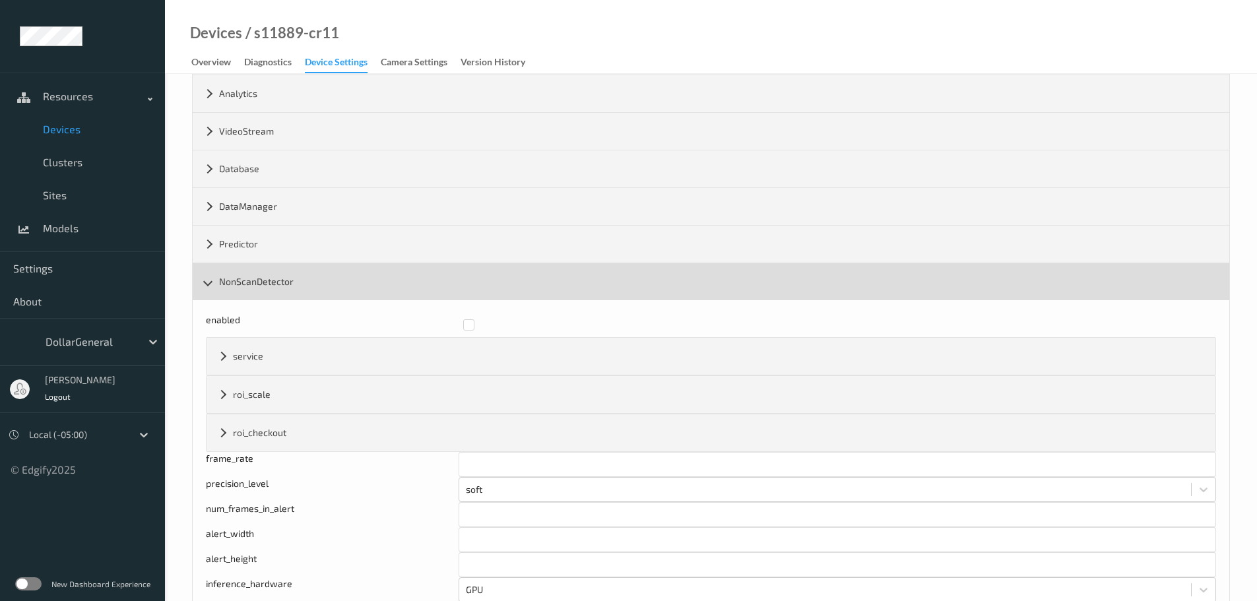
click at [259, 281] on div "NonScanDetector" at bounding box center [711, 281] width 1037 height 37
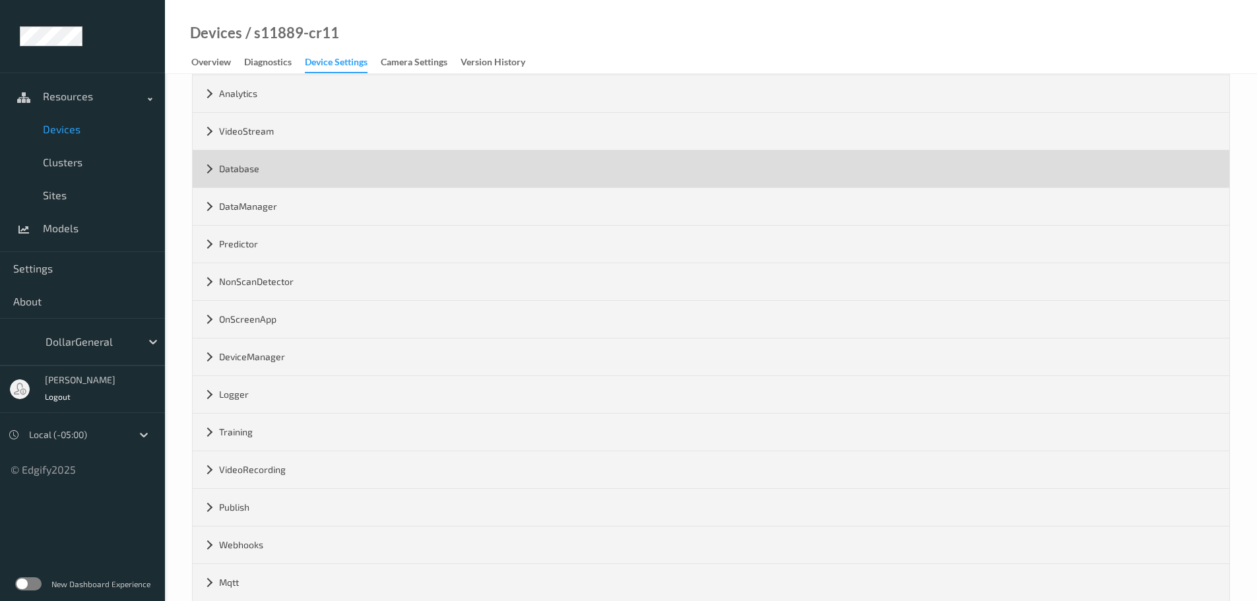
click at [262, 167] on div "Database" at bounding box center [711, 168] width 1037 height 37
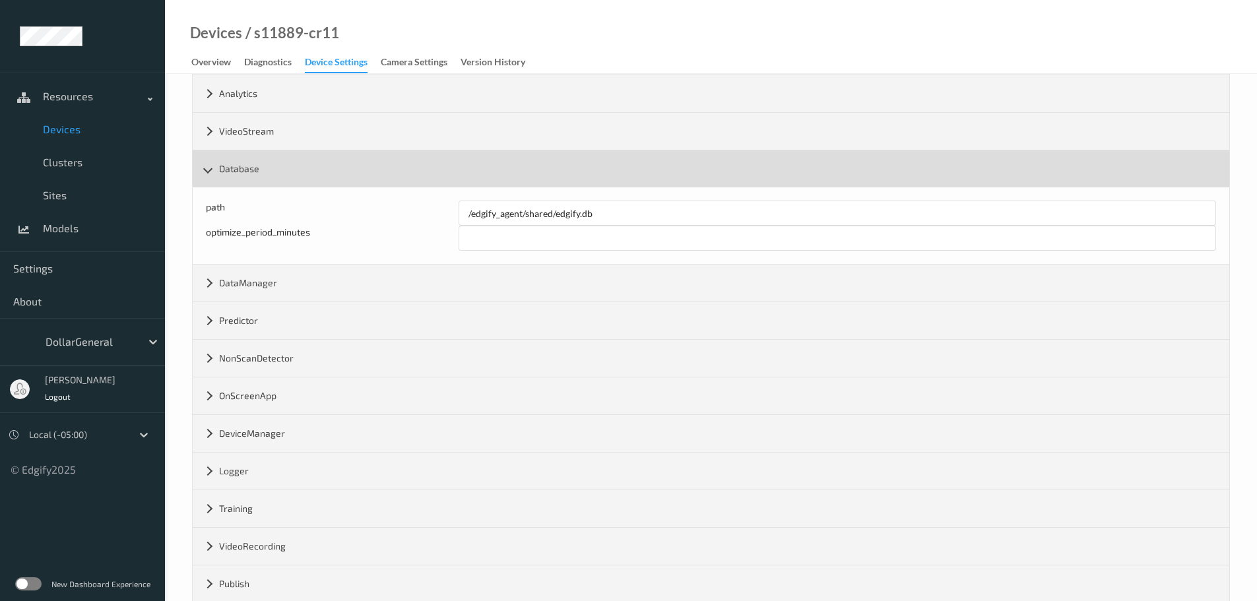
click at [262, 167] on div "Database" at bounding box center [711, 168] width 1037 height 37
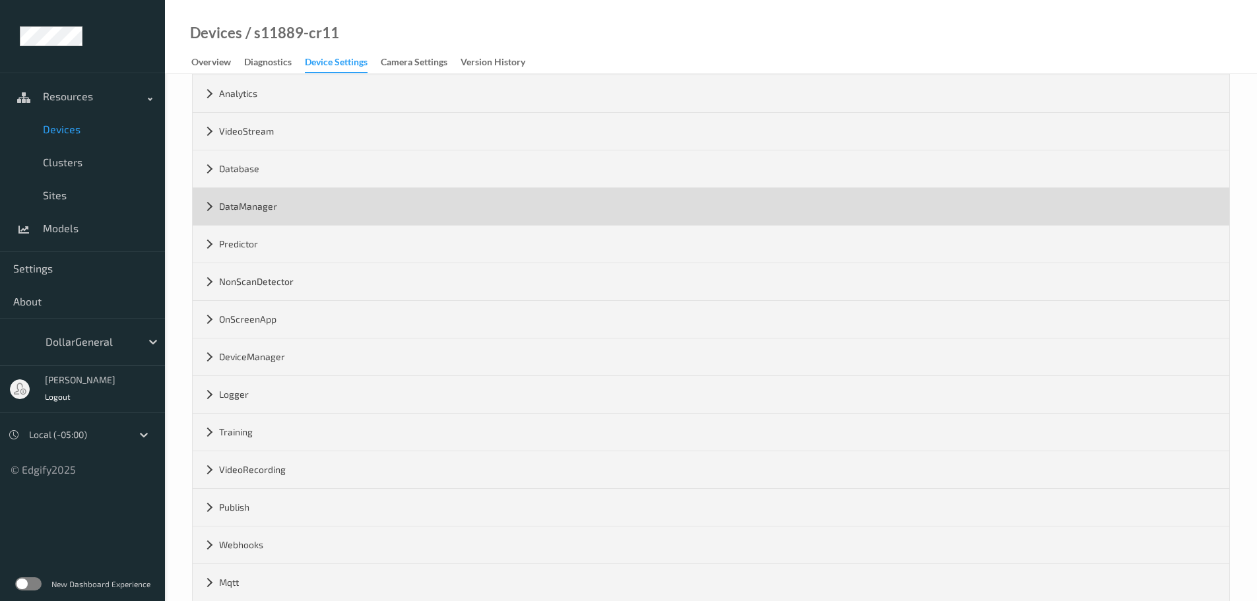
click at [256, 213] on div "DataManager" at bounding box center [711, 206] width 1037 height 37
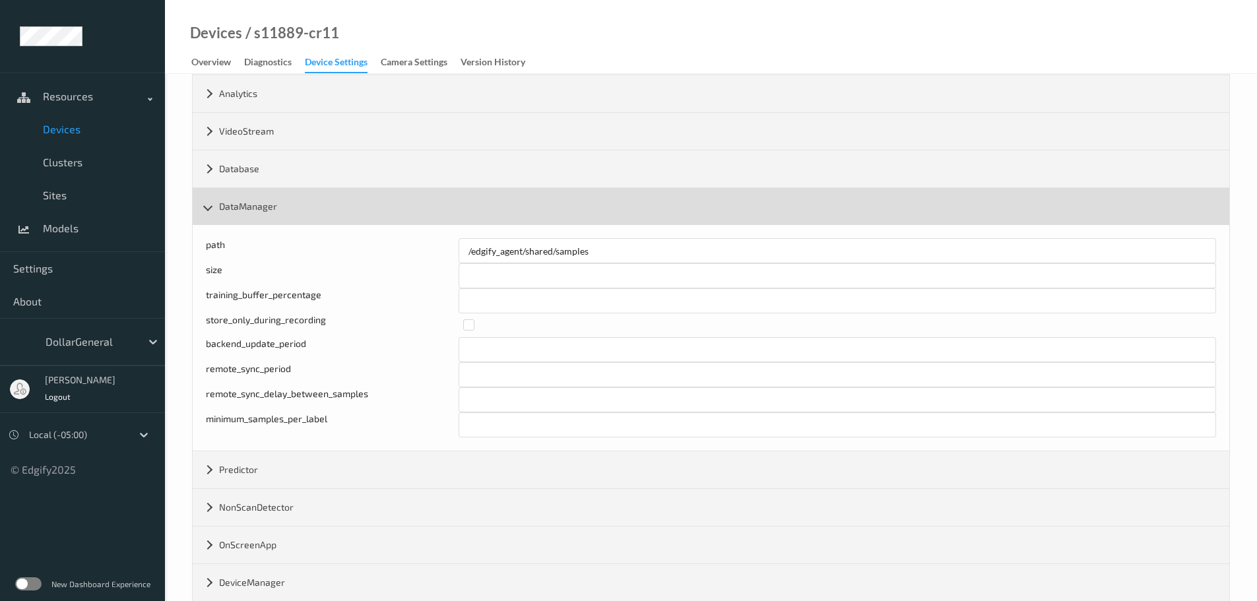
click at [256, 213] on div "DataManager" at bounding box center [711, 206] width 1037 height 37
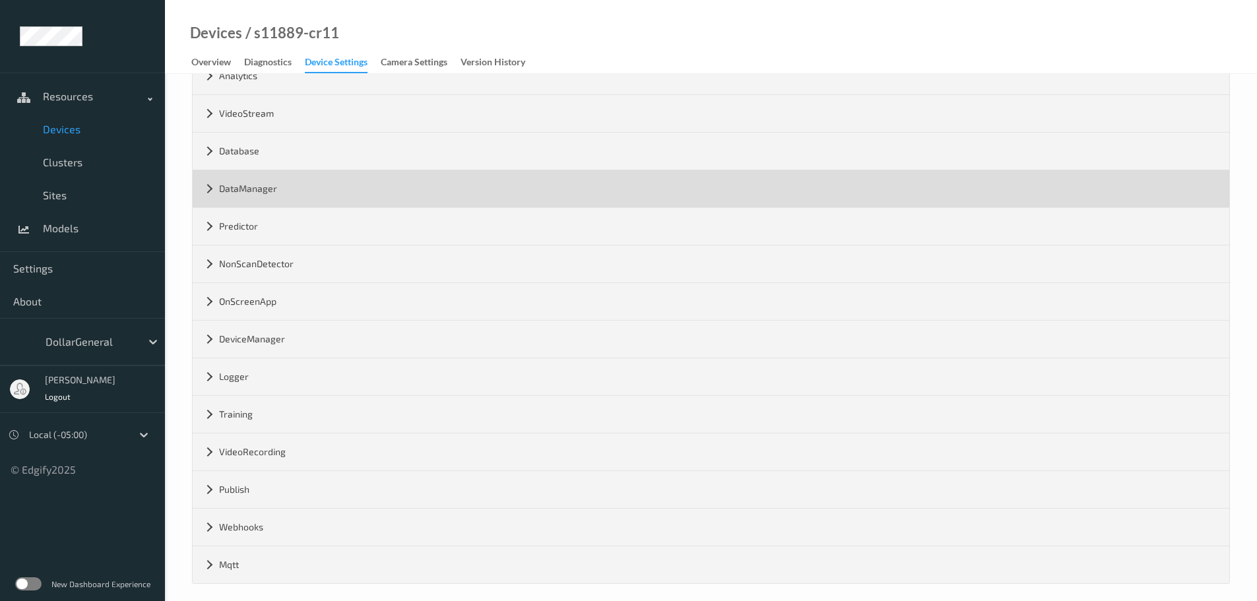
scroll to position [160, 0]
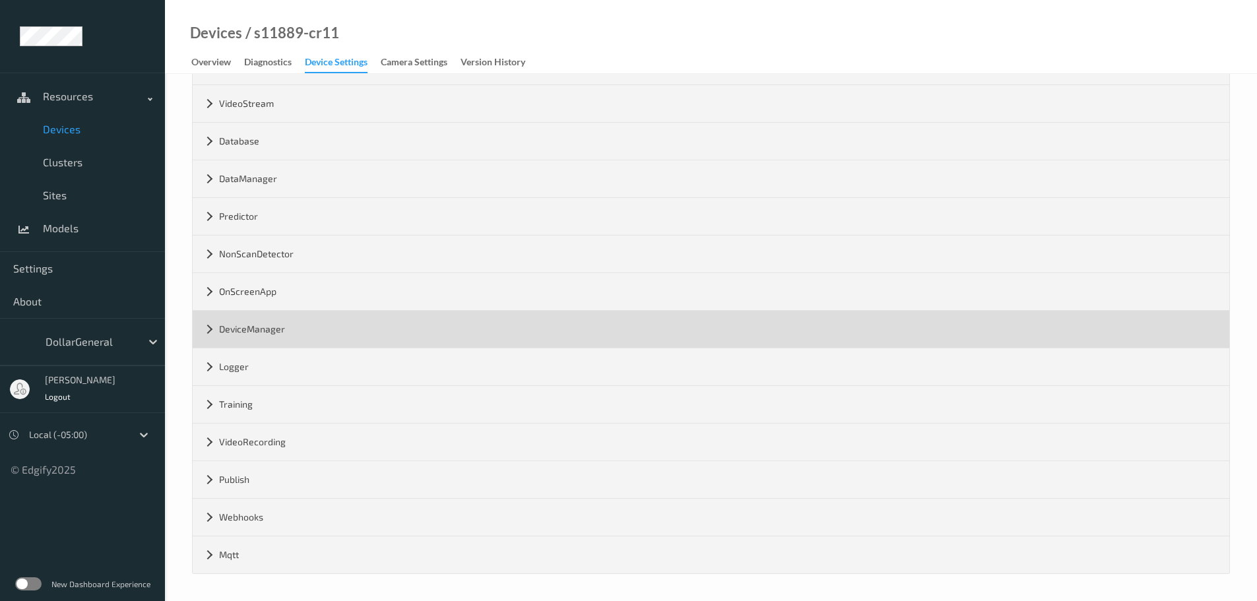
click at [259, 327] on div "DeviceManager" at bounding box center [711, 329] width 1037 height 37
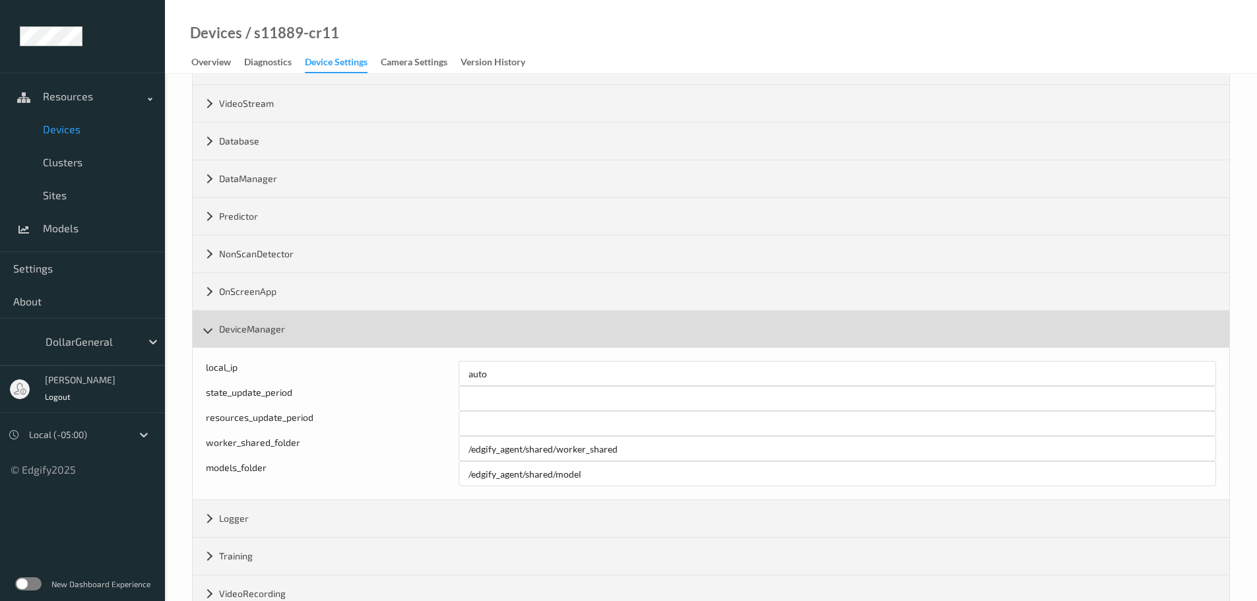
click at [259, 327] on div "DeviceManager" at bounding box center [711, 329] width 1037 height 37
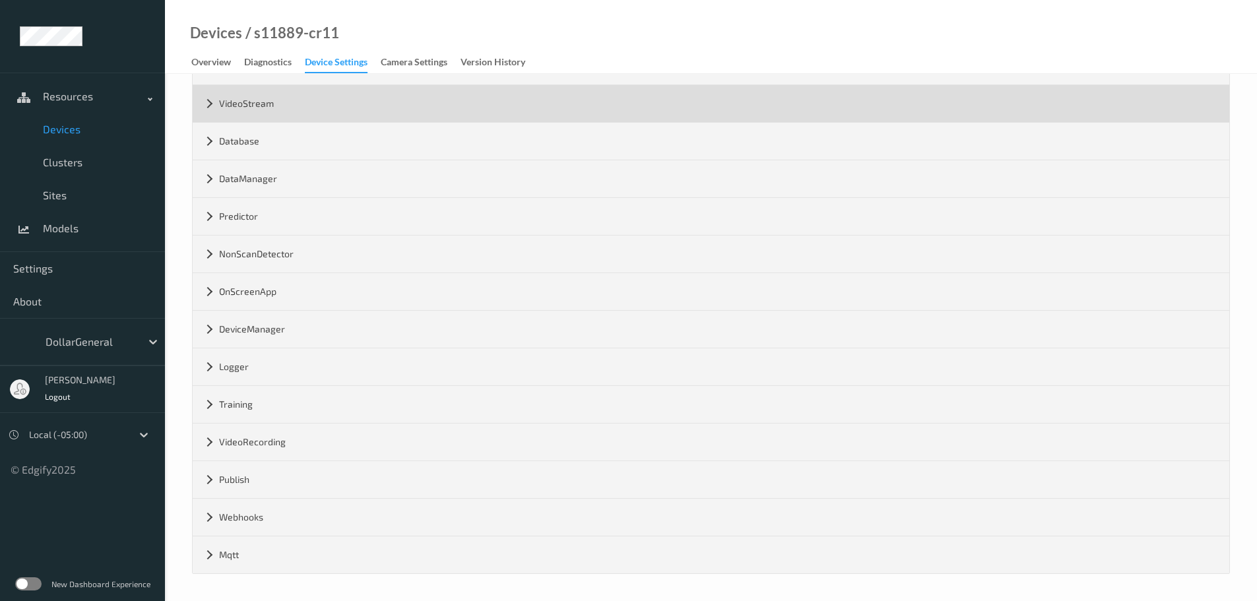
click at [264, 110] on div "VideoStream" at bounding box center [711, 103] width 1037 height 37
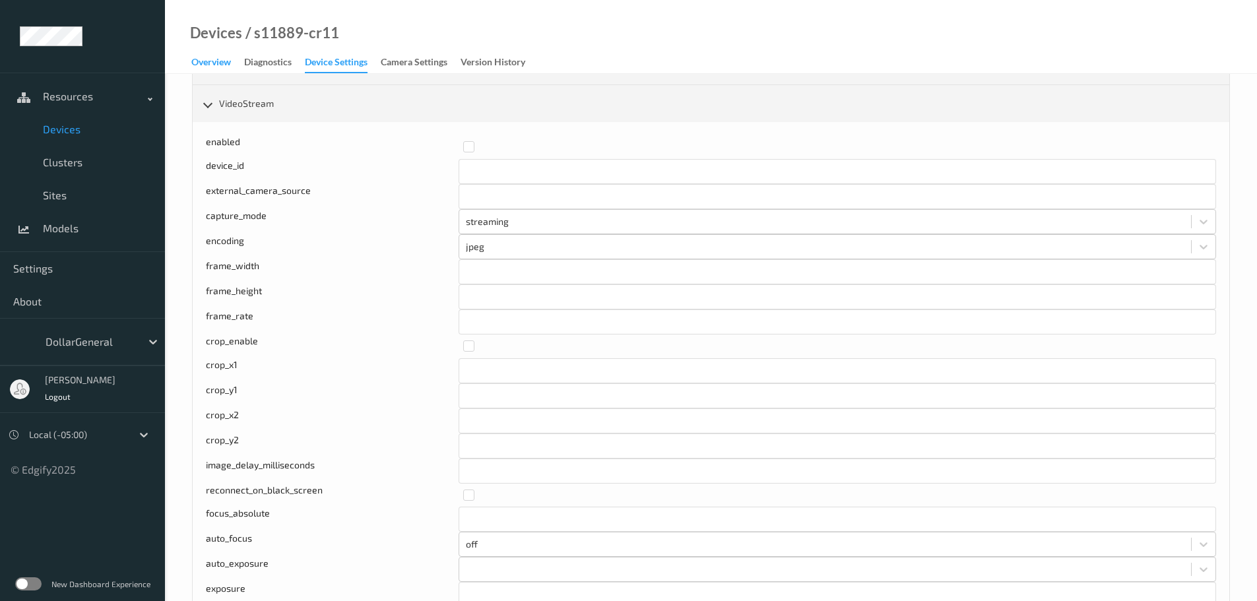
click at [211, 58] on div "Overview" at bounding box center [211, 63] width 40 height 16
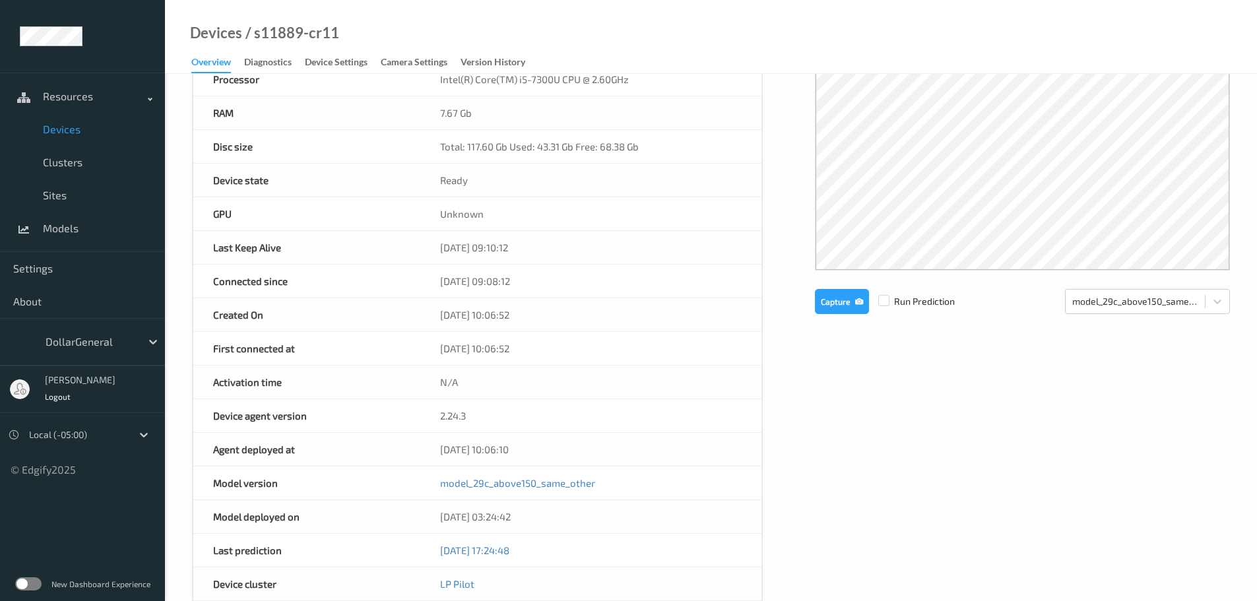
scroll to position [28, 0]
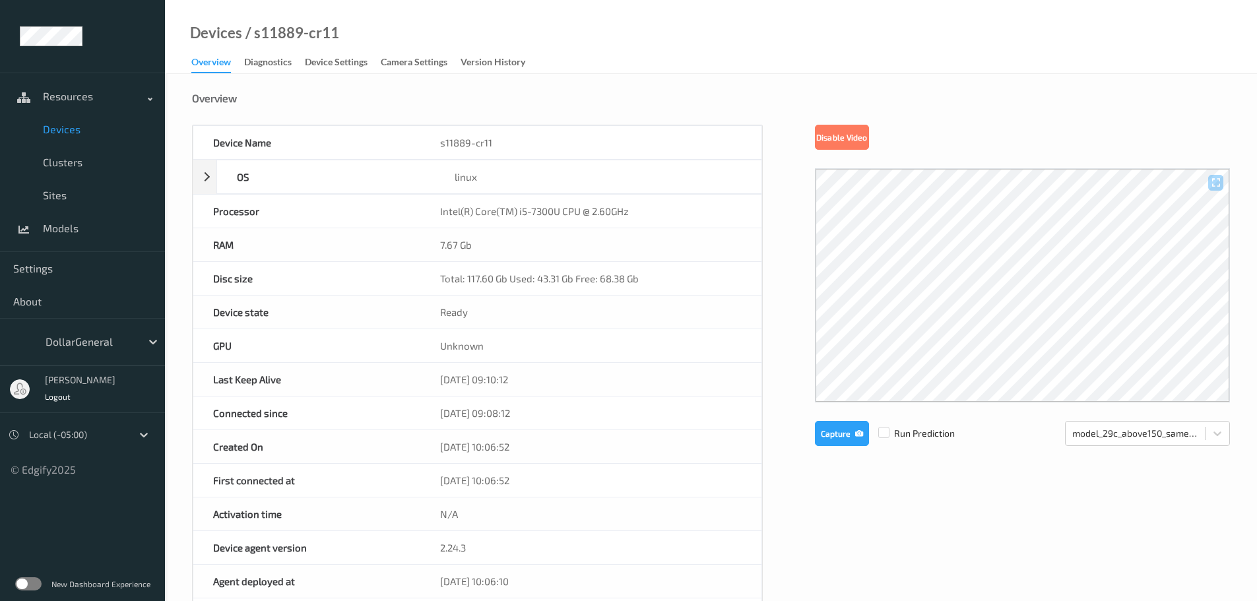
click at [890, 436] on span "Run Prediction" at bounding box center [912, 433] width 86 height 13
click at [884, 427] on label at bounding box center [883, 427] width 11 height 0
click at [855, 434] on icon "button" at bounding box center [859, 433] width 8 height 9
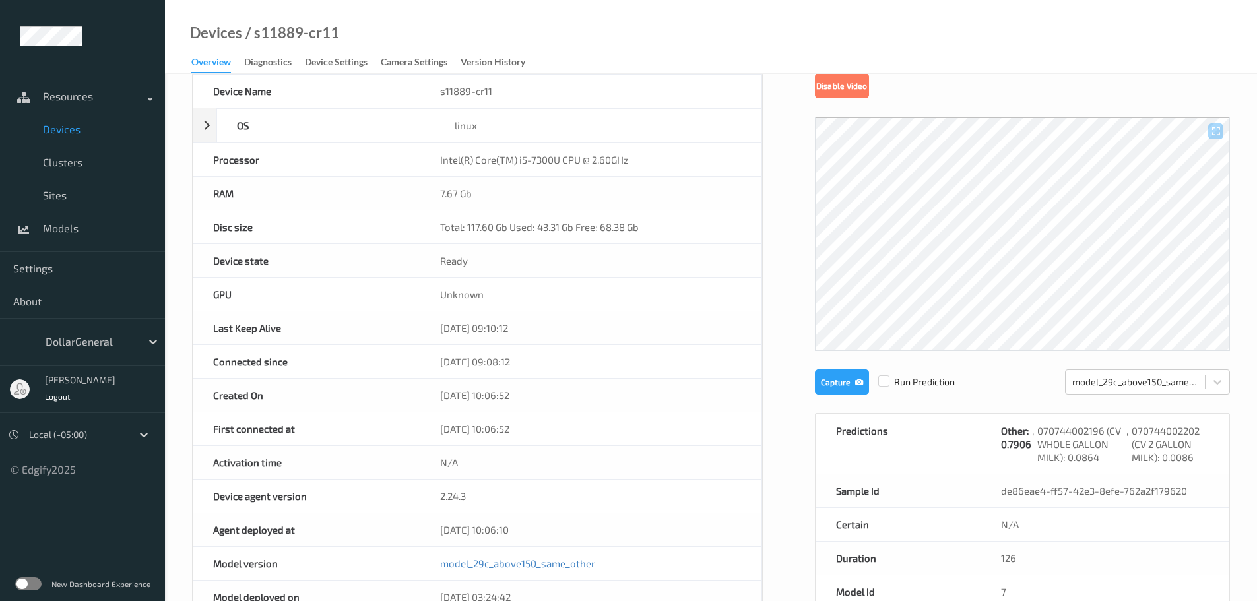
scroll to position [0, 0]
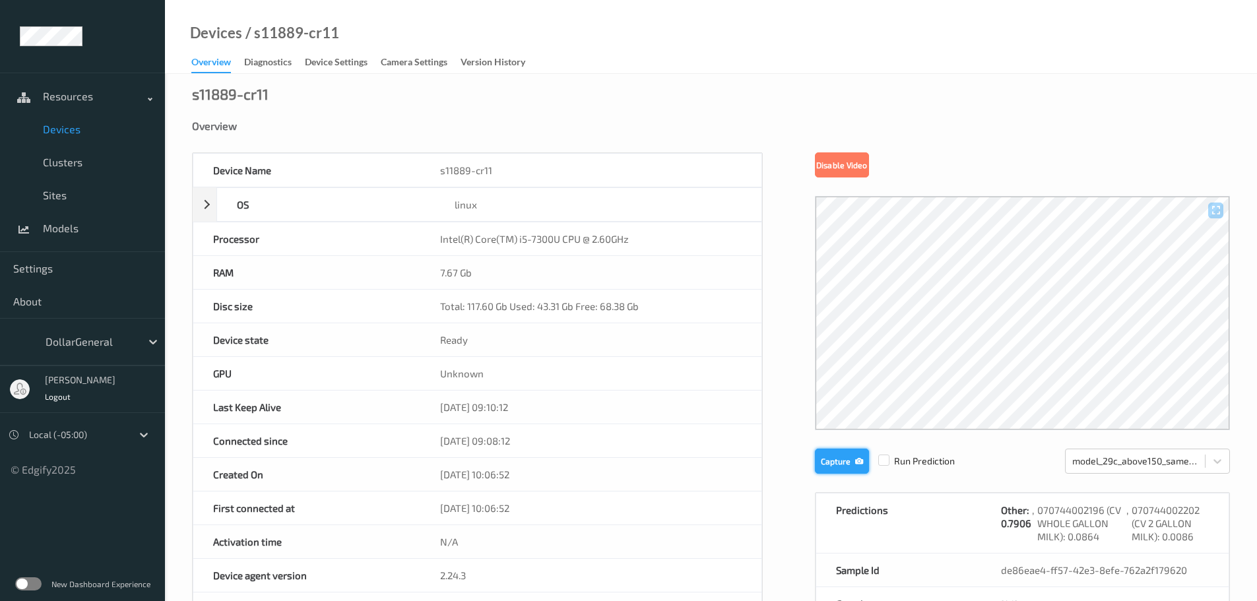
click at [849, 457] on button "Capture" at bounding box center [842, 461] width 54 height 25
click at [64, 131] on span "Devices" at bounding box center [97, 129] width 109 height 13
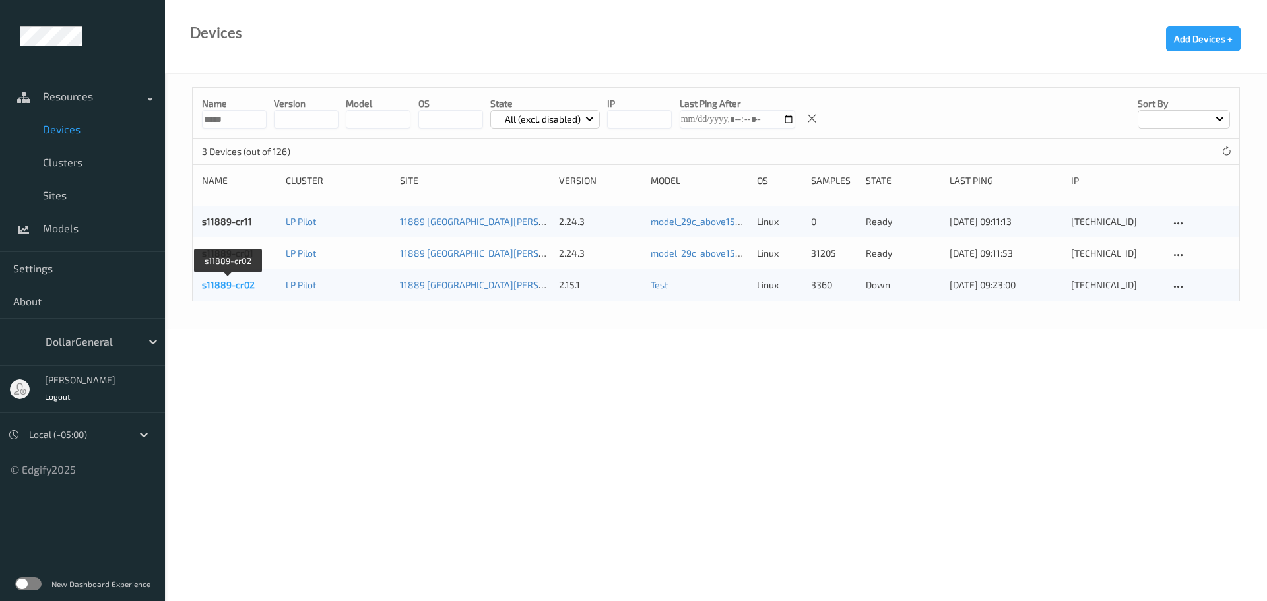
click at [222, 285] on link "s11889-cr02" at bounding box center [228, 284] width 53 height 11
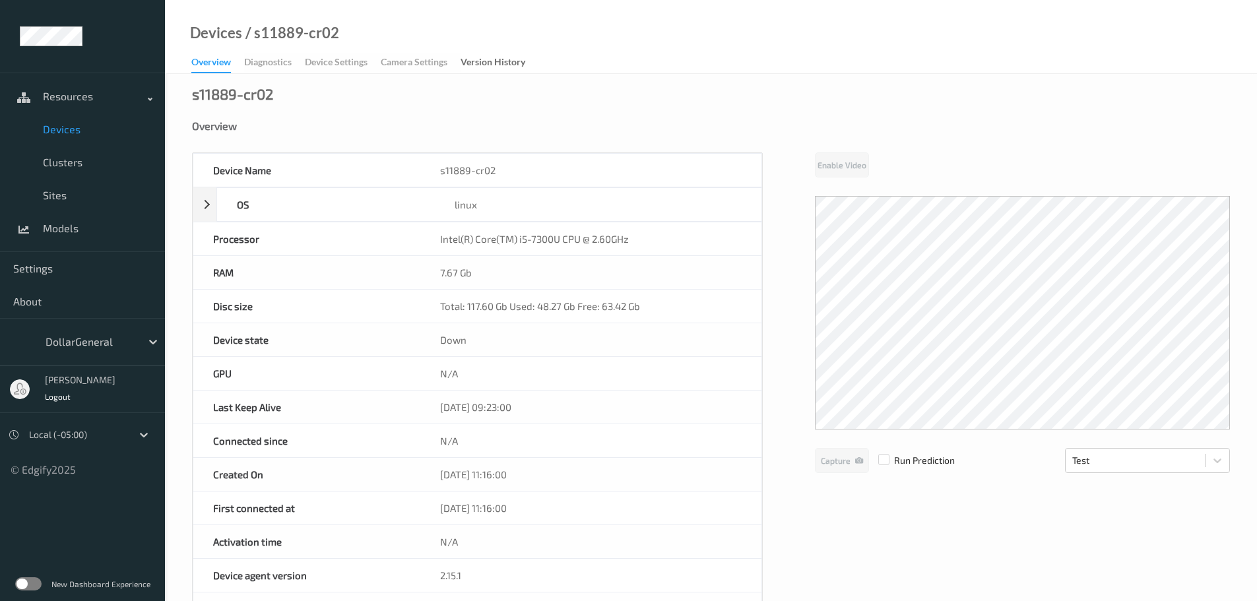
click at [65, 133] on span "Devices" at bounding box center [97, 129] width 109 height 13
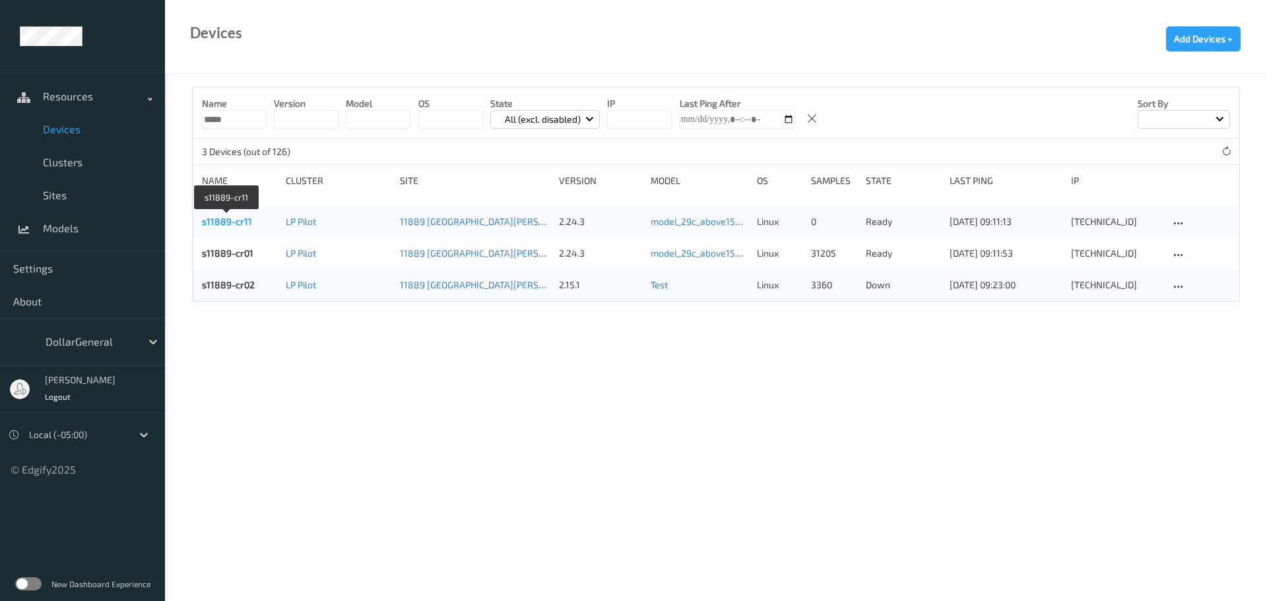
click at [218, 222] on link "s11889-cr11" at bounding box center [227, 221] width 50 height 11
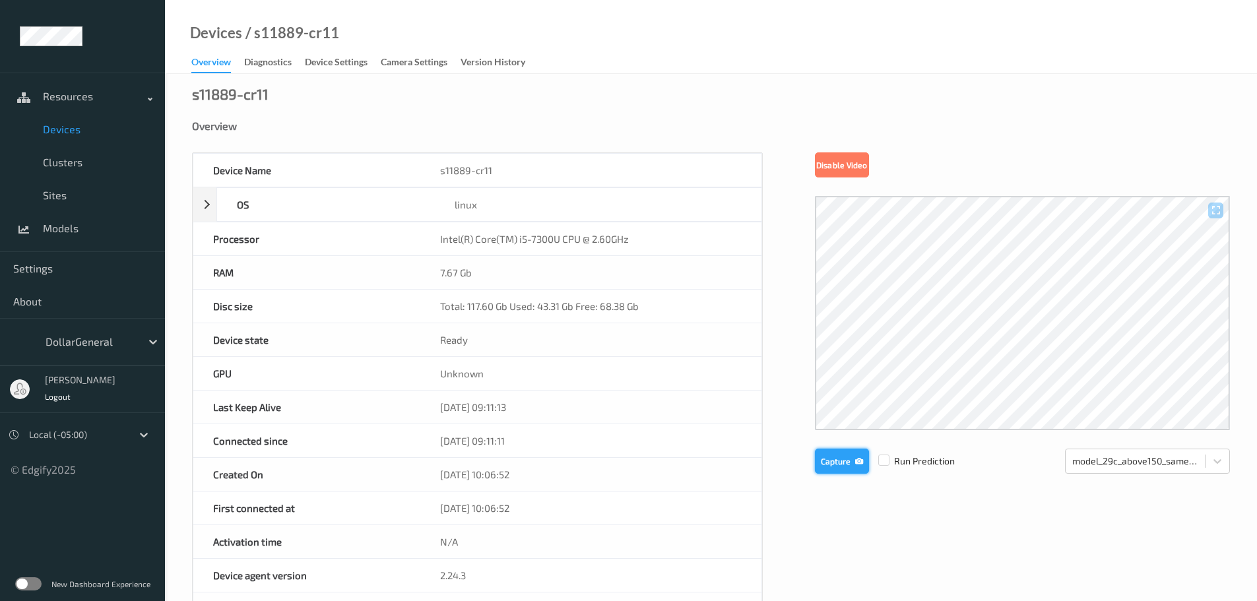
click at [826, 465] on button "Capture" at bounding box center [842, 461] width 54 height 25
click at [317, 57] on div "Device Settings" at bounding box center [336, 63] width 63 height 16
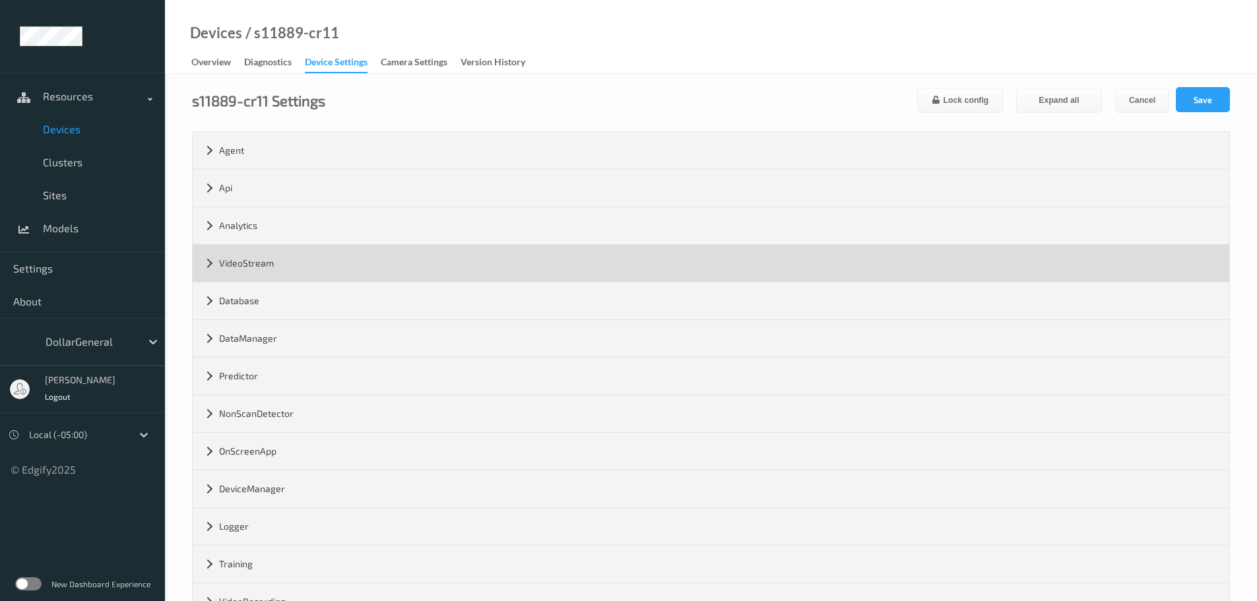
click at [259, 262] on div "VideoStream" at bounding box center [711, 263] width 1037 height 37
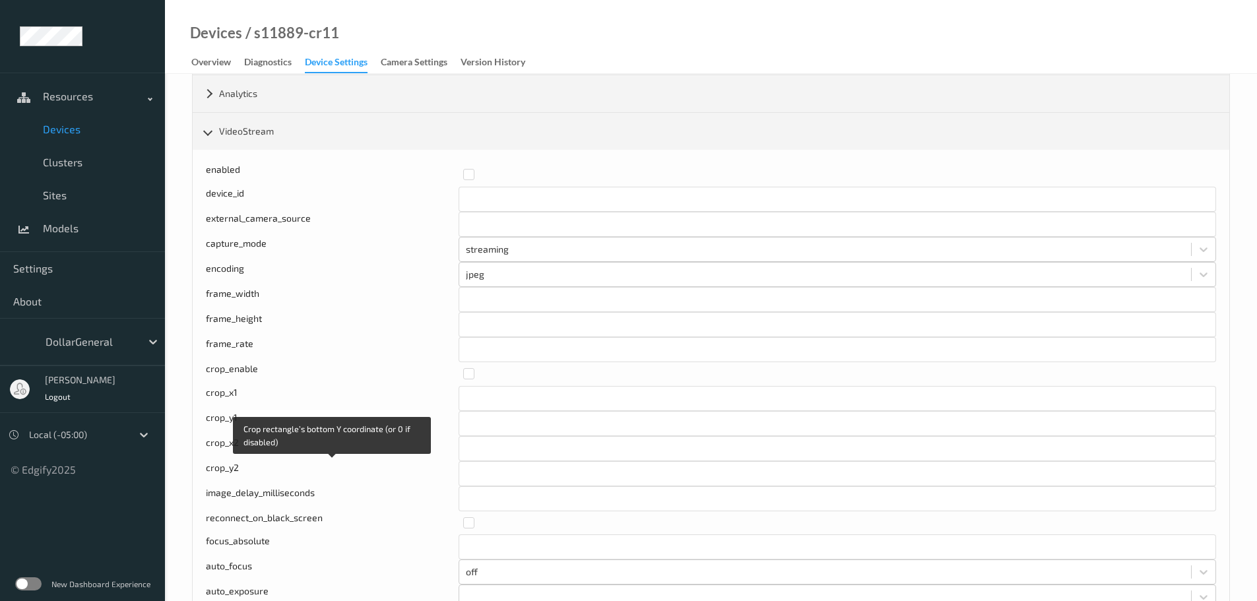
scroll to position [264, 0]
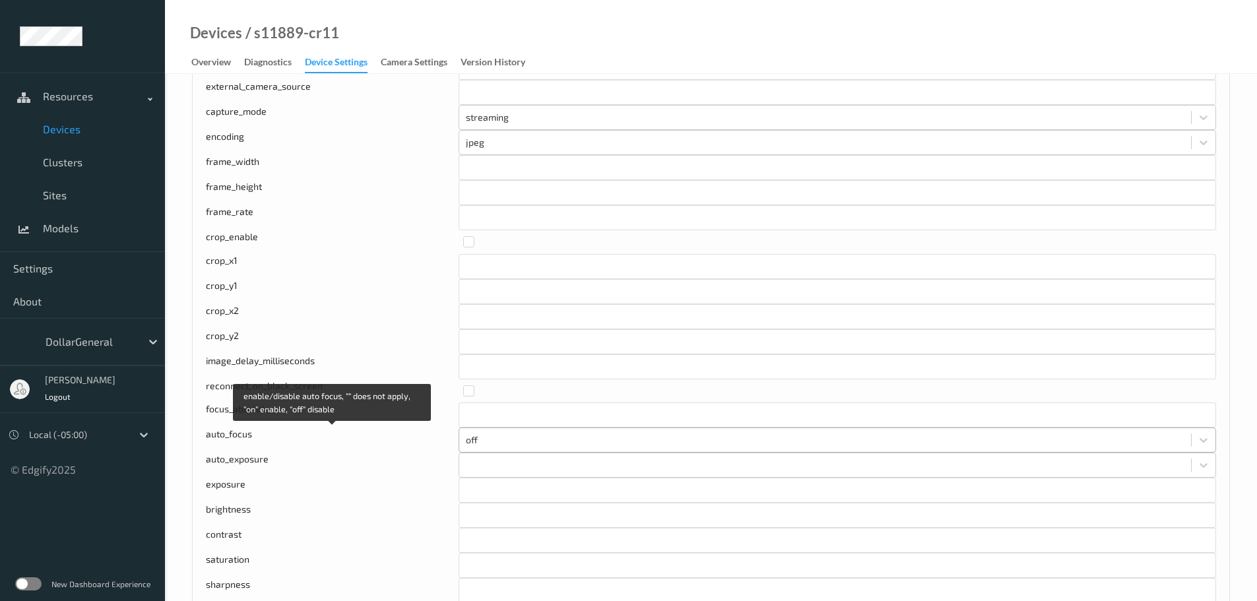
click at [488, 437] on div at bounding box center [825, 440] width 719 height 16
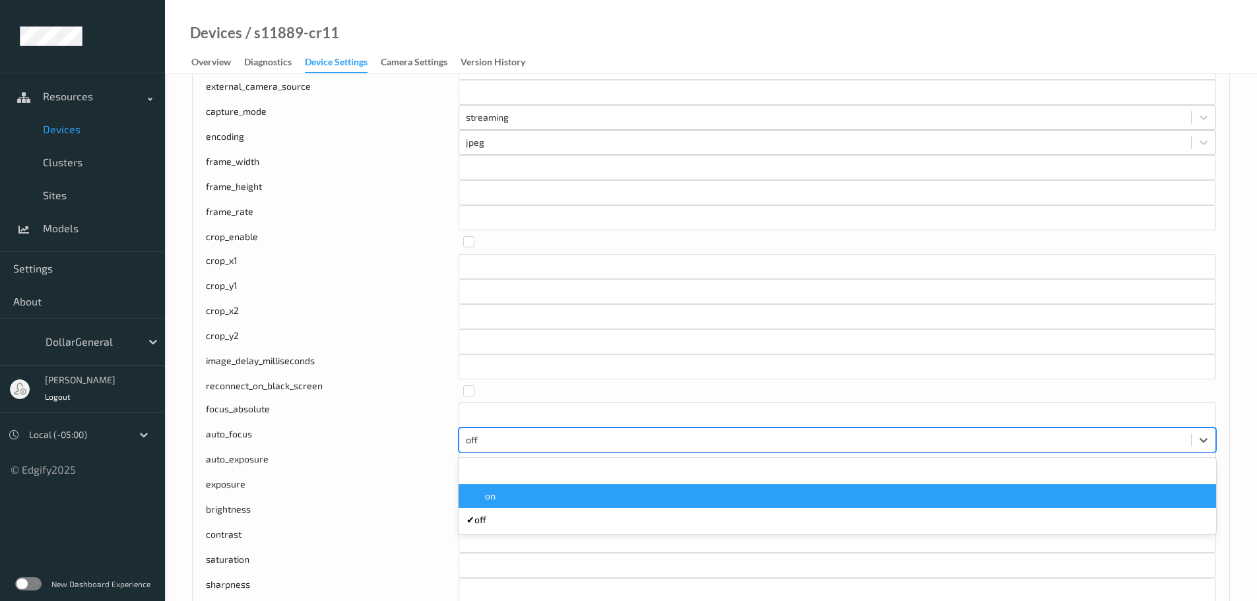
click at [491, 496] on span "on" at bounding box center [490, 496] width 11 height 13
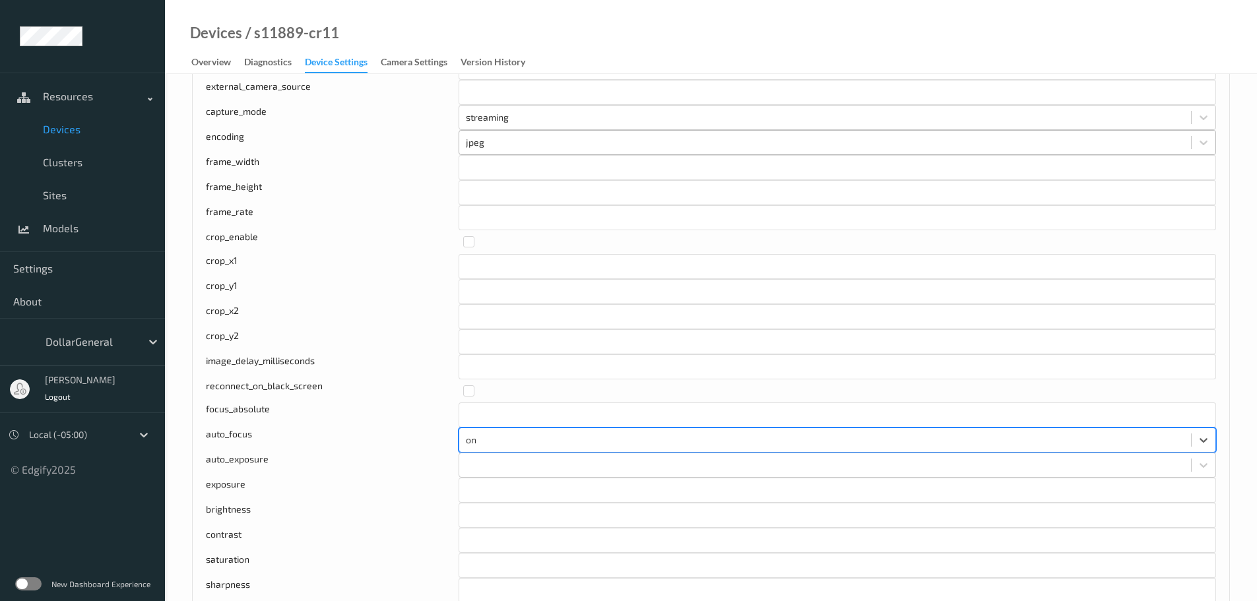
scroll to position [0, 0]
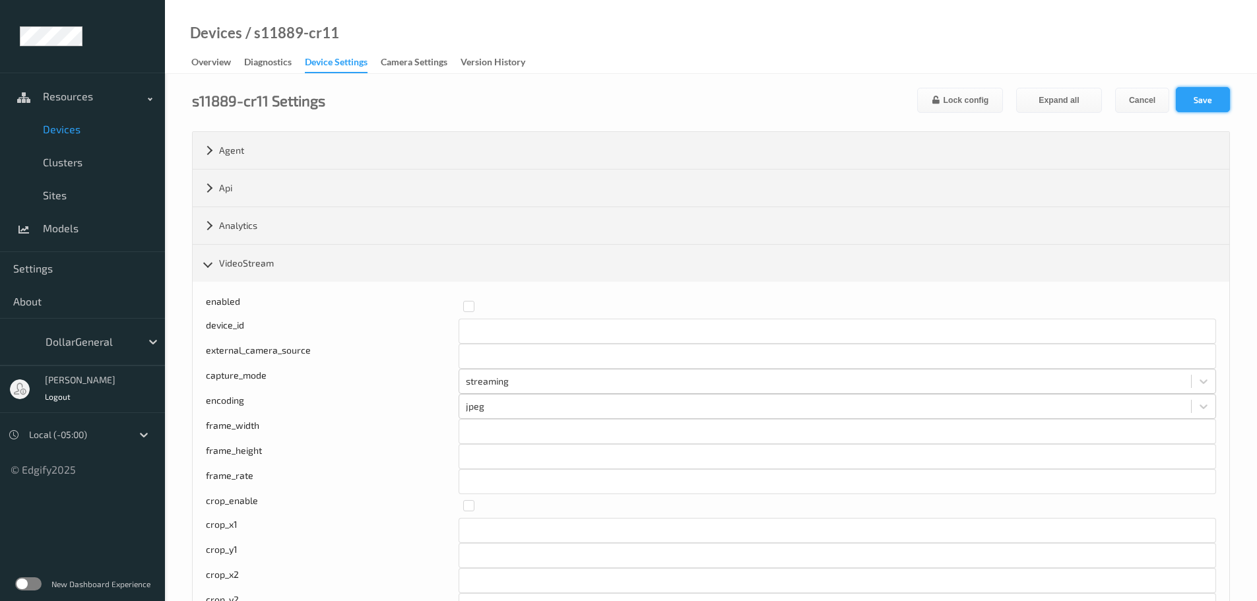
click at [1216, 99] on button "Save" at bounding box center [1203, 99] width 54 height 25
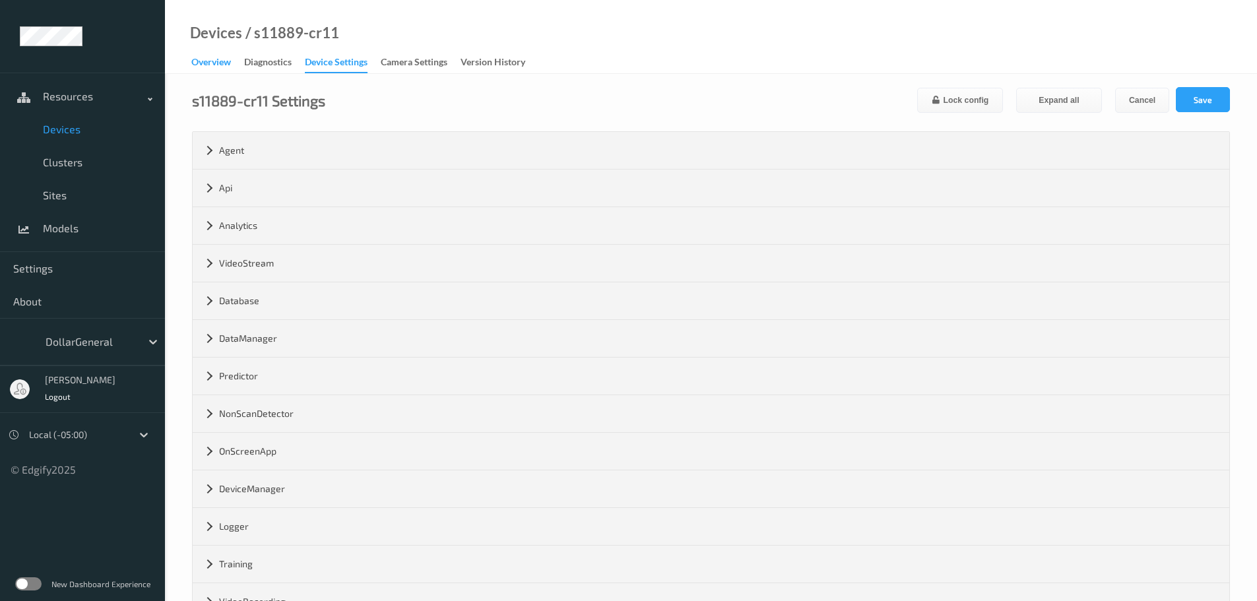
click at [223, 60] on div "Overview" at bounding box center [211, 63] width 40 height 16
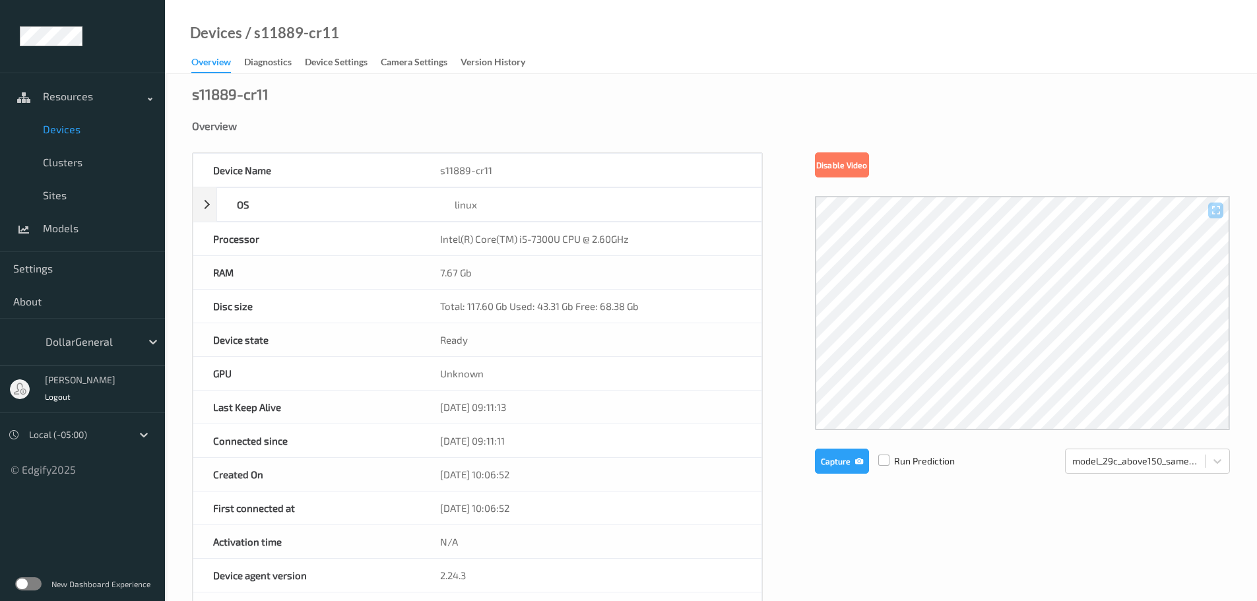
click at [883, 455] on label at bounding box center [883, 455] width 11 height 0
click at [855, 465] on icon "button" at bounding box center [859, 461] width 8 height 9
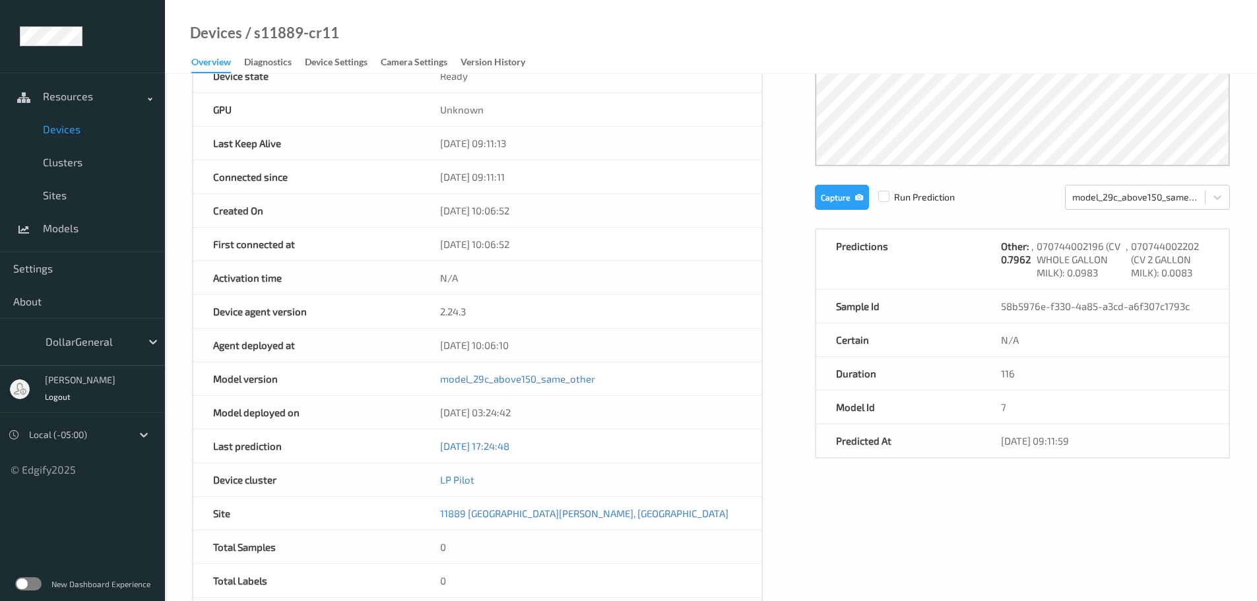
scroll to position [132, 0]
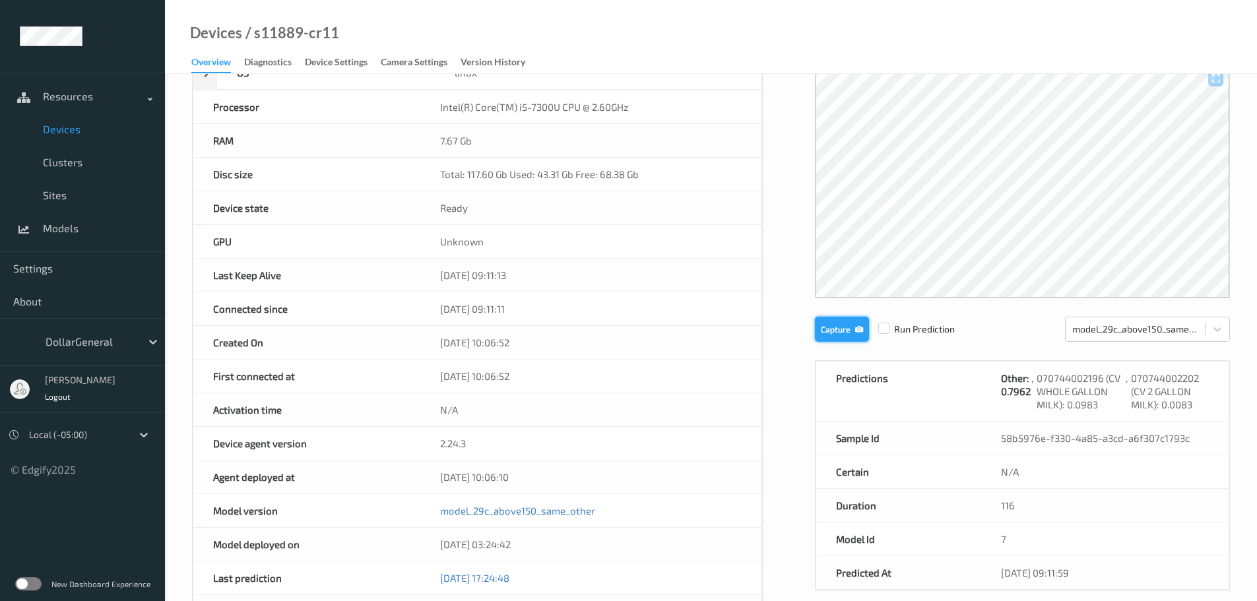
click at [835, 328] on button "Capture" at bounding box center [842, 329] width 54 height 25
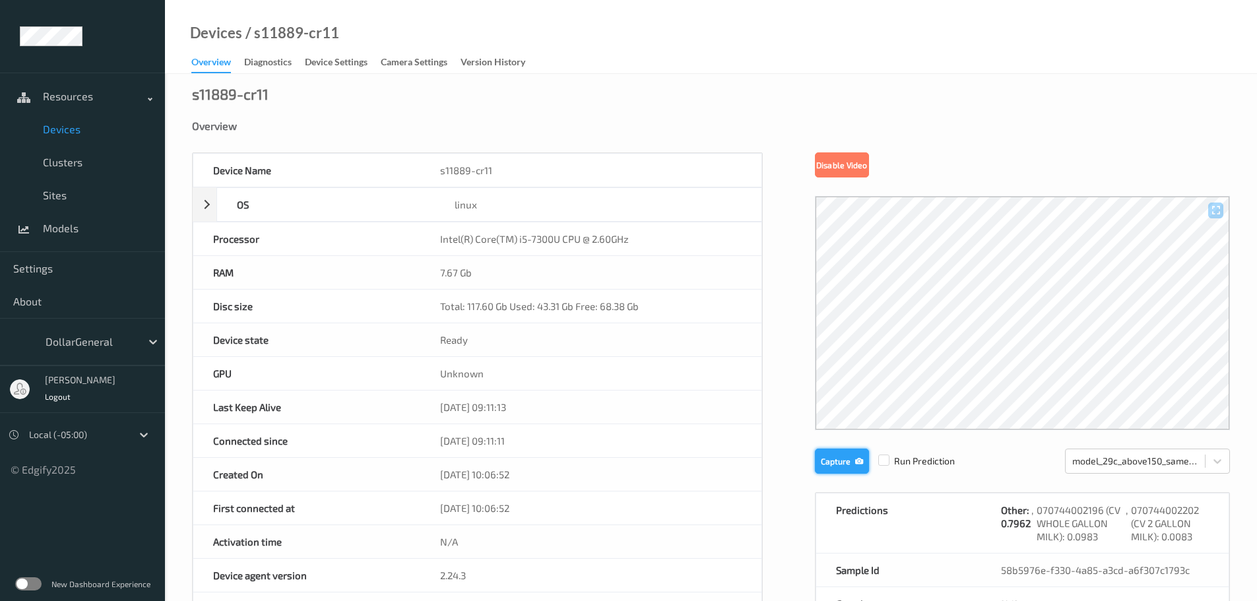
click at [826, 469] on button "Capture" at bounding box center [842, 461] width 54 height 25
click at [838, 466] on button "Capture" at bounding box center [842, 461] width 54 height 25
click at [338, 55] on div "Device Settings" at bounding box center [336, 63] width 63 height 16
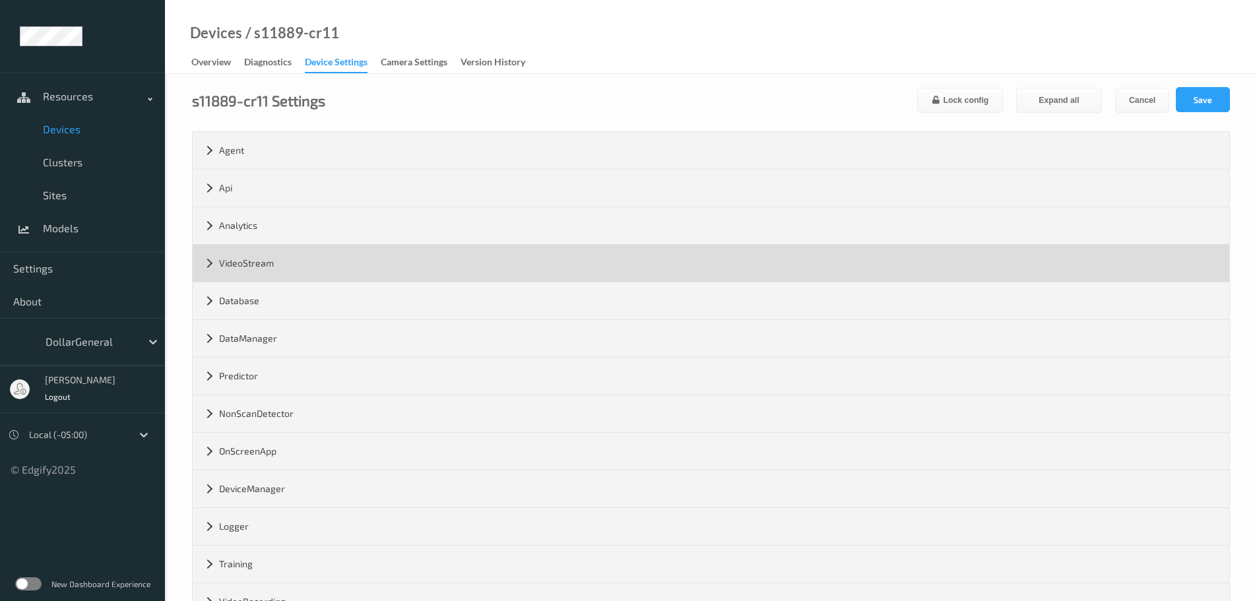
click at [244, 258] on div "VideoStream" at bounding box center [711, 263] width 1037 height 37
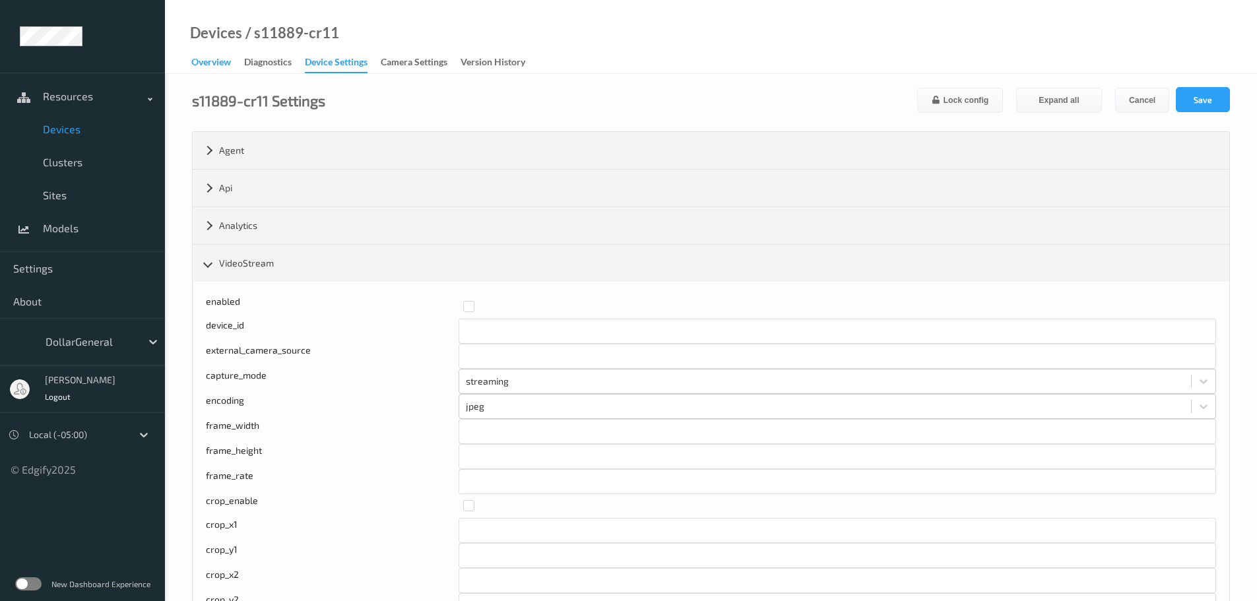
click at [218, 57] on div "Overview" at bounding box center [211, 63] width 40 height 16
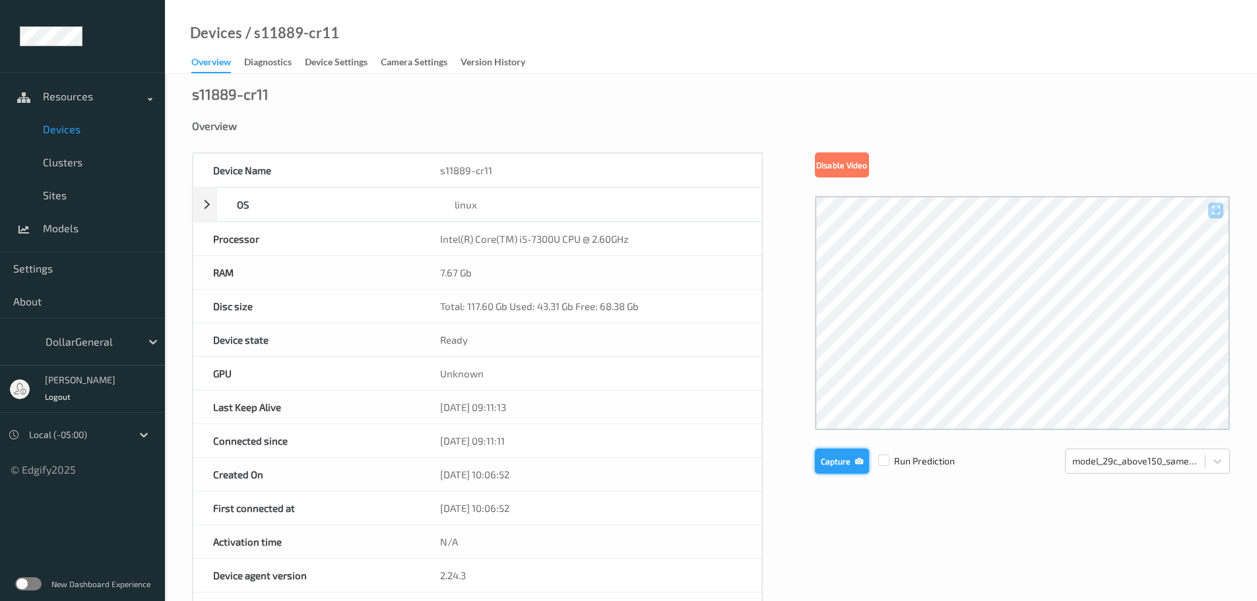
click at [833, 465] on button "Capture" at bounding box center [842, 461] width 54 height 25
click at [852, 459] on button "Capture" at bounding box center [842, 461] width 54 height 25
click at [829, 172] on button "Disable Video" at bounding box center [842, 164] width 54 height 25
click at [833, 168] on button "Enable Video" at bounding box center [842, 164] width 54 height 25
click at [887, 466] on div at bounding box center [883, 461] width 11 height 13
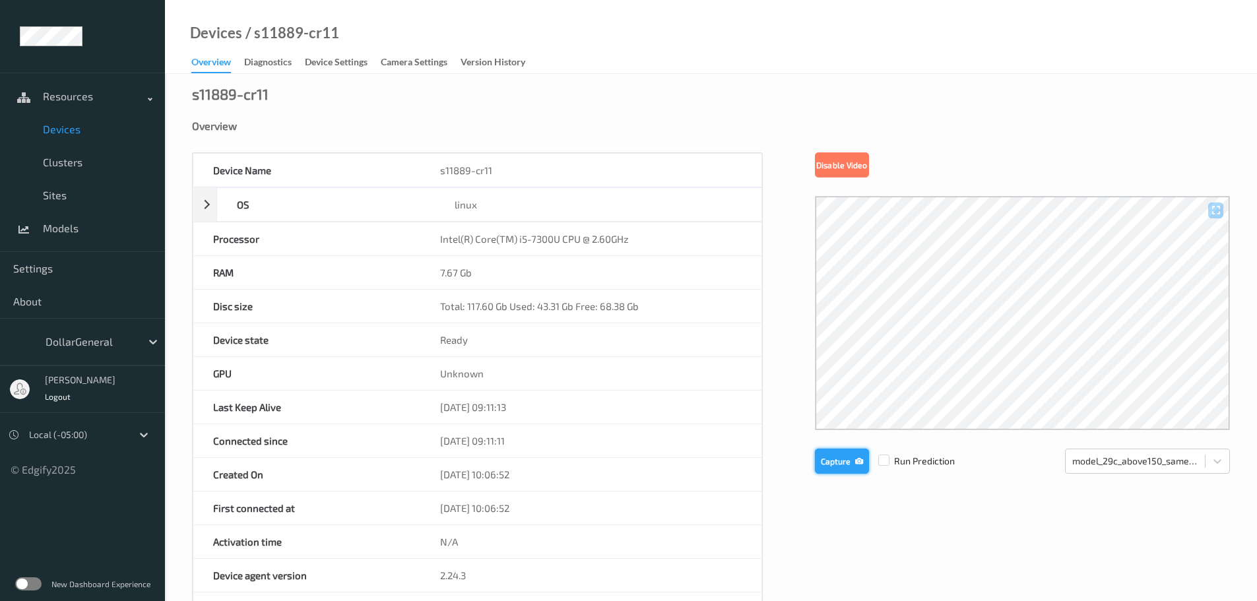
click at [844, 463] on button "Capture" at bounding box center [842, 461] width 54 height 25
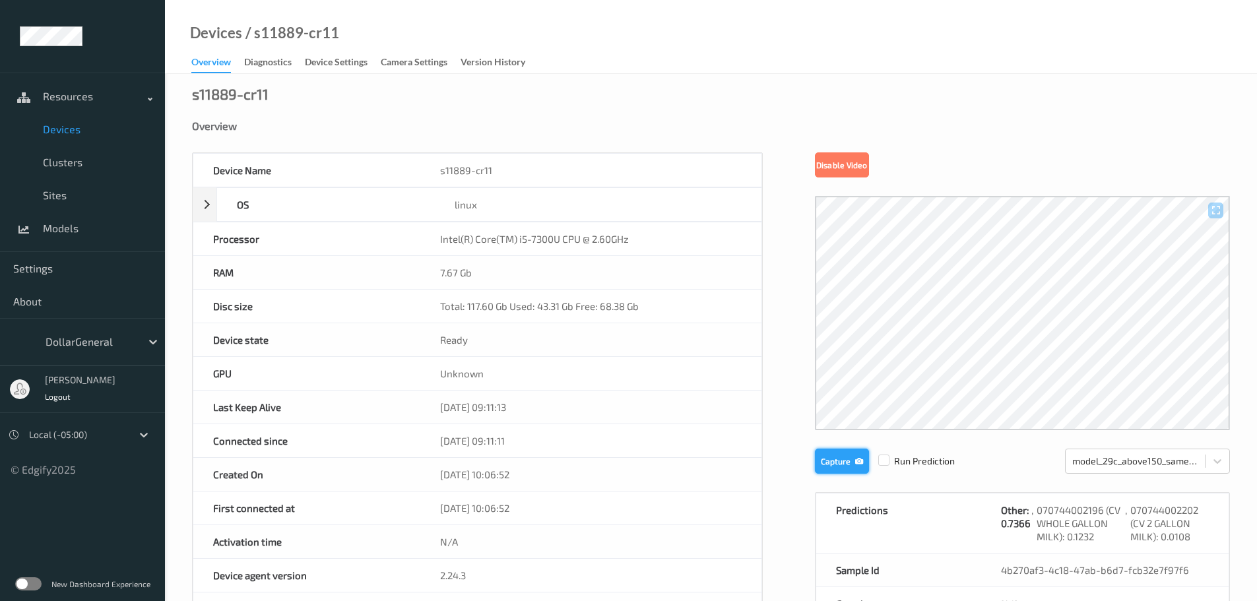
click at [860, 462] on icon "button" at bounding box center [859, 461] width 8 height 9
click at [819, 459] on button "Capture" at bounding box center [842, 461] width 54 height 25
click at [836, 461] on button "Capture" at bounding box center [842, 461] width 54 height 25
click at [833, 461] on button "Capture" at bounding box center [842, 461] width 54 height 25
click at [827, 454] on button "Capture" at bounding box center [842, 461] width 54 height 25
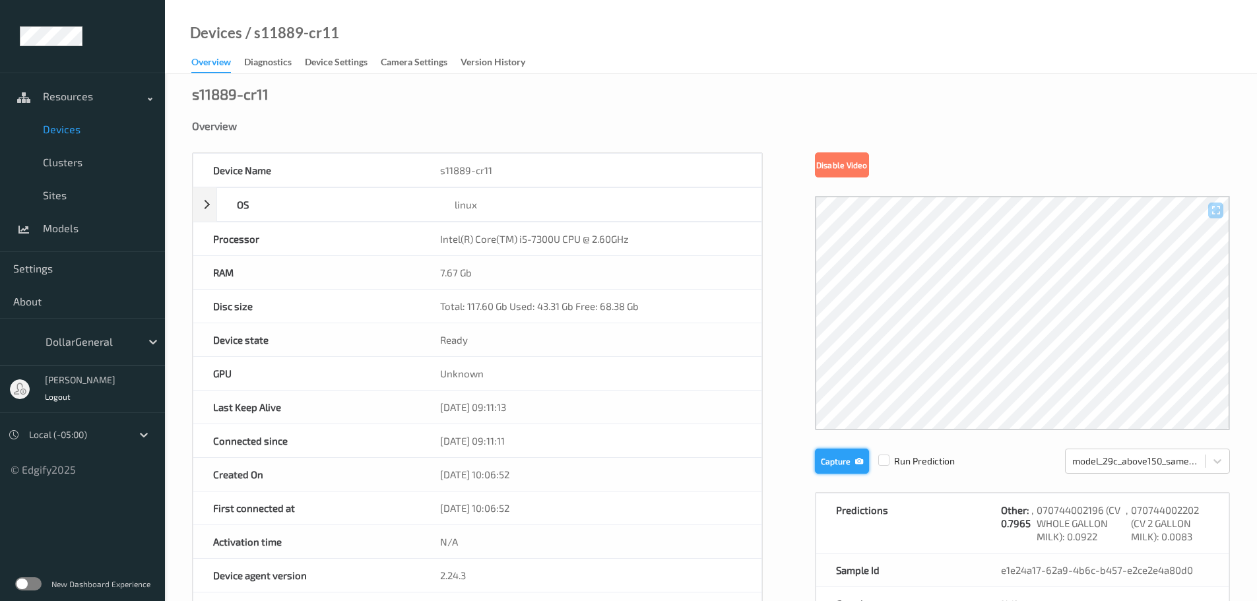
click at [849, 465] on button "Capture" at bounding box center [842, 461] width 54 height 25
drag, startPoint x: 273, startPoint y: 98, endPoint x: 173, endPoint y: 102, distance: 99.7
click at [173, 102] on div "s11889-cr11 Overview Device Name s11889-cr11 OS linux Platform debian Platform …" at bounding box center [711, 577] width 1092 height 1006
copy div "s11889-cr11"
click at [784, 476] on div "Device Name s11889-cr11 OS linux Platform debian Platform Version 12.10 Platfor…" at bounding box center [711, 558] width 1038 height 812
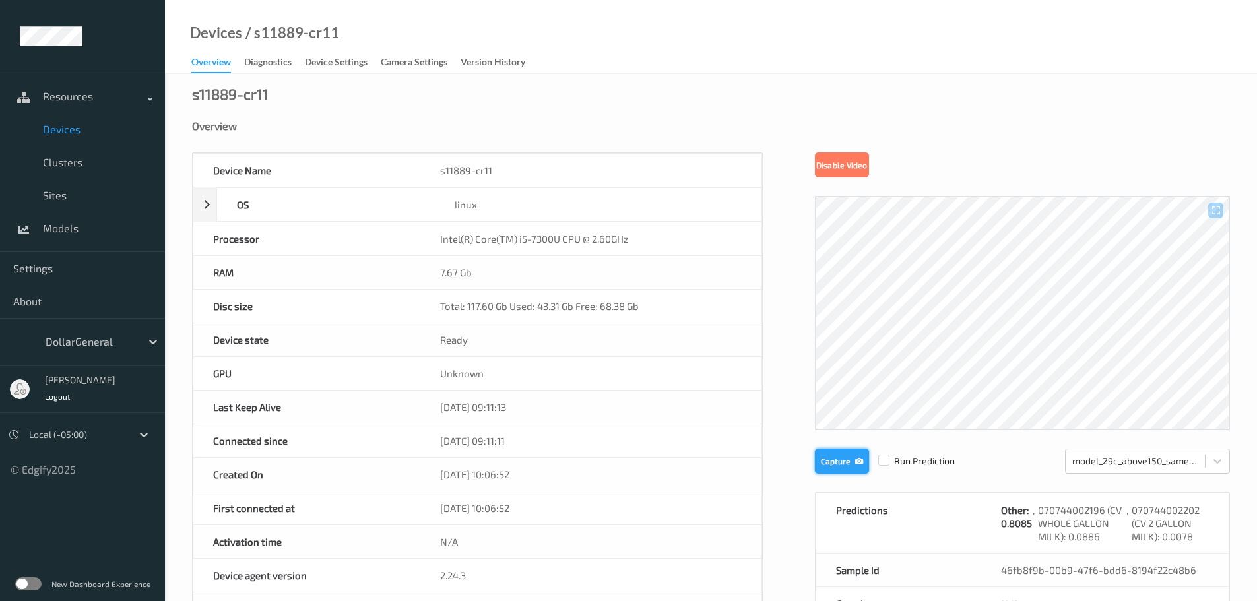
click at [831, 461] on button "Capture" at bounding box center [842, 461] width 54 height 25
click at [67, 123] on span "Devices" at bounding box center [97, 129] width 109 height 13
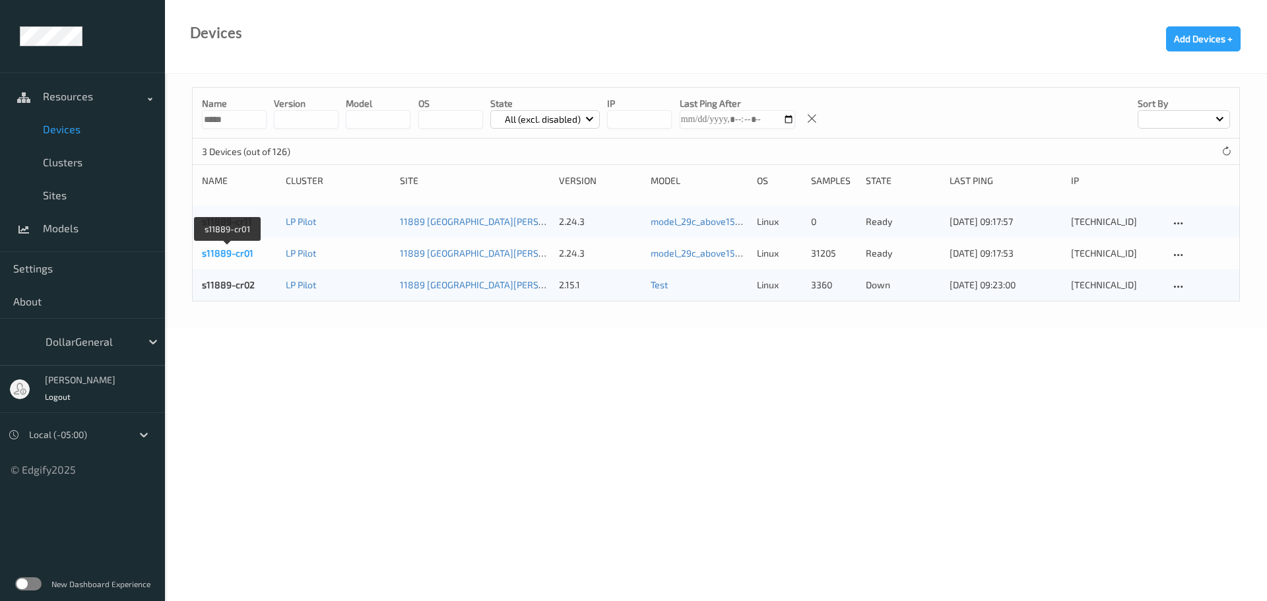
click at [223, 253] on link "s11889-cr01" at bounding box center [227, 252] width 51 height 11
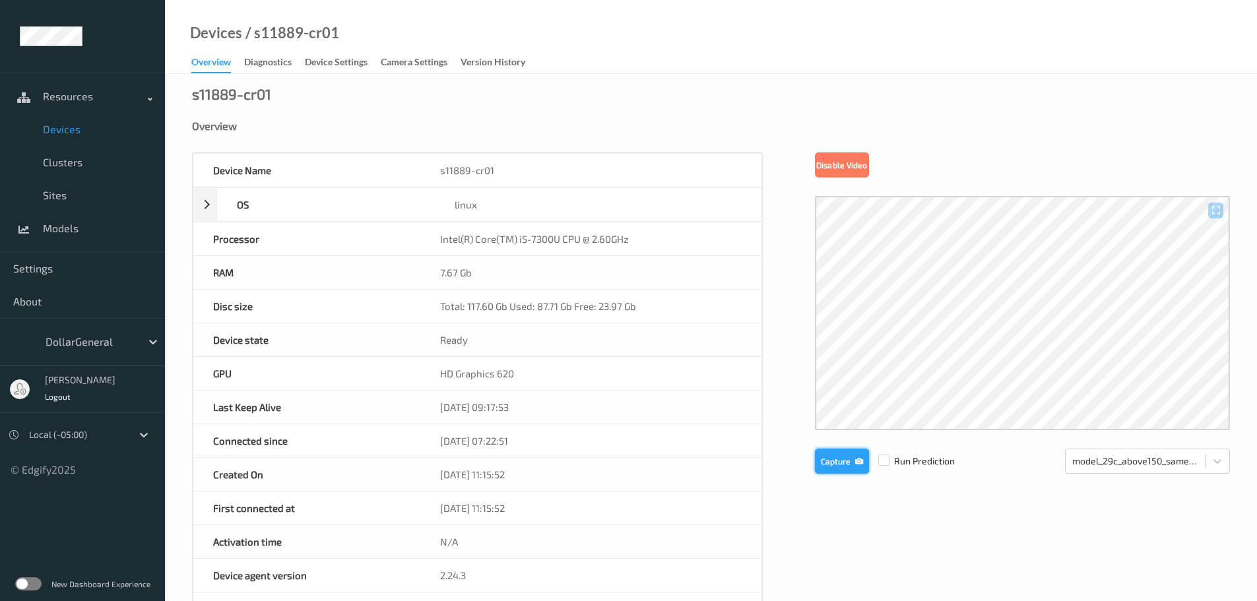
click at [841, 465] on button "Capture" at bounding box center [842, 461] width 54 height 25
click at [61, 127] on span "Devices" at bounding box center [97, 129] width 109 height 13
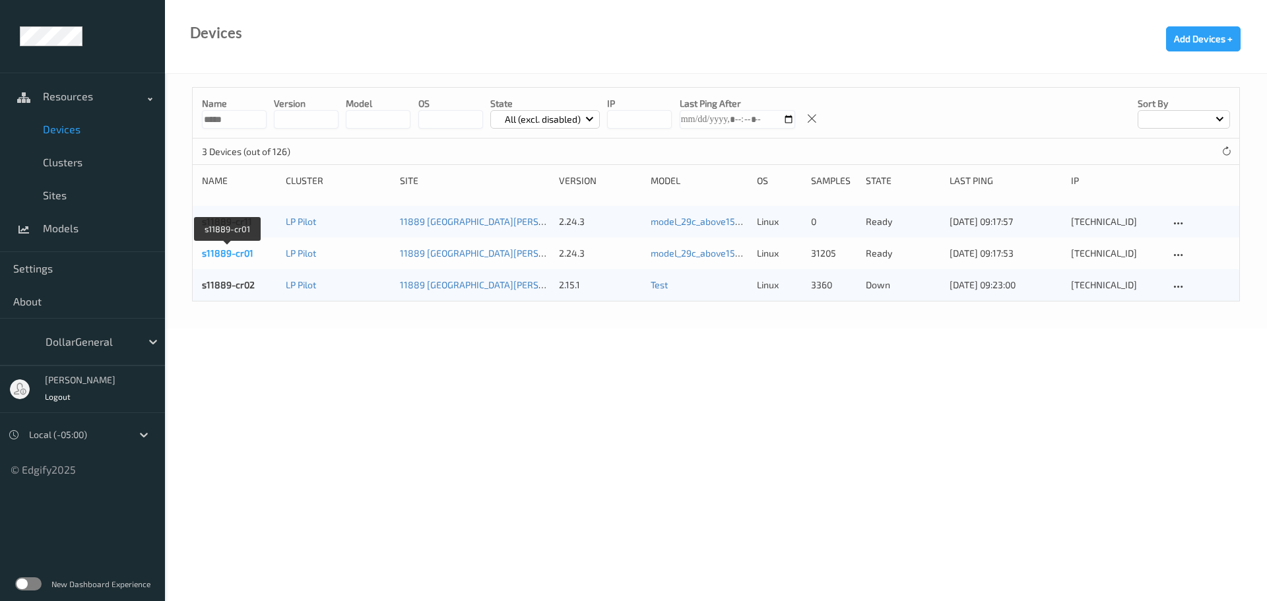
click at [218, 248] on link "s11889-cr01" at bounding box center [227, 252] width 51 height 11
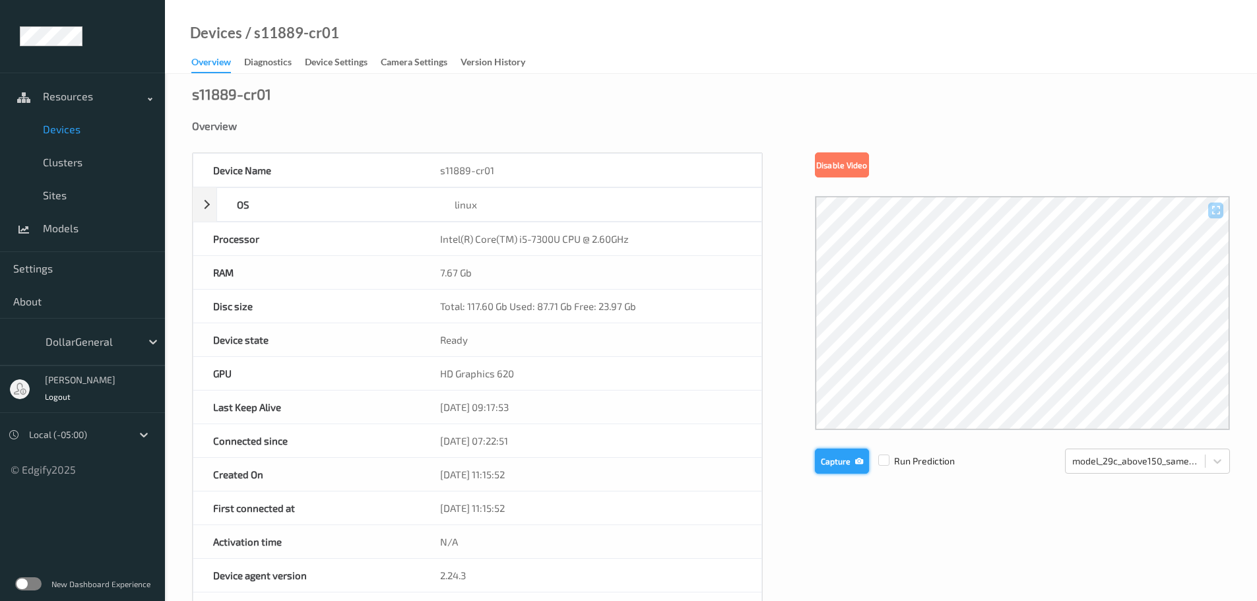
click at [833, 467] on button "Capture" at bounding box center [842, 461] width 54 height 25
click at [827, 461] on button "Capture" at bounding box center [842, 461] width 54 height 25
click at [831, 466] on button "Capture" at bounding box center [842, 461] width 54 height 25
click at [63, 129] on span "Devices" at bounding box center [97, 129] width 109 height 13
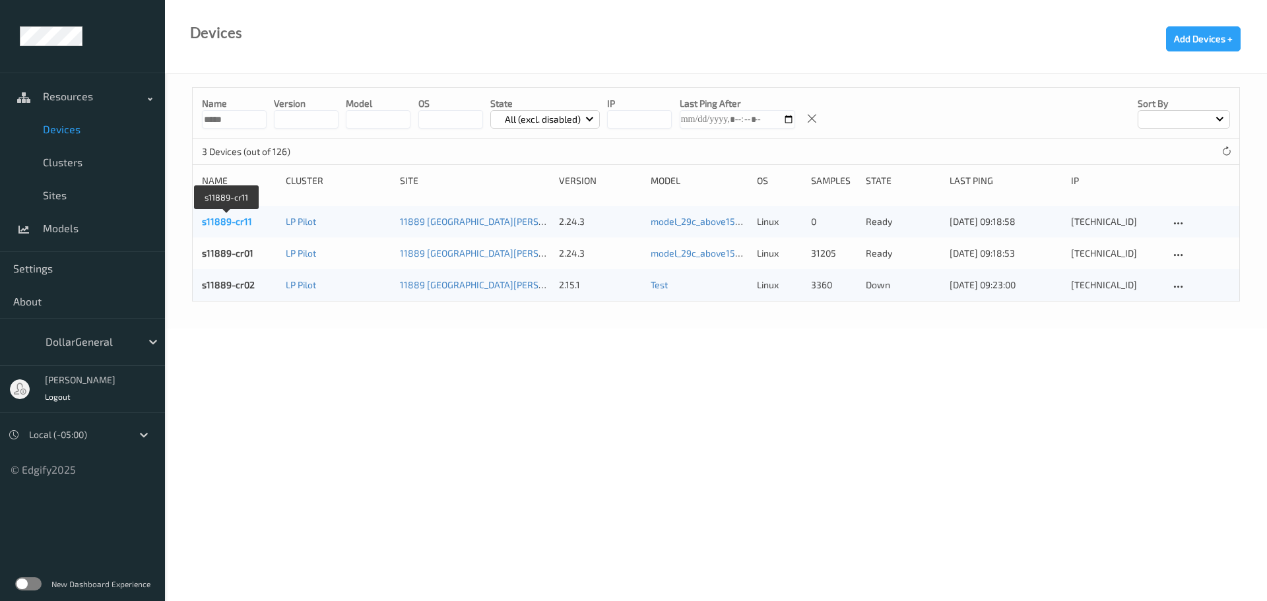
click at [236, 218] on link "s11889-cr11" at bounding box center [227, 221] width 50 height 11
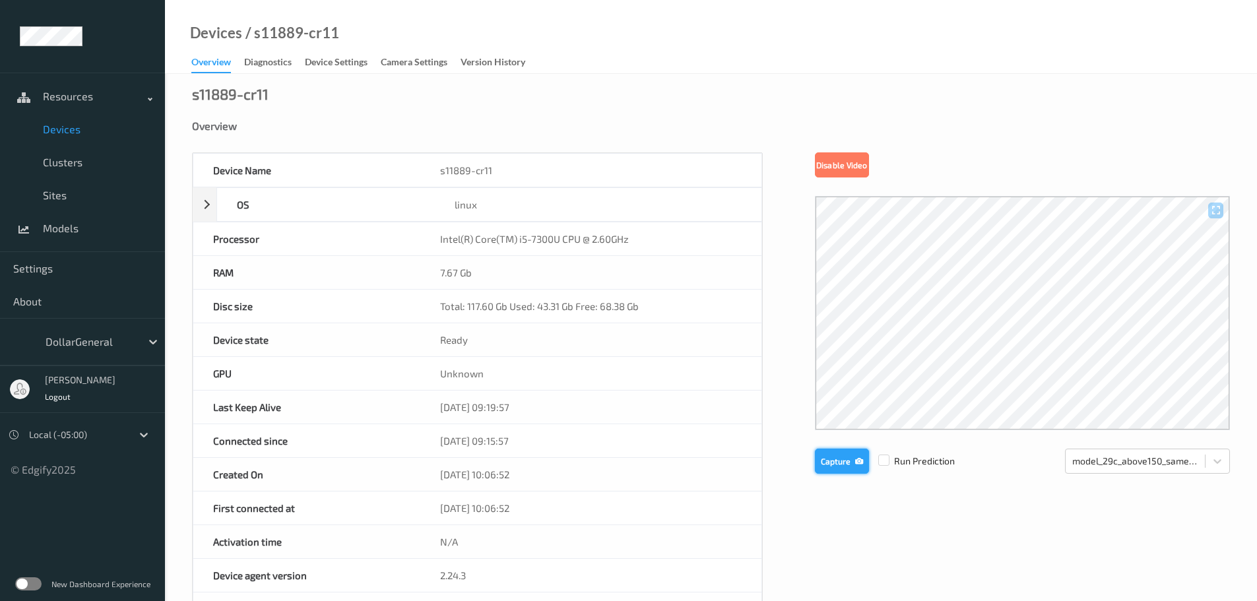
click at [832, 460] on button "Capture" at bounding box center [842, 461] width 54 height 25
click at [67, 128] on span "Devices" at bounding box center [97, 129] width 109 height 13
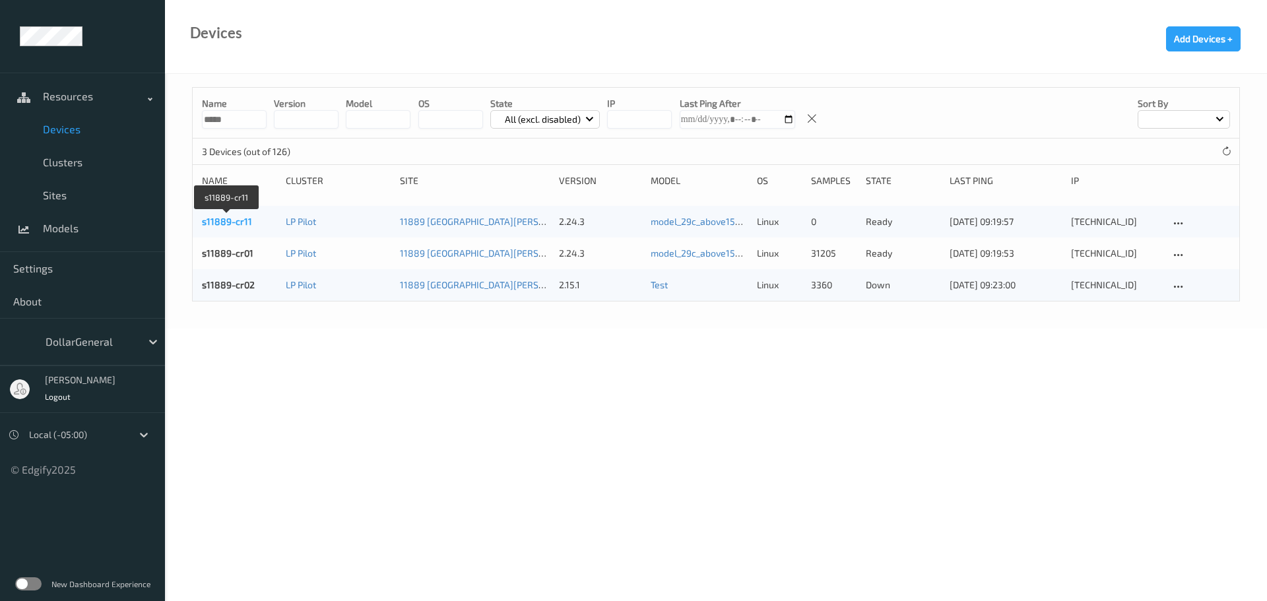
click at [229, 221] on link "s11889-cr11" at bounding box center [227, 221] width 50 height 11
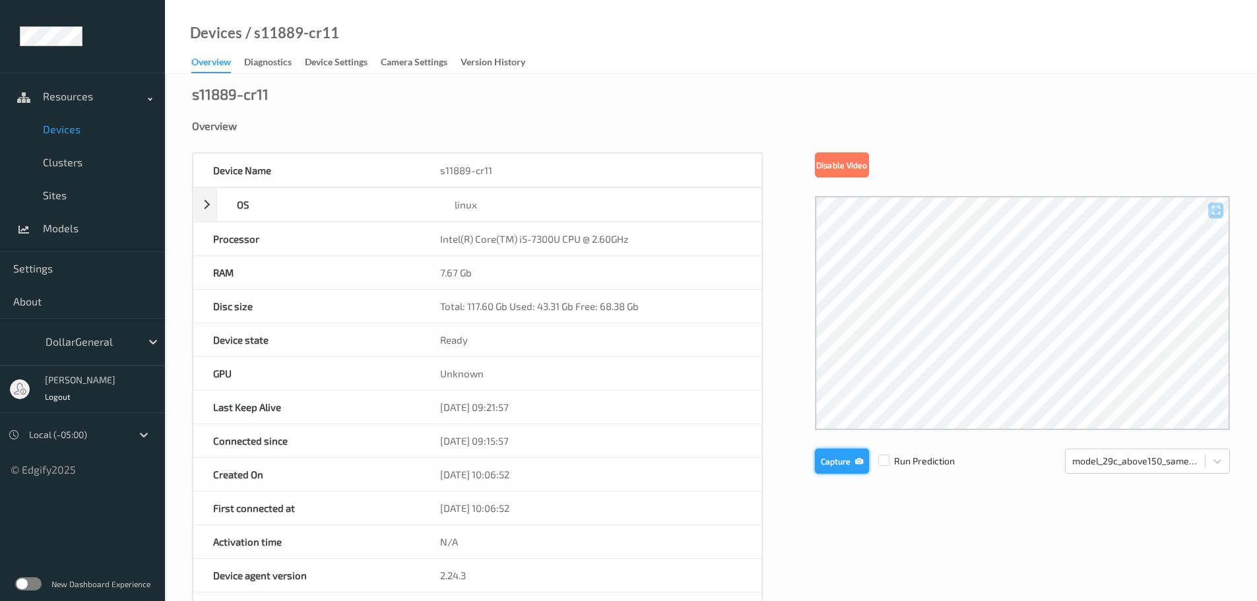
click at [831, 455] on button "Capture" at bounding box center [842, 461] width 54 height 25
click at [65, 133] on span "Devices" at bounding box center [97, 129] width 109 height 13
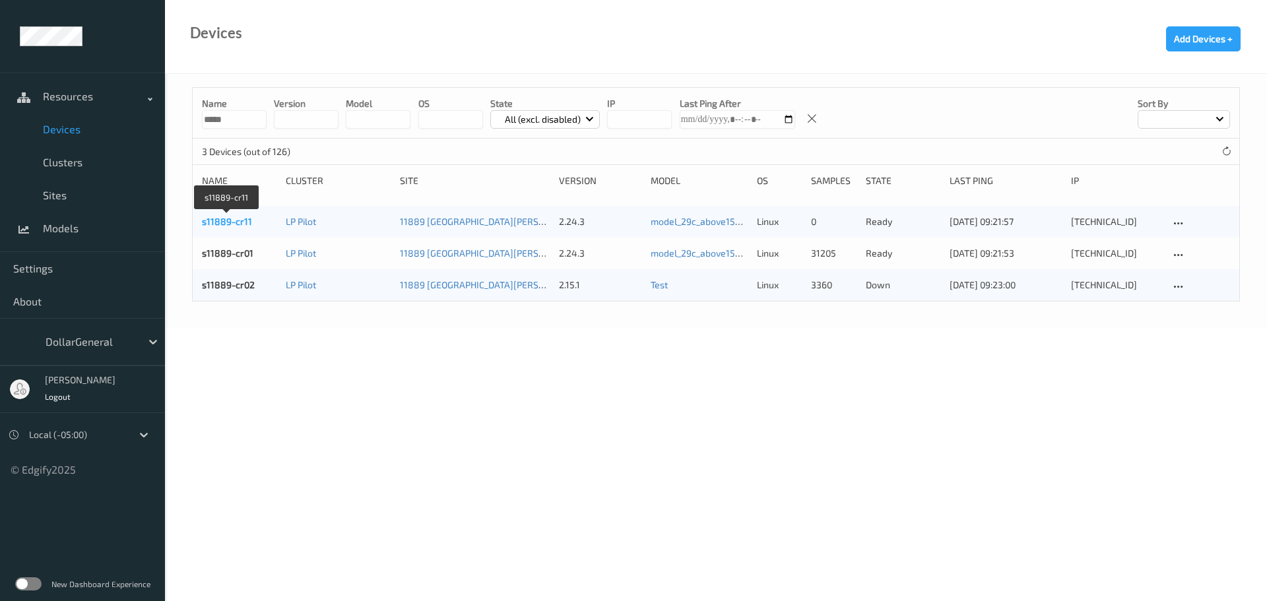
click at [231, 224] on link "s11889-cr11" at bounding box center [227, 221] width 50 height 11
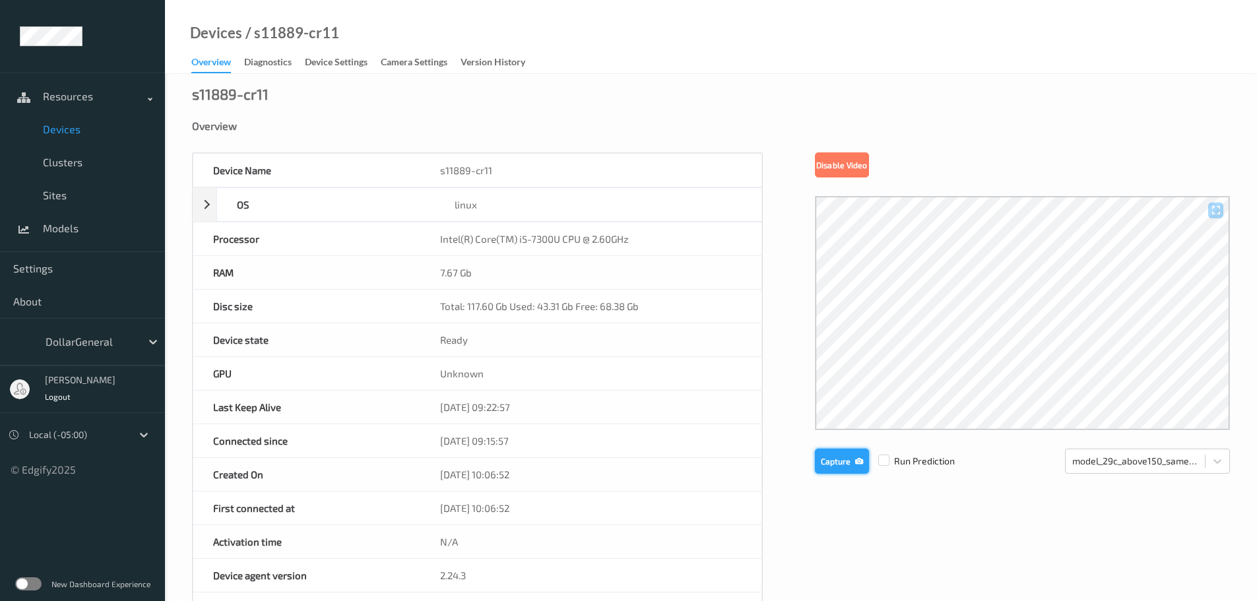
click at [835, 459] on button "Capture" at bounding box center [842, 461] width 54 height 25
click at [794, 343] on div "Device Name s11889-cr11 OS linux Platform debian Platform Version 12.10 Platfor…" at bounding box center [711, 558] width 1038 height 812
click at [841, 464] on button "Capture" at bounding box center [842, 461] width 54 height 25
click at [849, 465] on button "Capture" at bounding box center [842, 461] width 54 height 25
click at [841, 461] on button "Capture" at bounding box center [842, 461] width 54 height 25
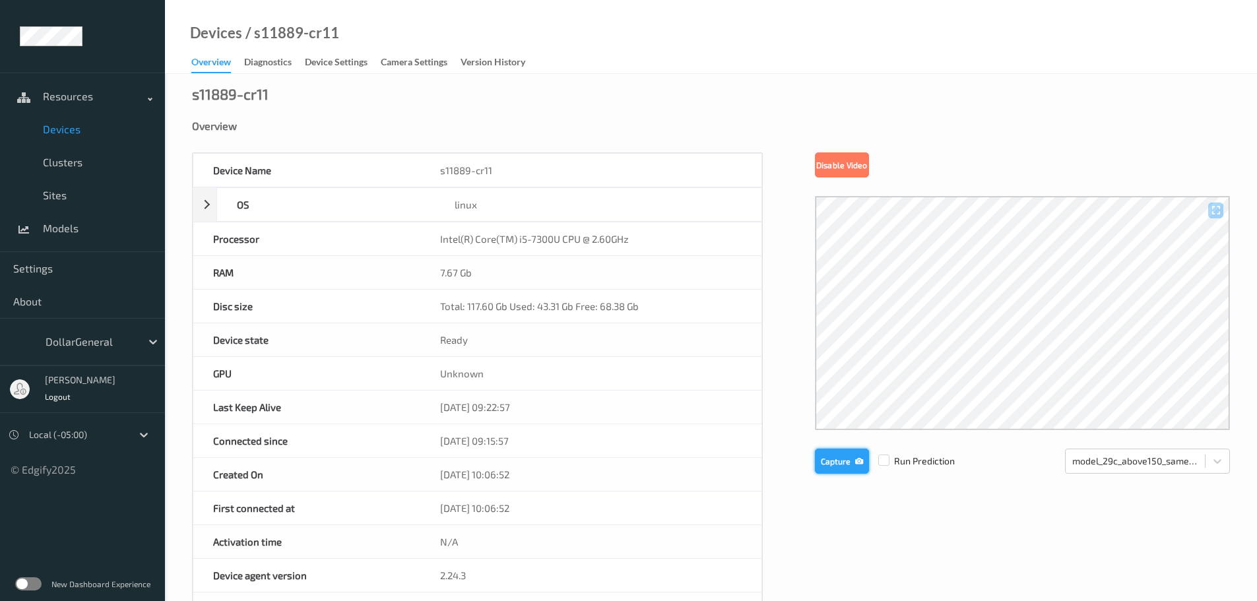
click at [820, 457] on button "Capture" at bounding box center [842, 461] width 54 height 25
click at [72, 128] on span "Devices" at bounding box center [97, 129] width 109 height 13
